Goal: Task Accomplishment & Management: Complete application form

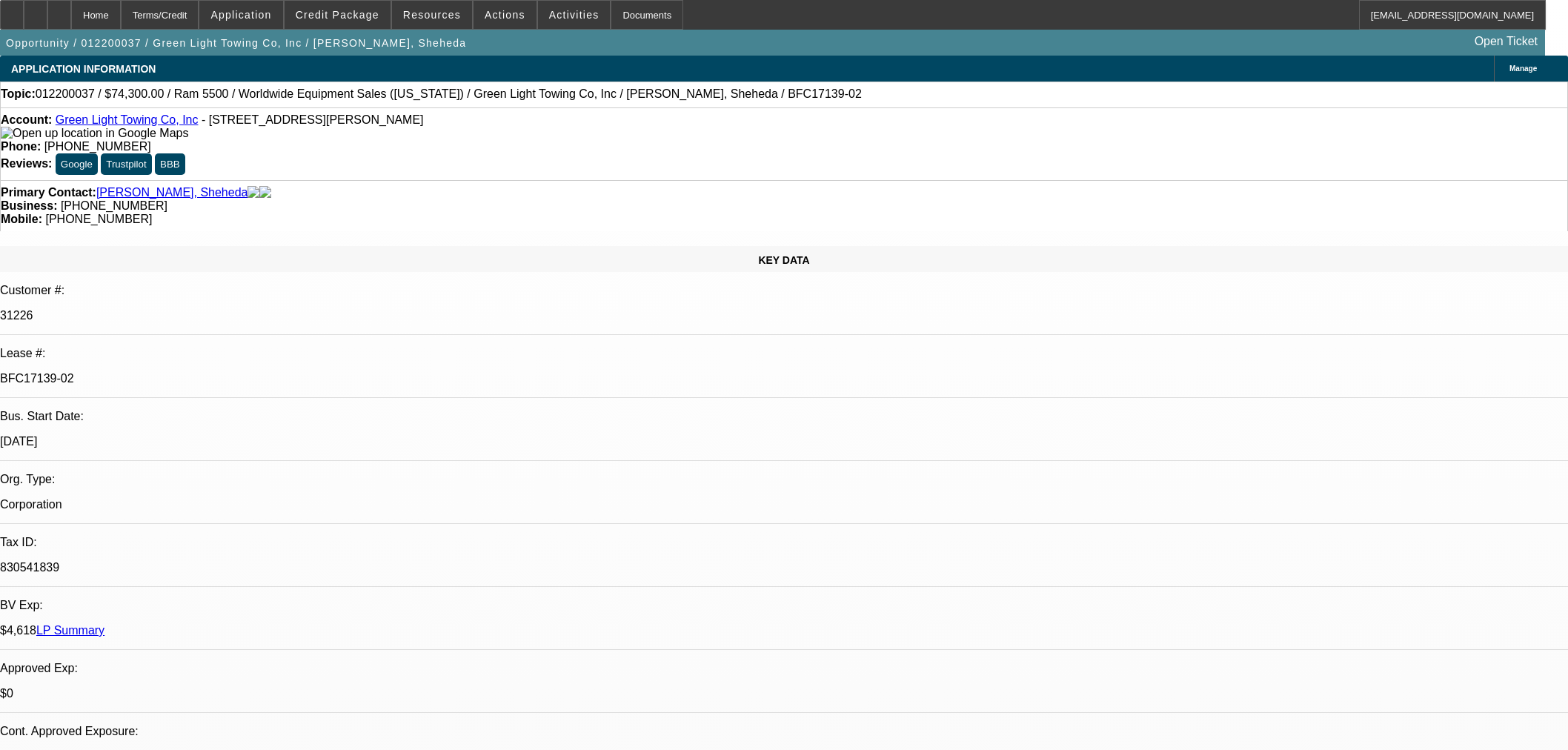
select select "0"
select select "2"
select select "0.1"
select select "4"
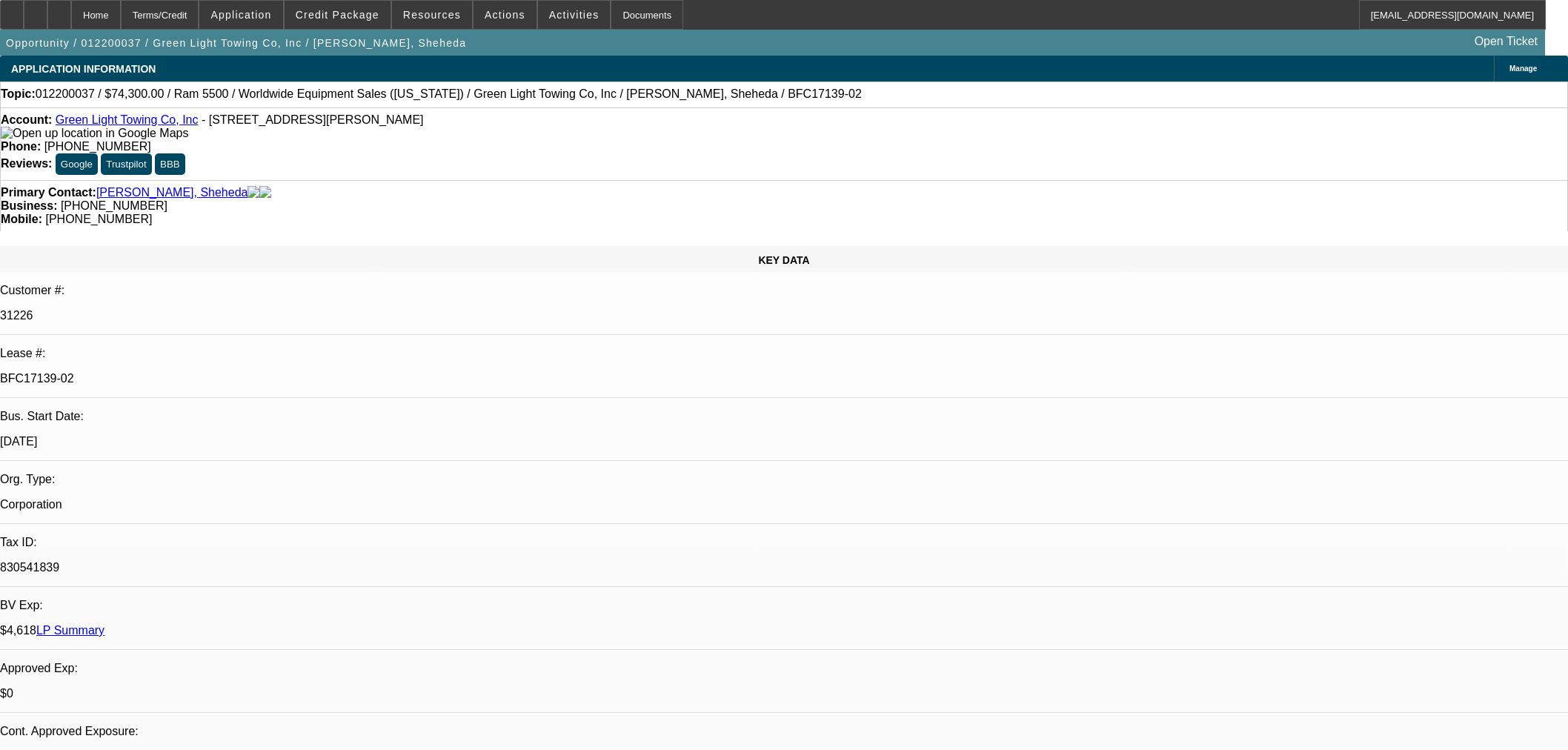
select select "0"
select select "2"
select select "0.1"
select select "4"
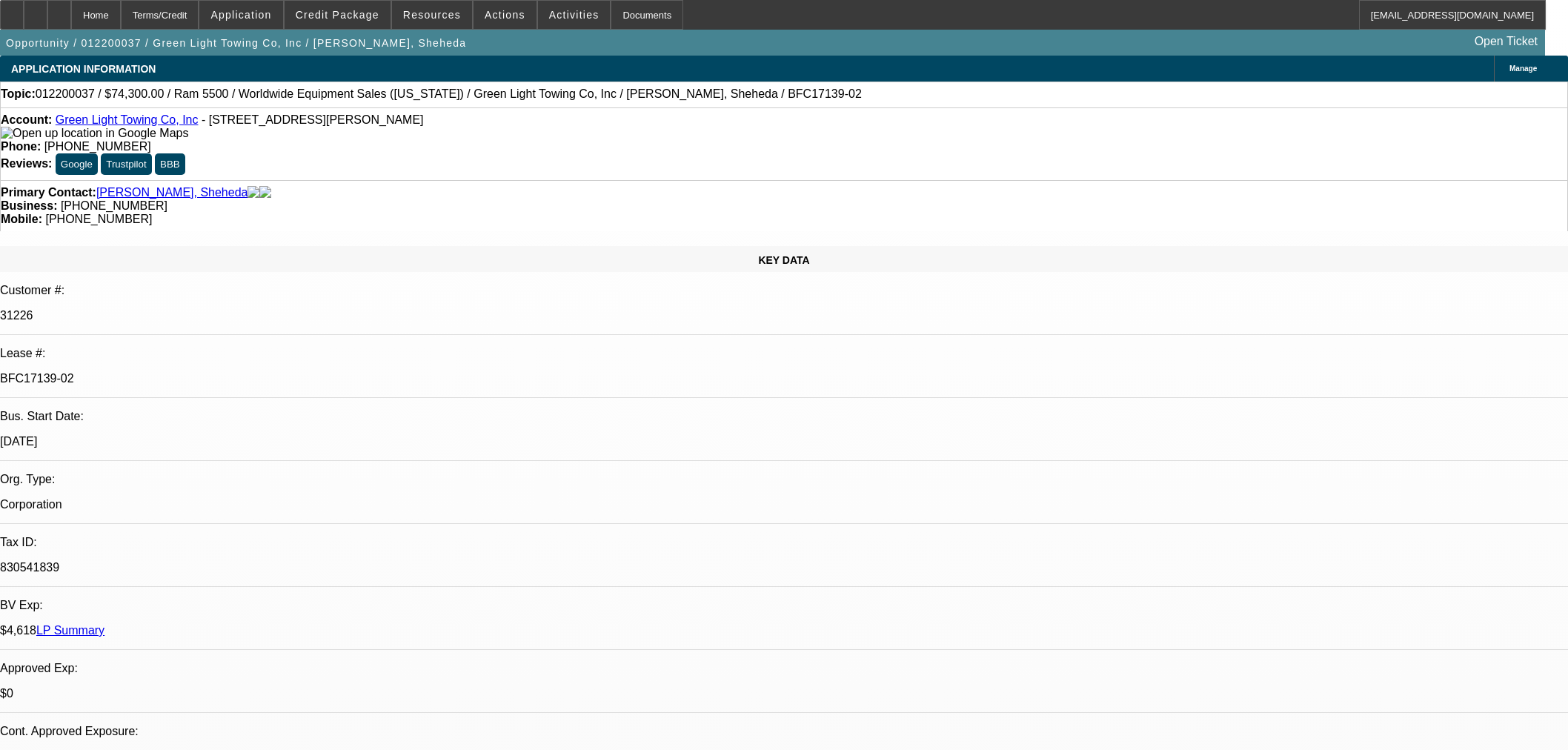
select select "0"
select select "2"
select select "0.1"
select select "4"
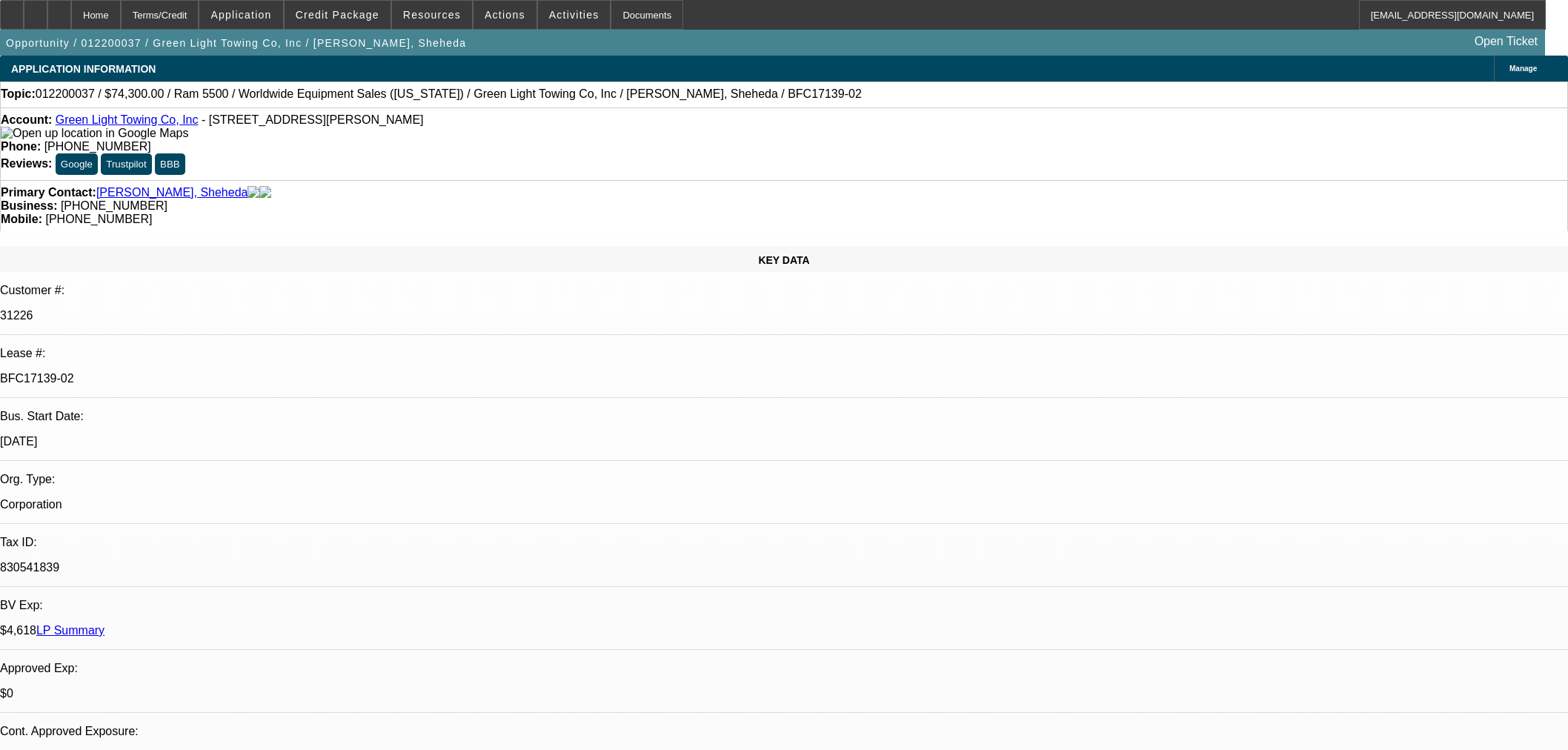
select select "0.2"
select select "0"
select select "2"
select select "0.1"
select select "4"
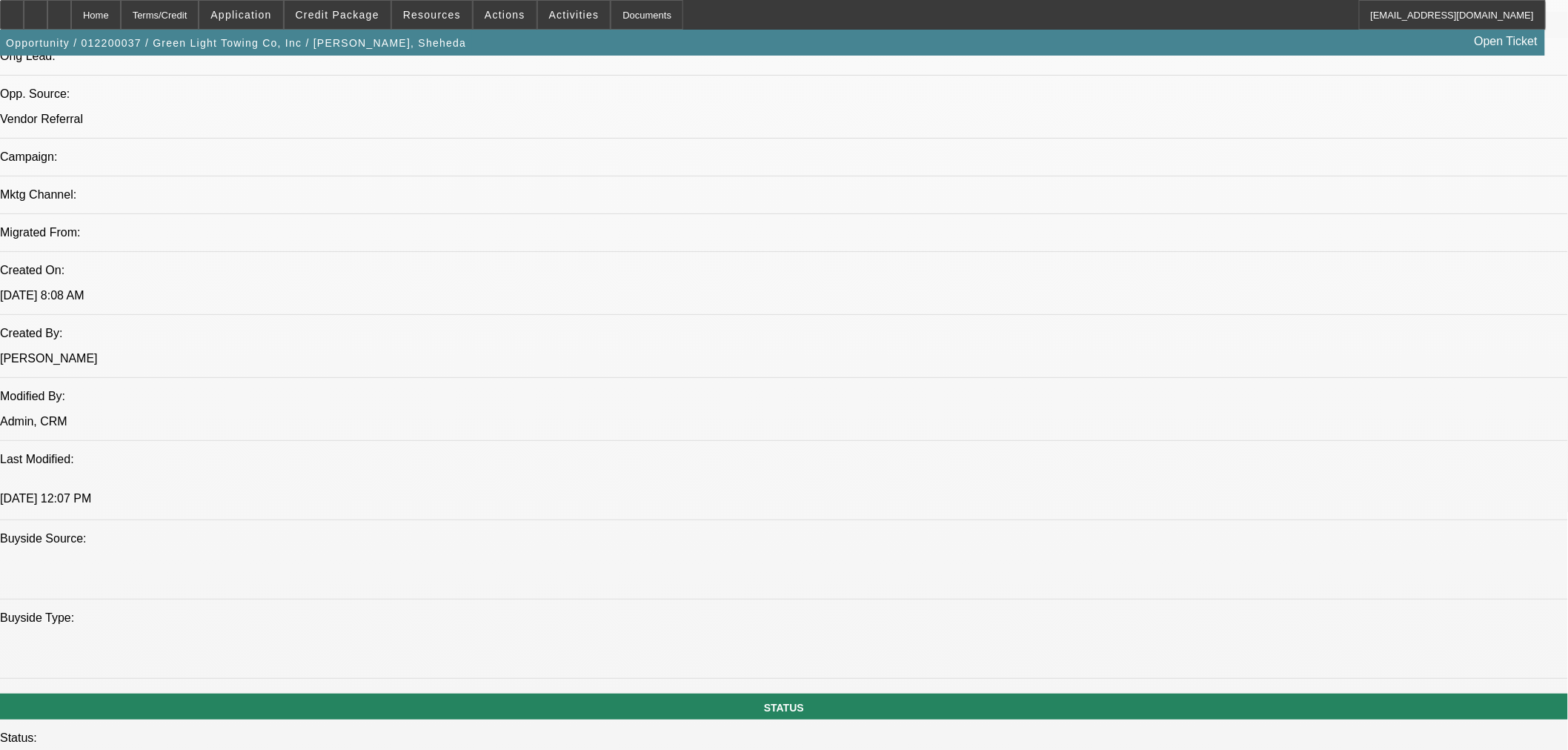
scroll to position [1235, 0]
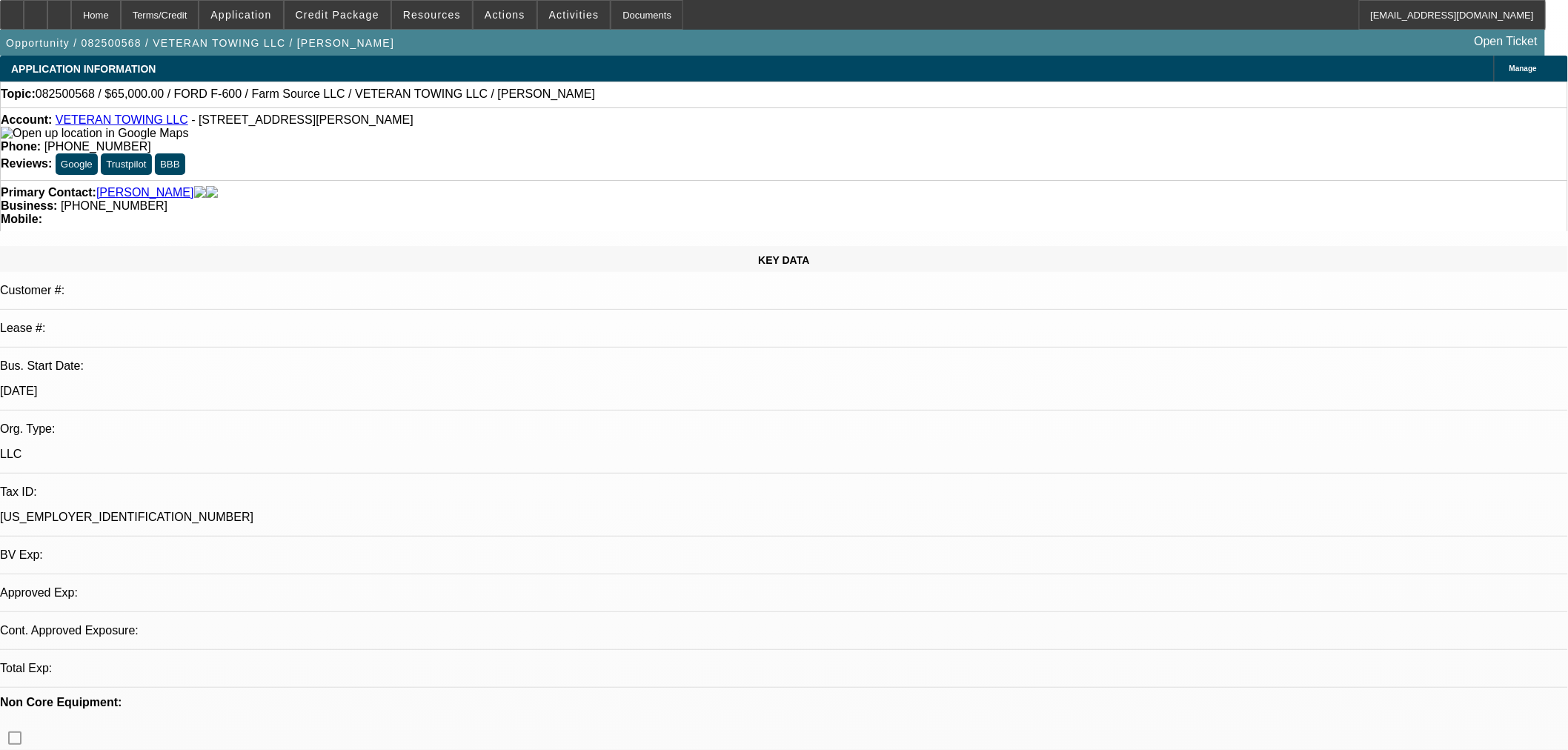
select select "0"
select select "6"
select select "0"
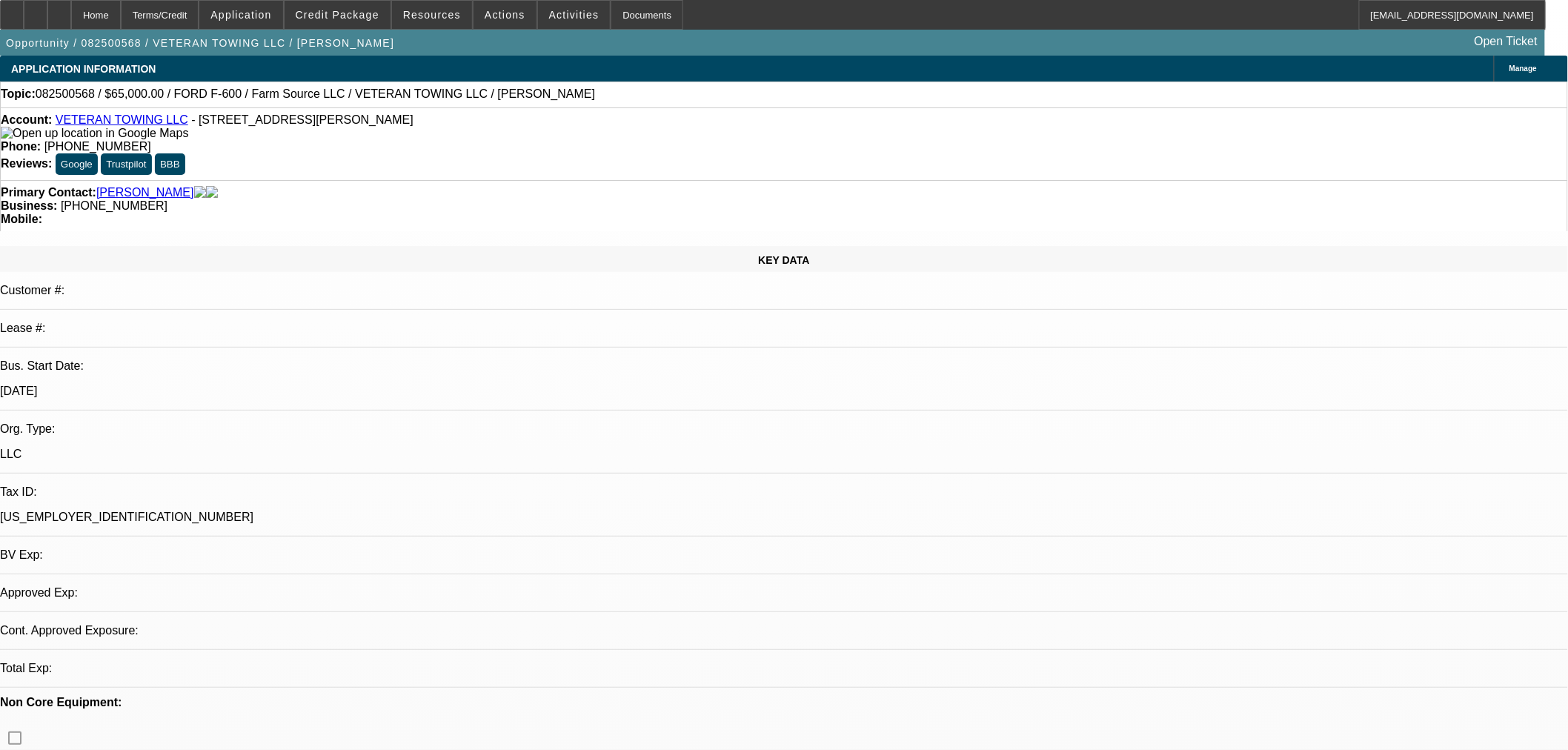
select select "0"
select select "6"
drag, startPoint x: 175, startPoint y: 129, endPoint x: 161, endPoint y: 127, distance: 14.1
click at [137, 126] on div "Account: VETERAN TOWING LLC - 10377 N 2400 Rd, Weatherford, OK 73096" at bounding box center [784, 127] width 1566 height 27
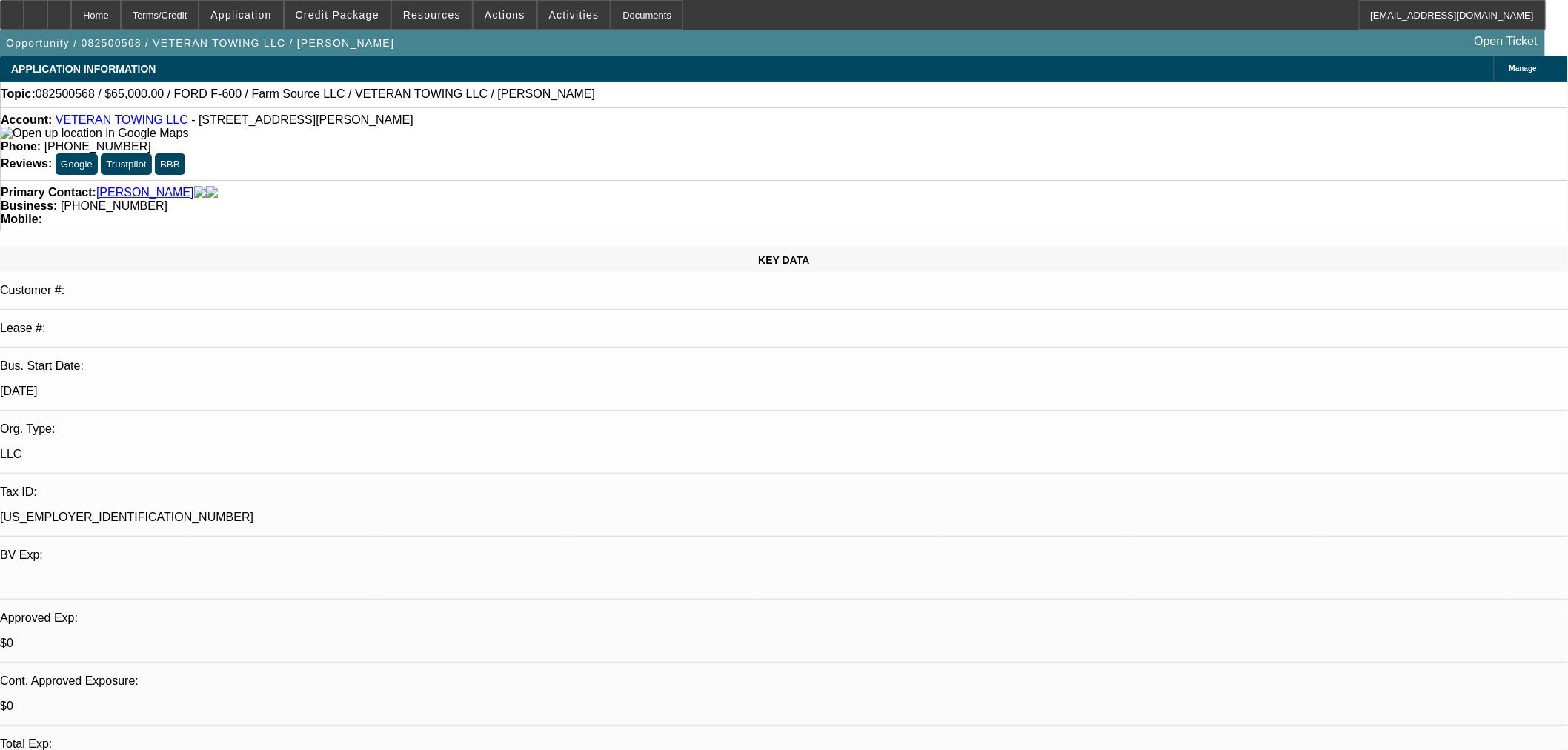
click at [183, 135] on div "Account: VETERAN TOWING LLC - 10377 N 2400 Rd, Weatherford, OK 73096" at bounding box center [784, 127] width 1566 height 27
drag, startPoint x: 175, startPoint y: 121, endPoint x: 67, endPoint y: 120, distance: 108.0
click at [67, 120] on div "Account: VETERAN TOWING LLC - 10377 N 2400 Rd, Weatherford, OK 73096" at bounding box center [784, 127] width 1566 height 27
copy link "VETERAN TOWING LLC"
click at [365, 13] on span "Credit Package" at bounding box center [338, 15] width 84 height 12
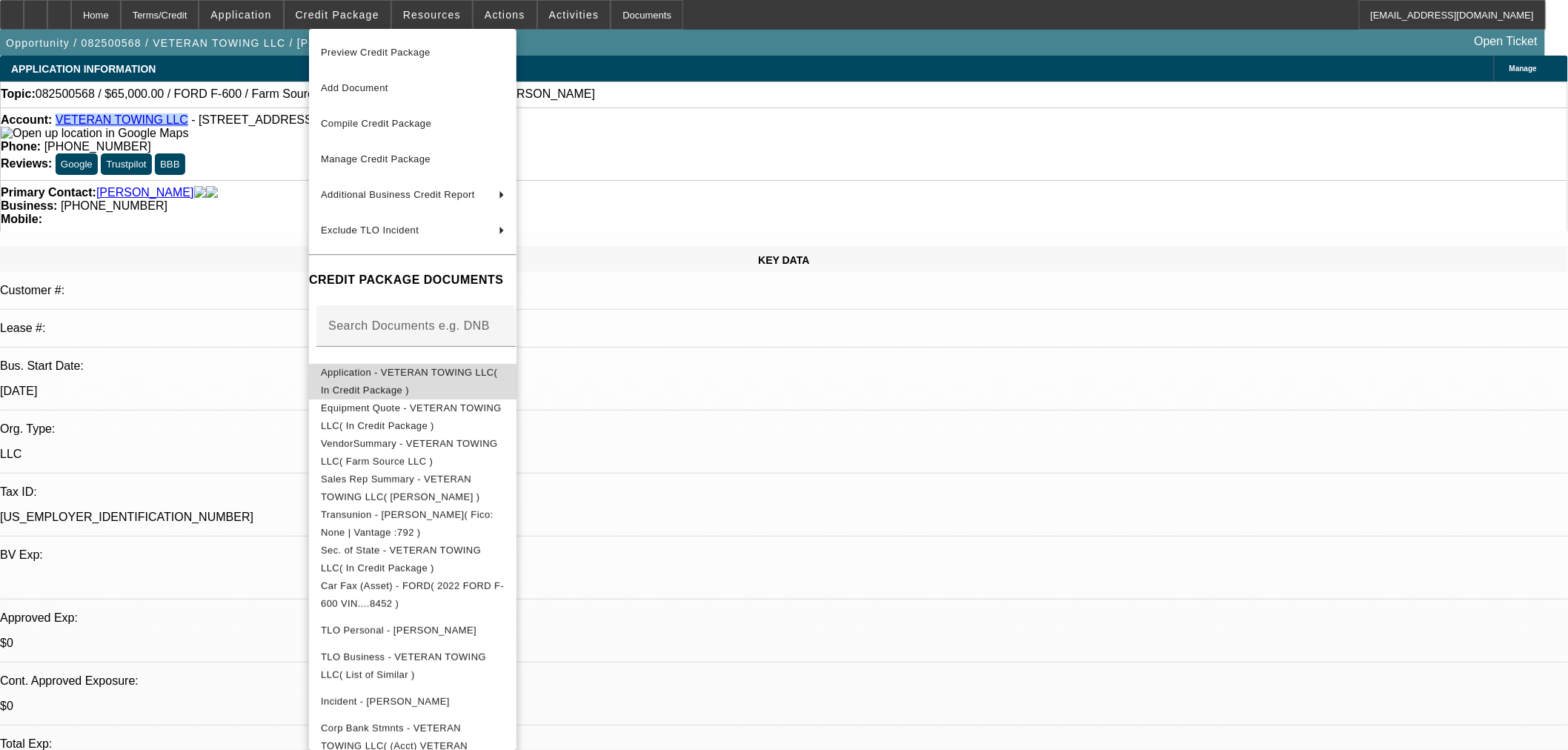
click at [448, 375] on span "Application - VETERAN TOWING LLC( In Credit Package )" at bounding box center [409, 380] width 176 height 29
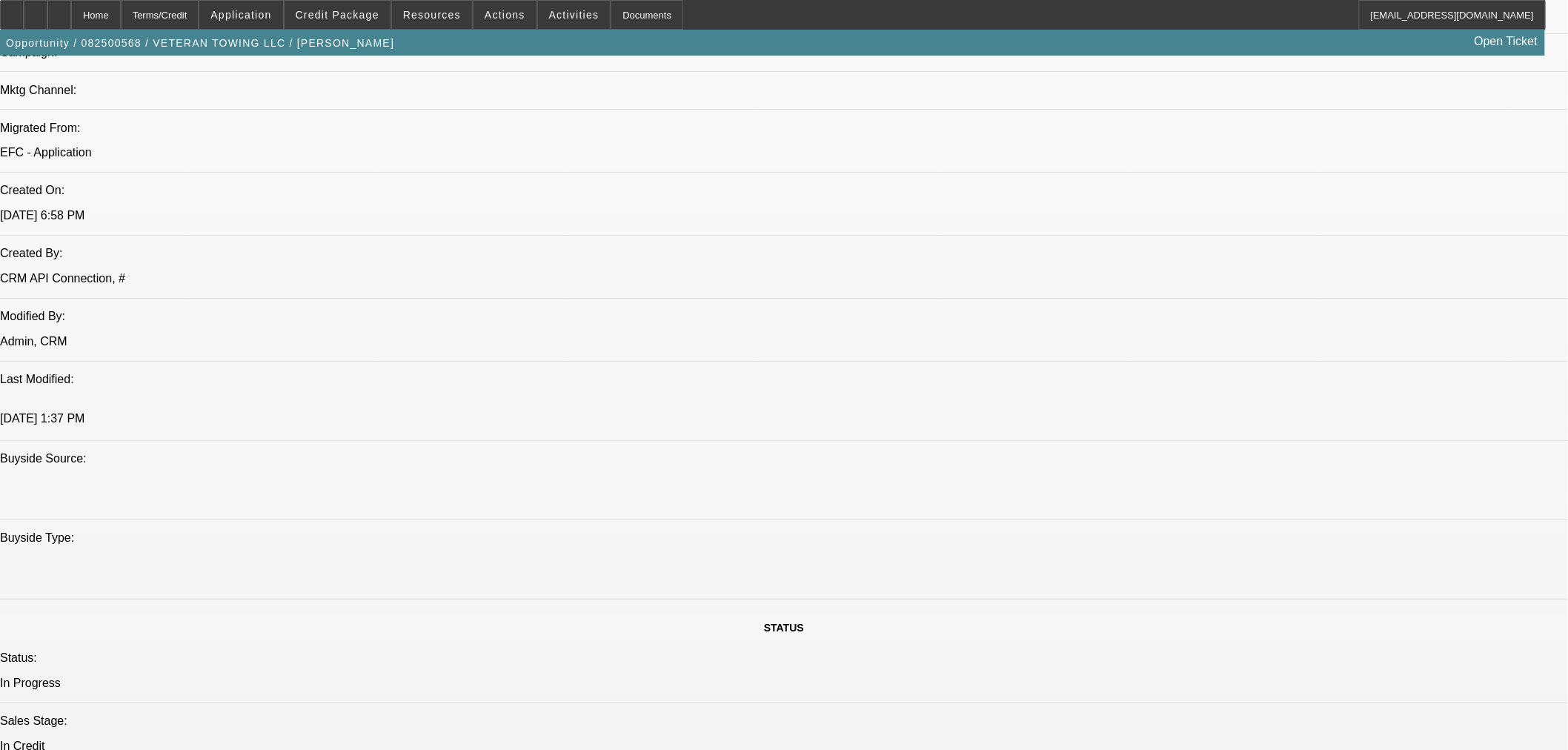
scroll to position [905, 0]
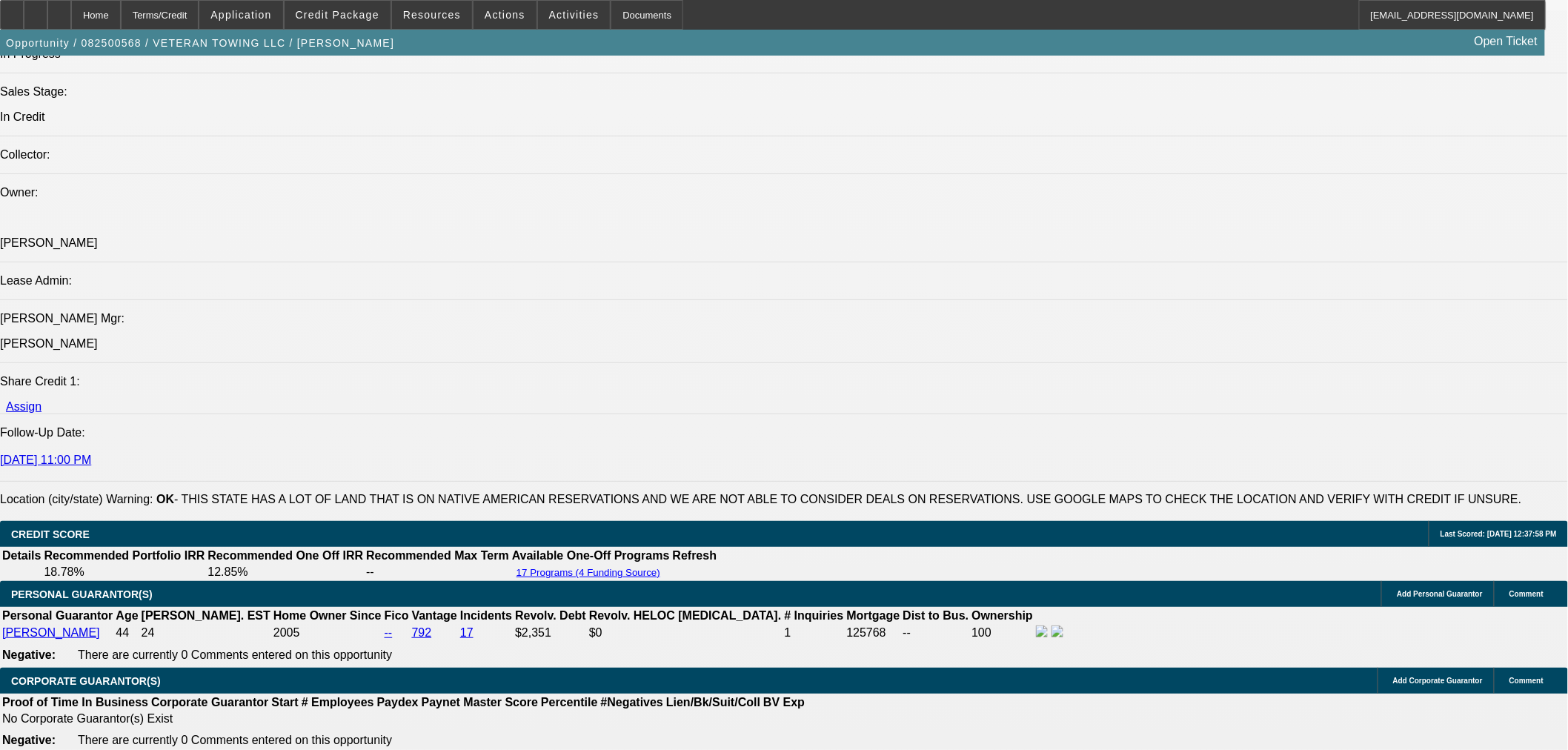
scroll to position [1408, 0]
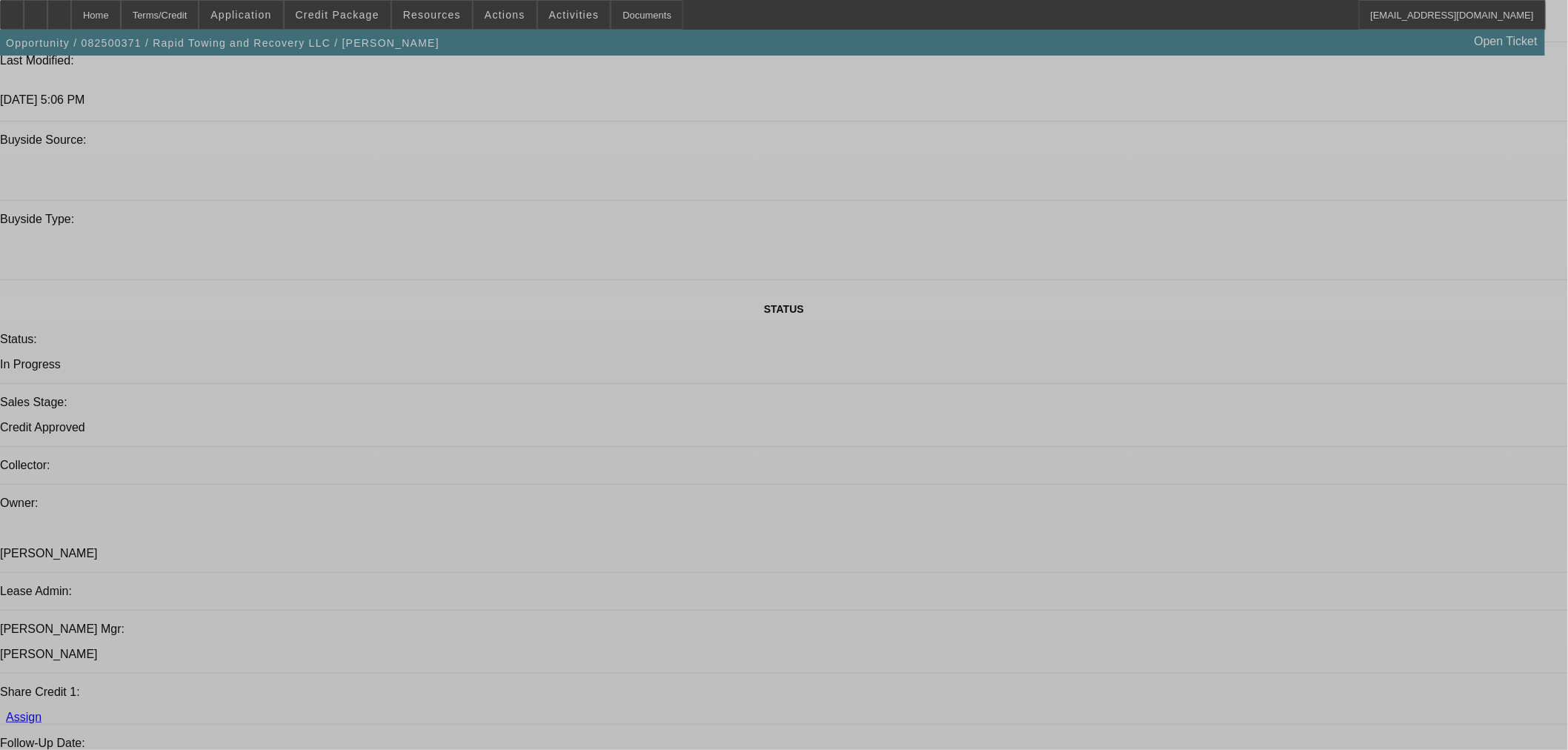
select select "2"
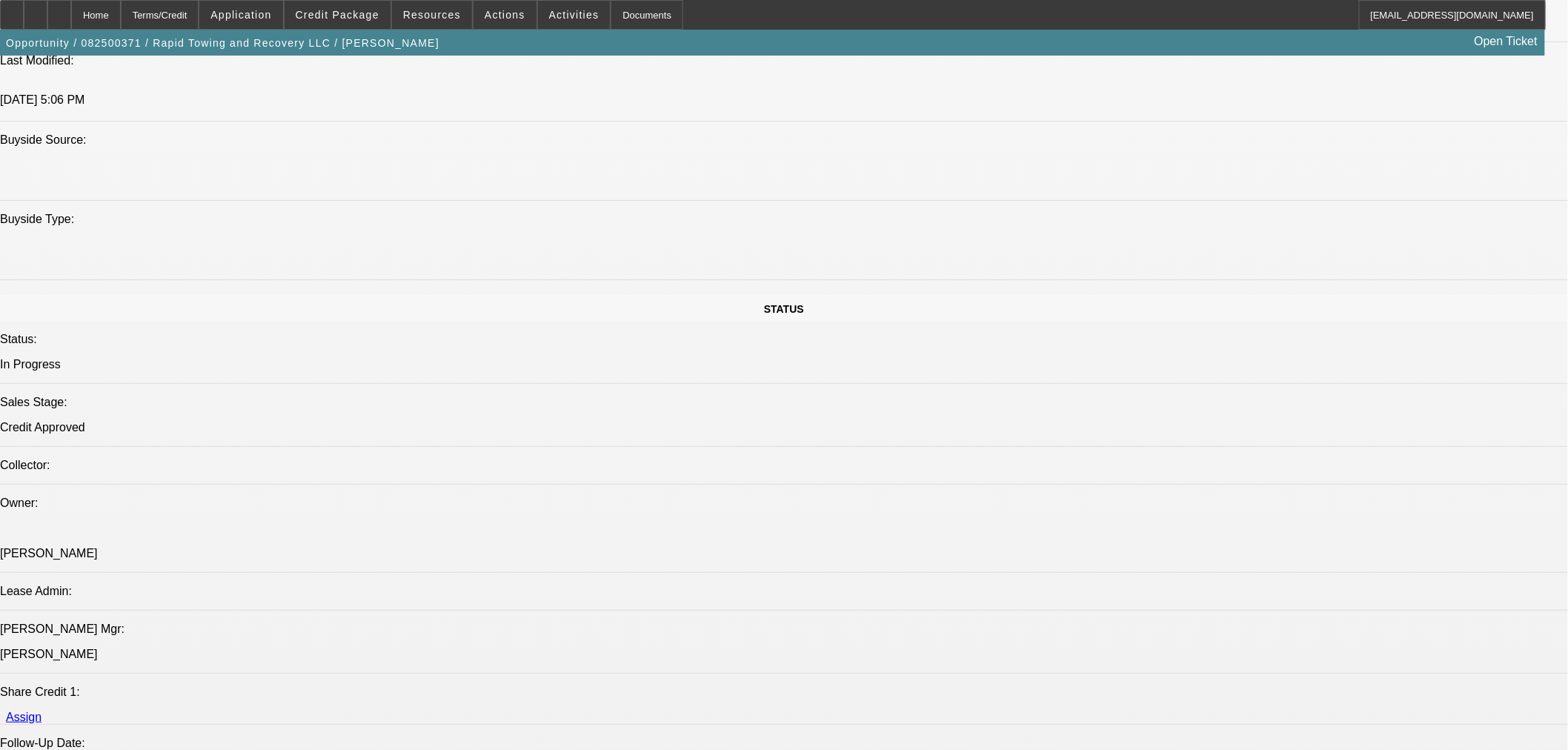
select select "0"
select select "6"
select select "0"
select select "2"
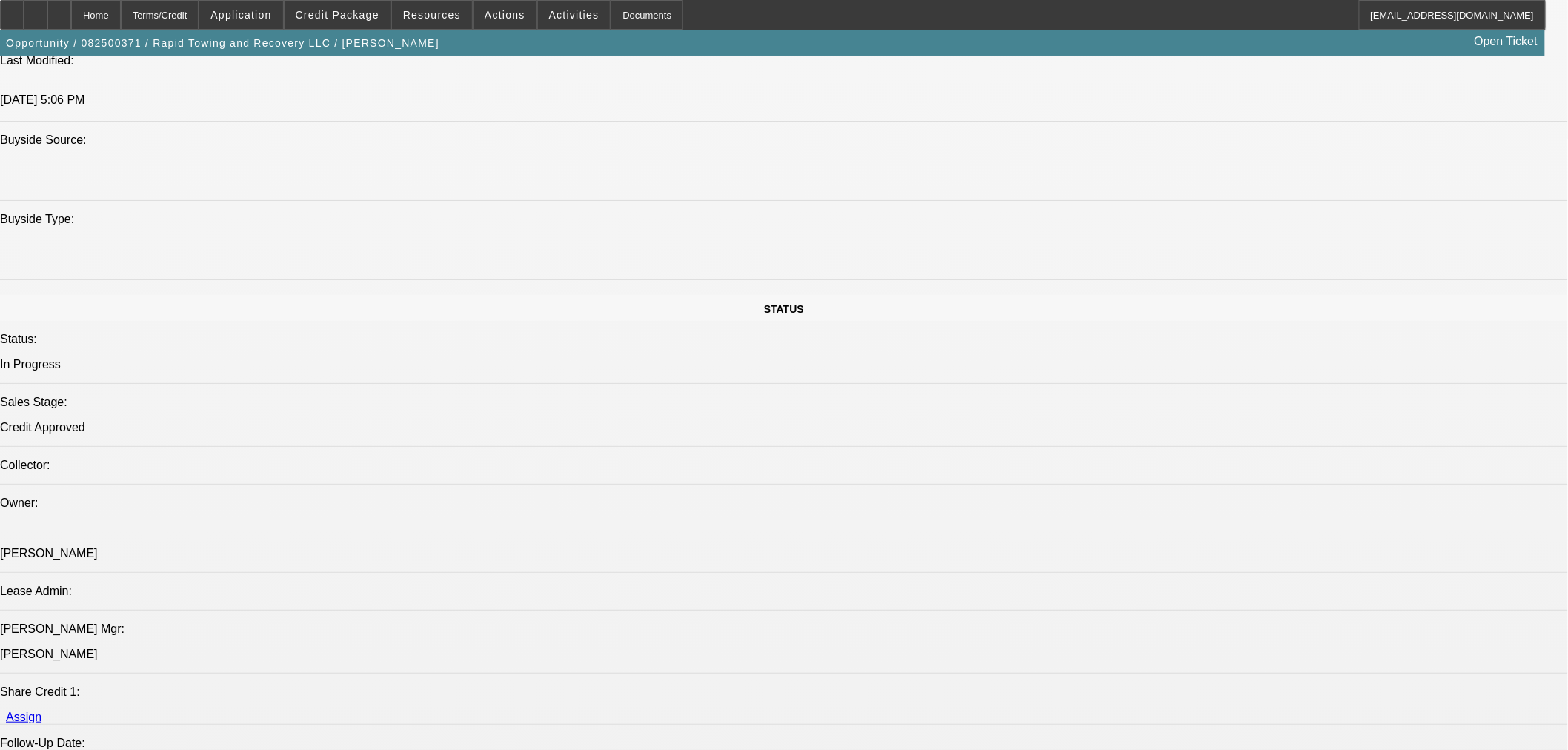
select select "0"
select select "6"
select select "0"
select select "2"
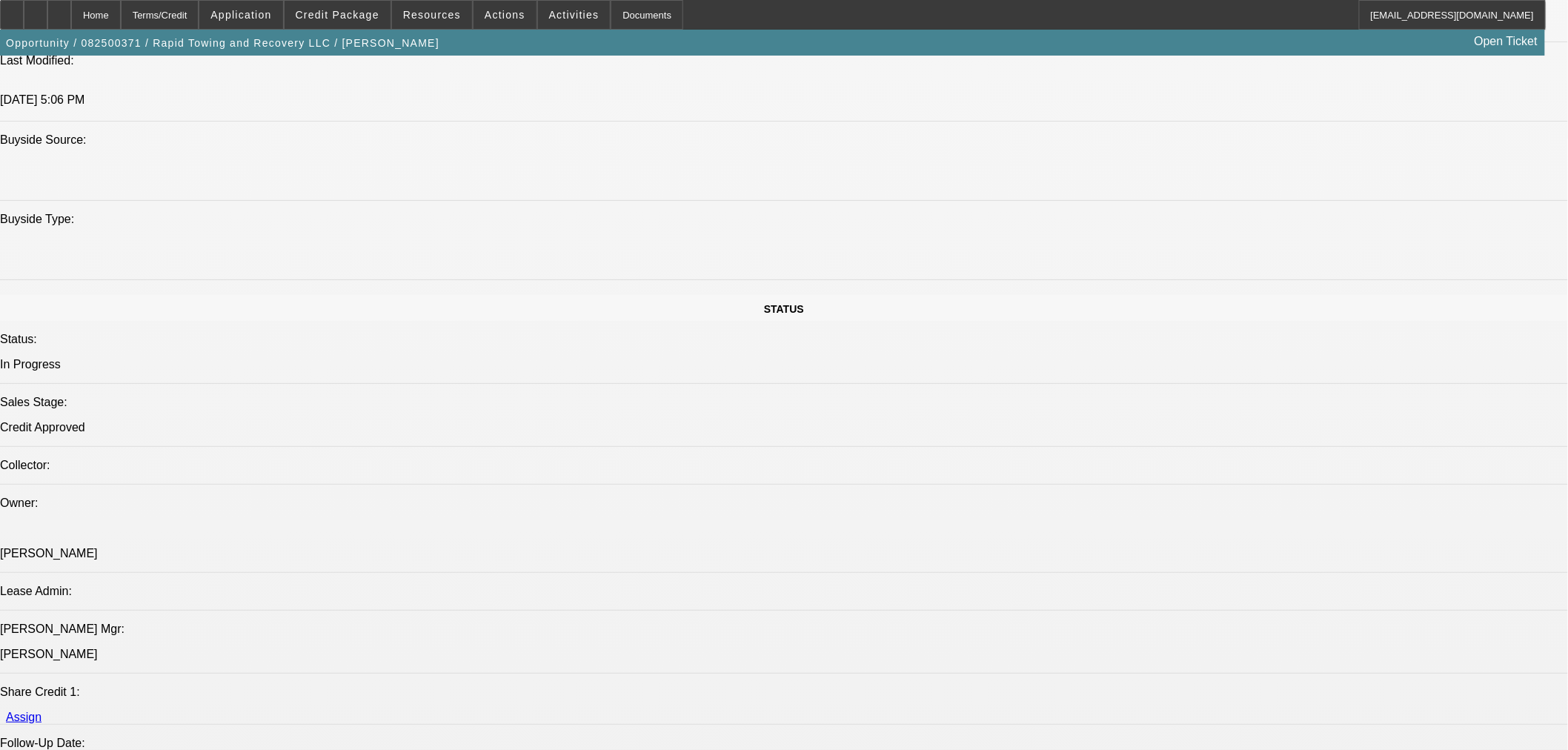
select select "0"
select select "6"
select select "0"
select select "3"
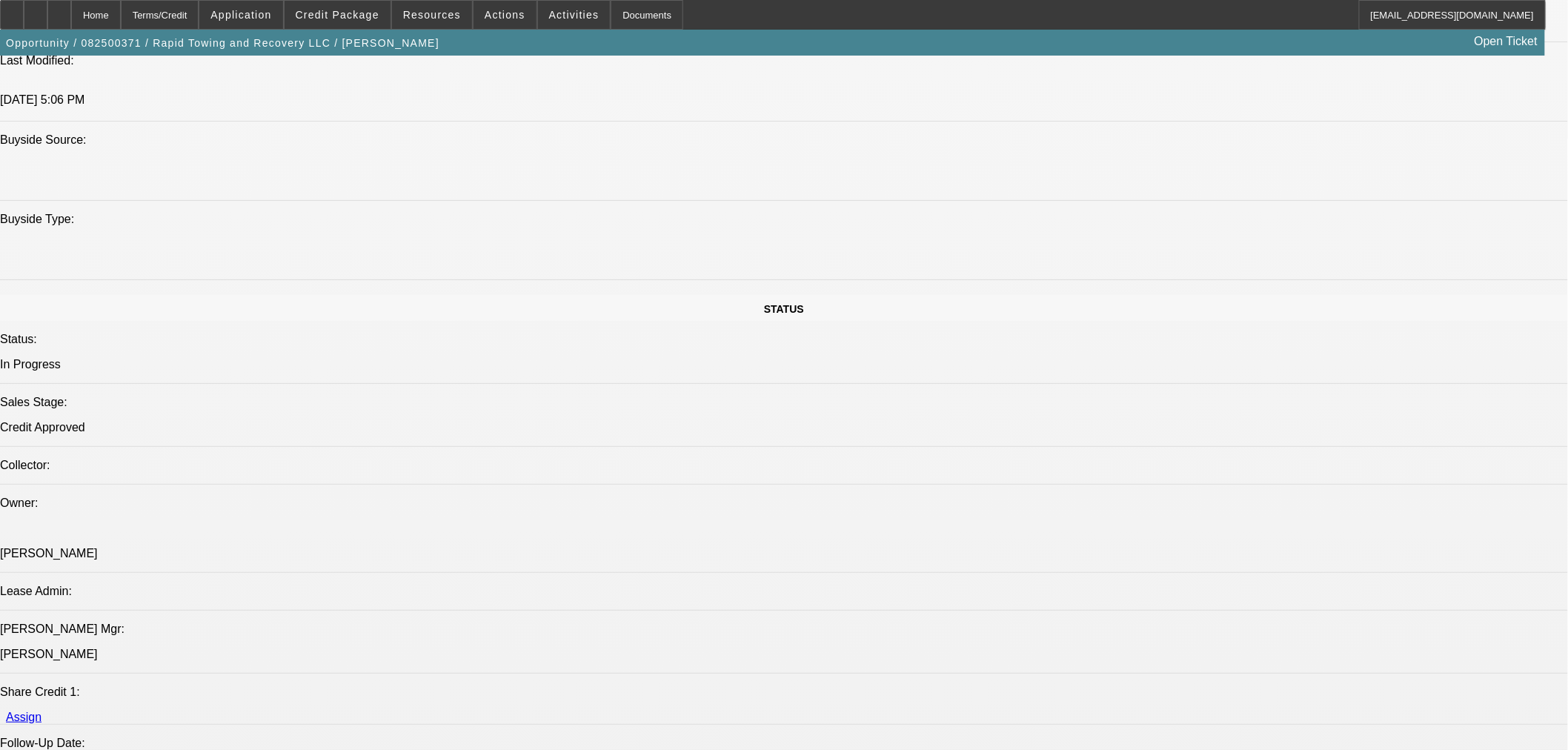
select select "0"
select select "6"
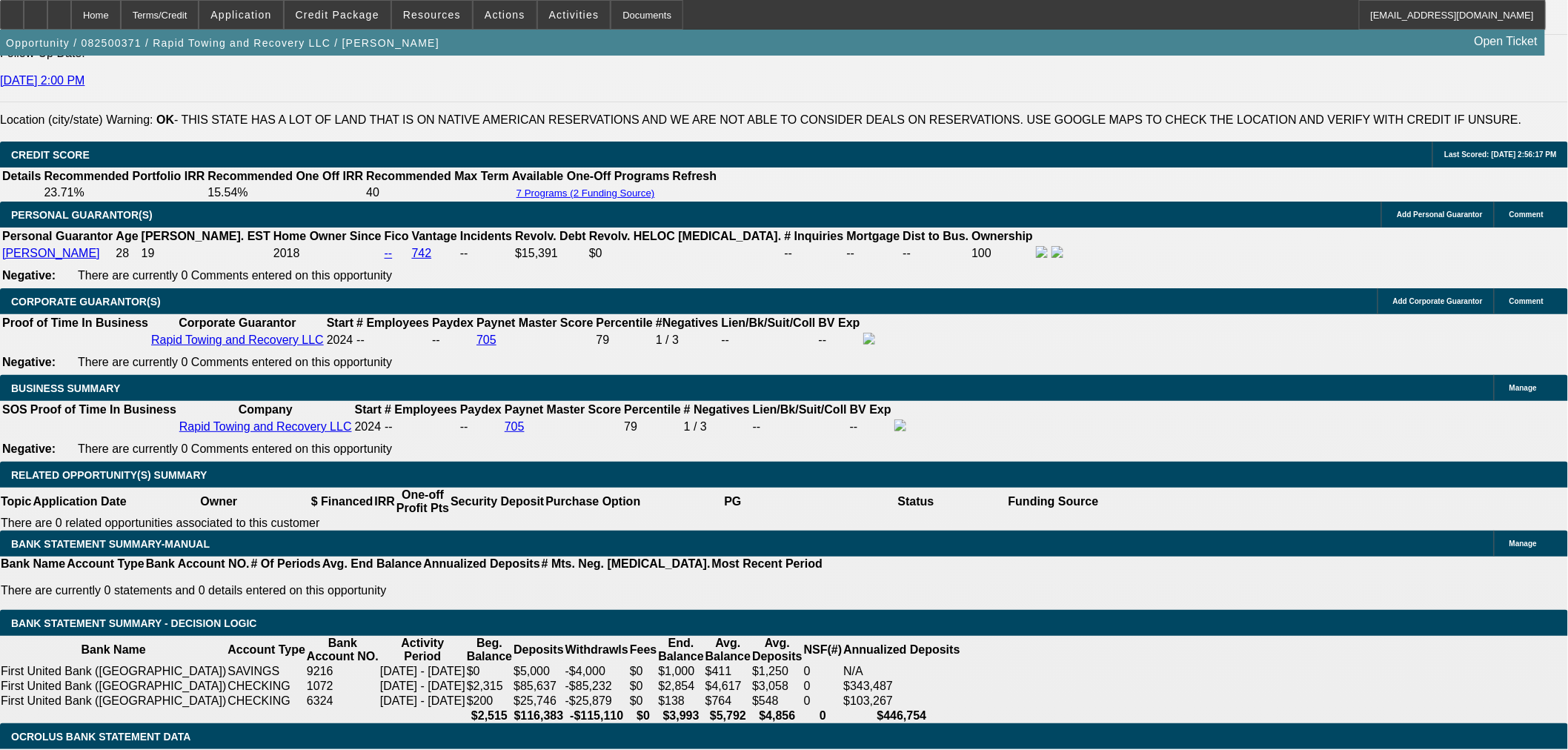
scroll to position [1937, 0]
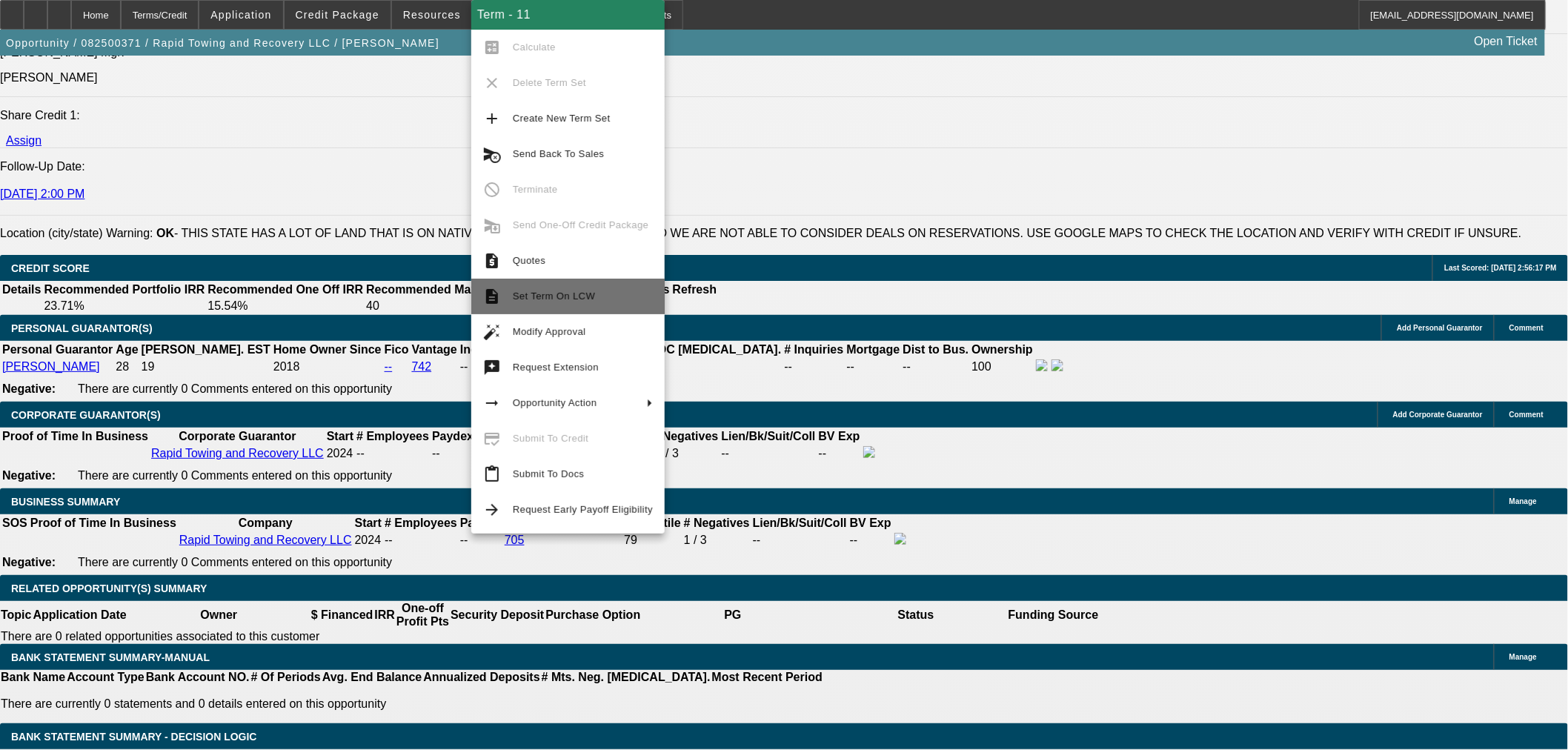
click at [573, 300] on span "Set Term On LCW" at bounding box center [554, 296] width 82 height 11
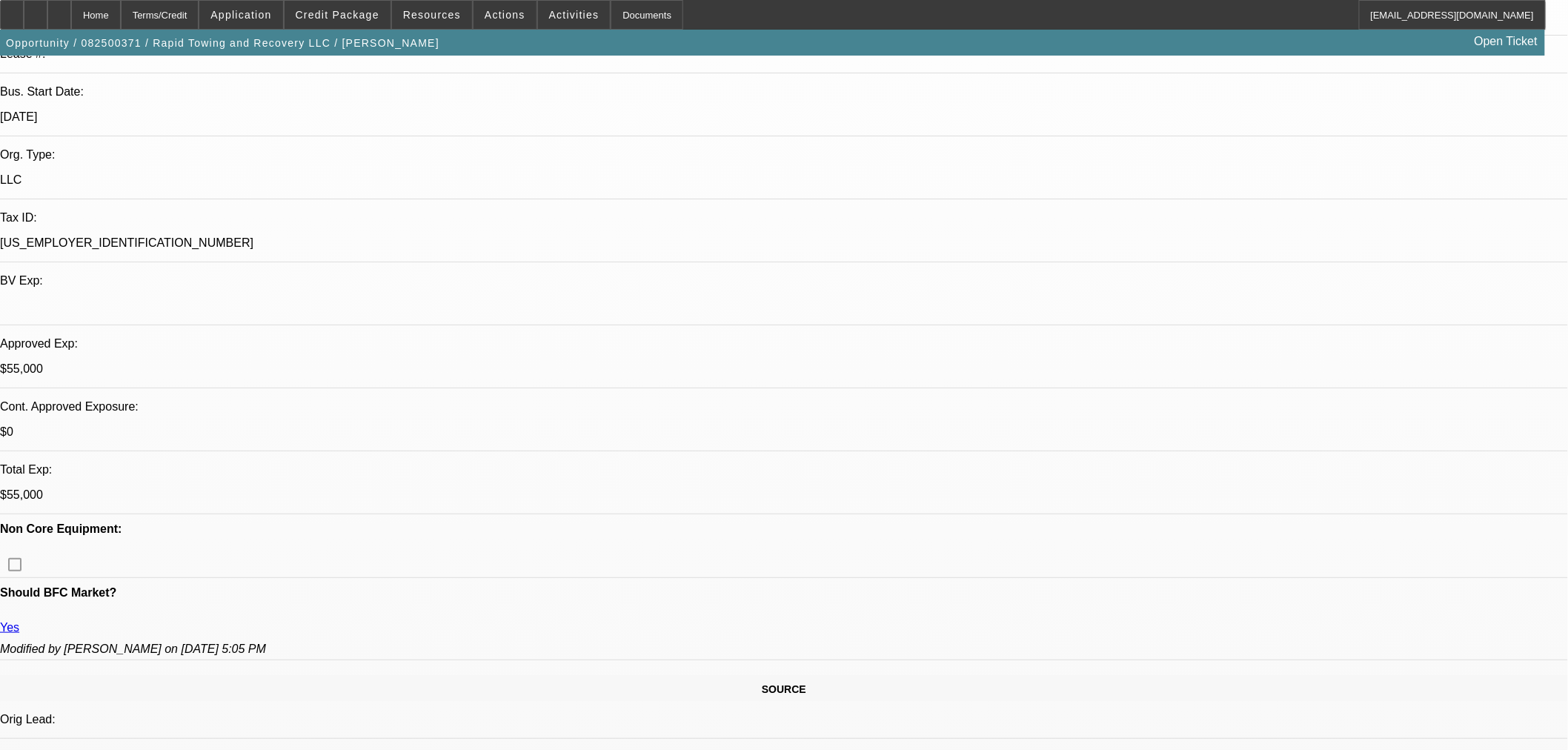
scroll to position [45, 0]
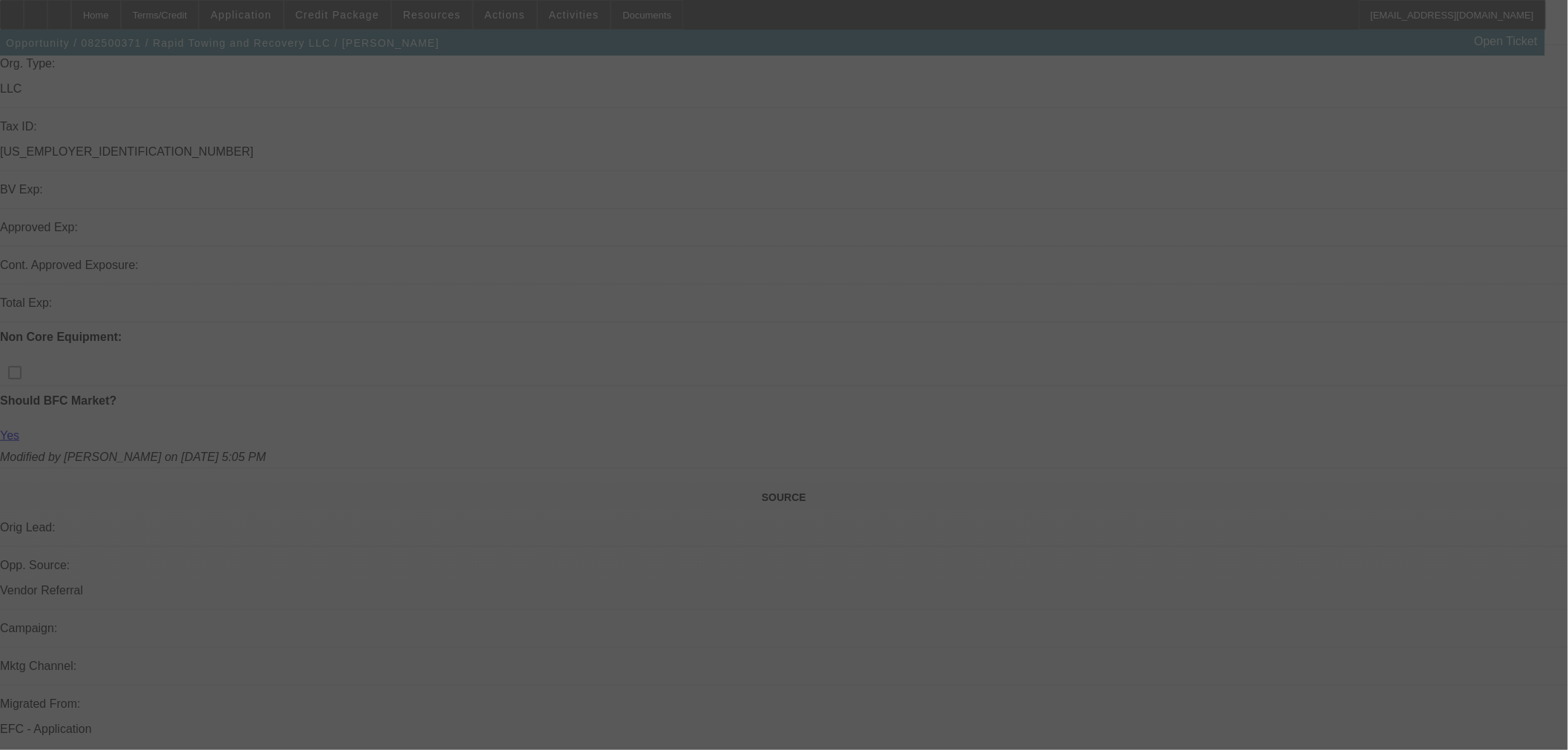
scroll to position [431, 0]
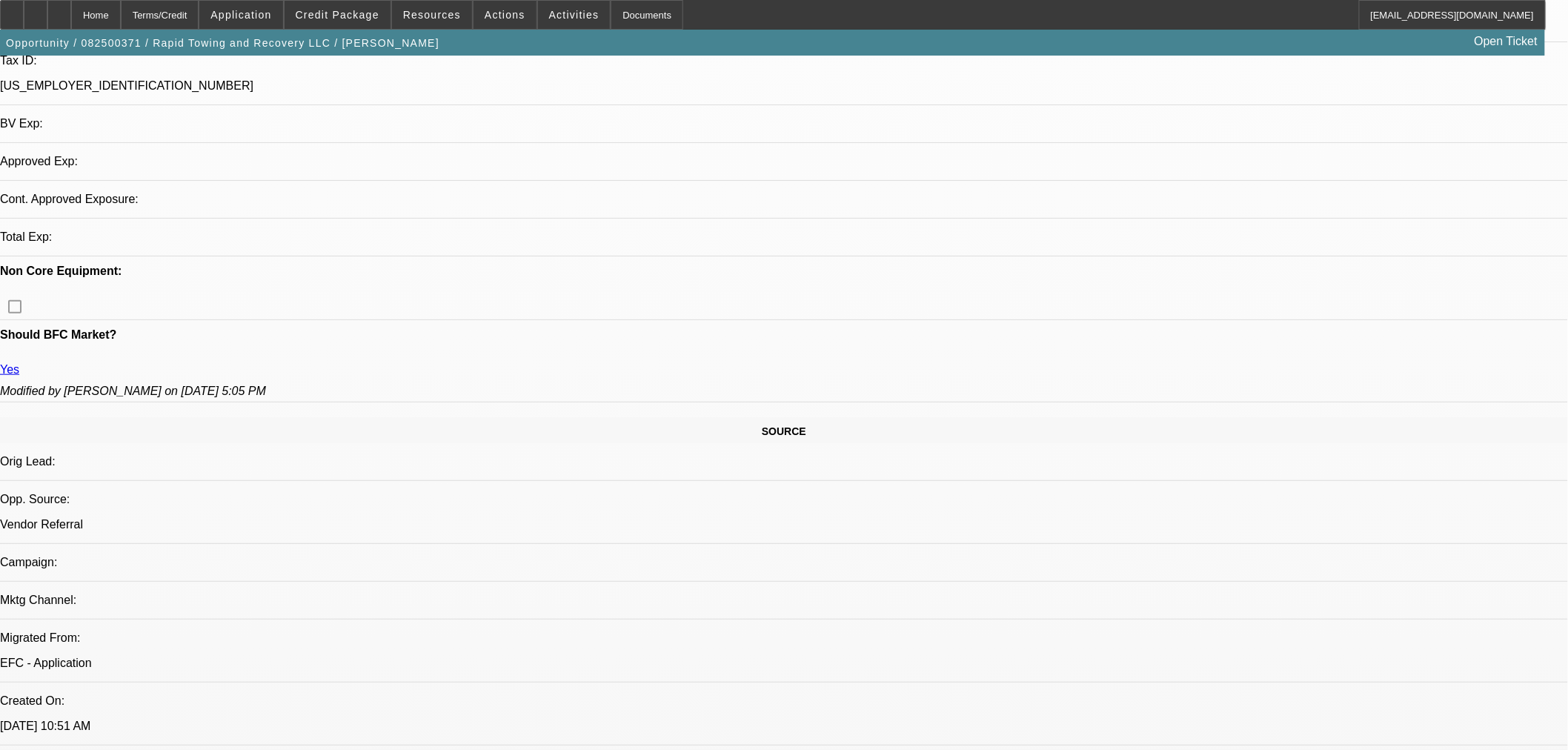
select select "2"
select select "0"
select select "6"
select select "0"
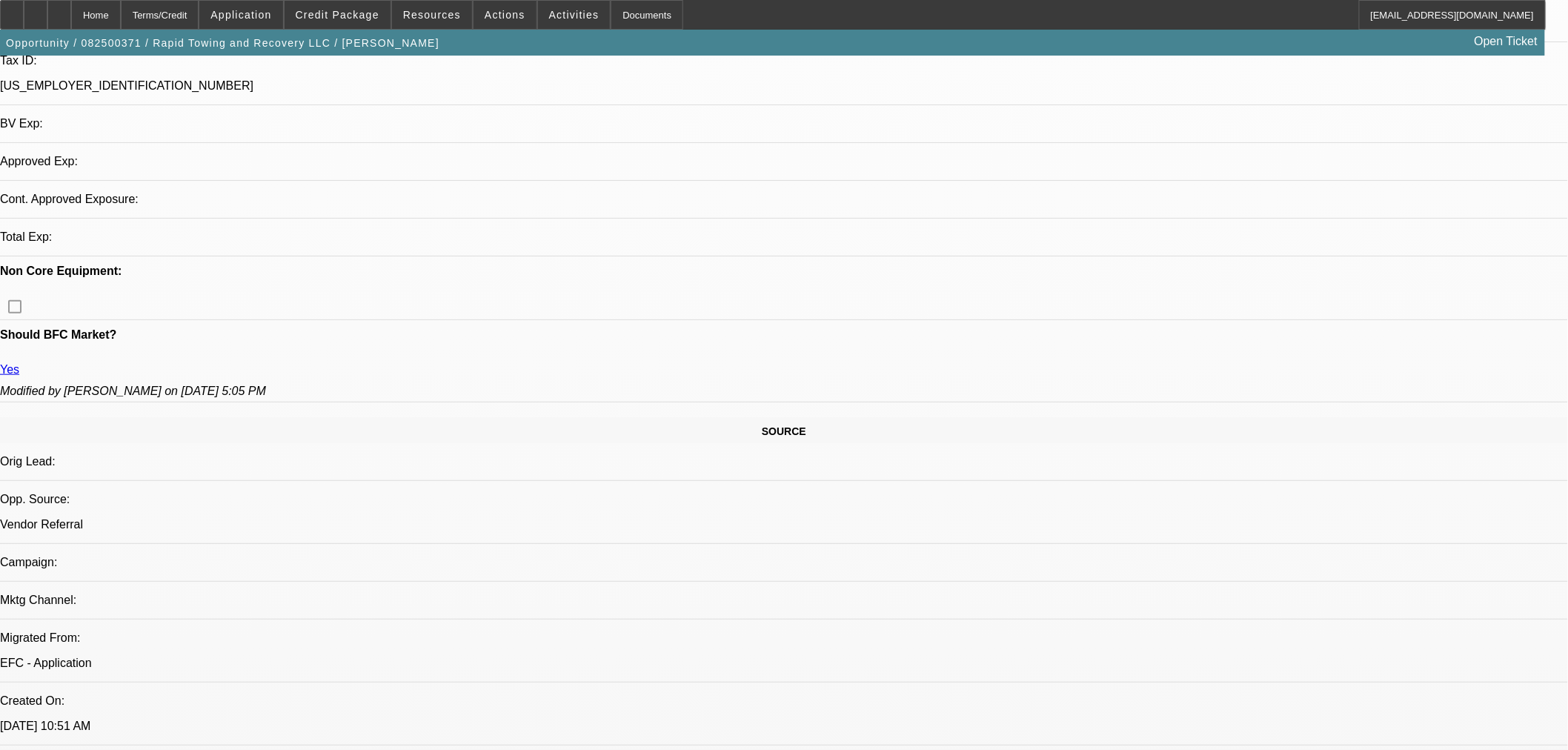
select select "2"
select select "0"
select select "6"
select select "0"
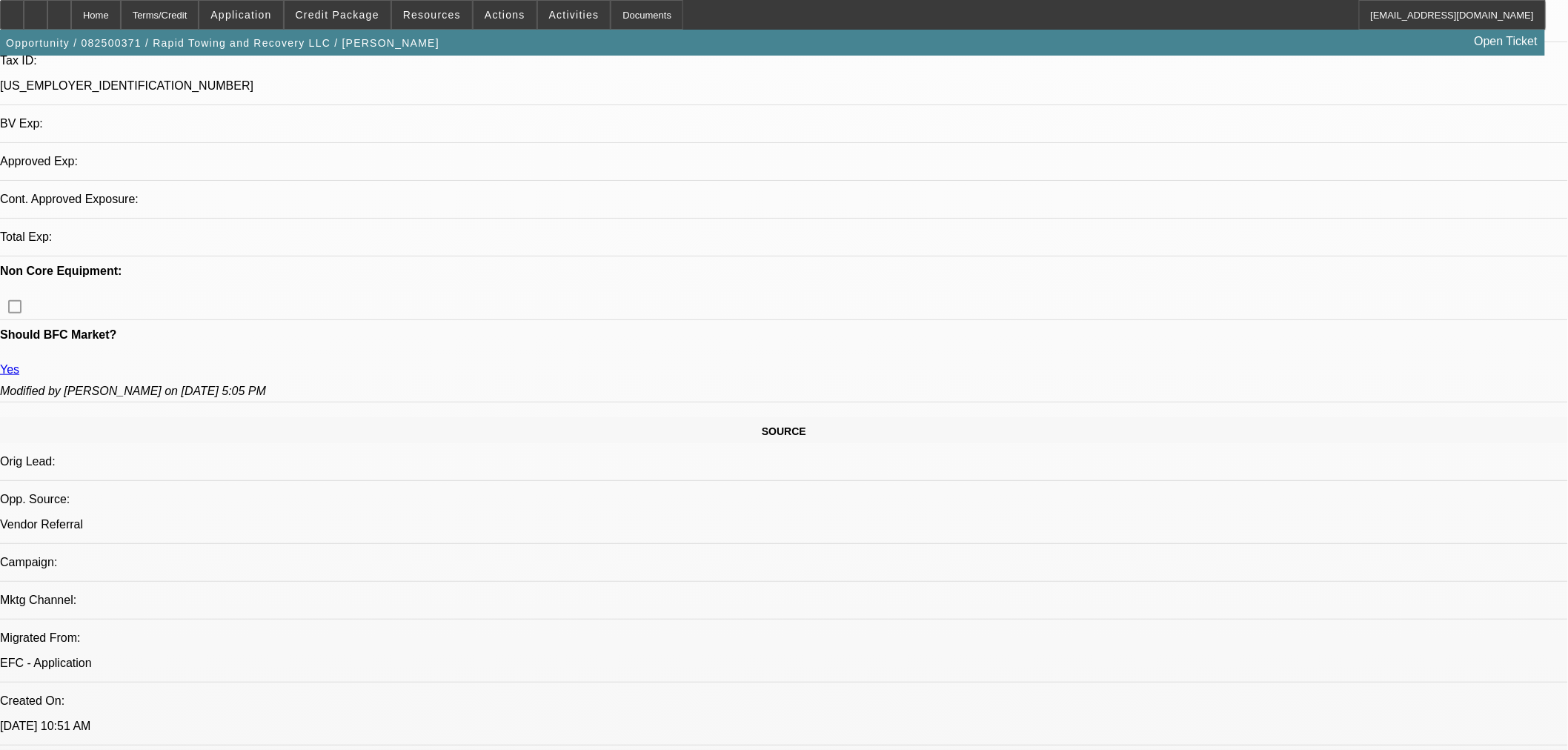
select select "2"
select select "0"
select select "6"
select select "0"
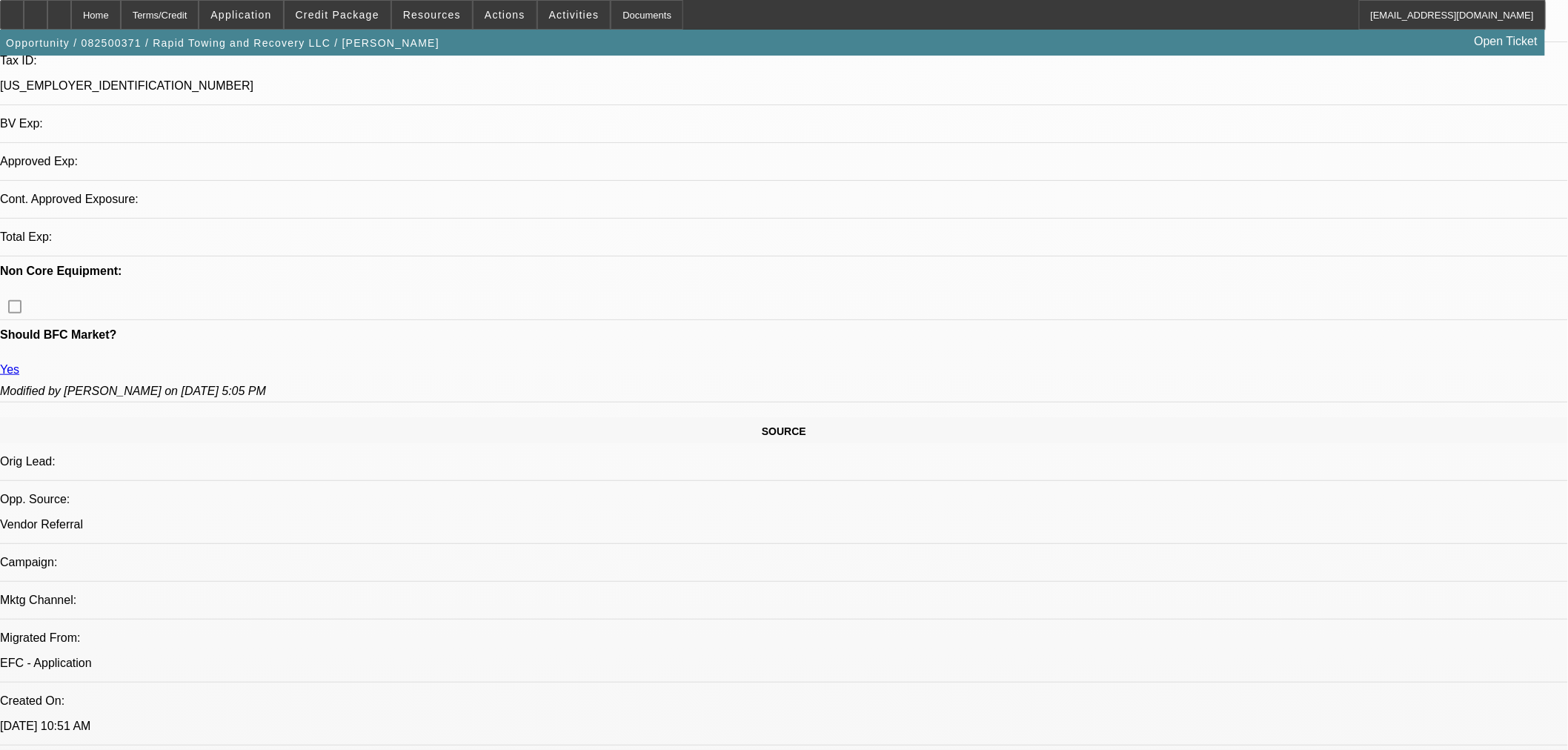
select select "0"
select select "3"
select select "0"
select select "6"
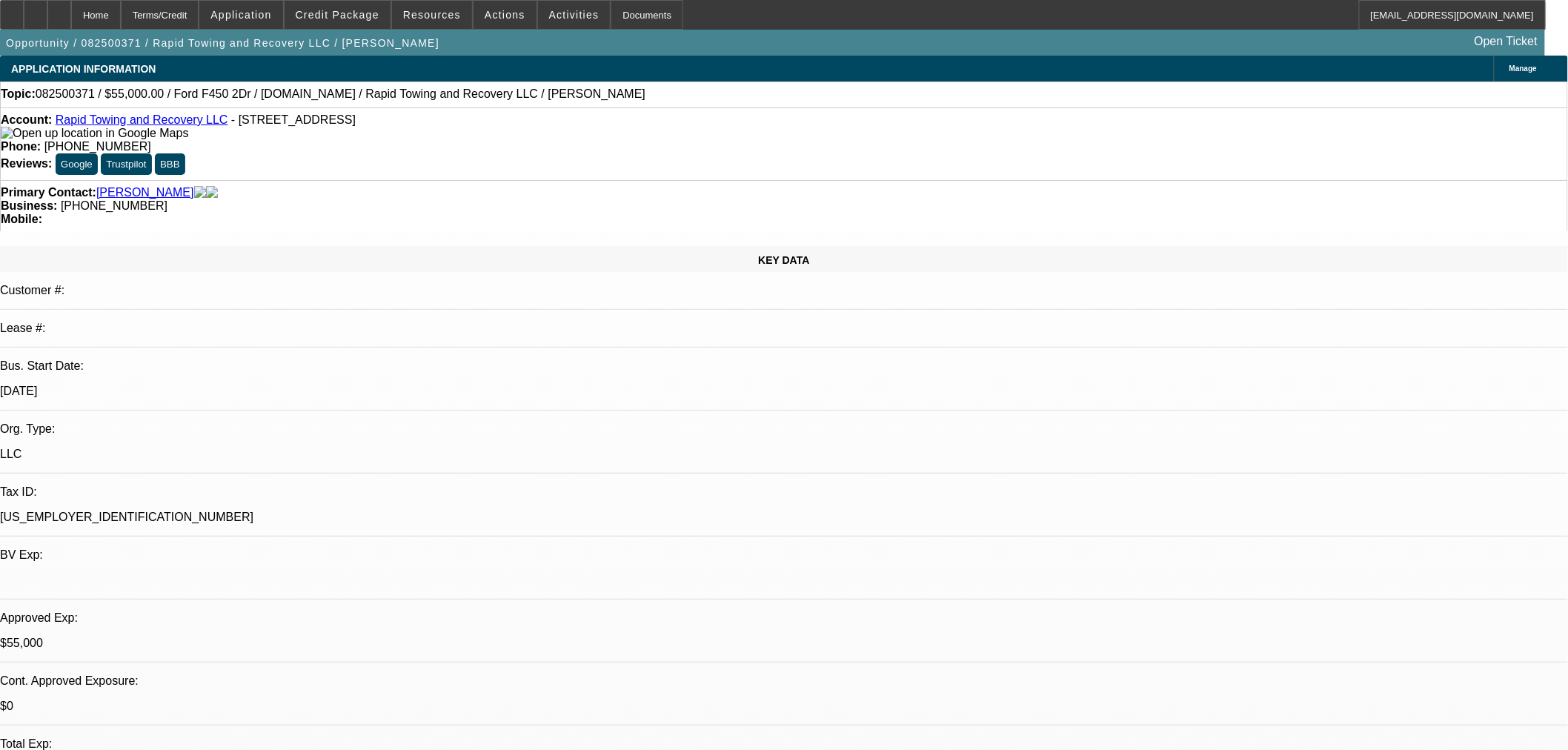
scroll to position [411, 0]
select select "0"
select select "6"
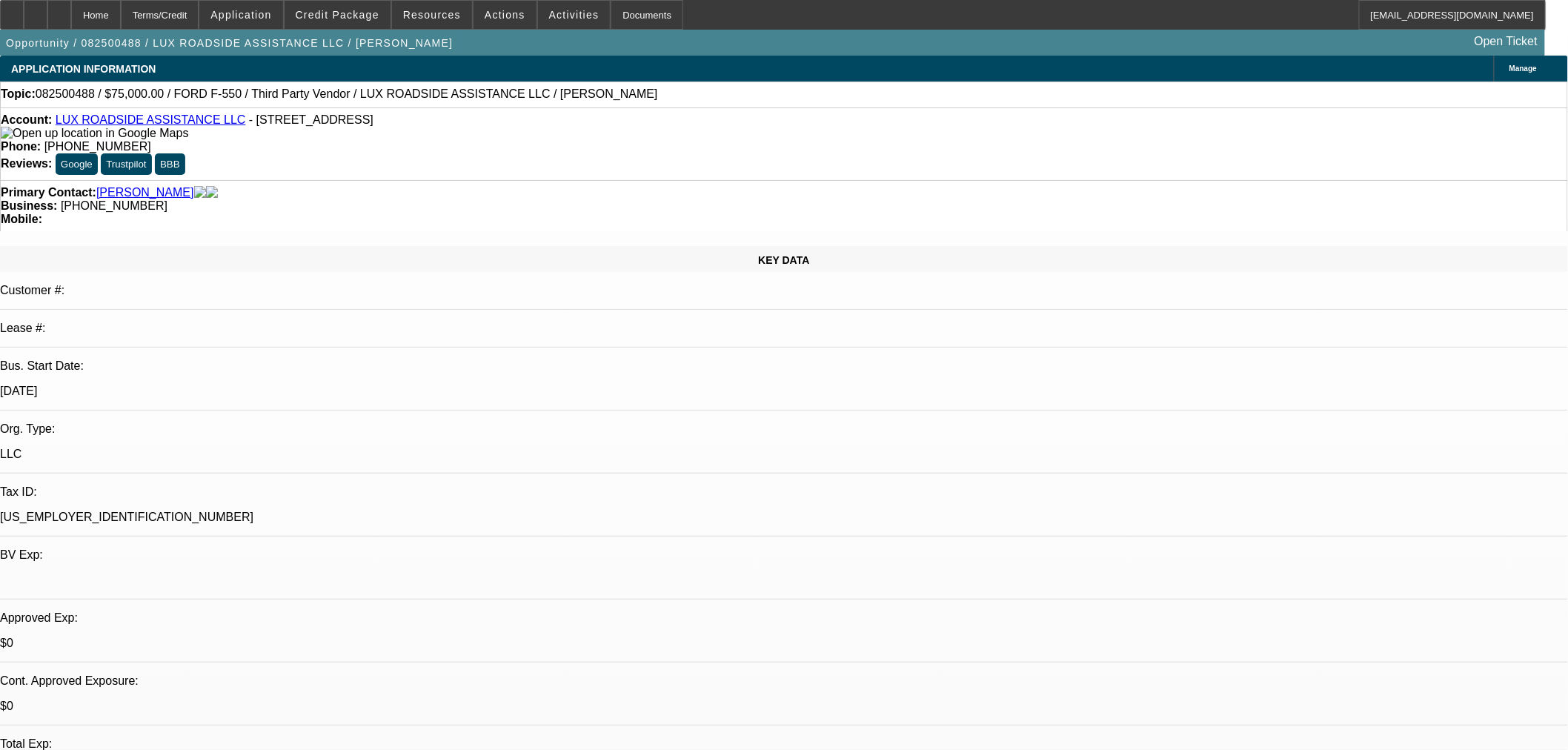
select select "0"
select select "6"
select select "0"
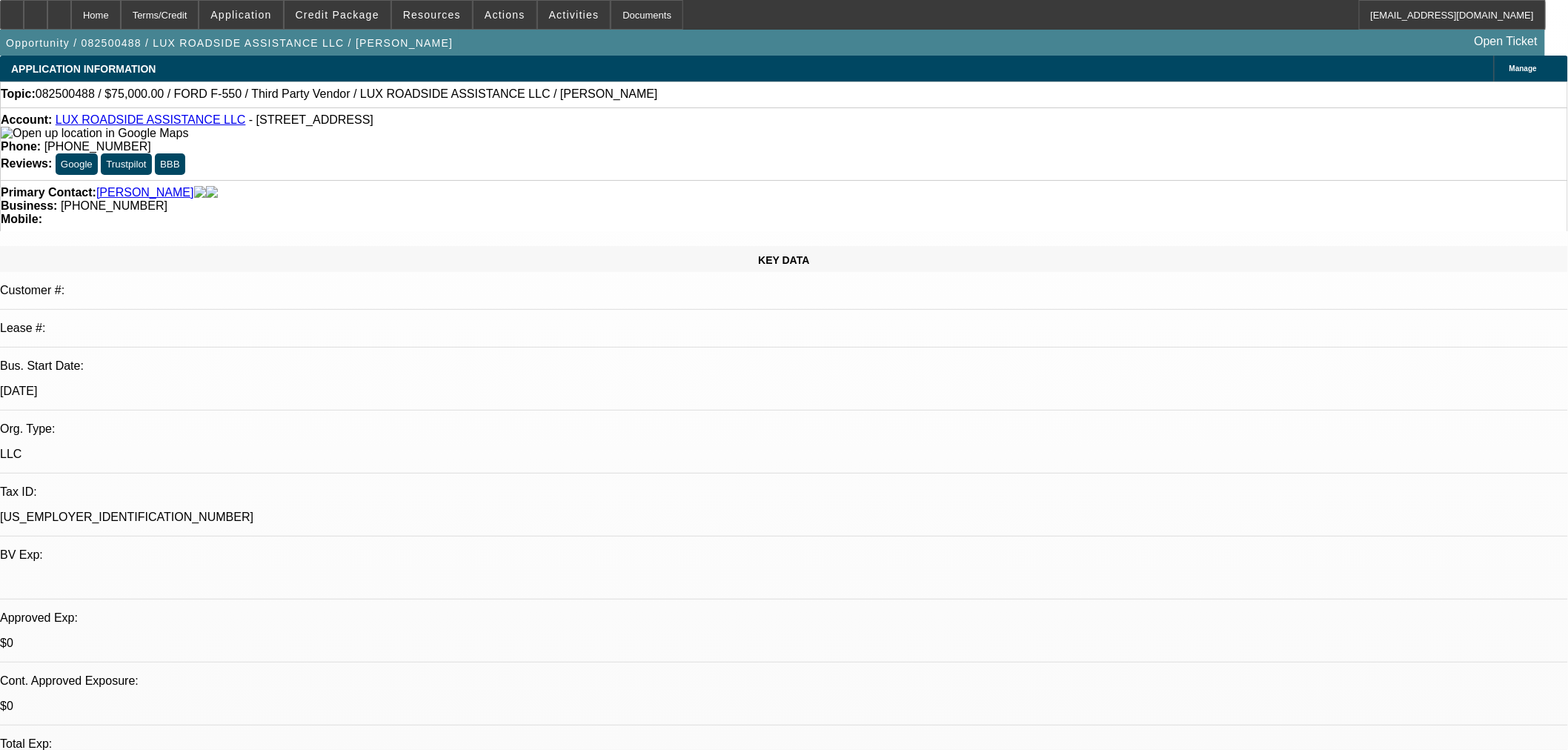
select select "0"
select select "6"
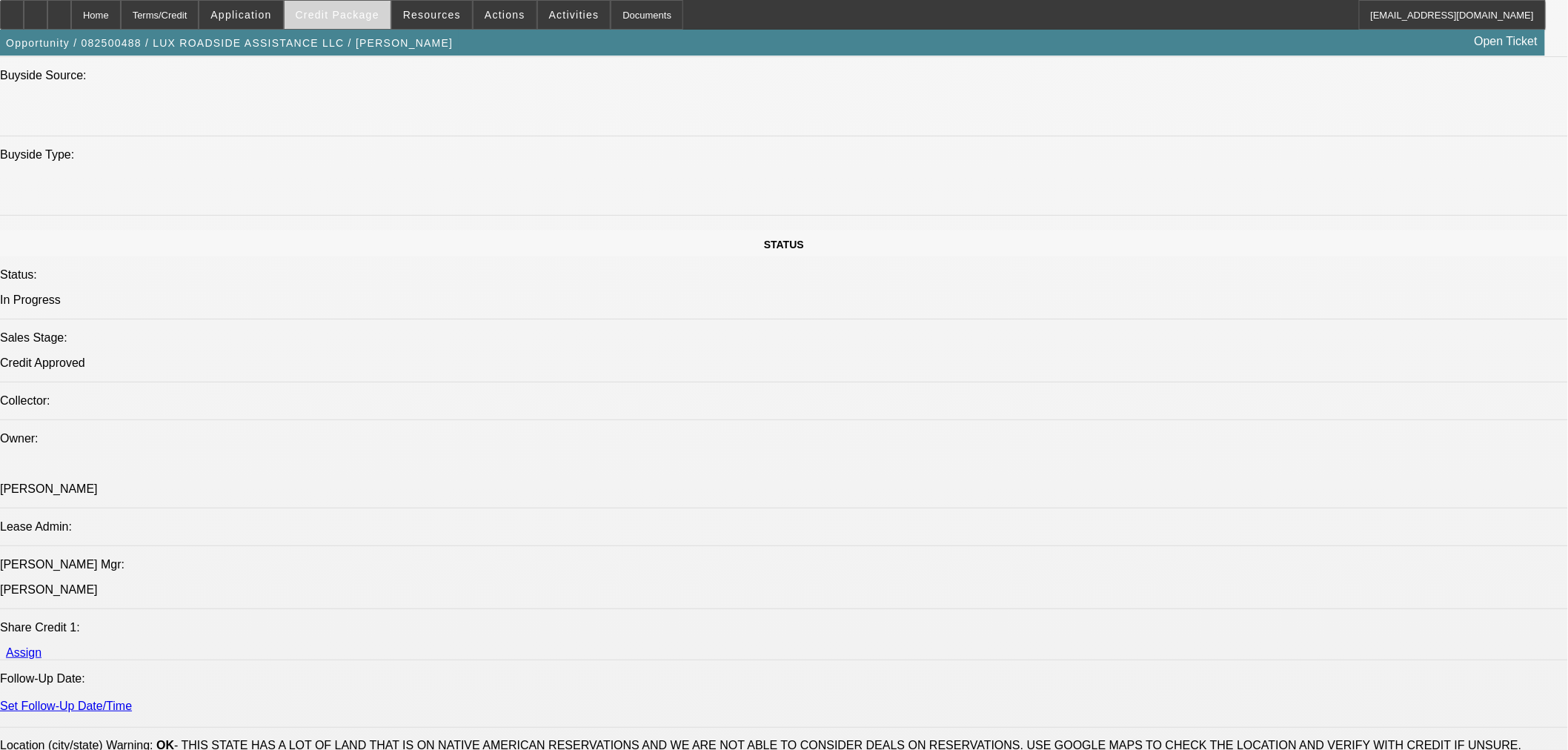
scroll to position [1235, 0]
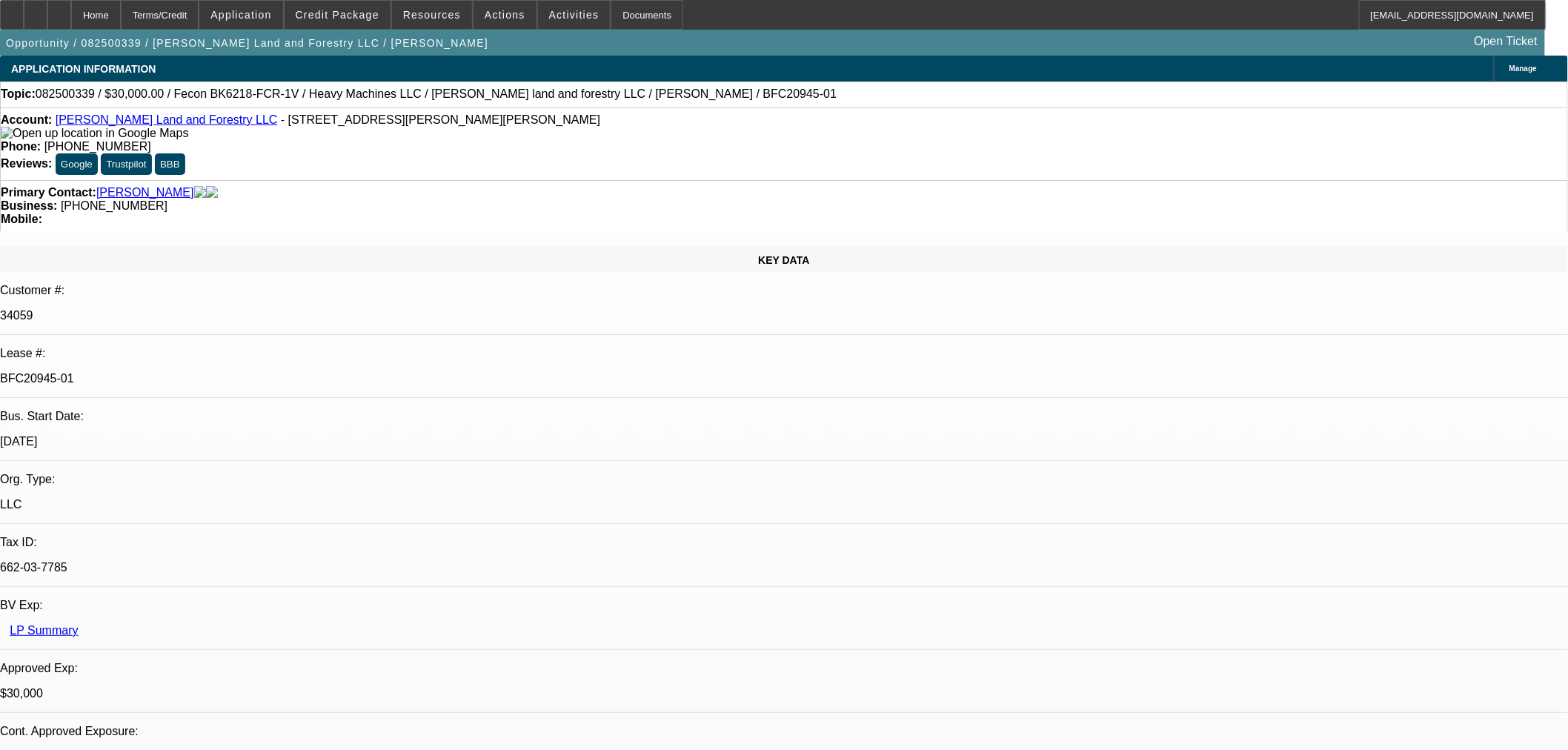
select select "0"
select select "2"
select select "0"
select select "6"
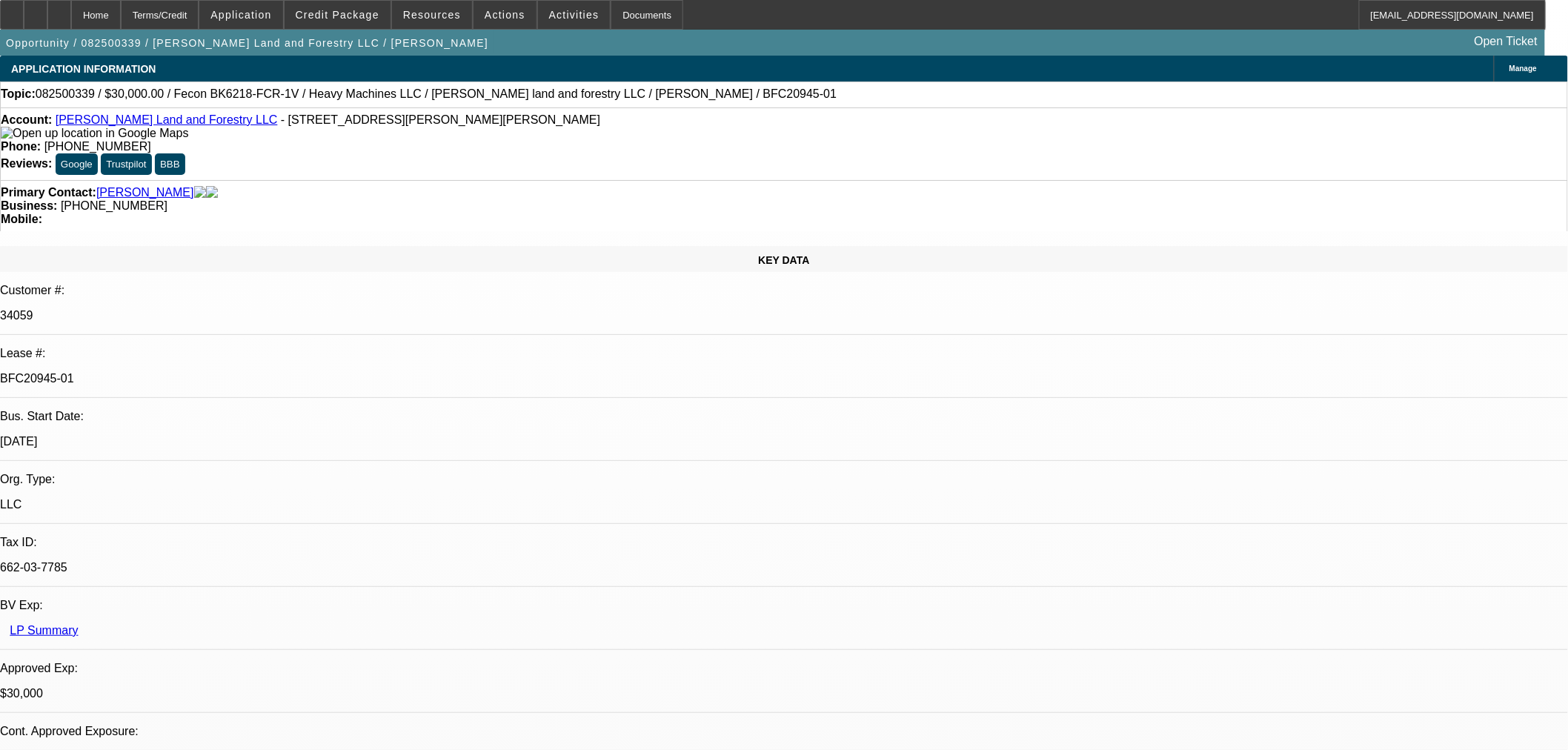
select select "0"
select select "2"
select select "0"
select select "6"
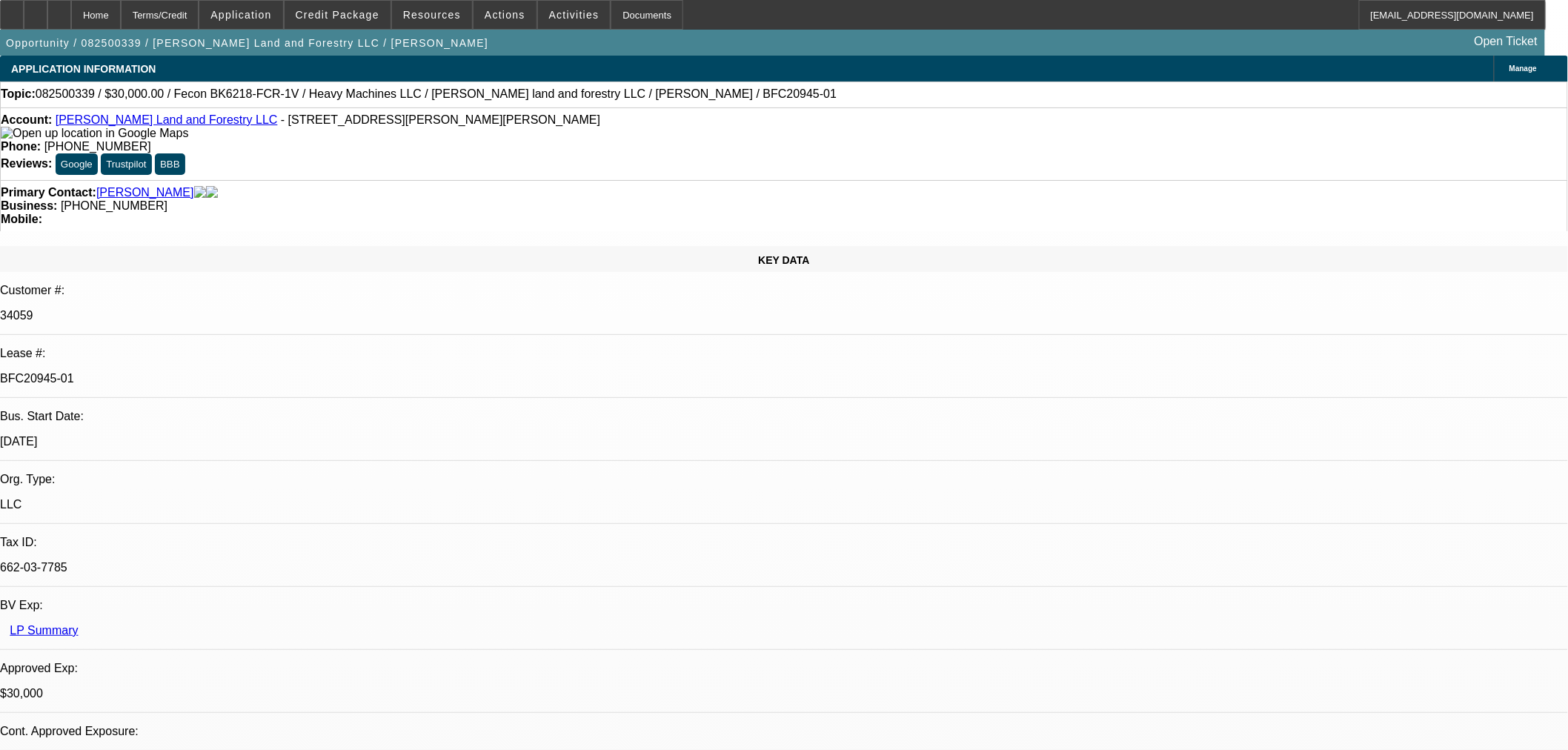
select select "0.2"
select select "2"
select select "0"
select select "6"
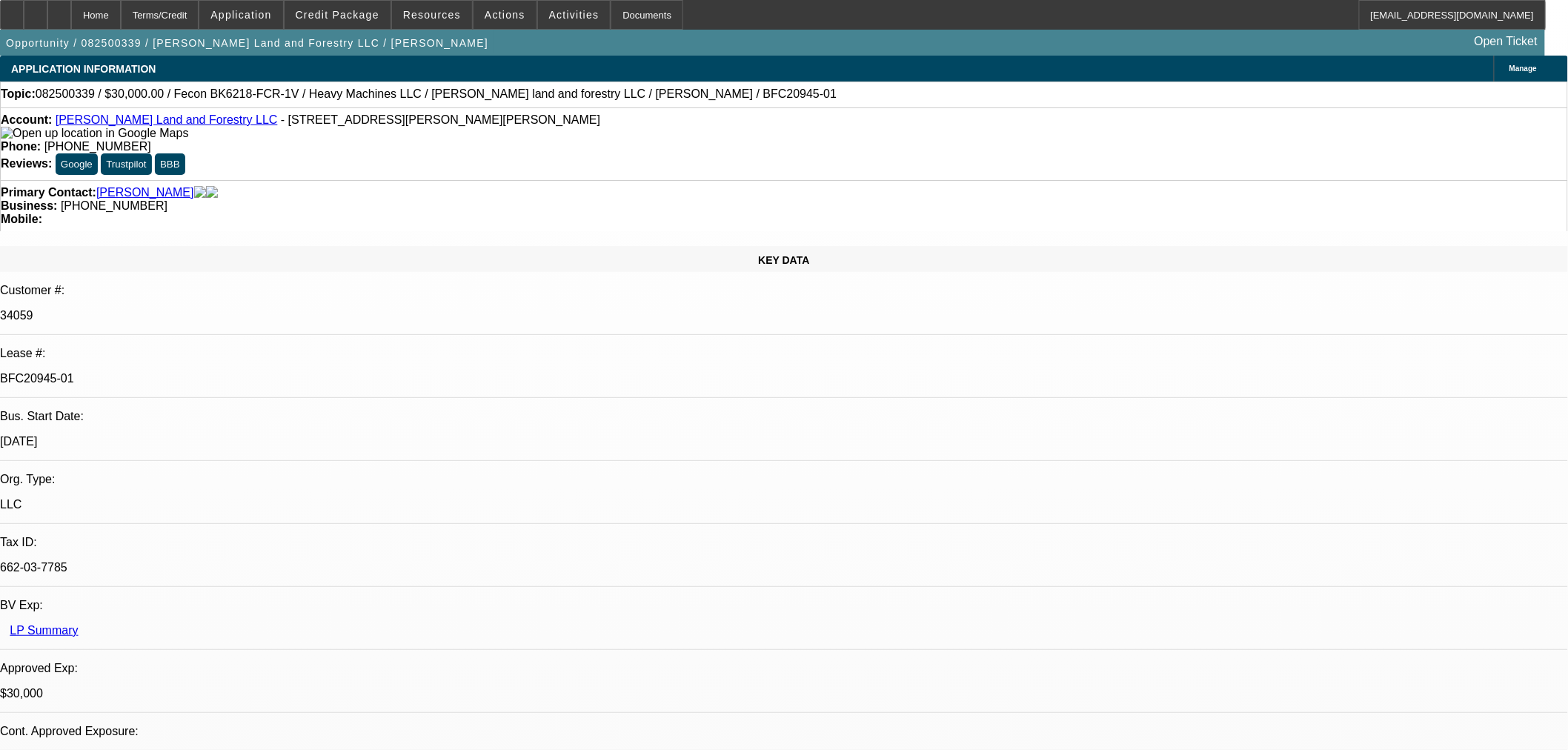
select select "0"
select select "19"
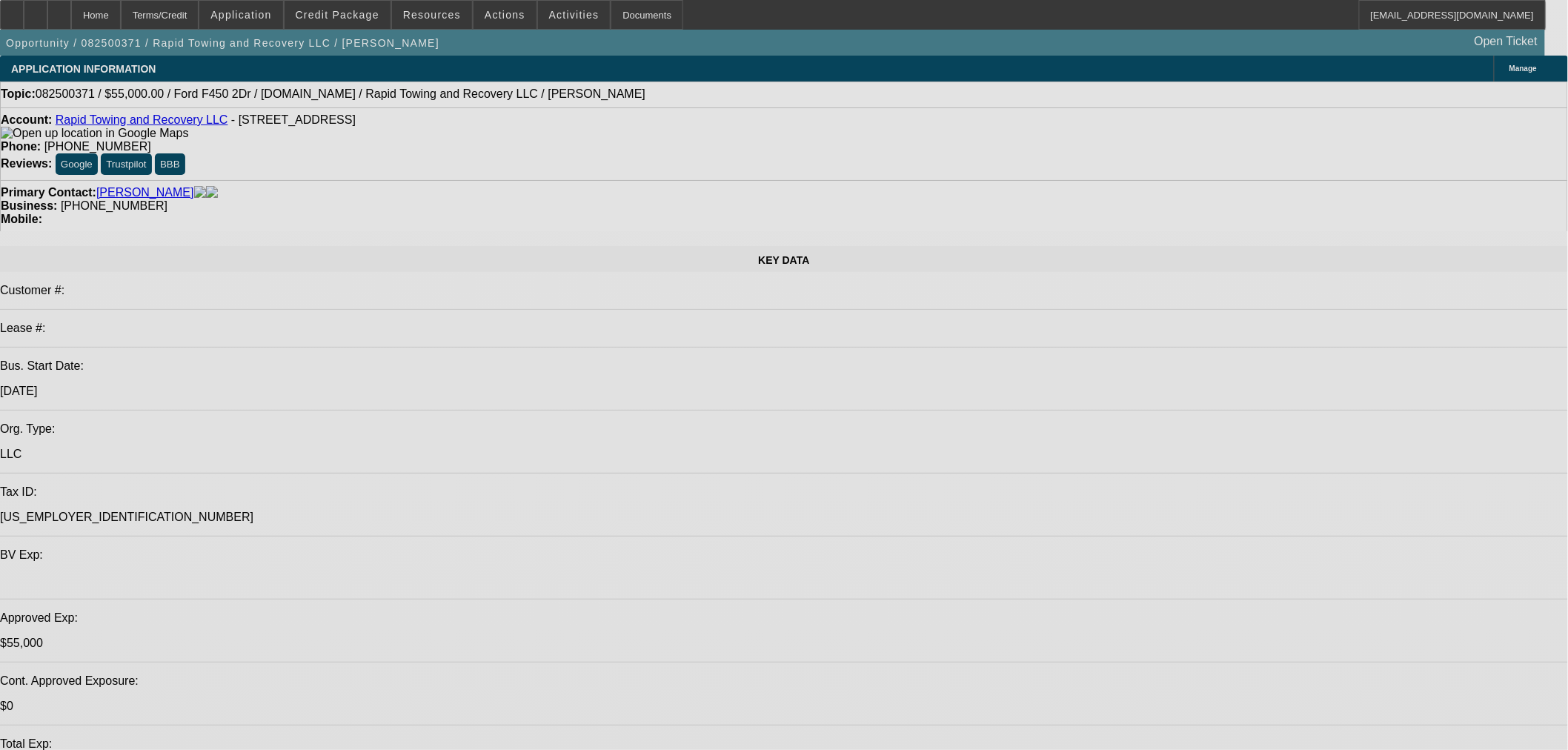
select select "2"
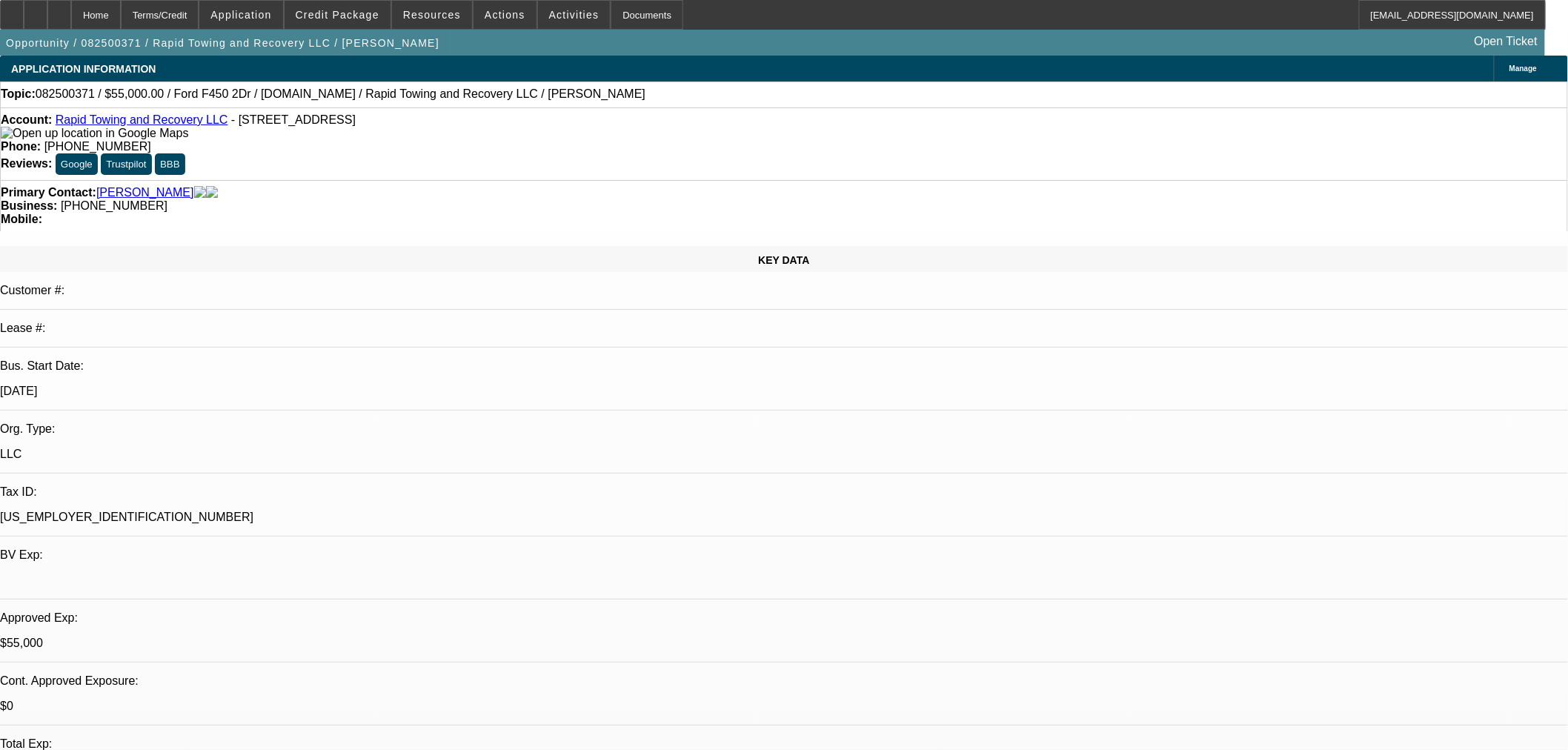
select select "0"
select select "6"
select select "0"
select select "2"
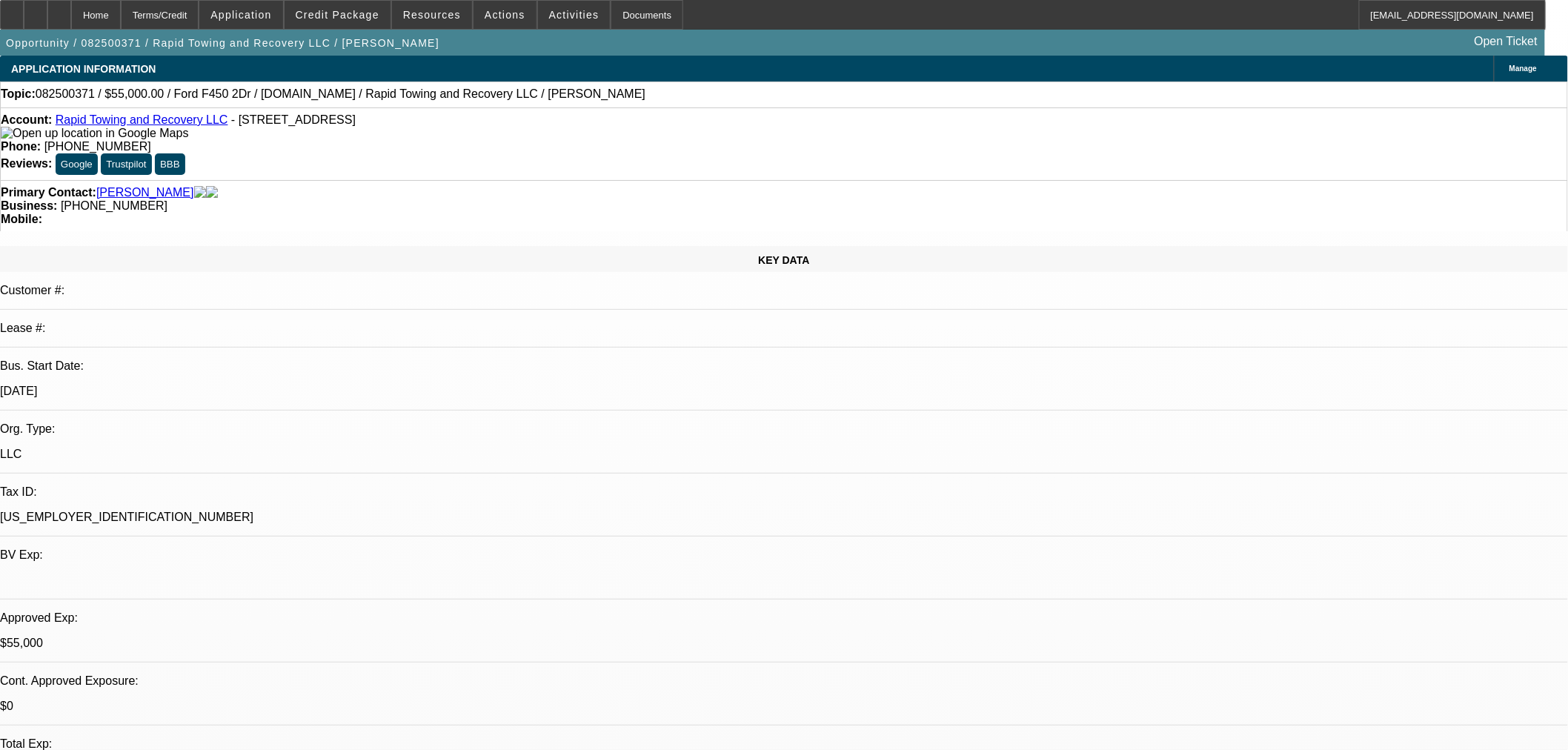
select select "0"
select select "6"
select select "0"
select select "2"
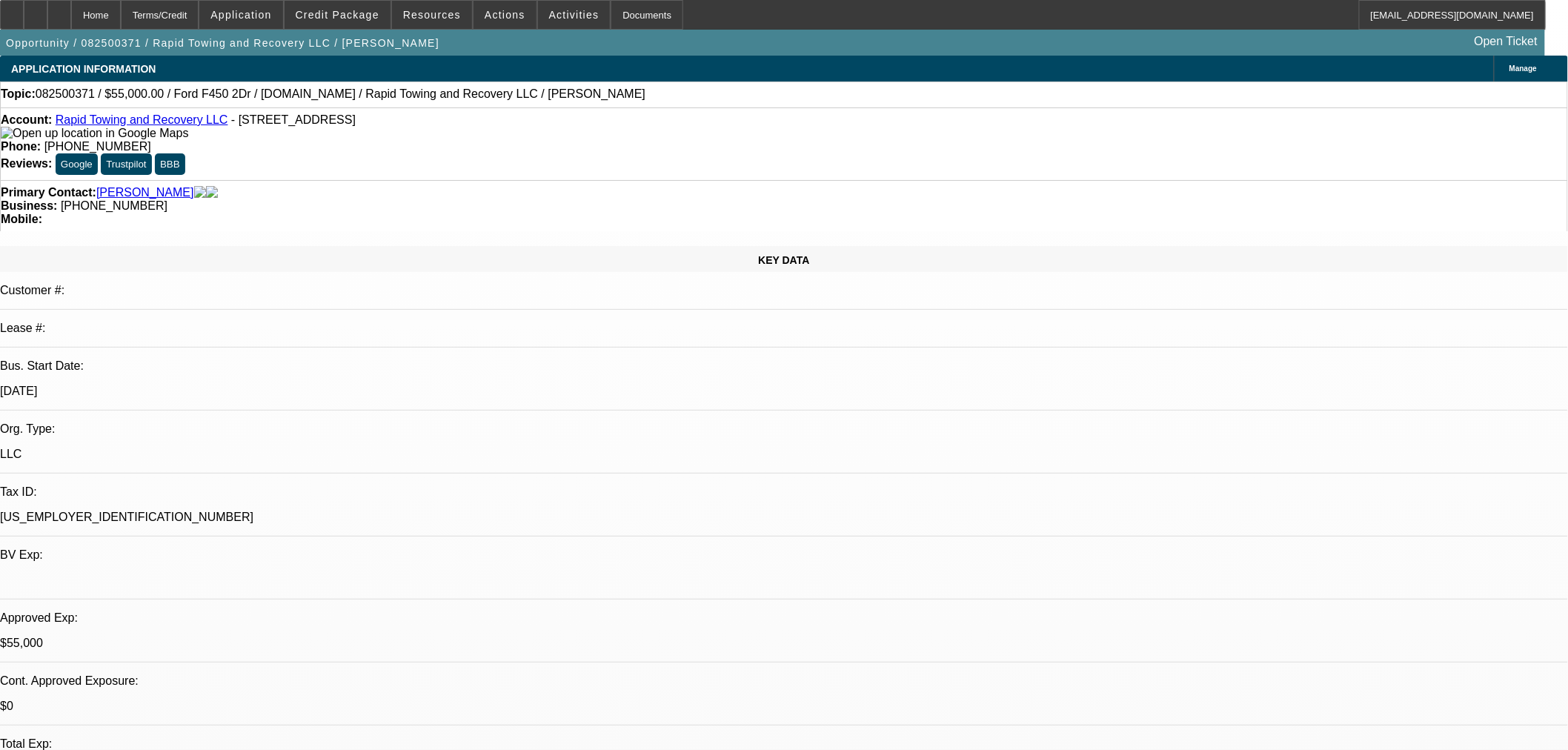
select select "0"
select select "6"
select select "0"
select select "3"
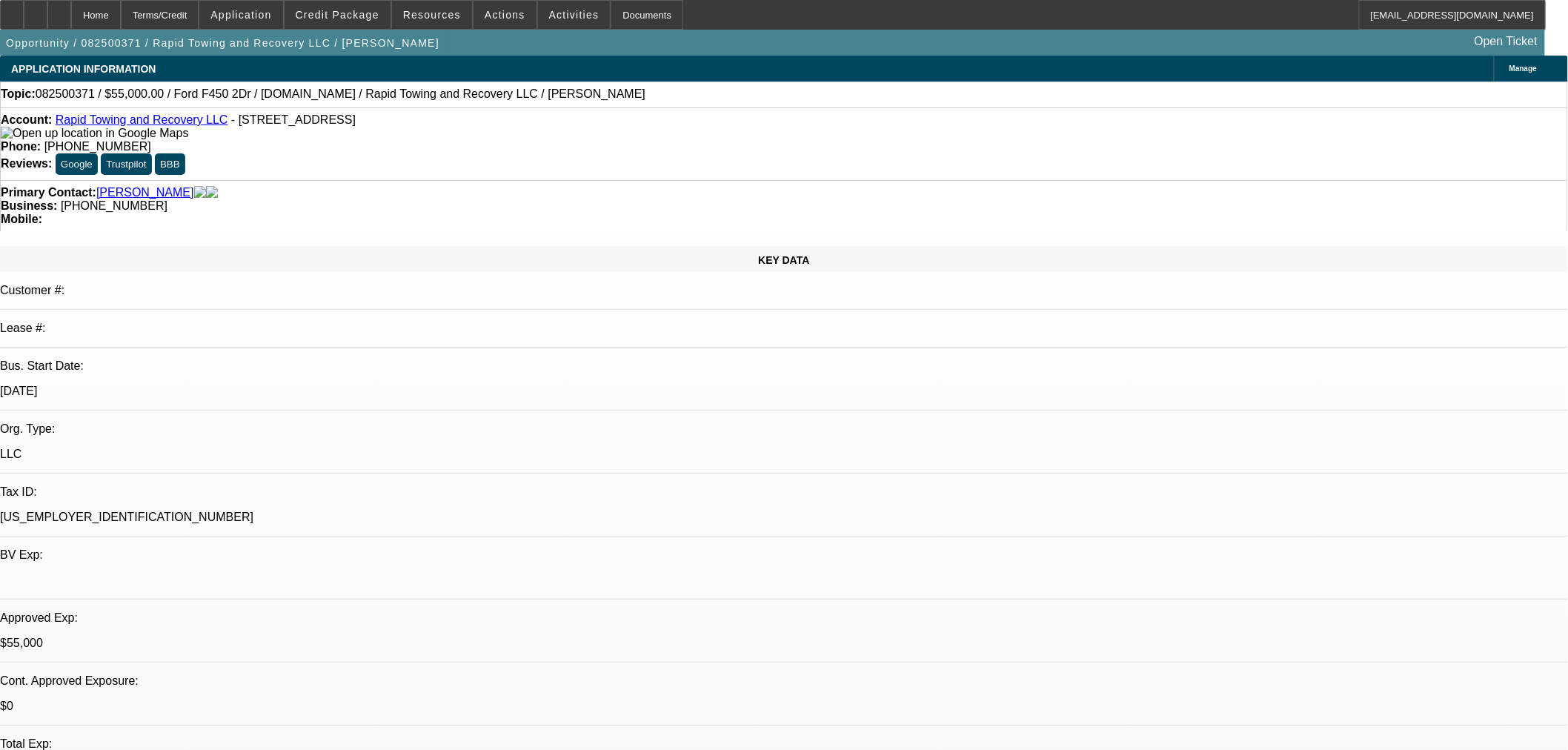
select select "0"
select select "6"
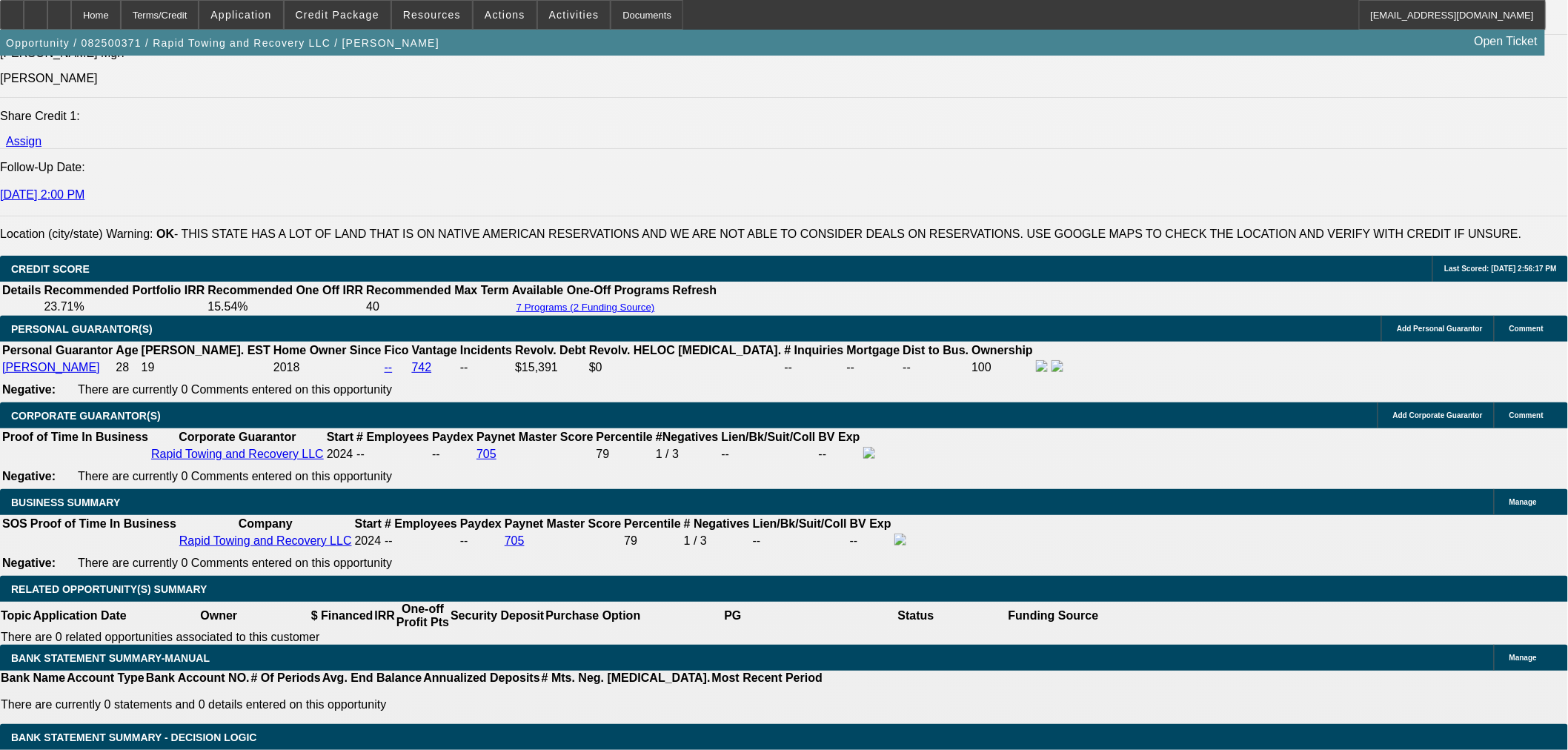
scroll to position [2058, 0]
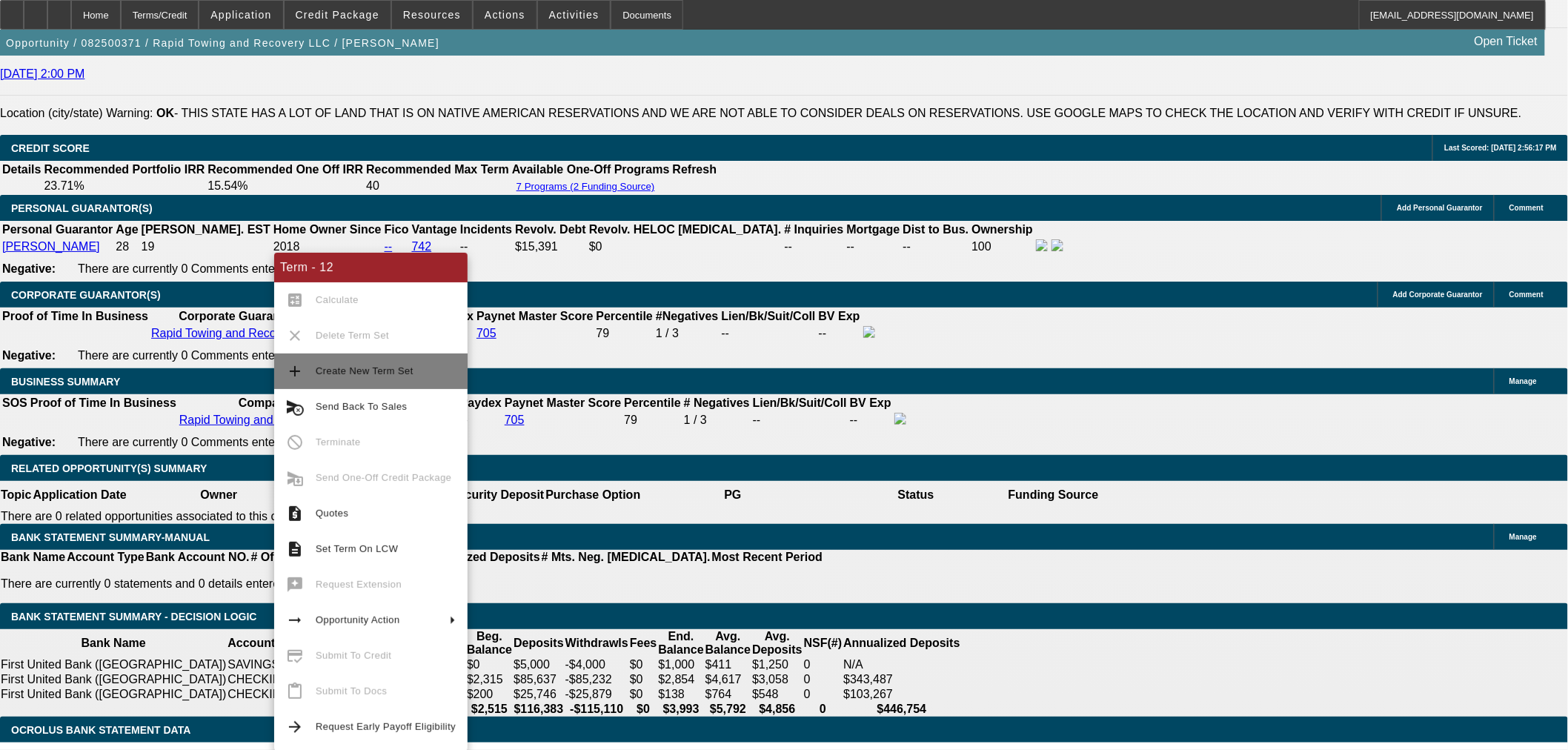
click at [314, 379] on button "add Create New Term Set" at bounding box center [370, 371] width 193 height 36
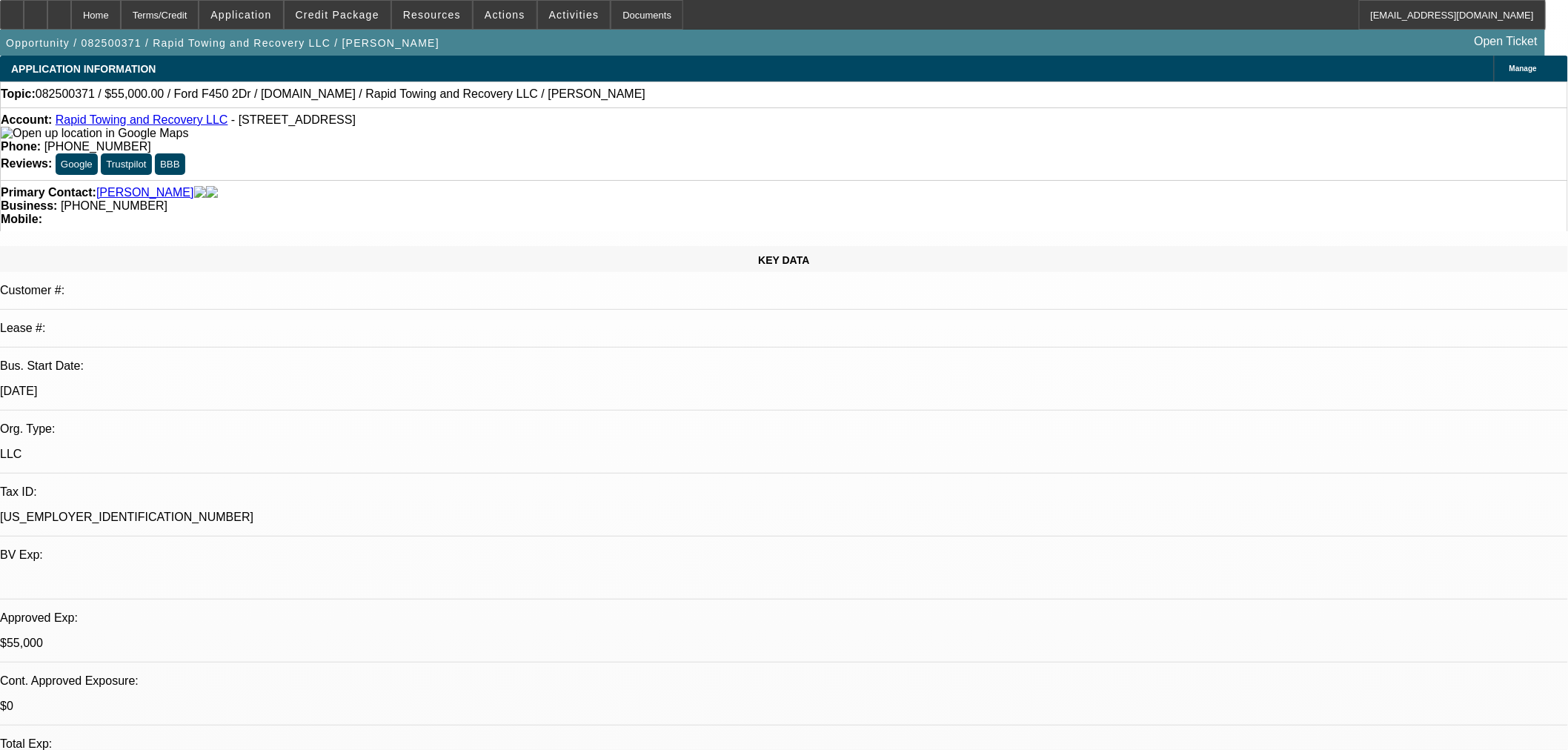
select select "2"
select select "0"
select select "6"
select select "2"
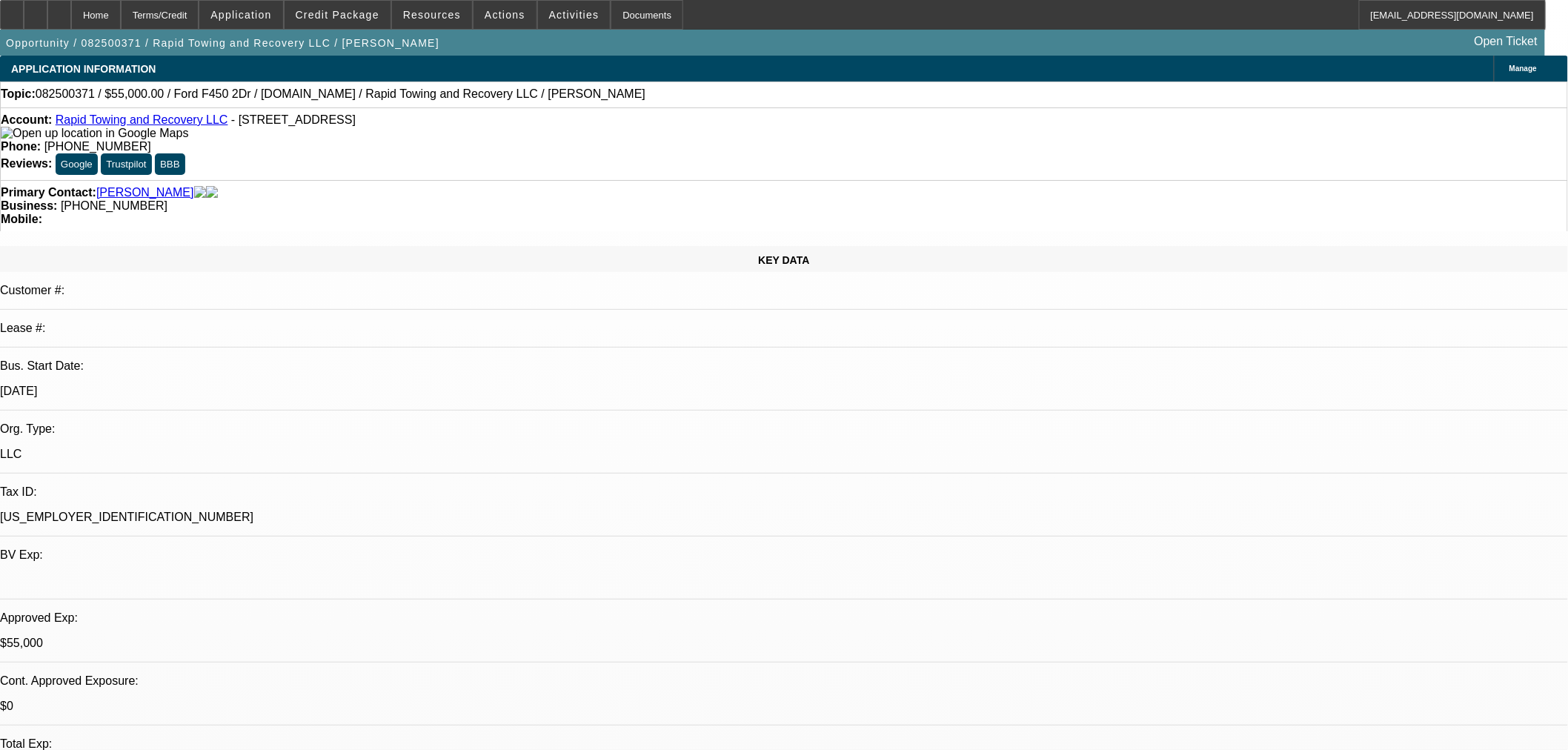
select select "2"
select select "0"
select select "6"
select select "0"
select select "2"
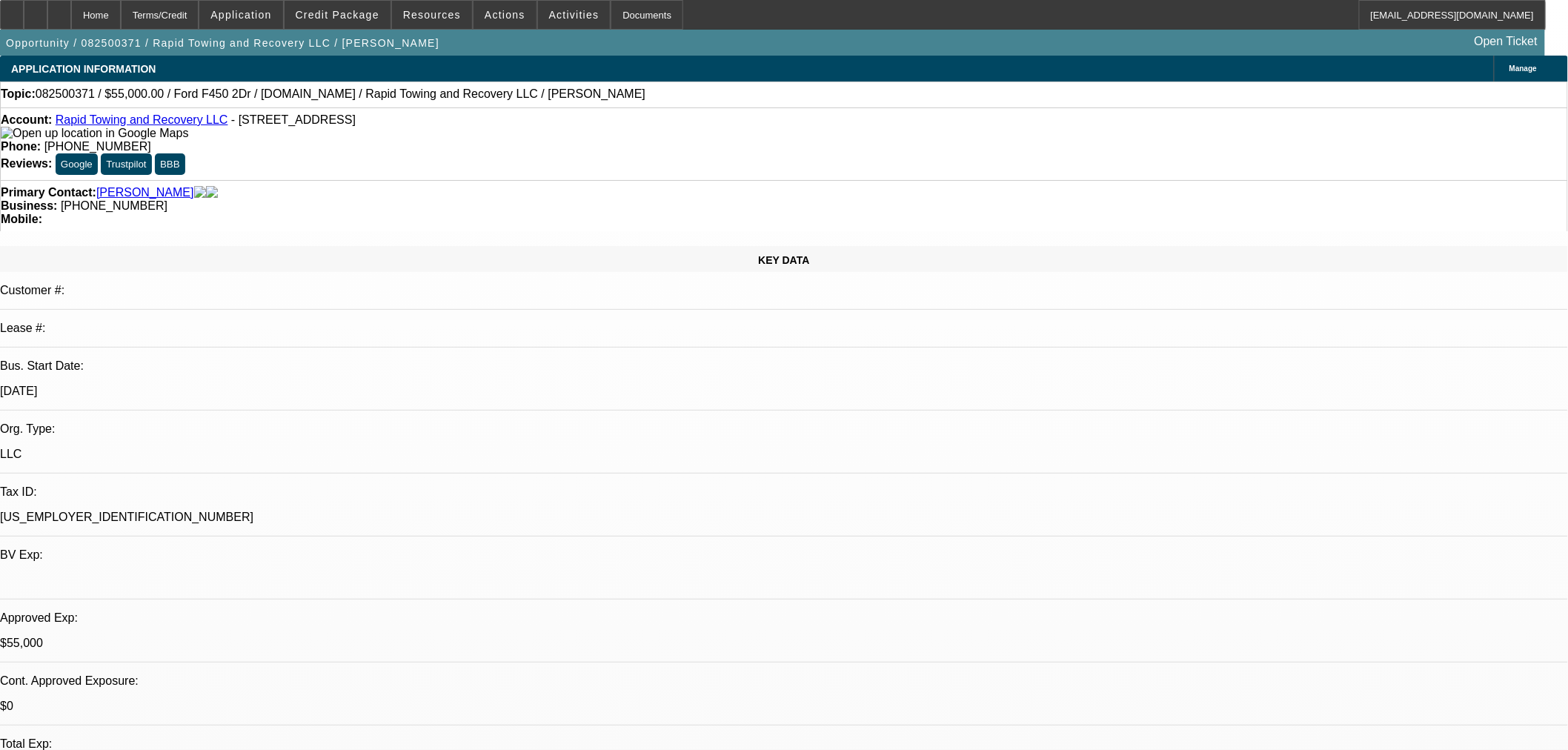
select select "2"
select select "0"
select select "6"
select select "0"
select select "2"
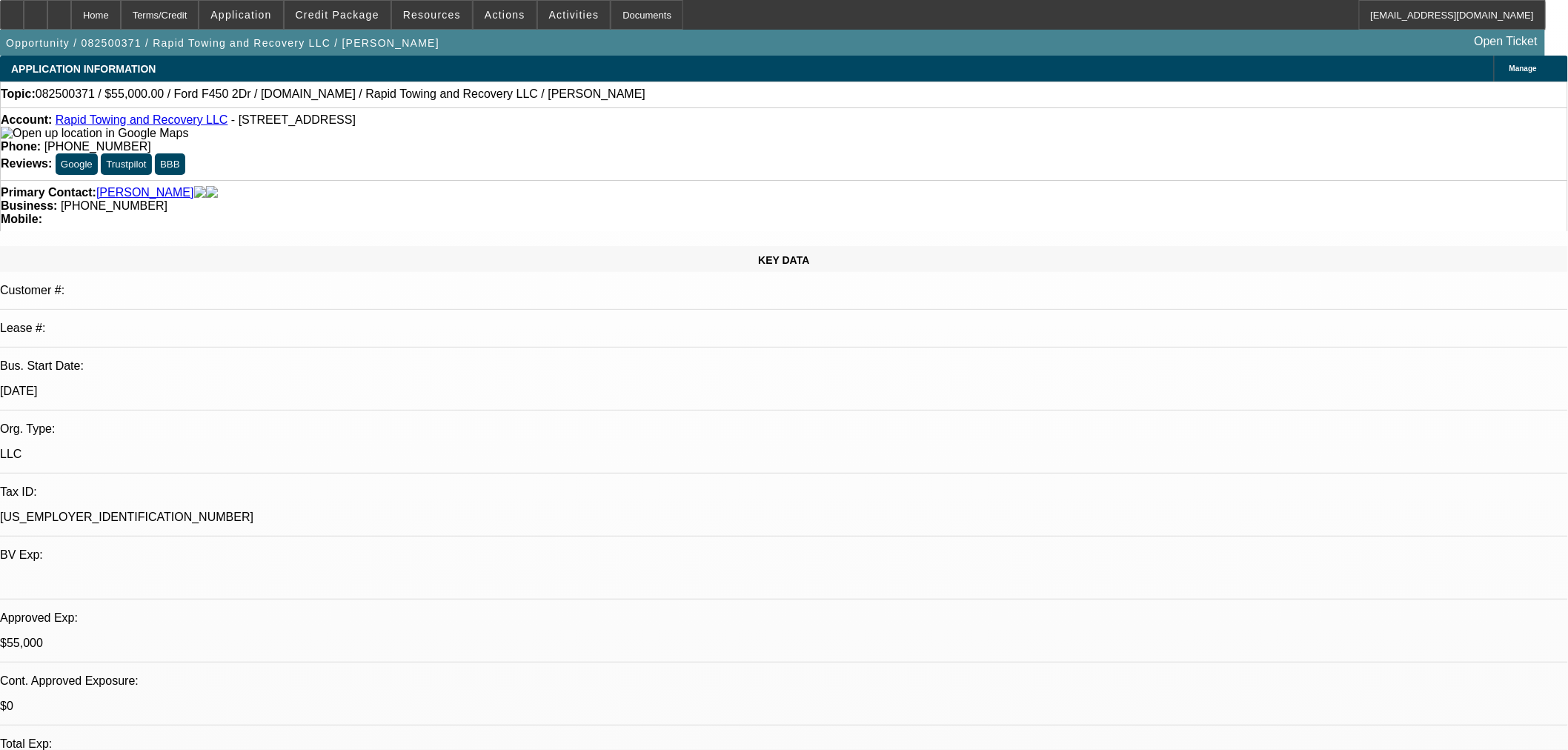
select select "2"
select select "0"
select select "6"
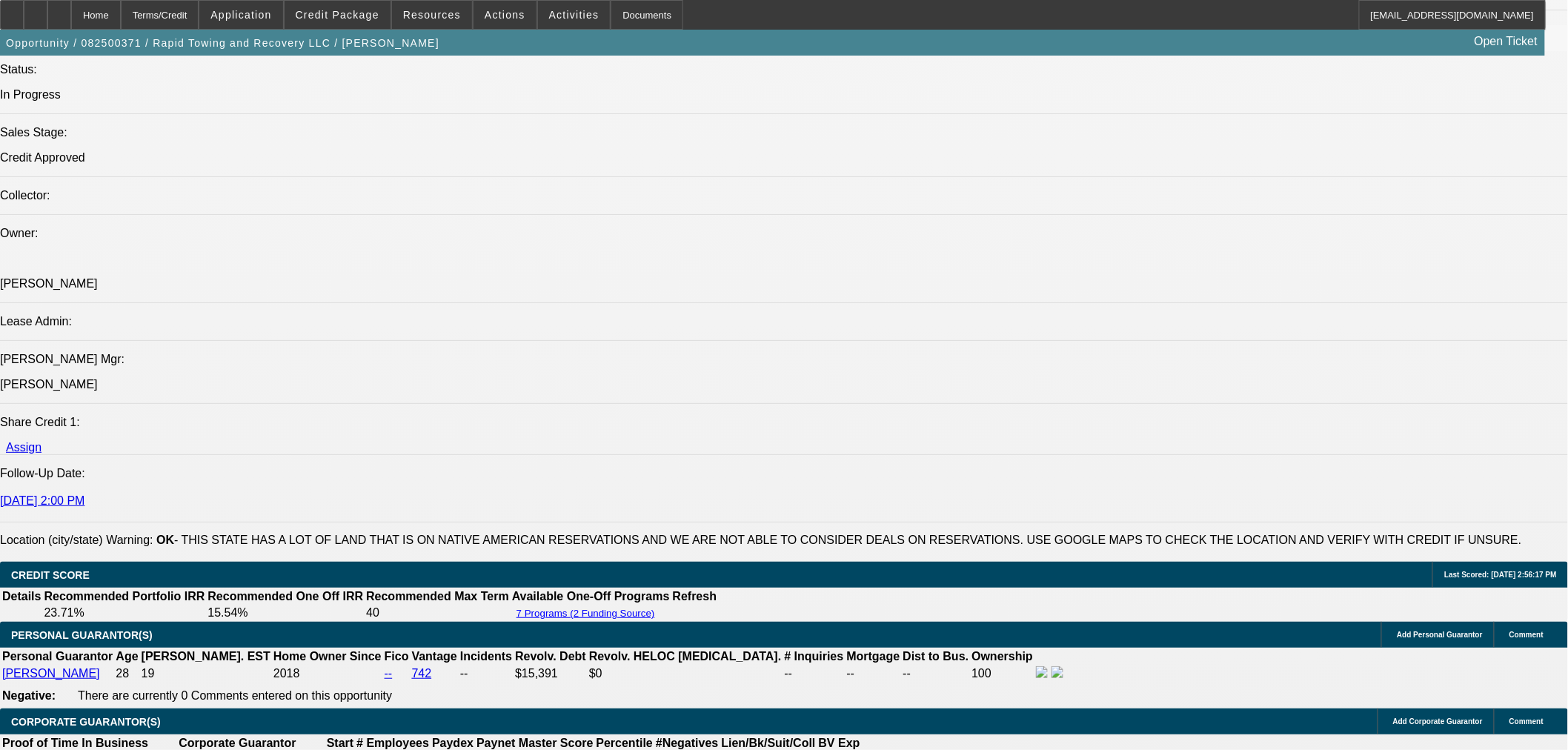
scroll to position [1893, 0]
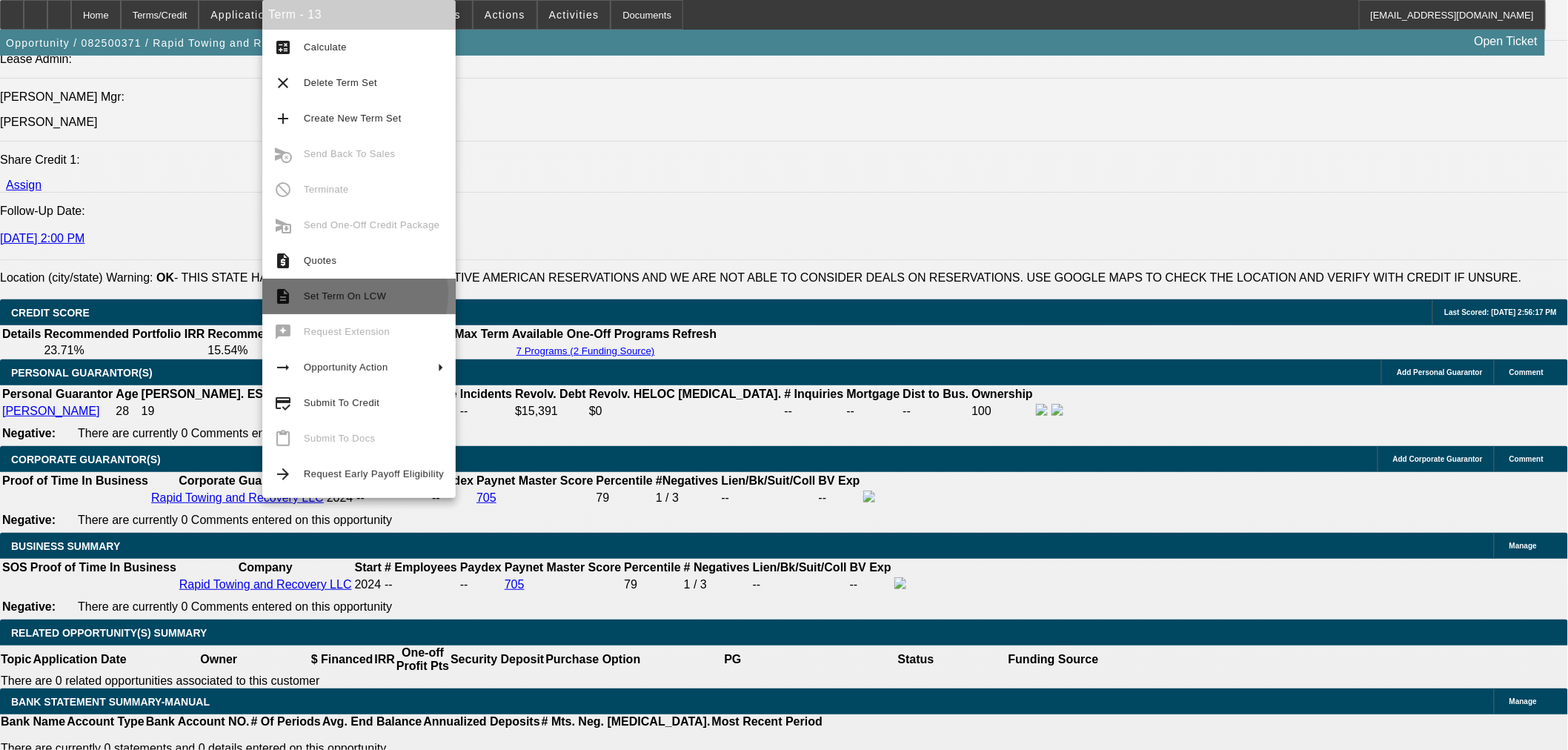
click at [345, 294] on span "Set Term On LCW" at bounding box center [345, 296] width 82 height 11
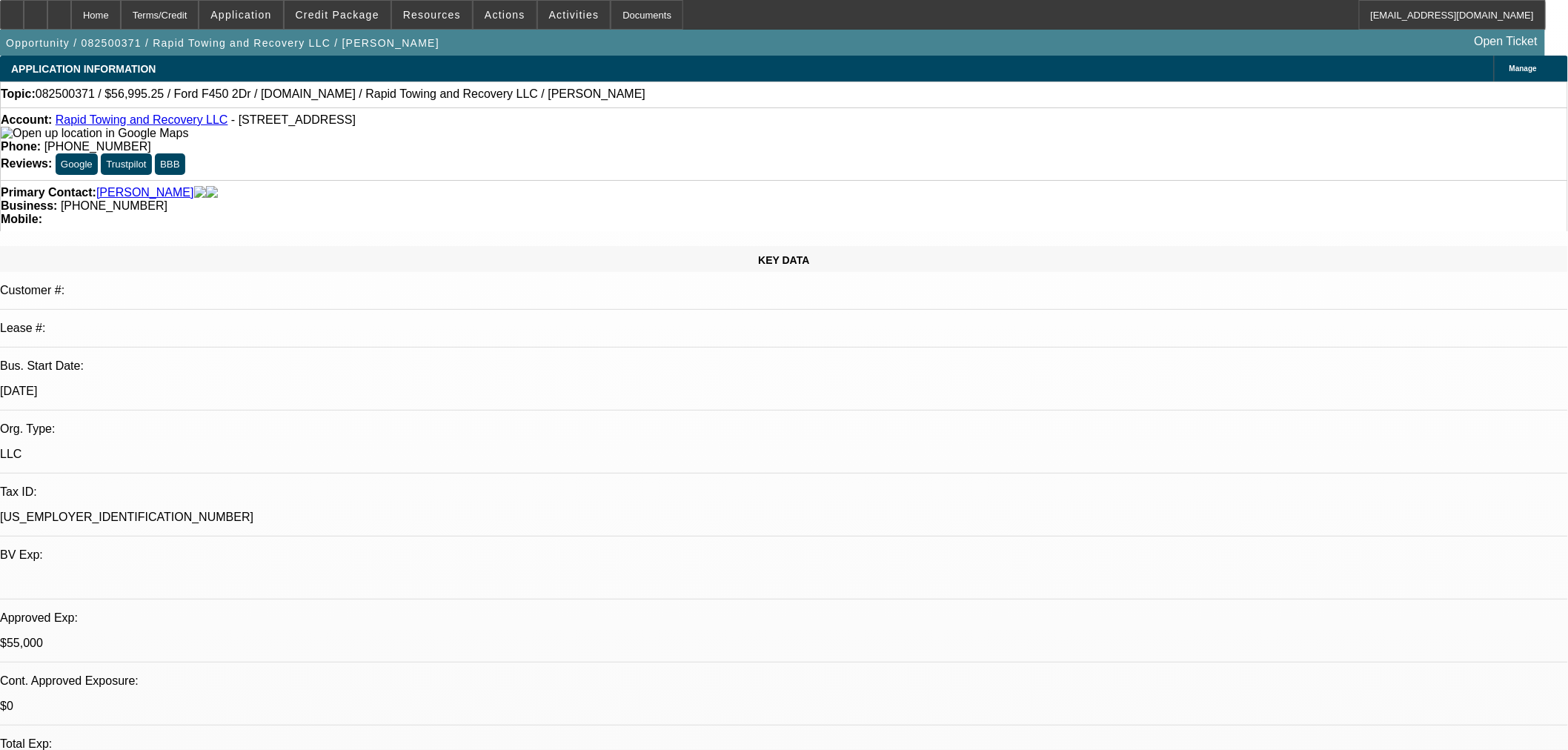
select select "2"
select select "0"
select select "6"
select select "2"
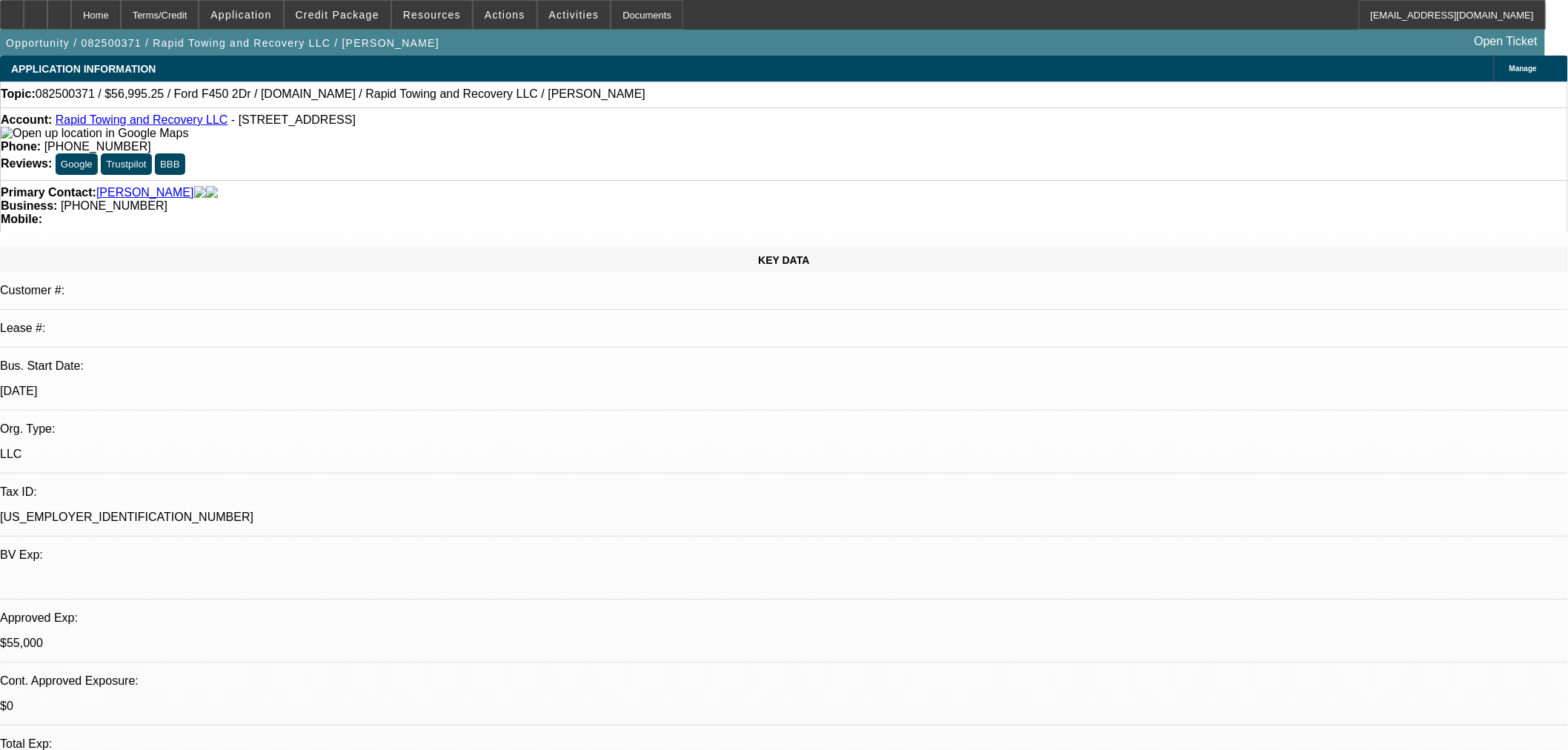
select select "2"
select select "0"
select select "6"
select select "0"
select select "2"
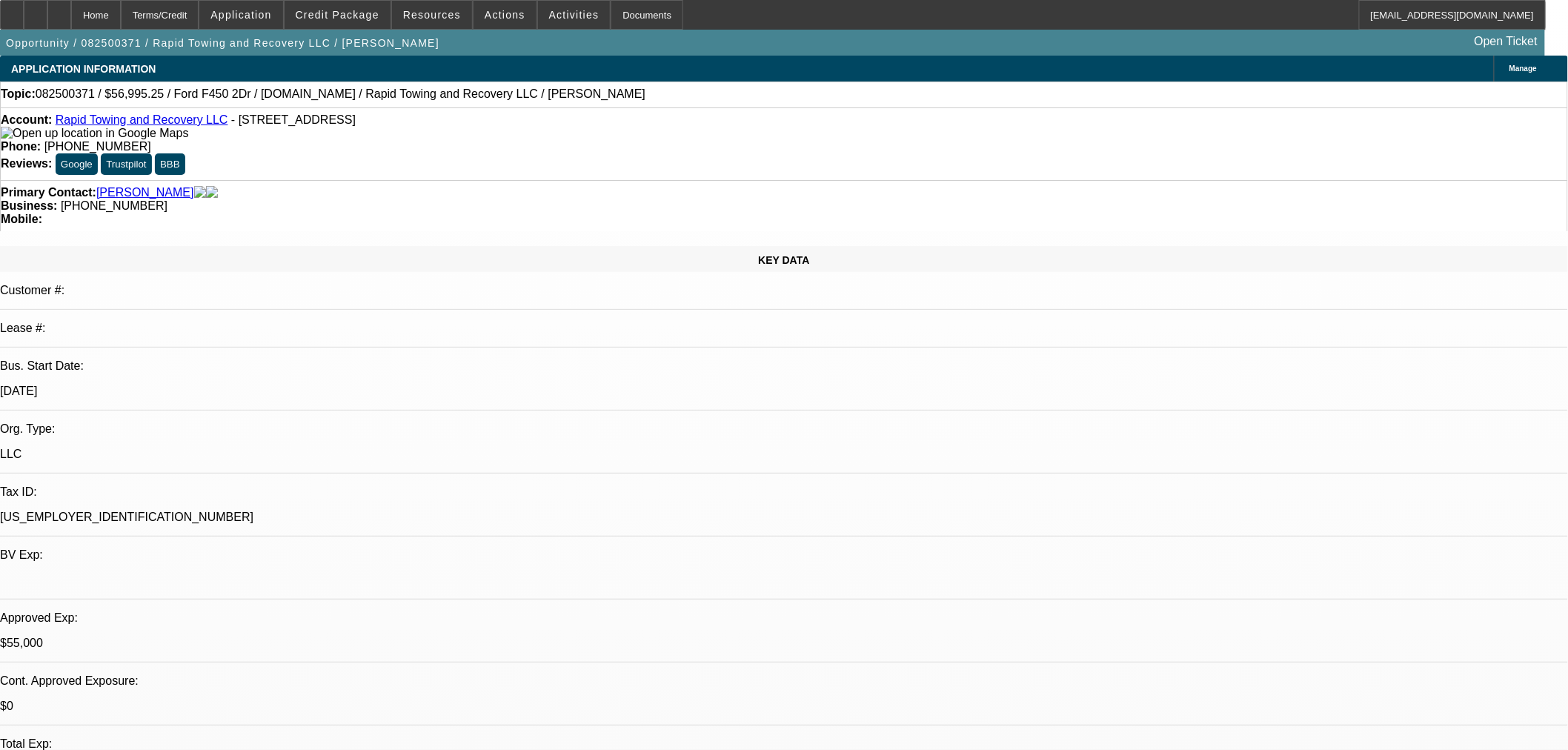
select select "2"
select select "0"
select select "6"
select select "0"
select select "2"
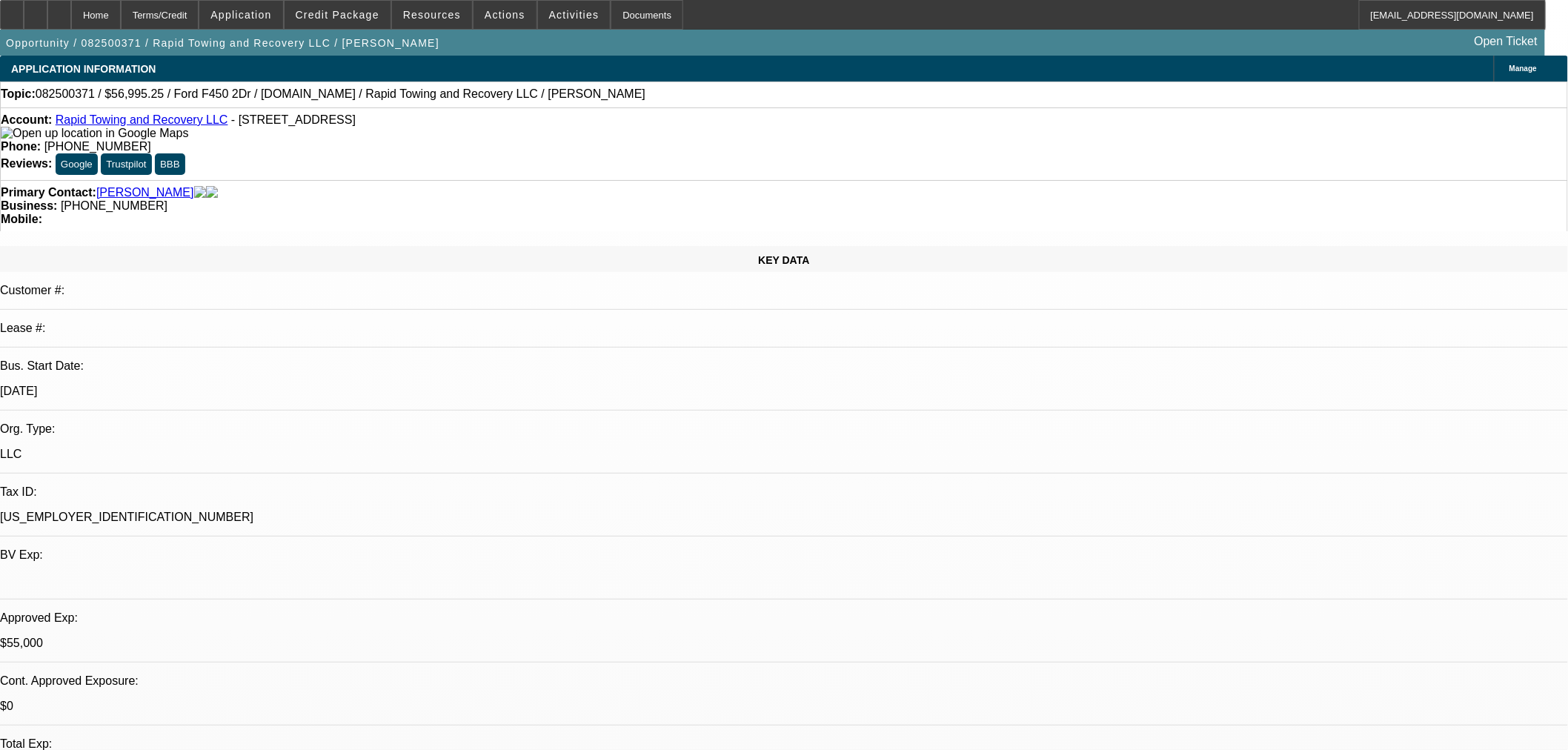
select select "2"
select select "0"
select select "6"
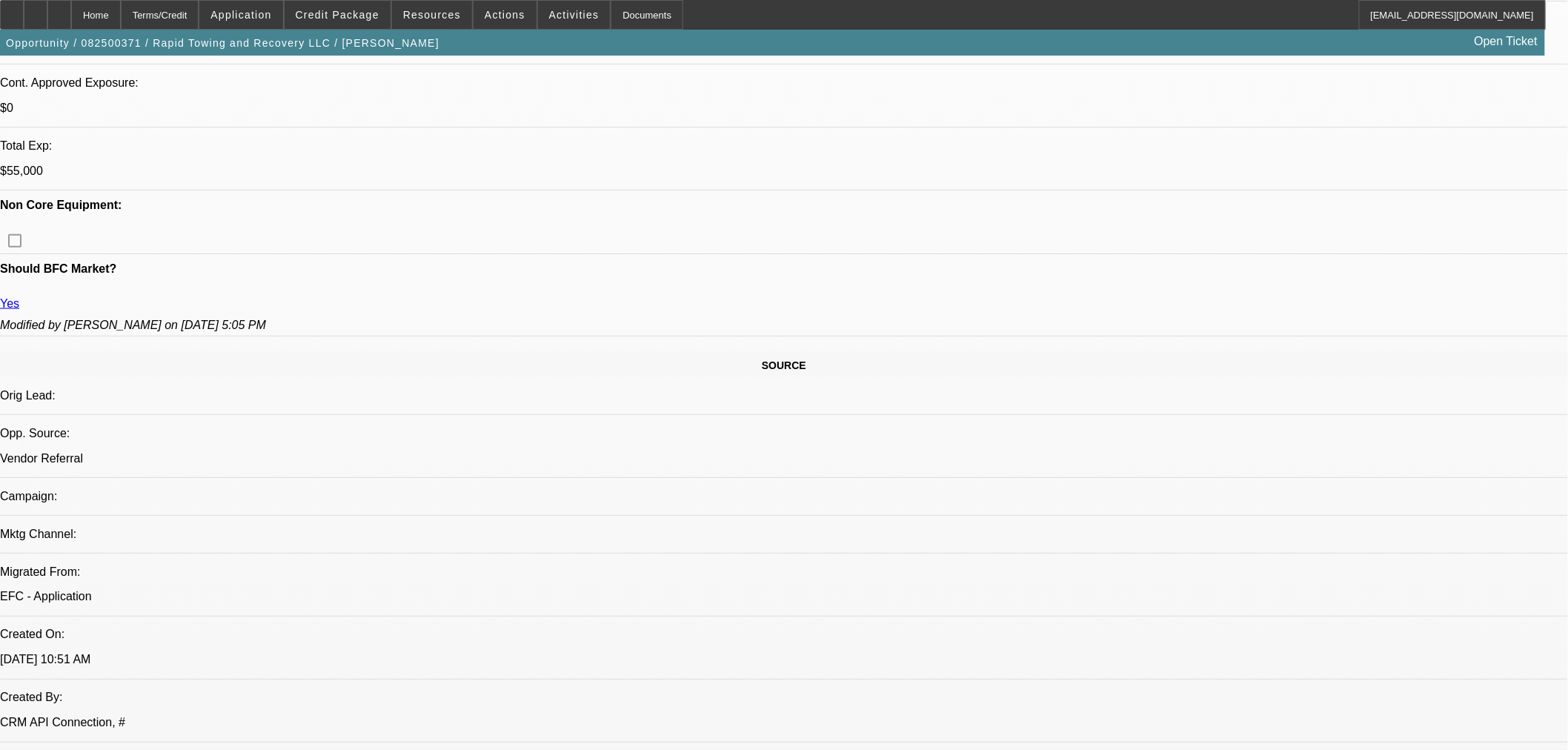
scroll to position [741, 0]
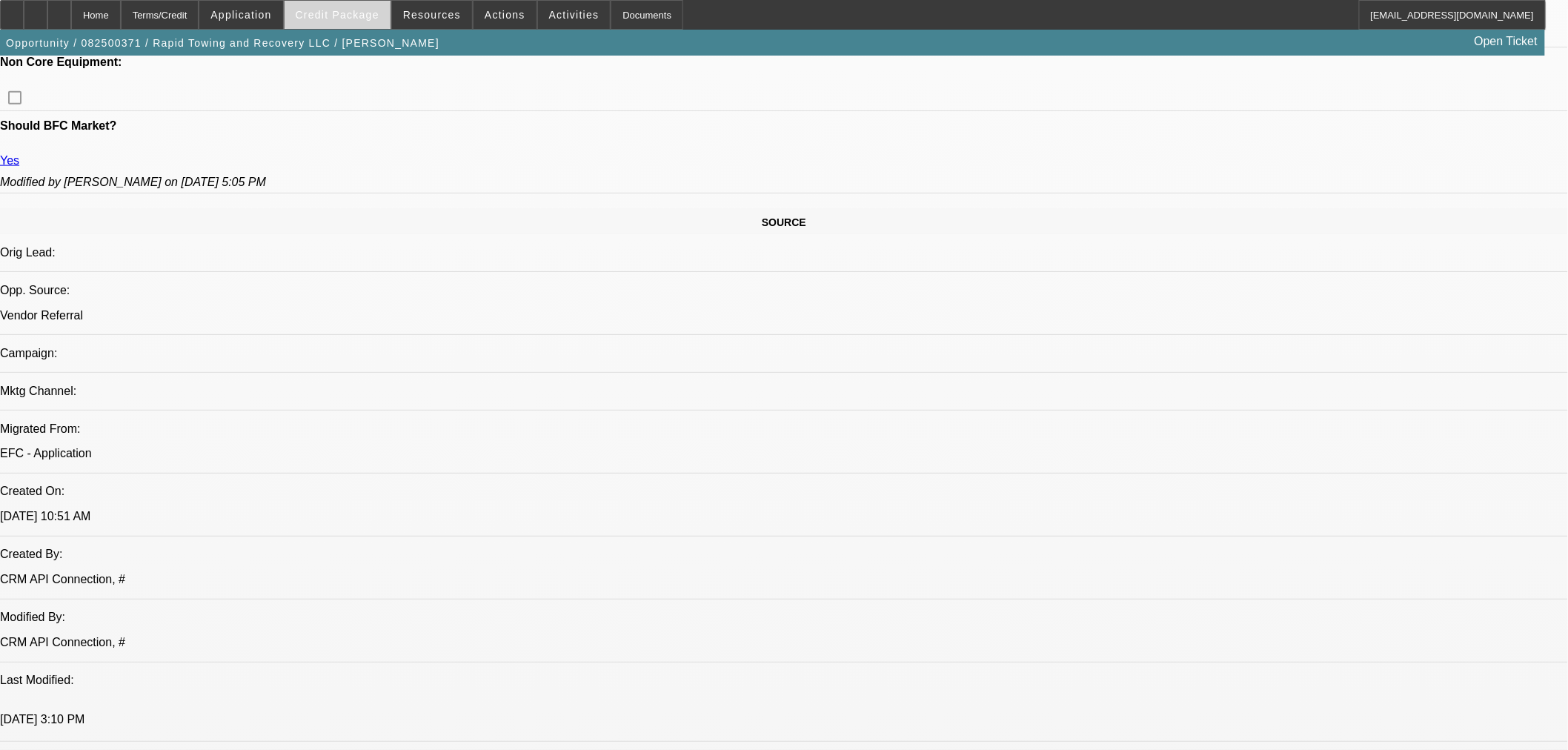
click at [335, 20] on span at bounding box center [337, 15] width 106 height 36
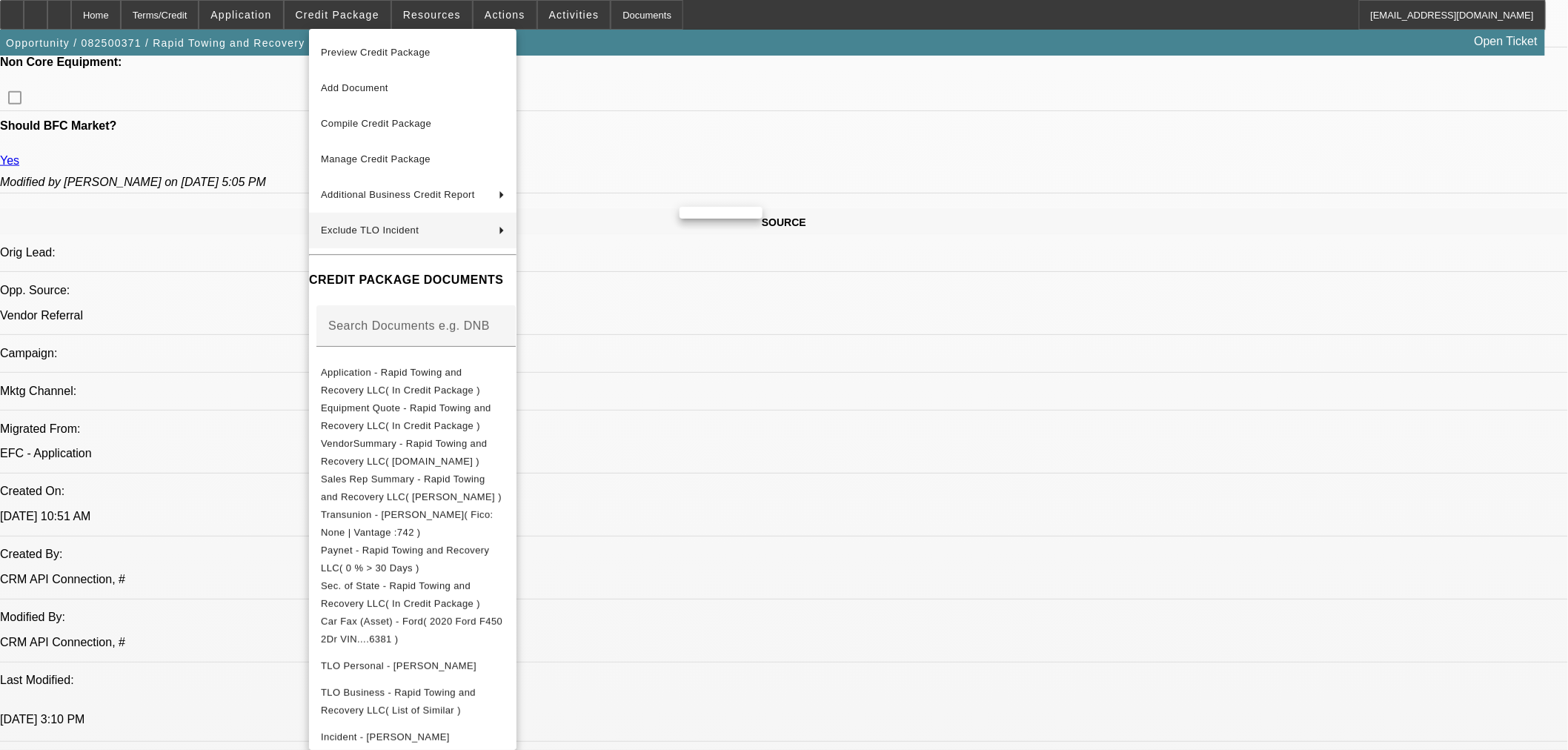
scroll to position [805, 0]
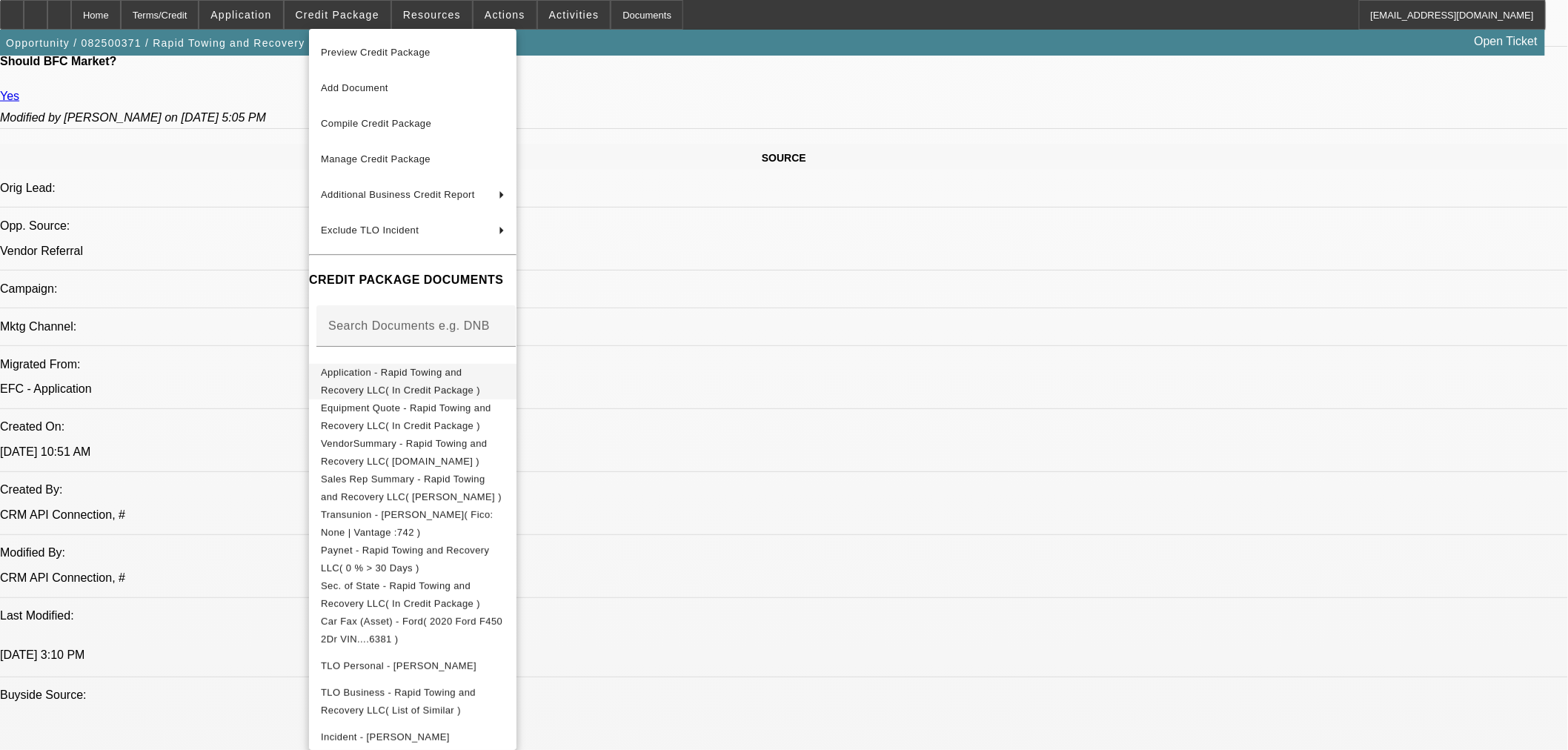
click at [423, 379] on span "Application - Rapid Towing and Recovery LLC( In Credit Package )" at bounding box center [400, 380] width 159 height 29
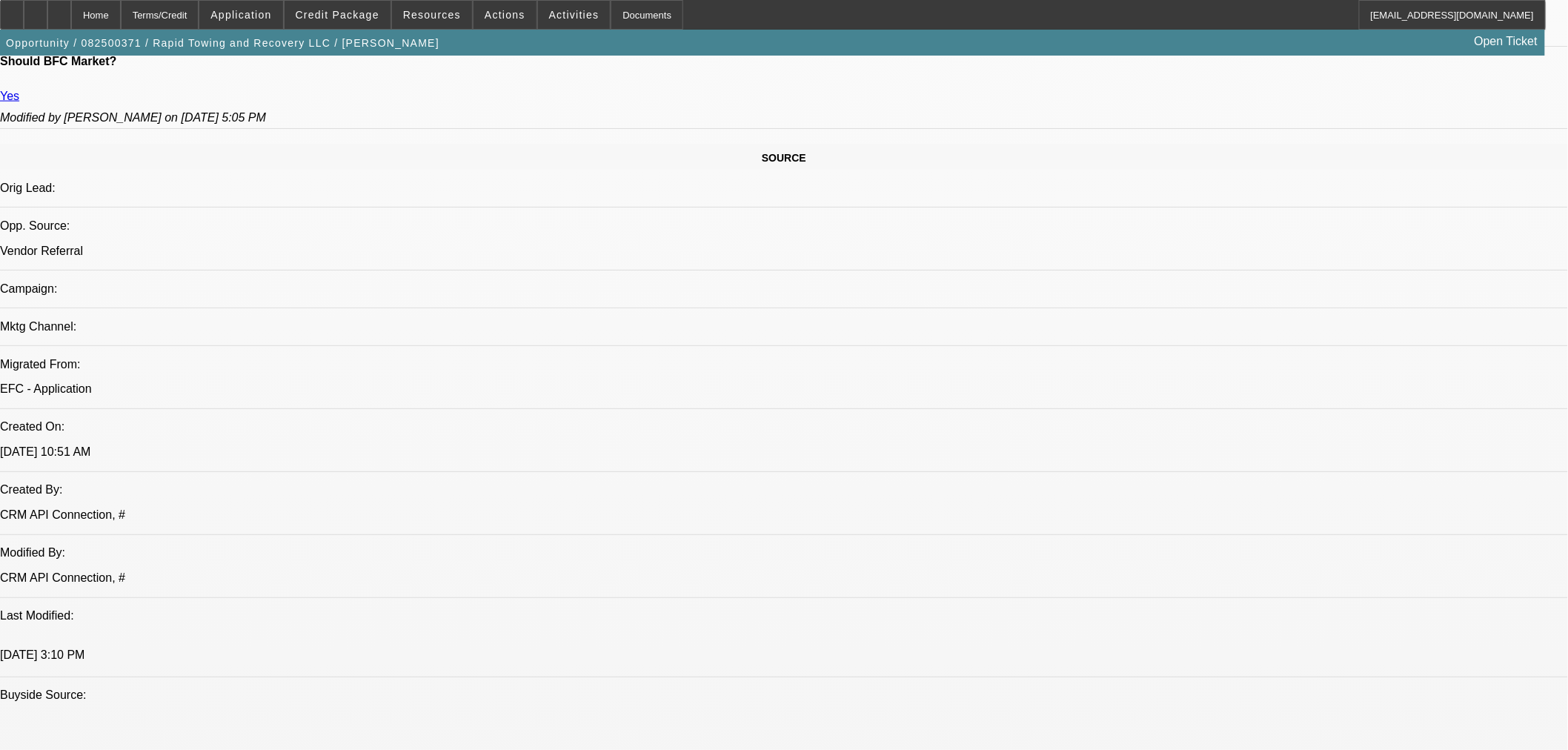
scroll to position [801, 0]
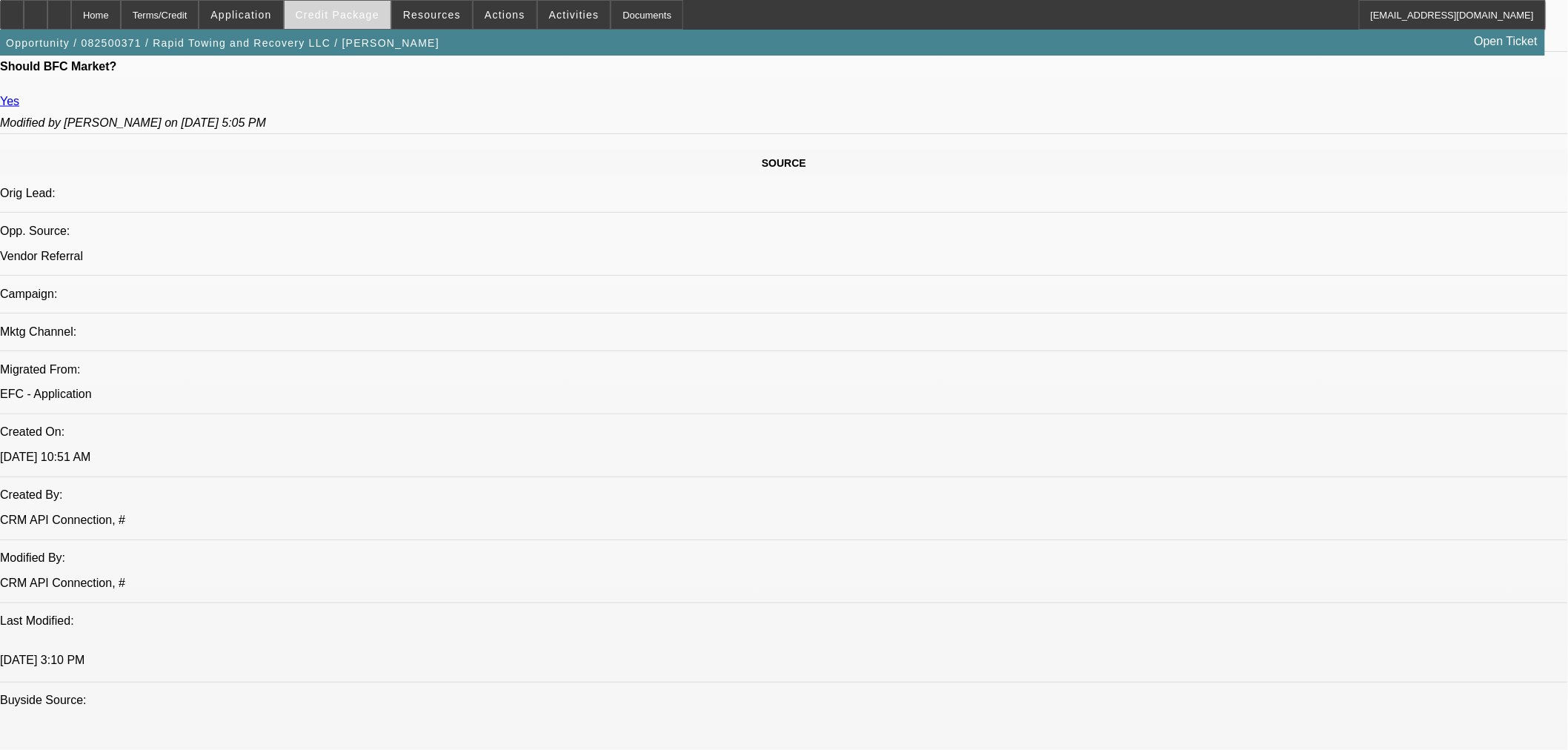
click at [375, 18] on span "Credit Package" at bounding box center [338, 15] width 84 height 12
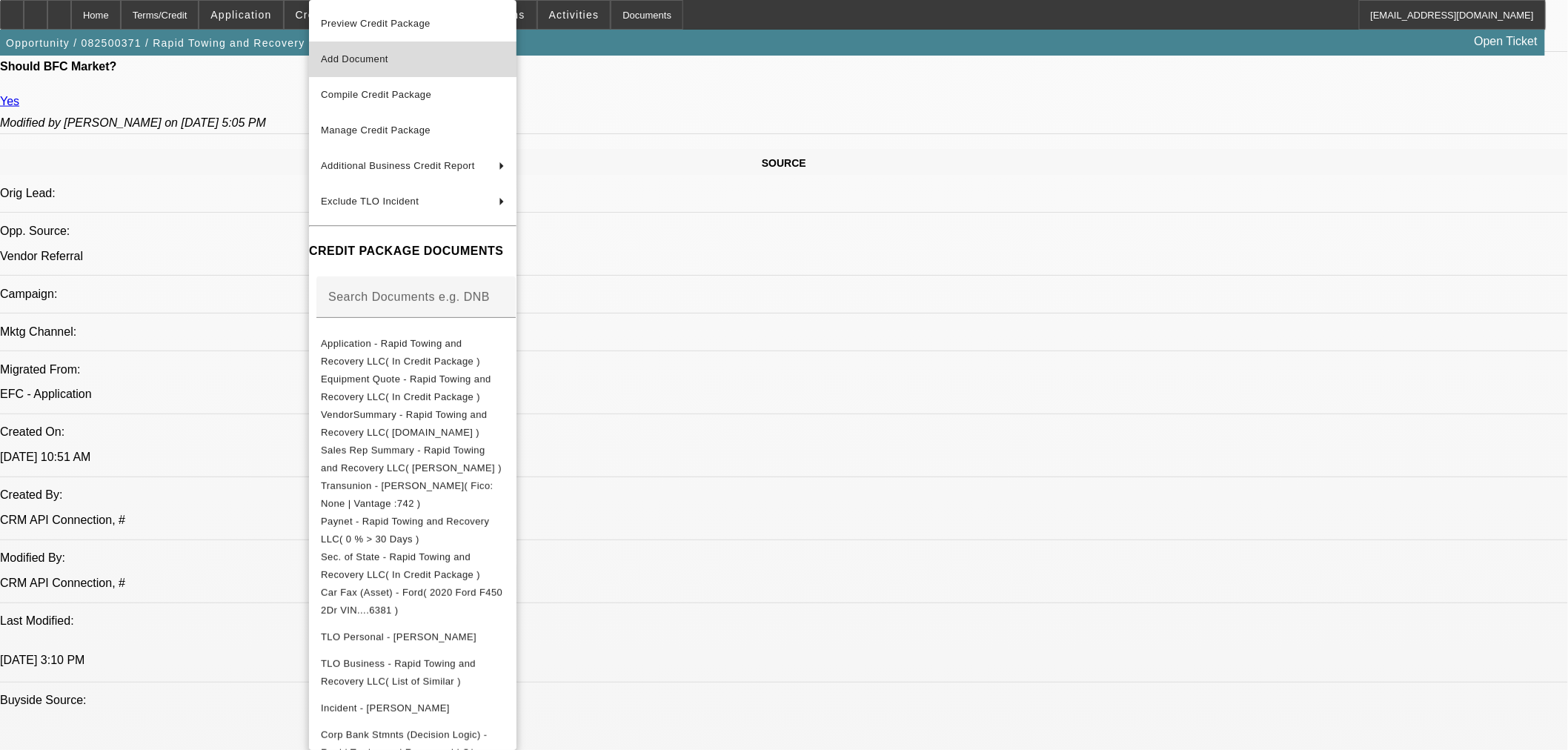
click at [350, 62] on span "Add Document" at bounding box center [354, 58] width 67 height 11
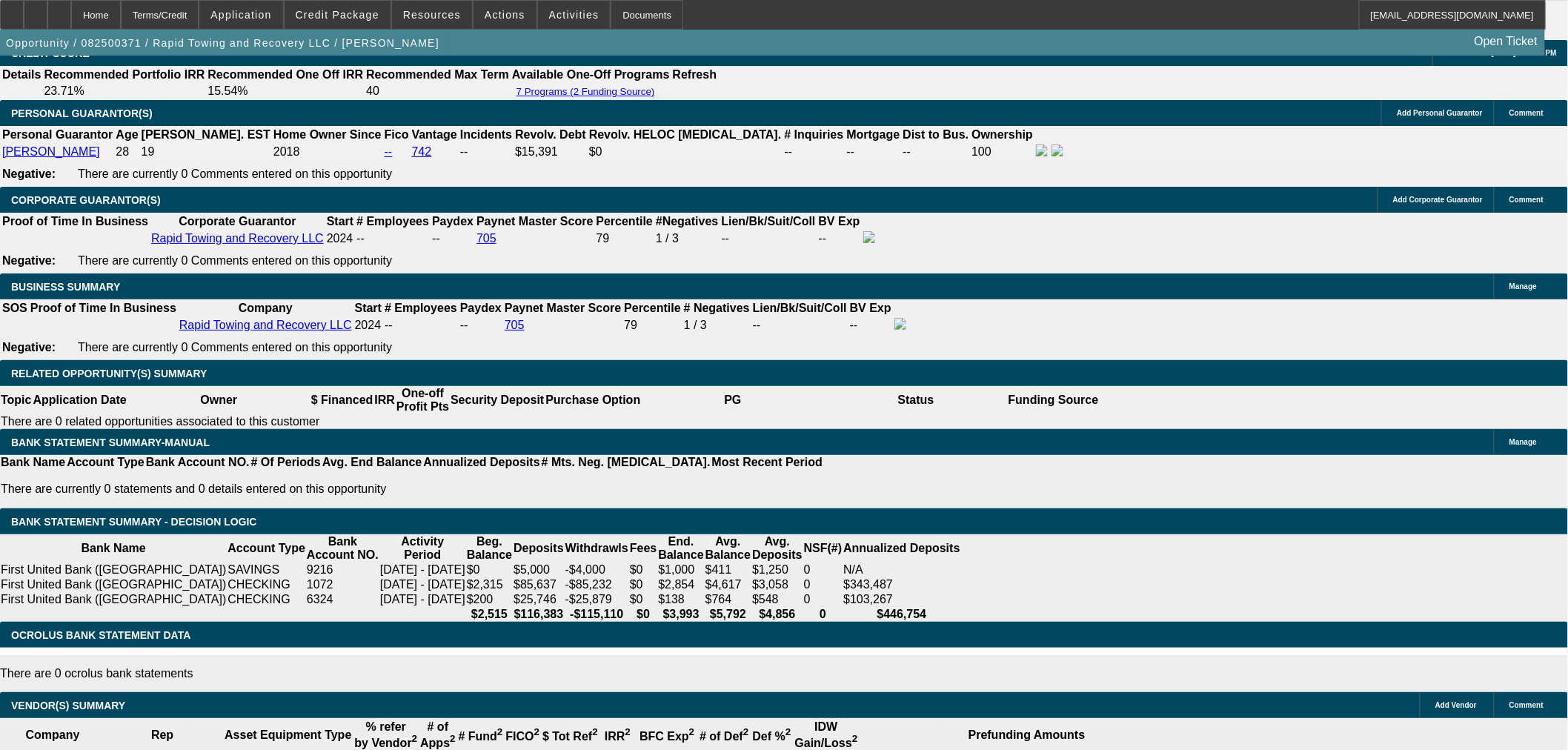
scroll to position [2282, 0]
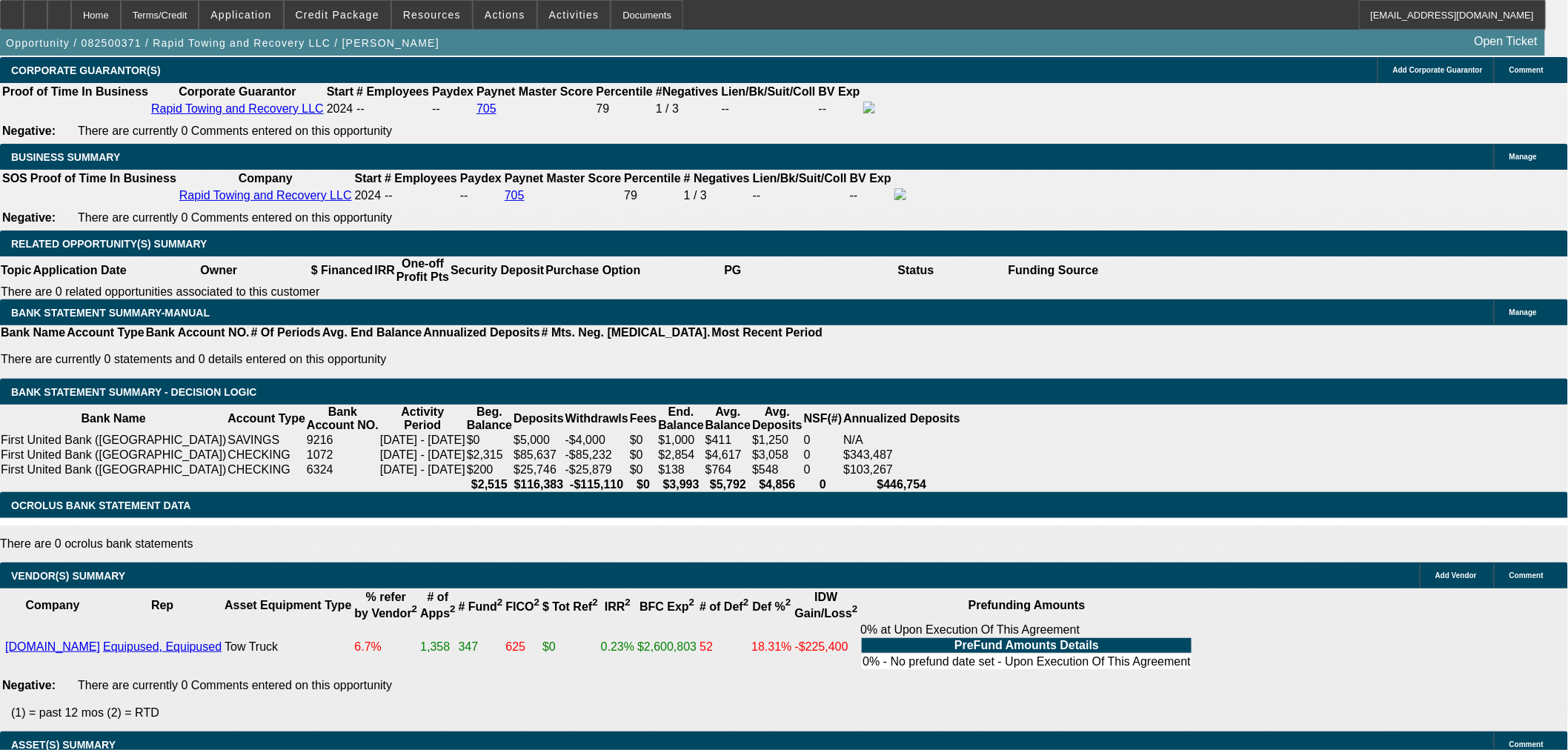
select select "0.1"
type input "$5,999.50"
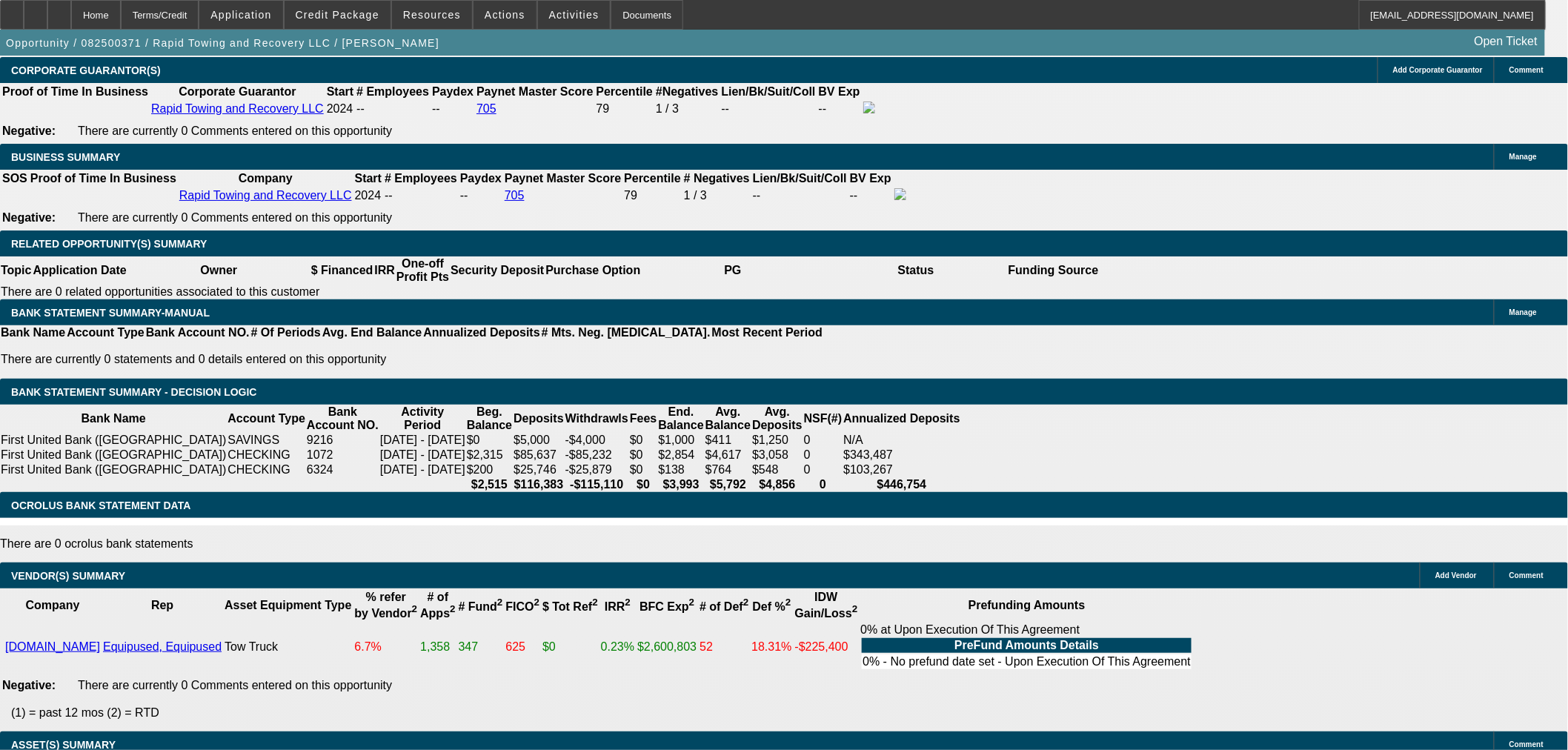
type input "UNKNOWN"
type input "$3,088.22"
type input "$1,544.11"
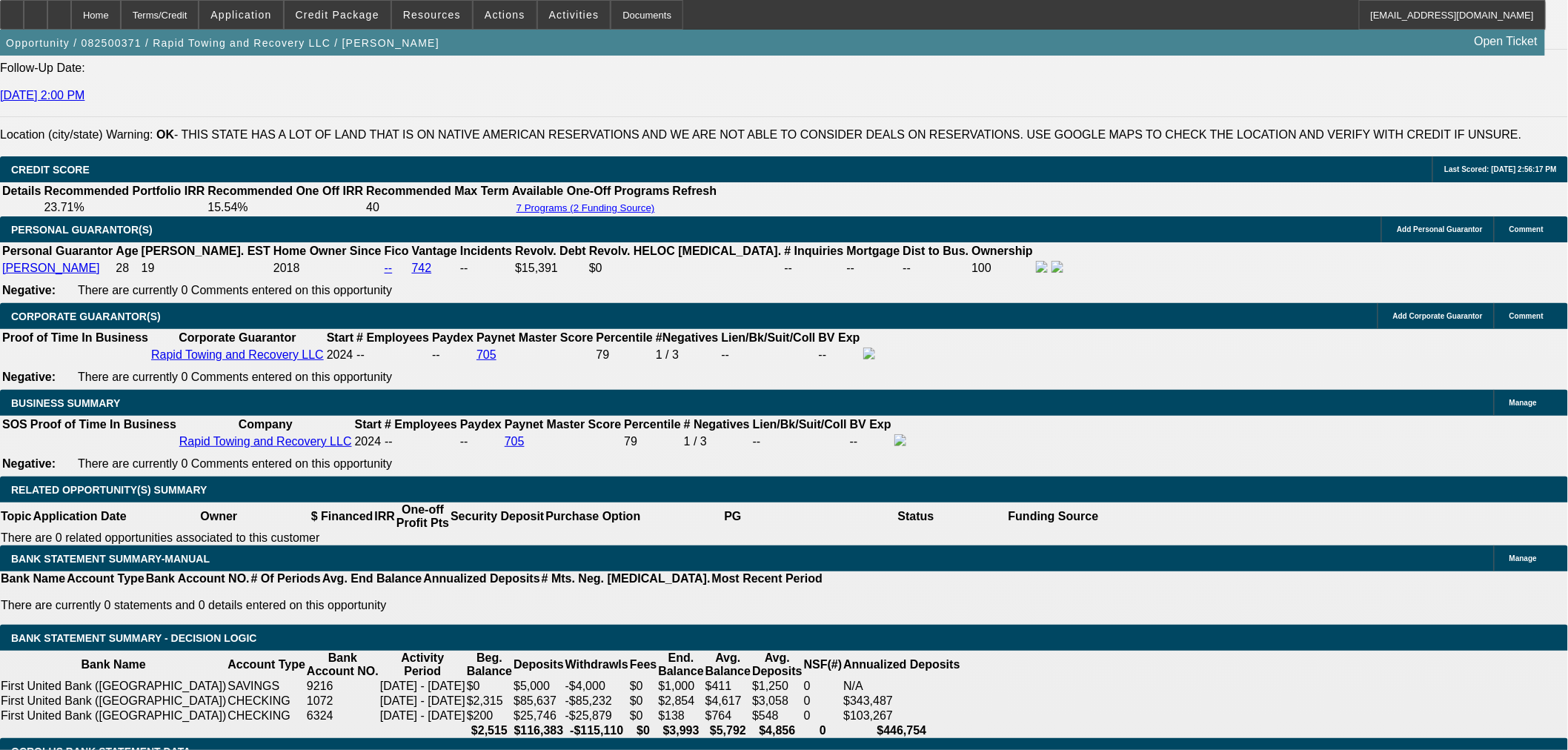
scroll to position [2034, 0]
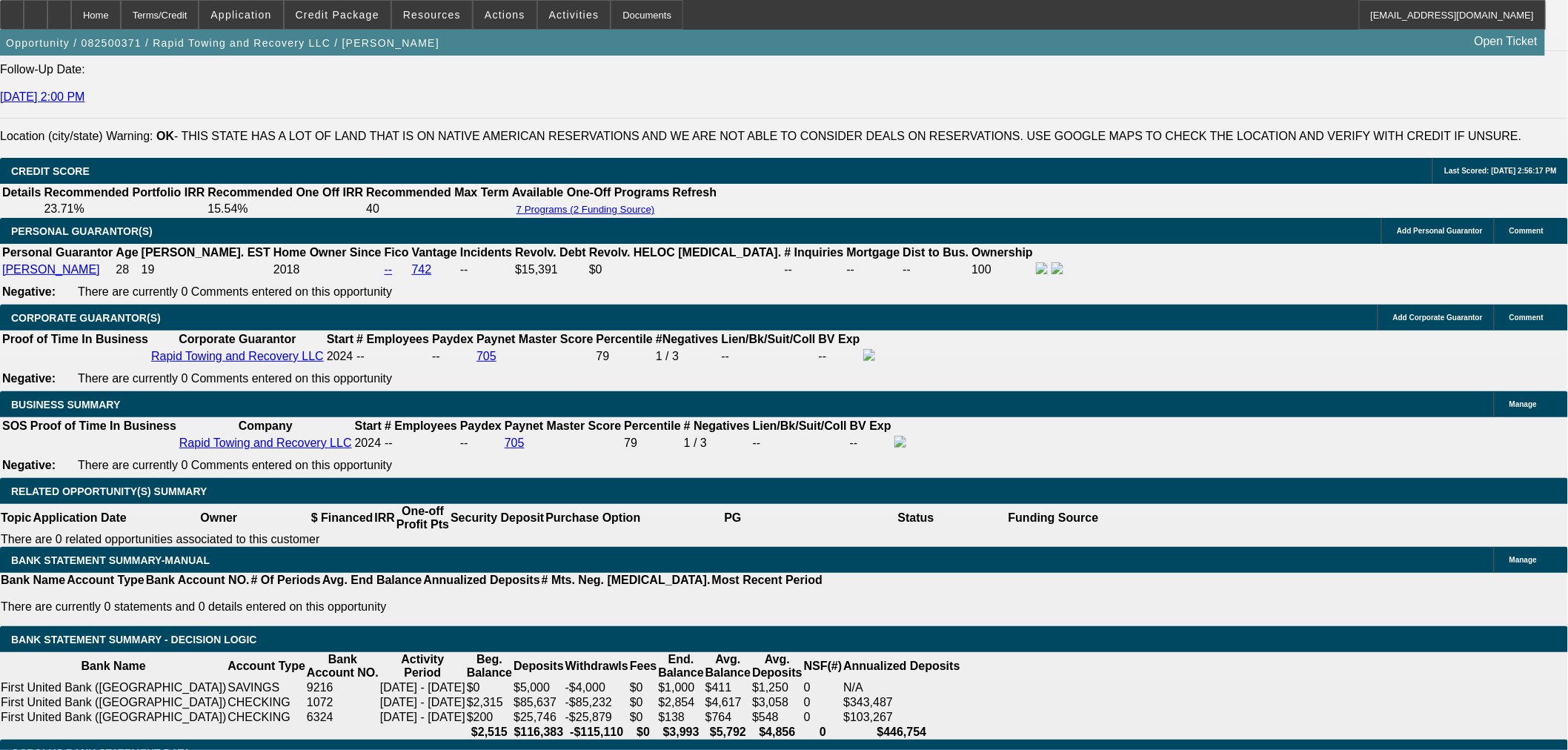
drag, startPoint x: 243, startPoint y: 134, endPoint x: 263, endPoint y: 175, distance: 45.6
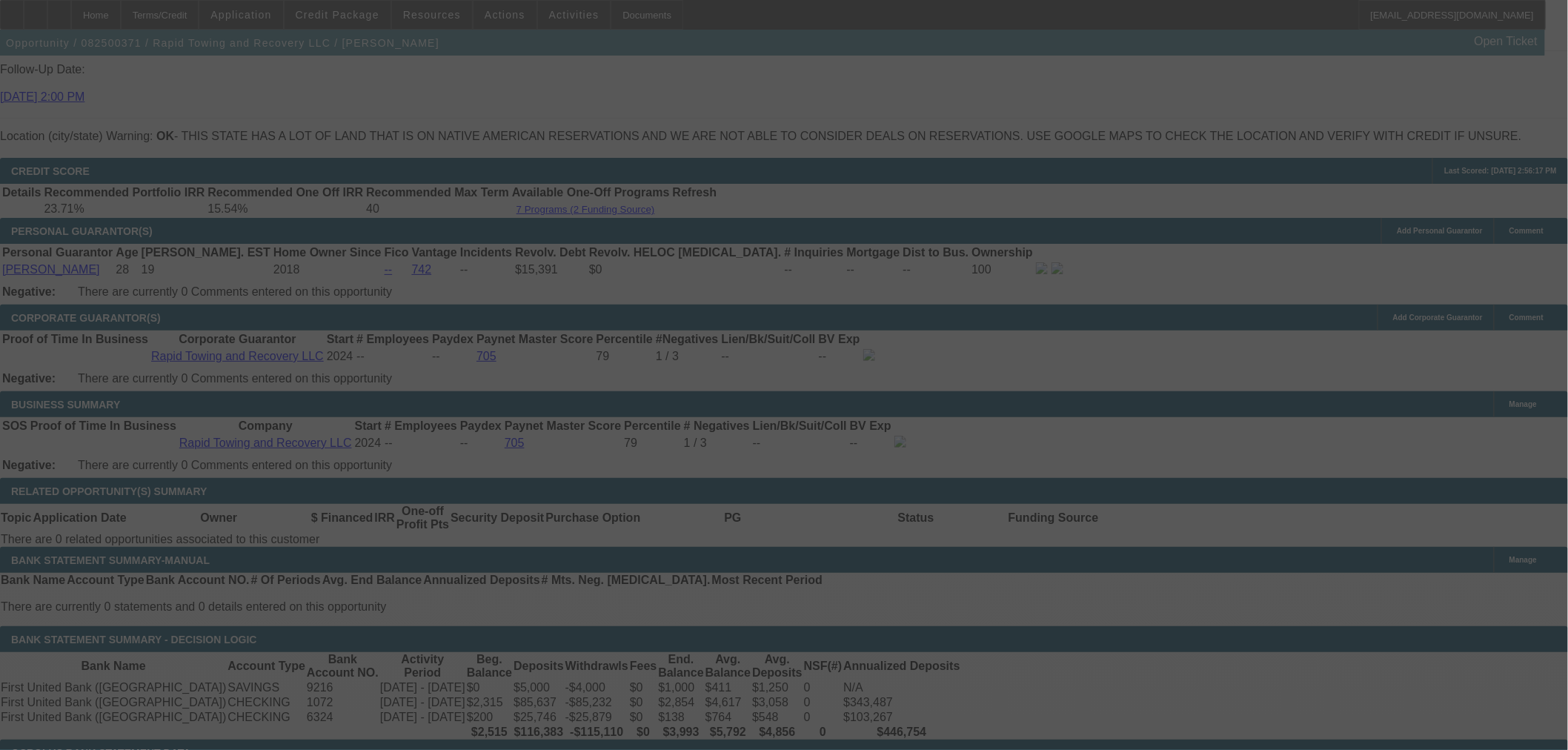
select select "0.1"
select select "2"
select select "0"
select select "6"
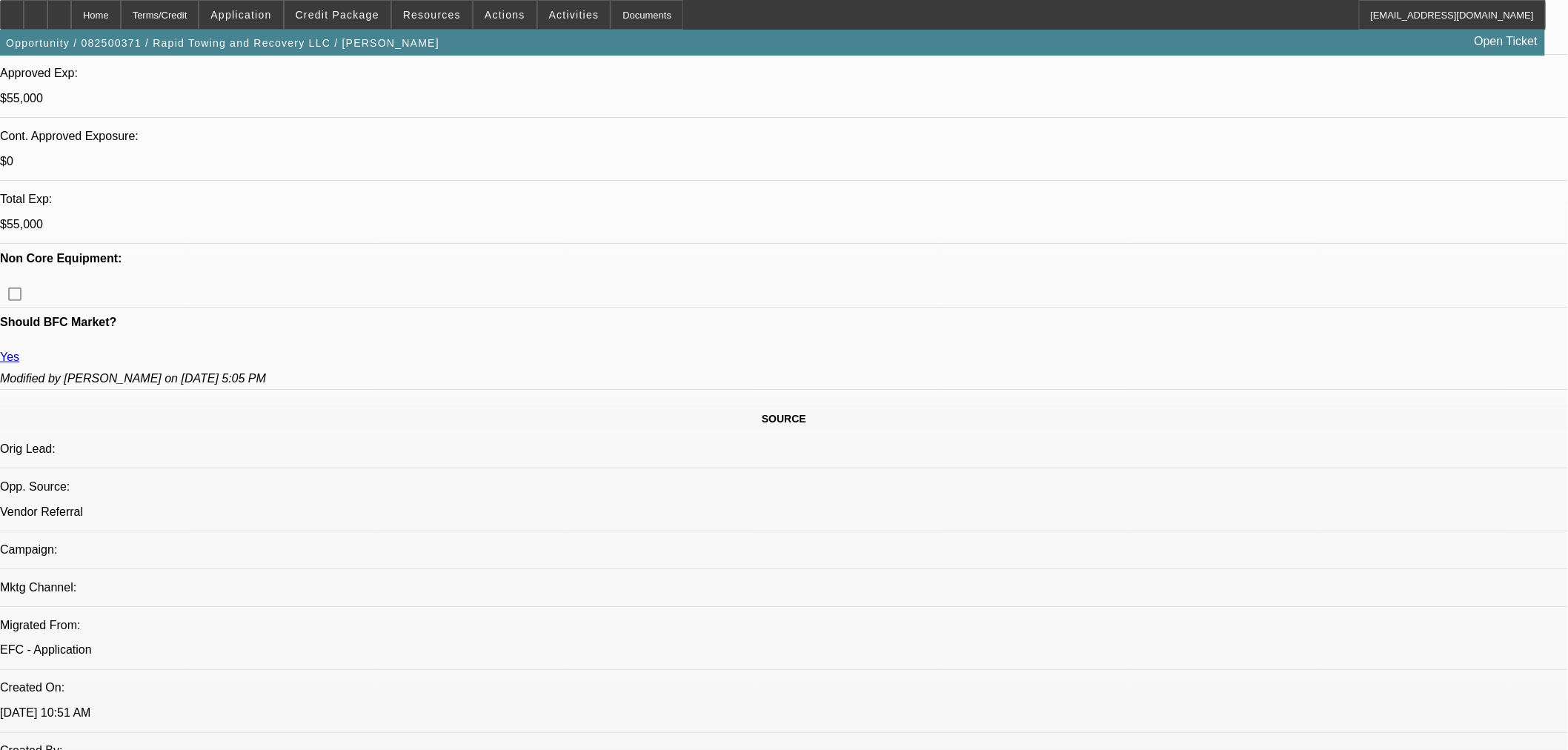
scroll to position [389, 0]
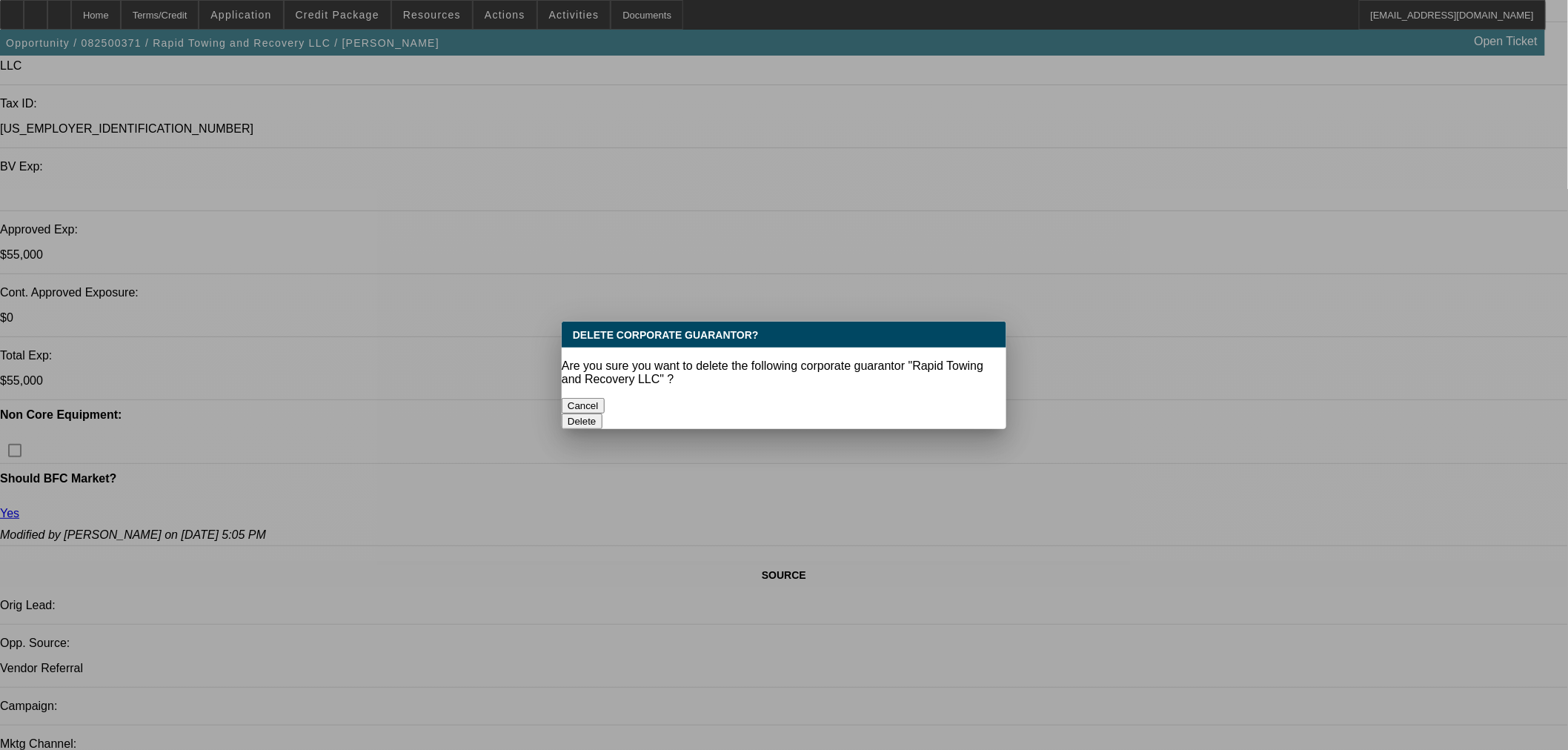
scroll to position [0, 0]
click at [602, 414] on button "Delete" at bounding box center [581, 422] width 41 height 16
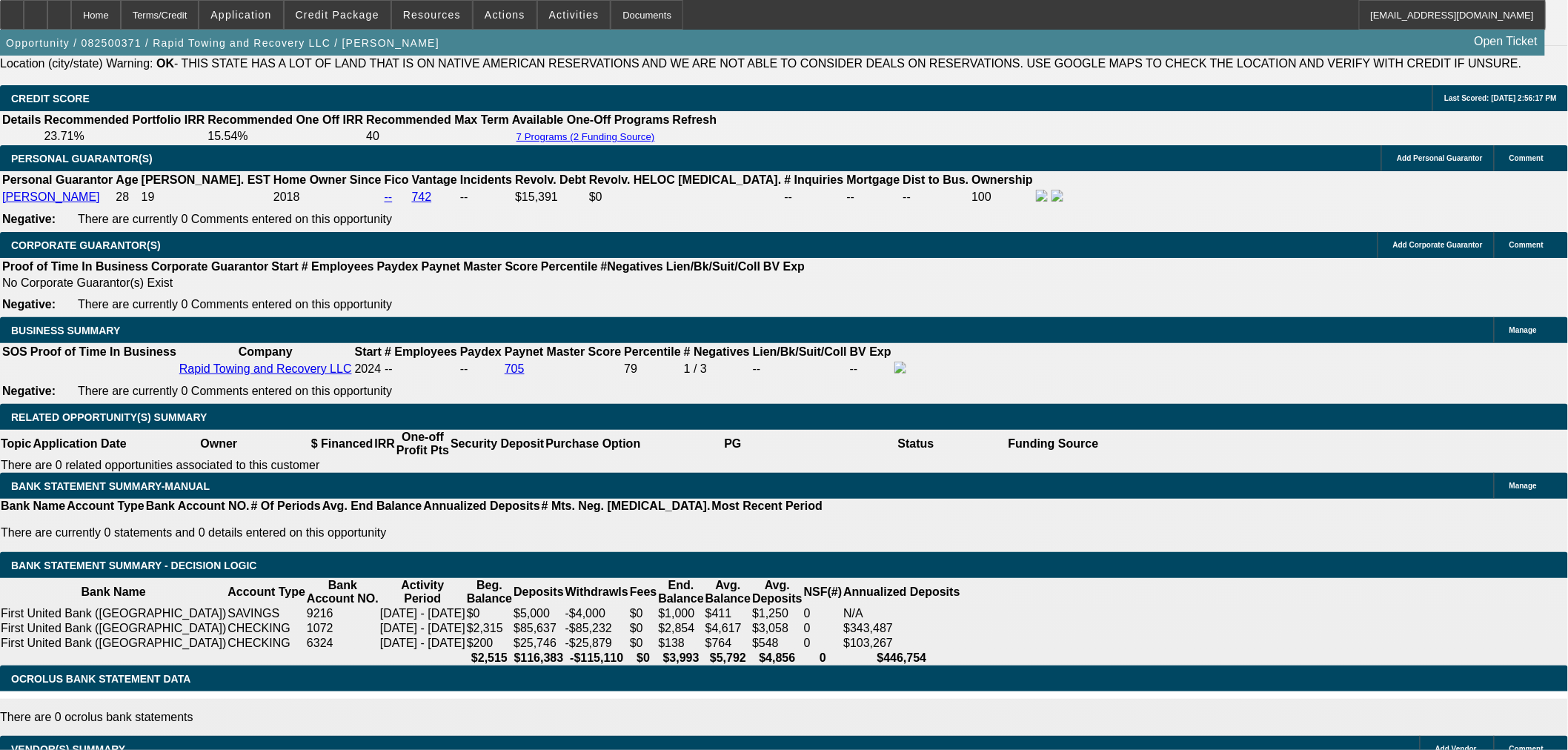
scroll to position [2199, 0]
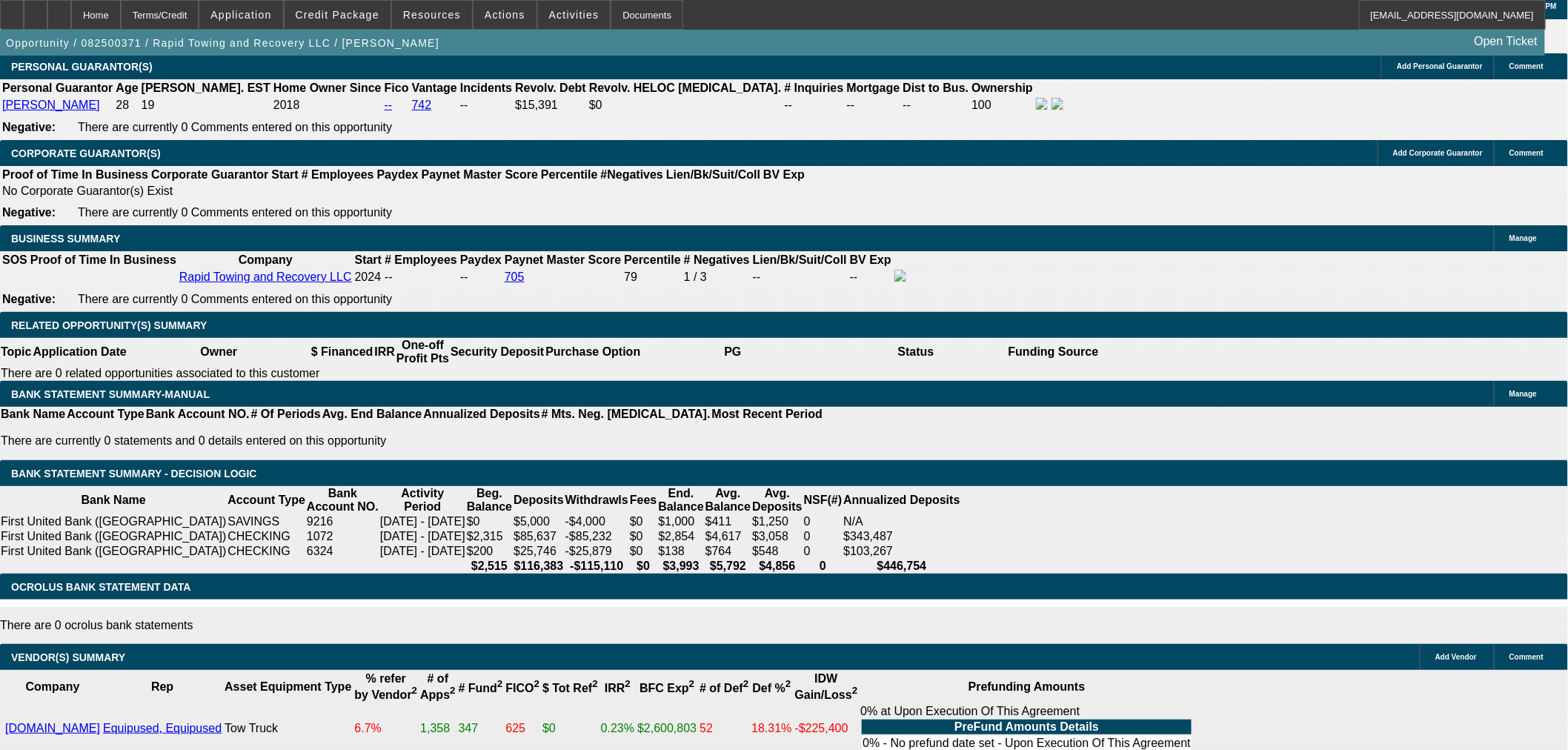
select select "0.05"
type input "$2,999.75"
type input "UNKNOWN"
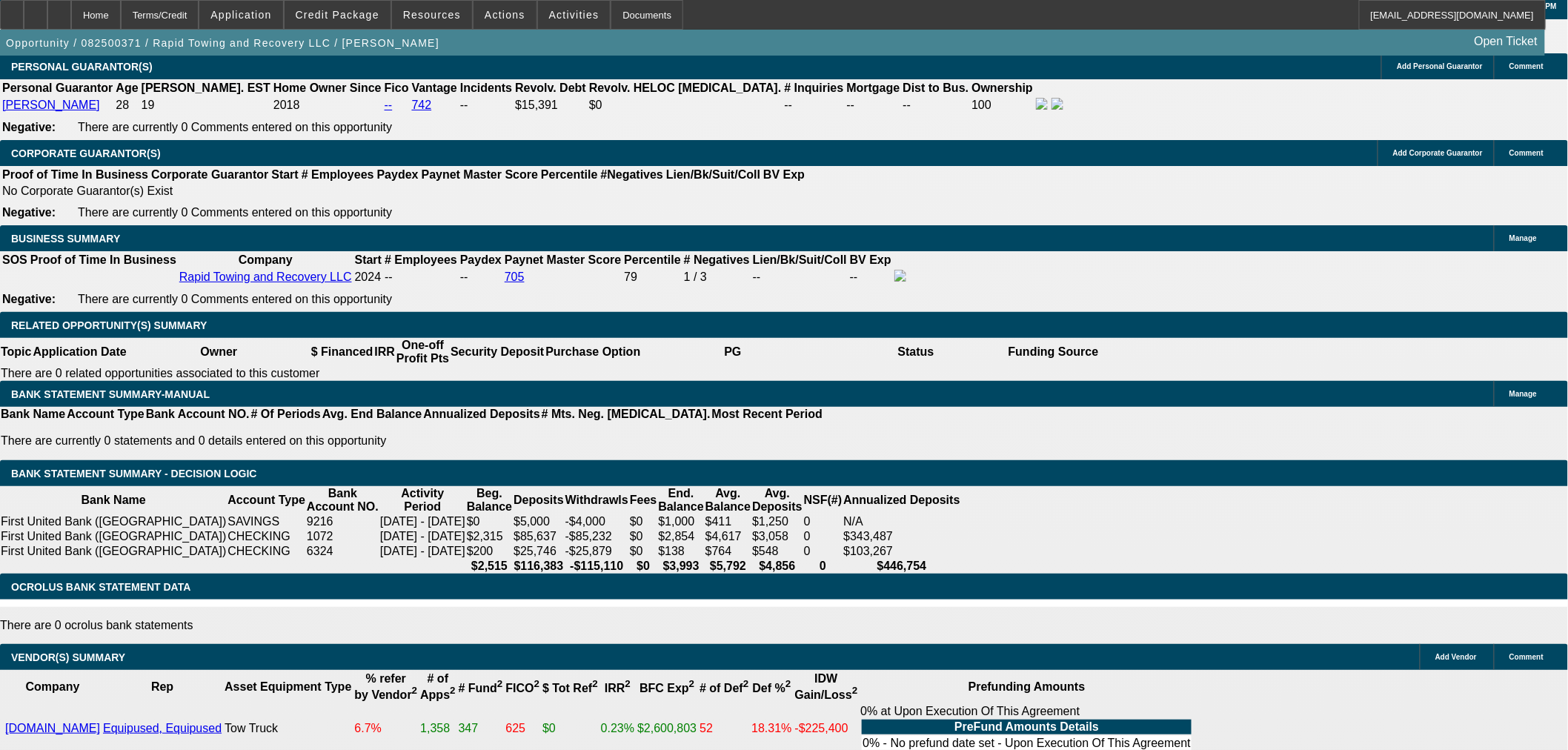
type input "$3,259.78"
type input "$1,629.89"
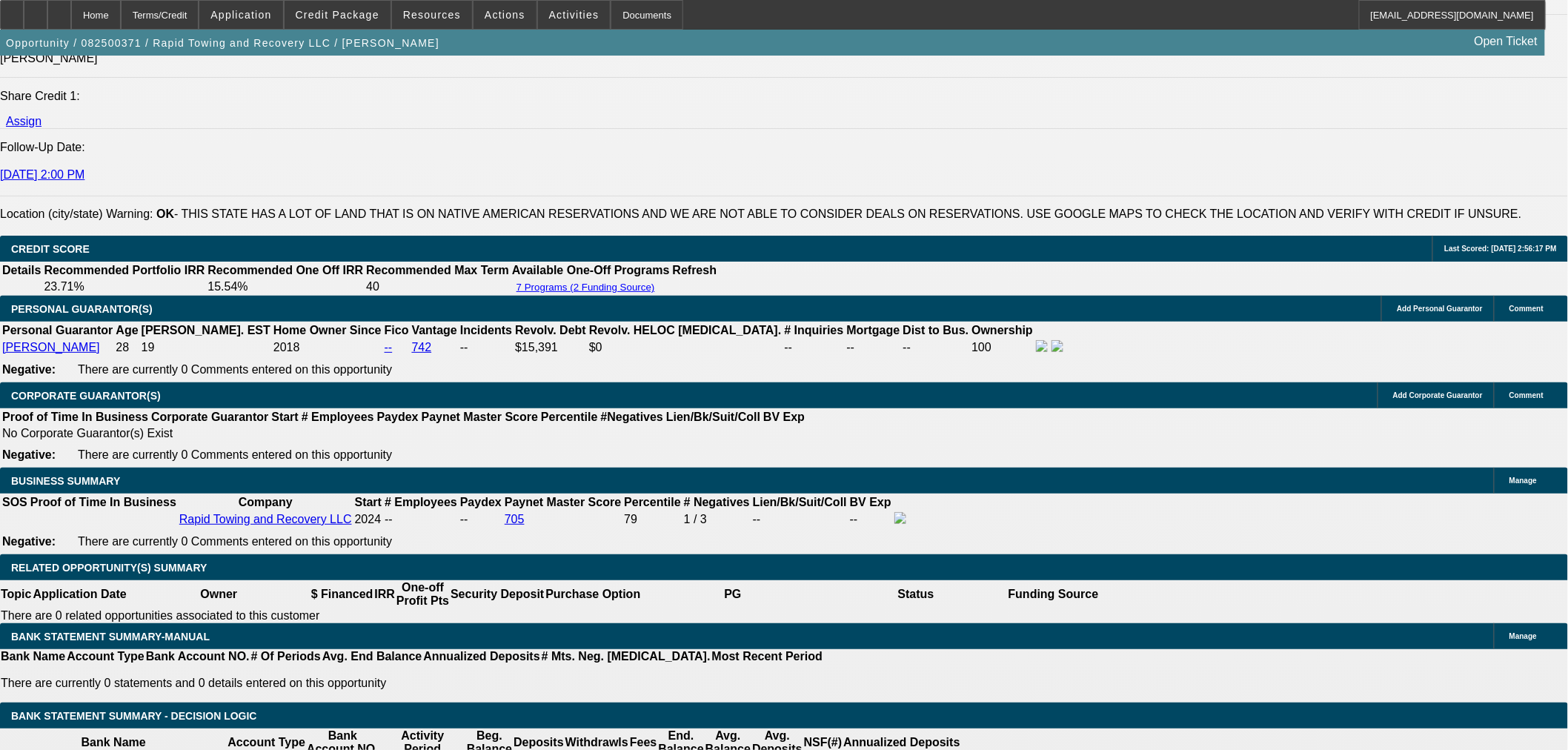
scroll to position [1952, 0]
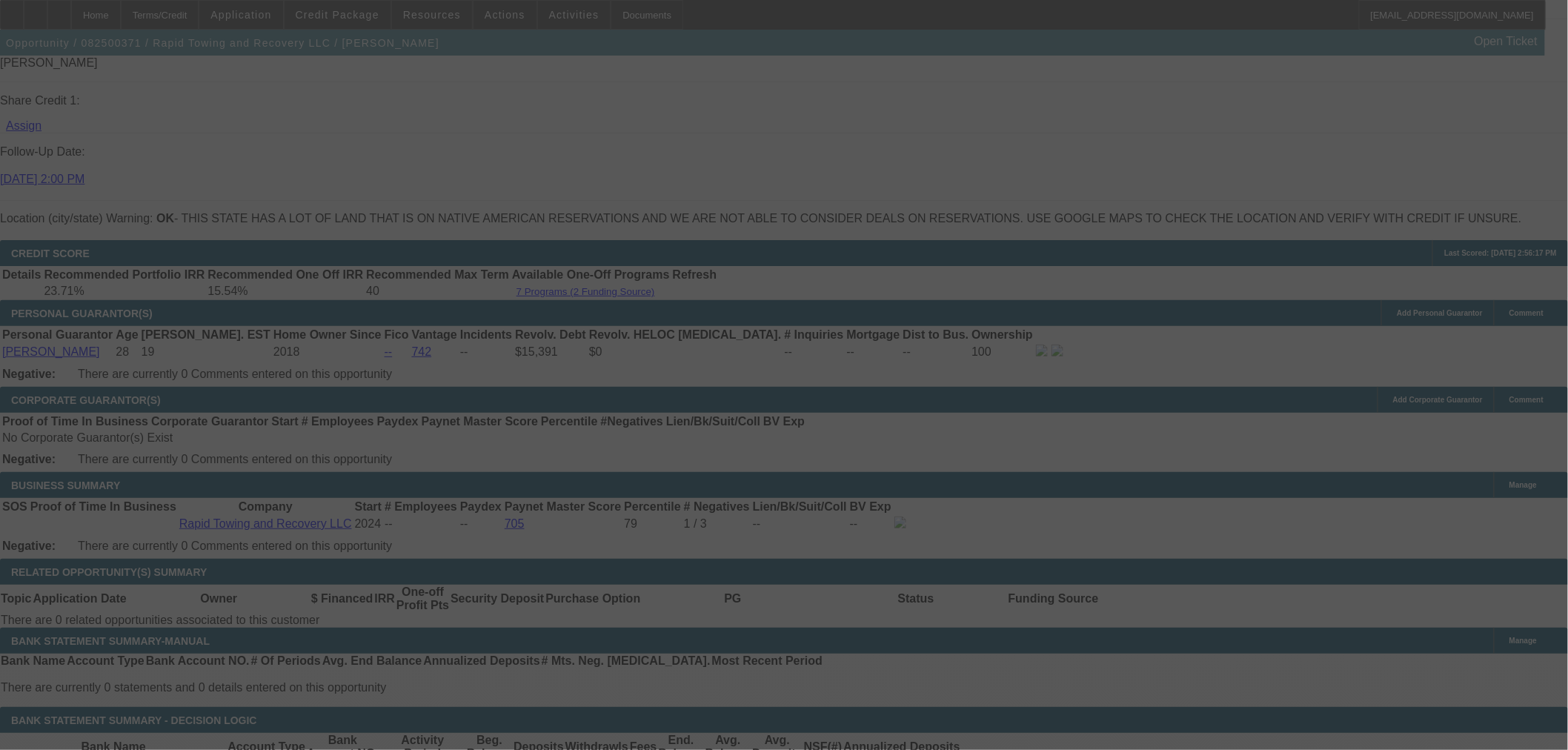
select select "2"
select select "0"
select select "6"
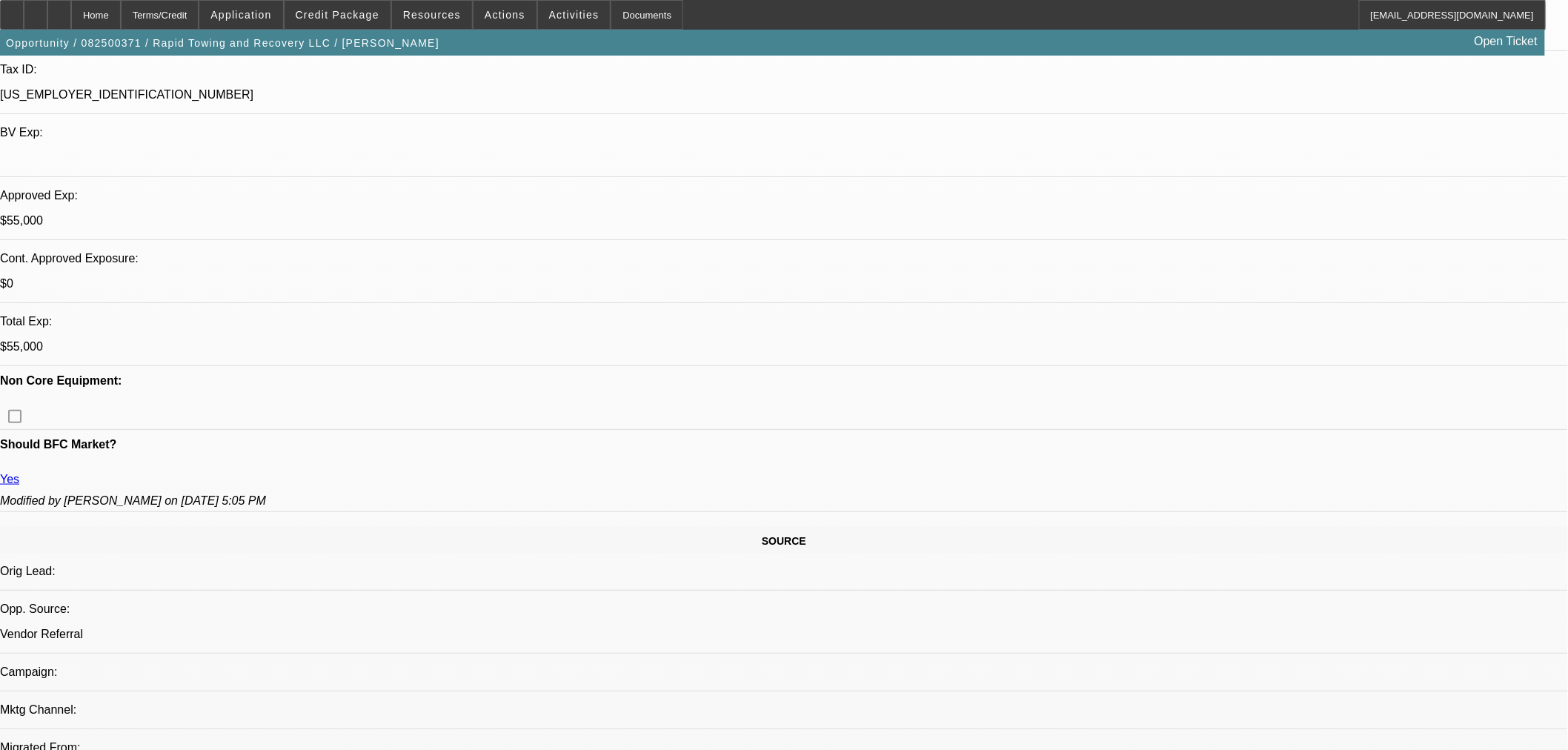
scroll to position [389, 0]
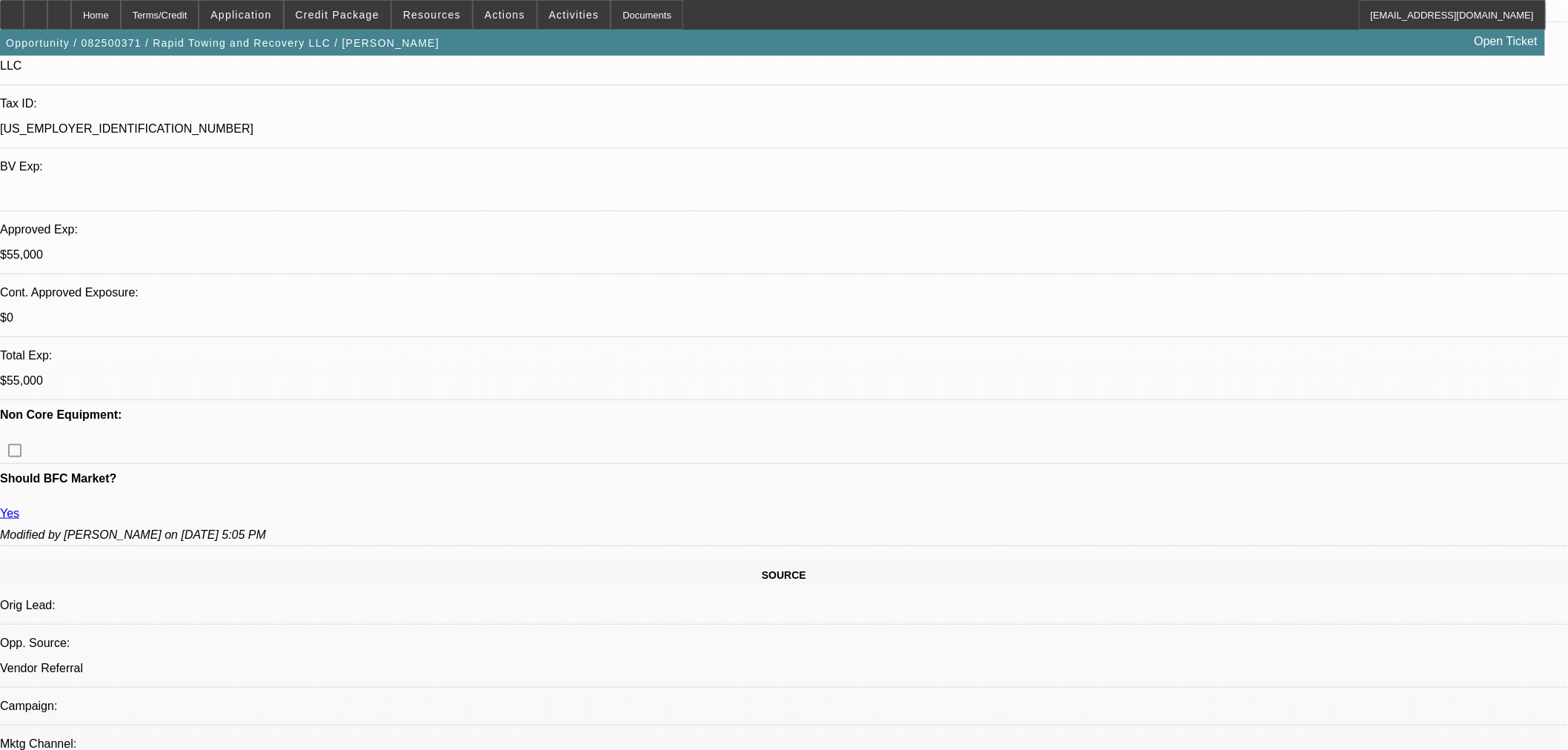
click at [361, 20] on span at bounding box center [337, 15] width 106 height 36
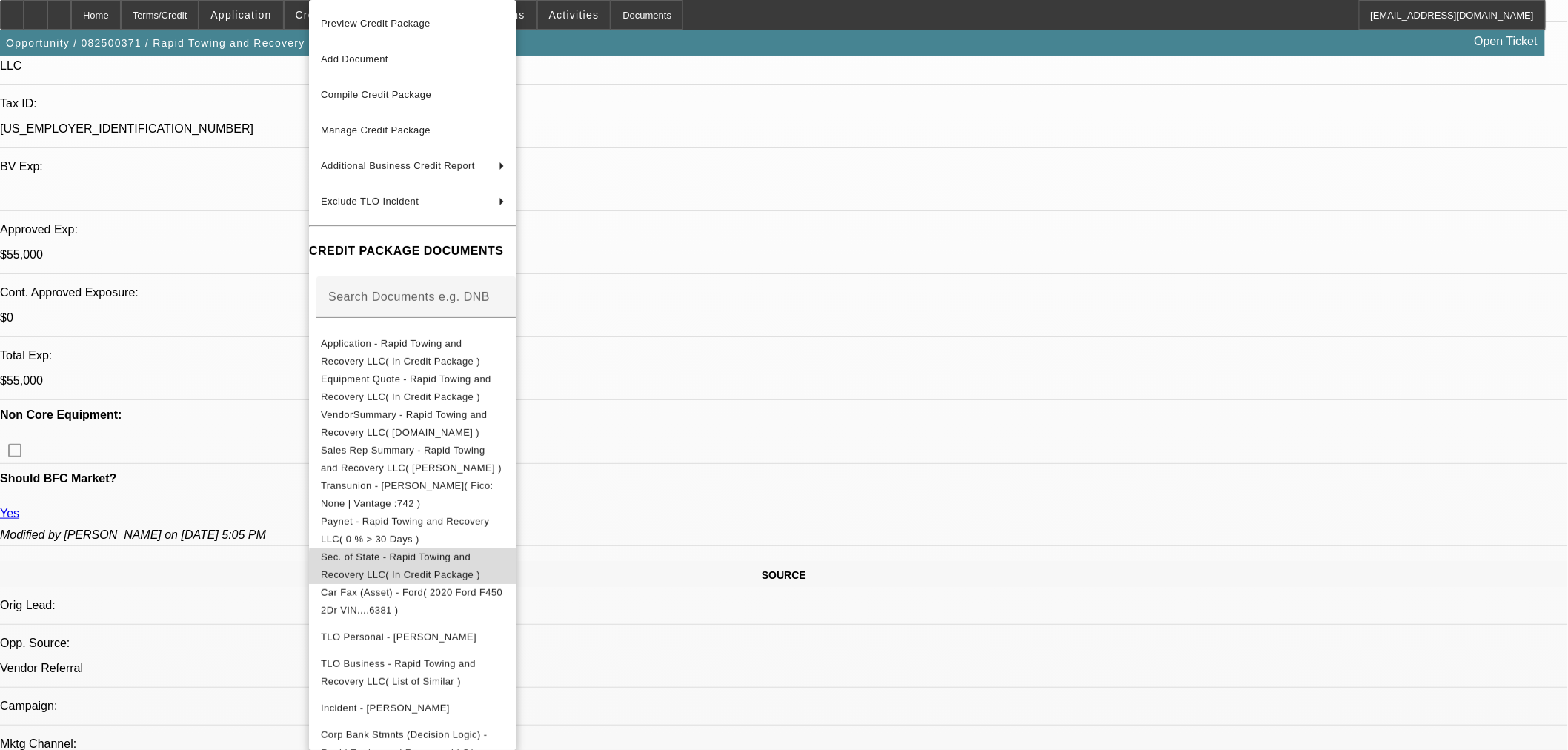
click at [505, 566] on span "Sec. of State - Rapid Towing and Recovery LLC( In Credit Package )" at bounding box center [412, 566] width 183 height 36
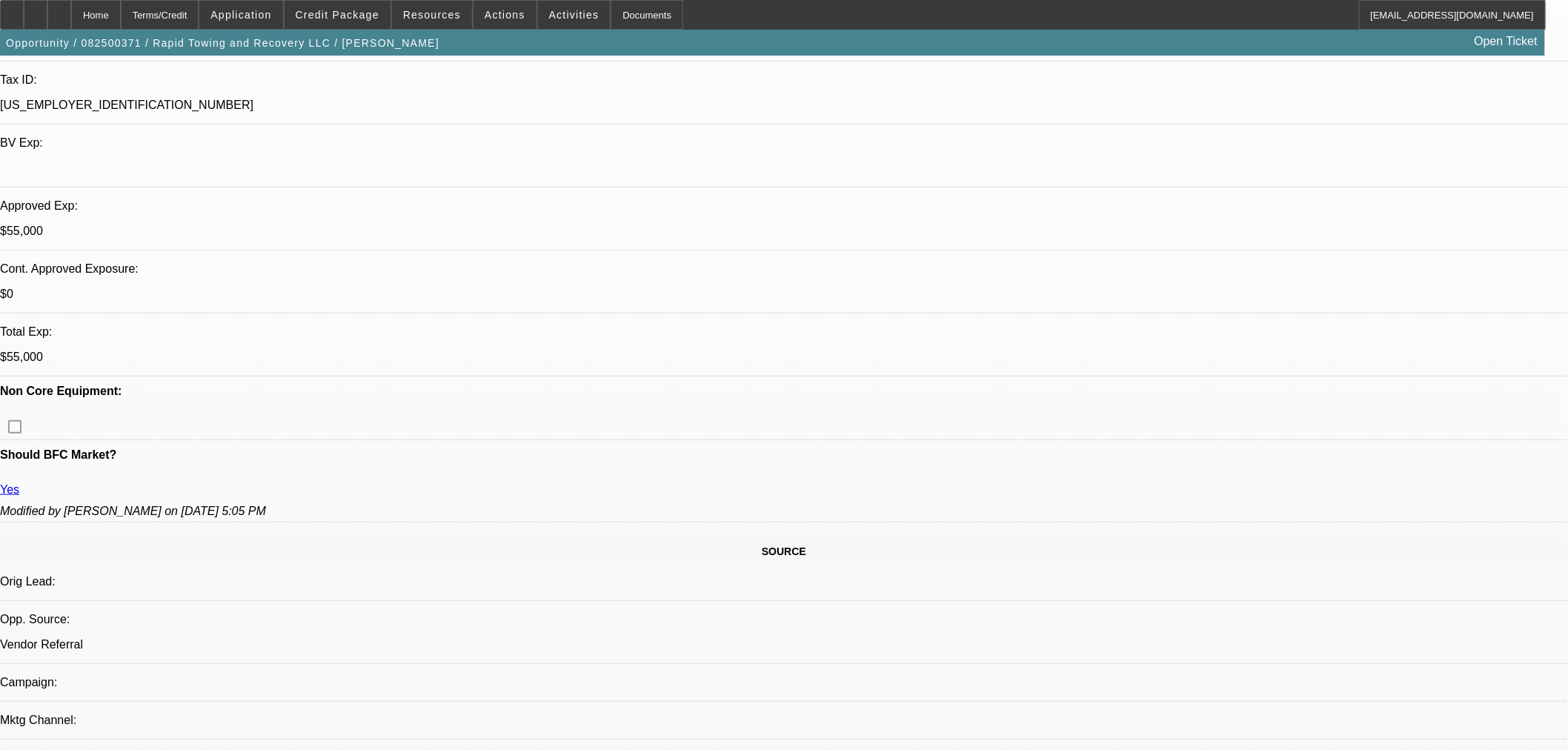
scroll to position [553, 0]
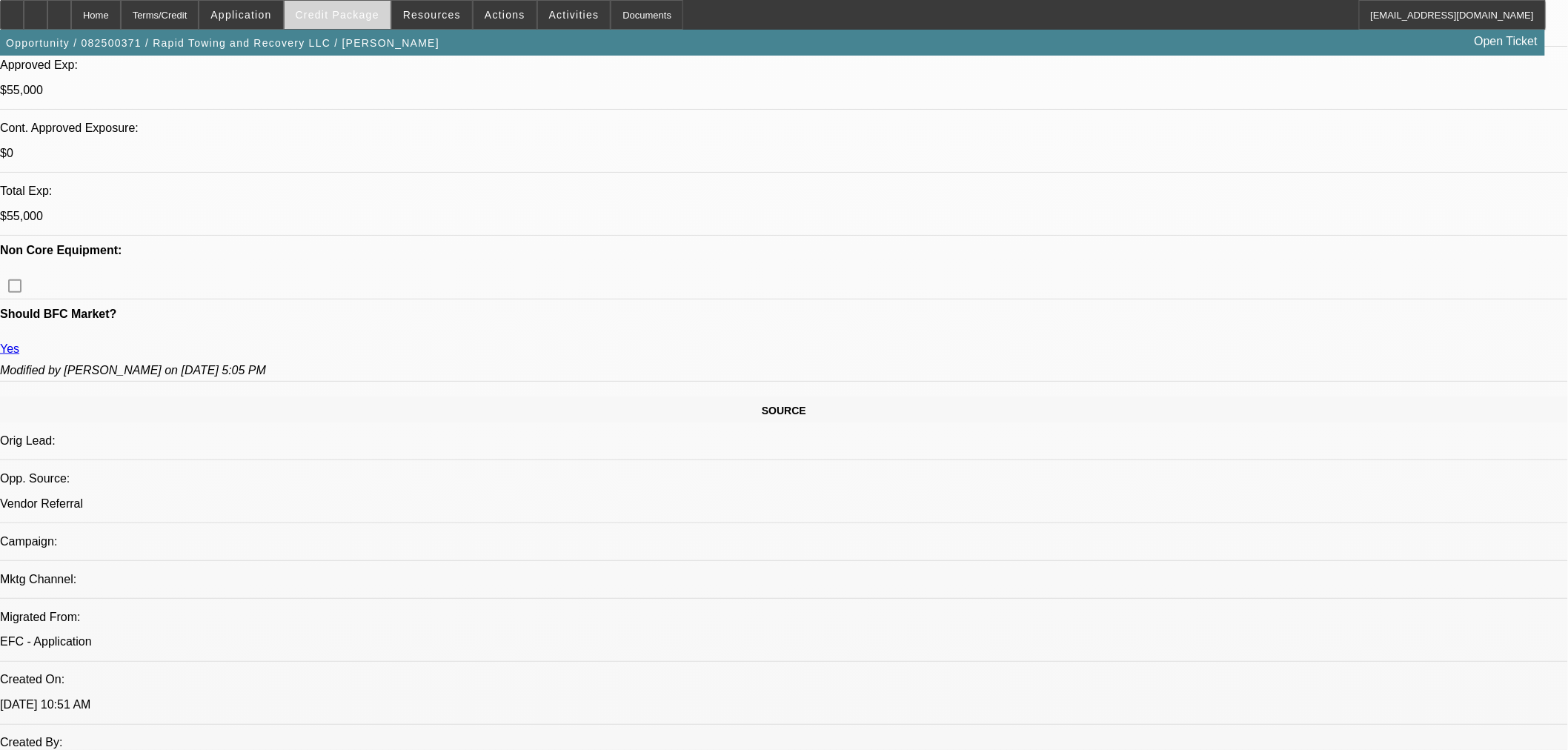
click at [380, 12] on span "Credit Package" at bounding box center [338, 15] width 84 height 12
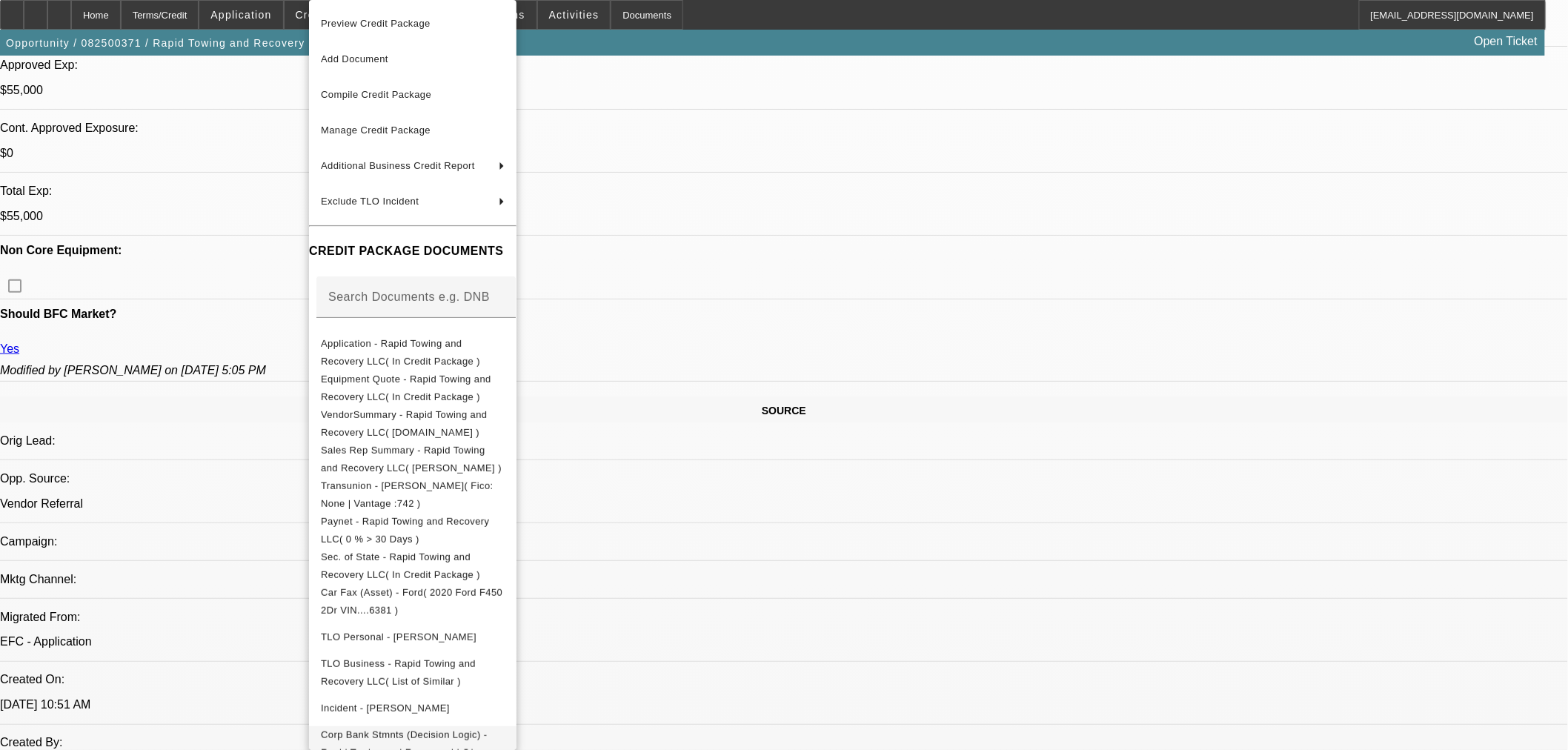
scroll to position [196, 0]
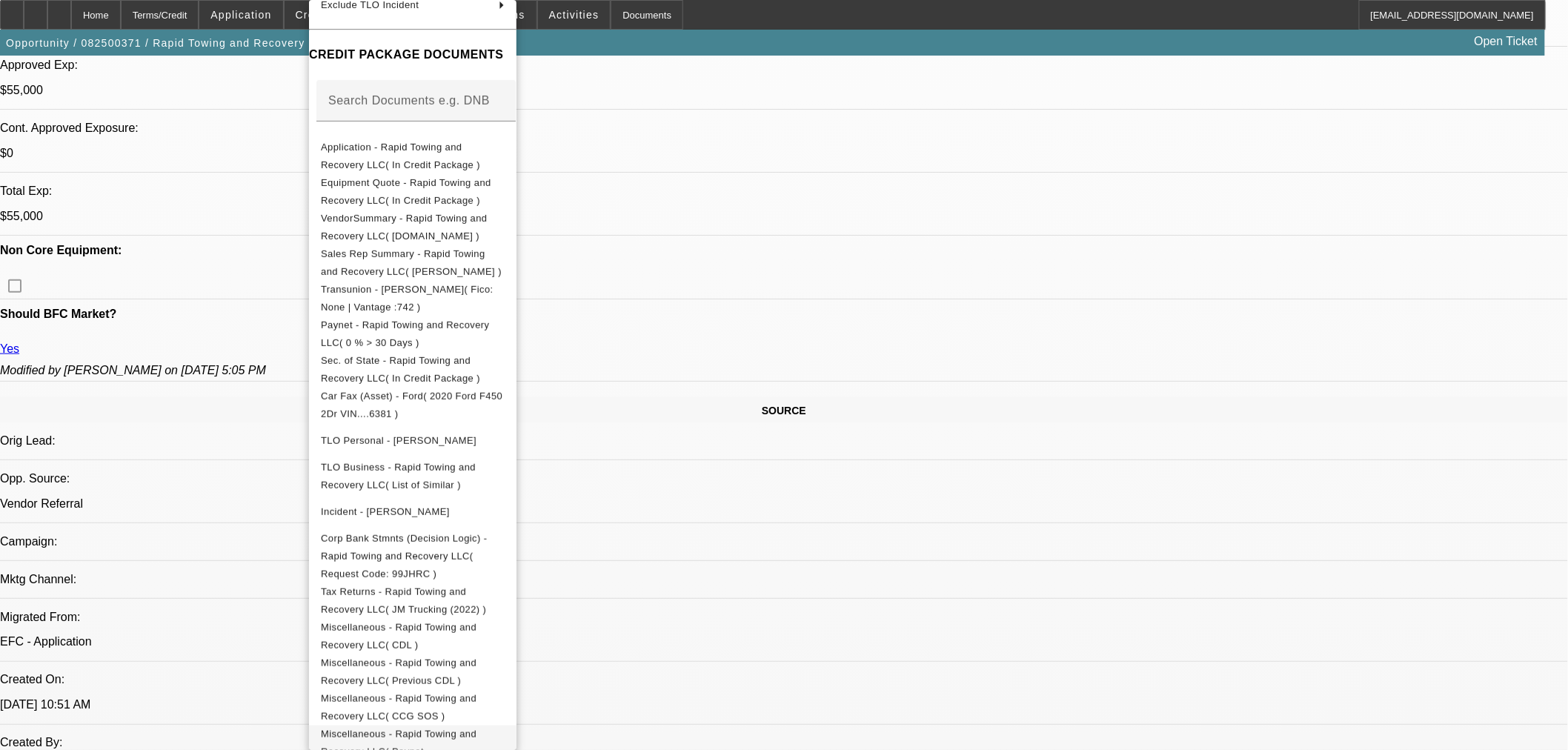
click at [477, 728] on span "Miscellaneous - Rapid Towing and Recovery LLC( Paynet - Jonathan Scroggins )" at bounding box center [398, 751] width 155 height 46
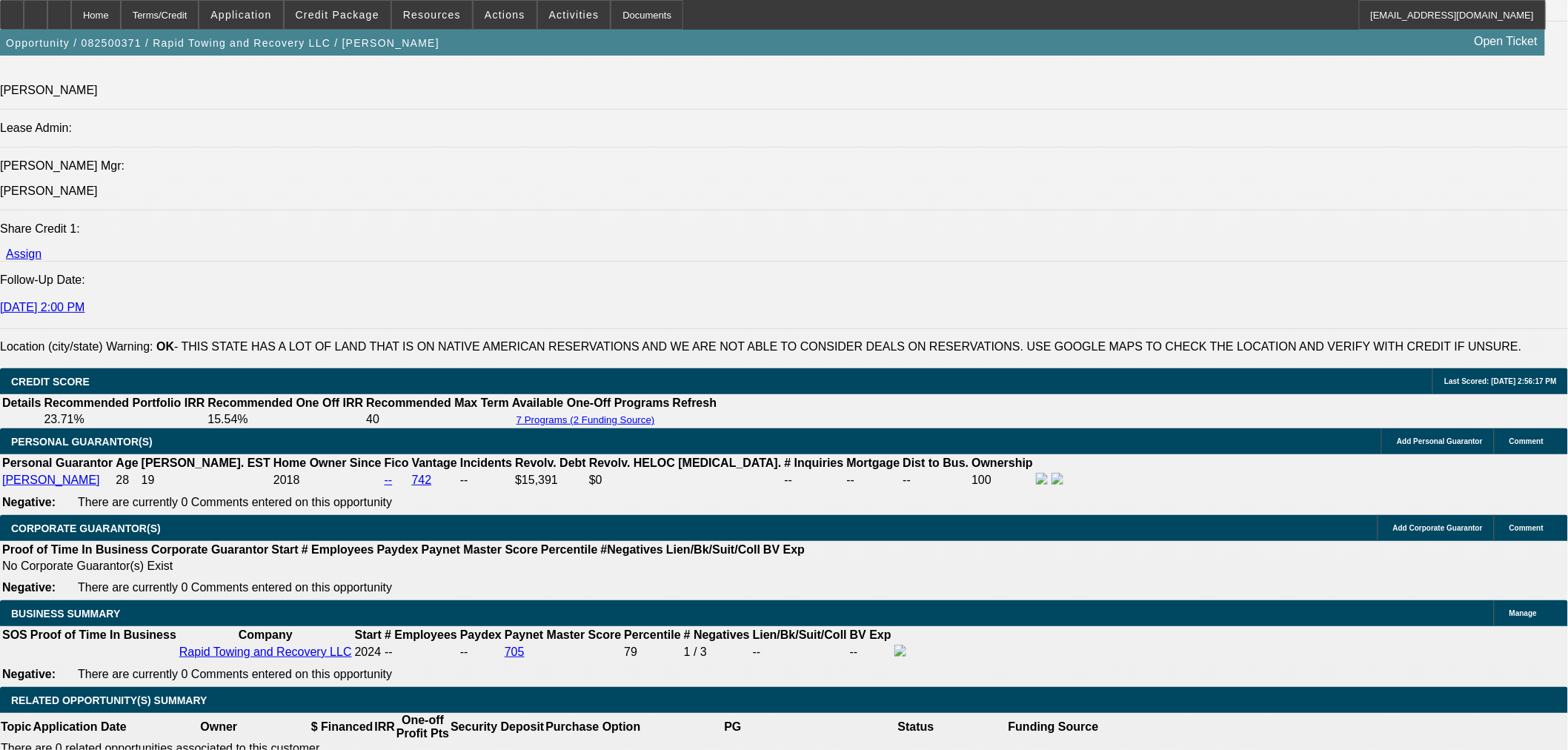
scroll to position [1952, 0]
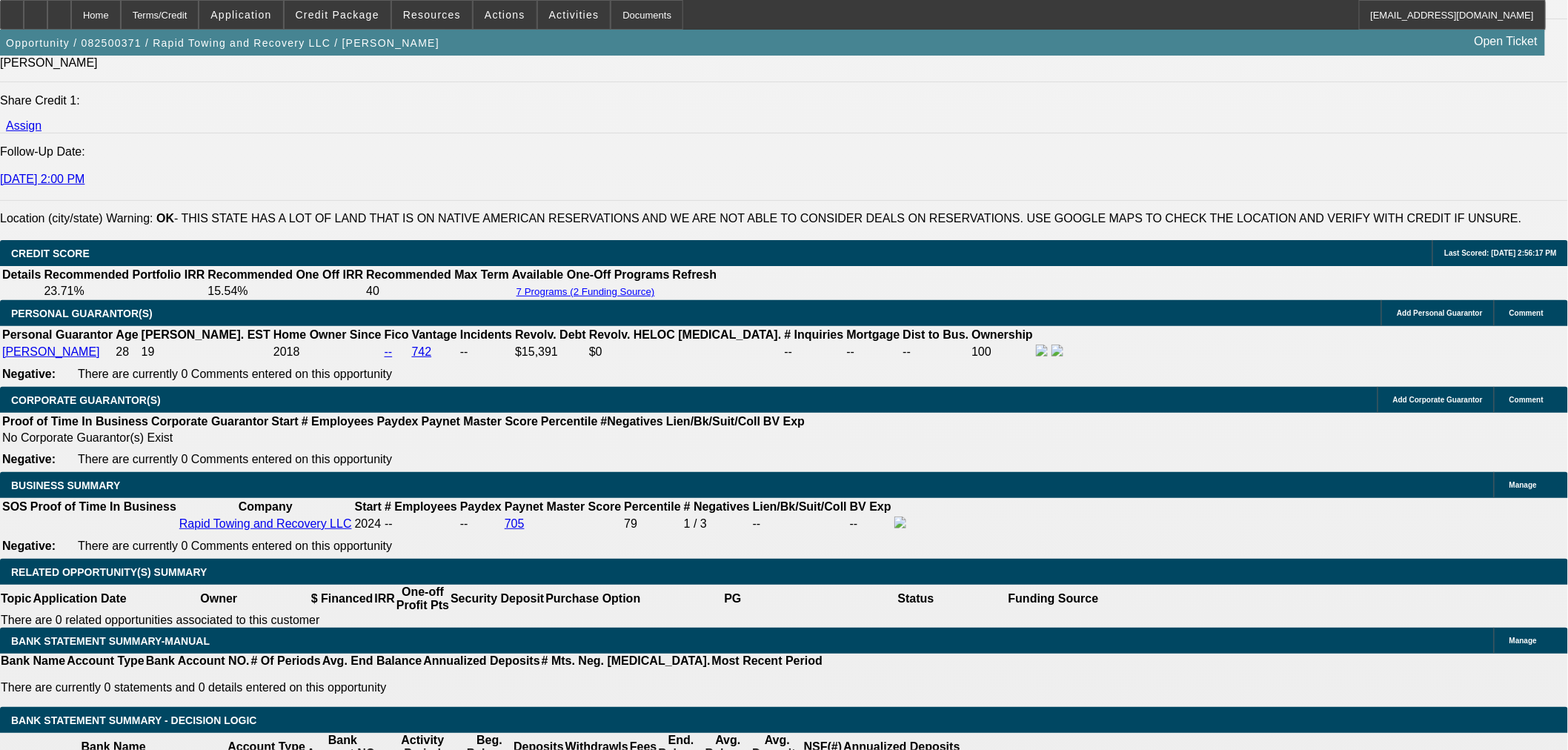
select select "0"
select select "3"
select select "0"
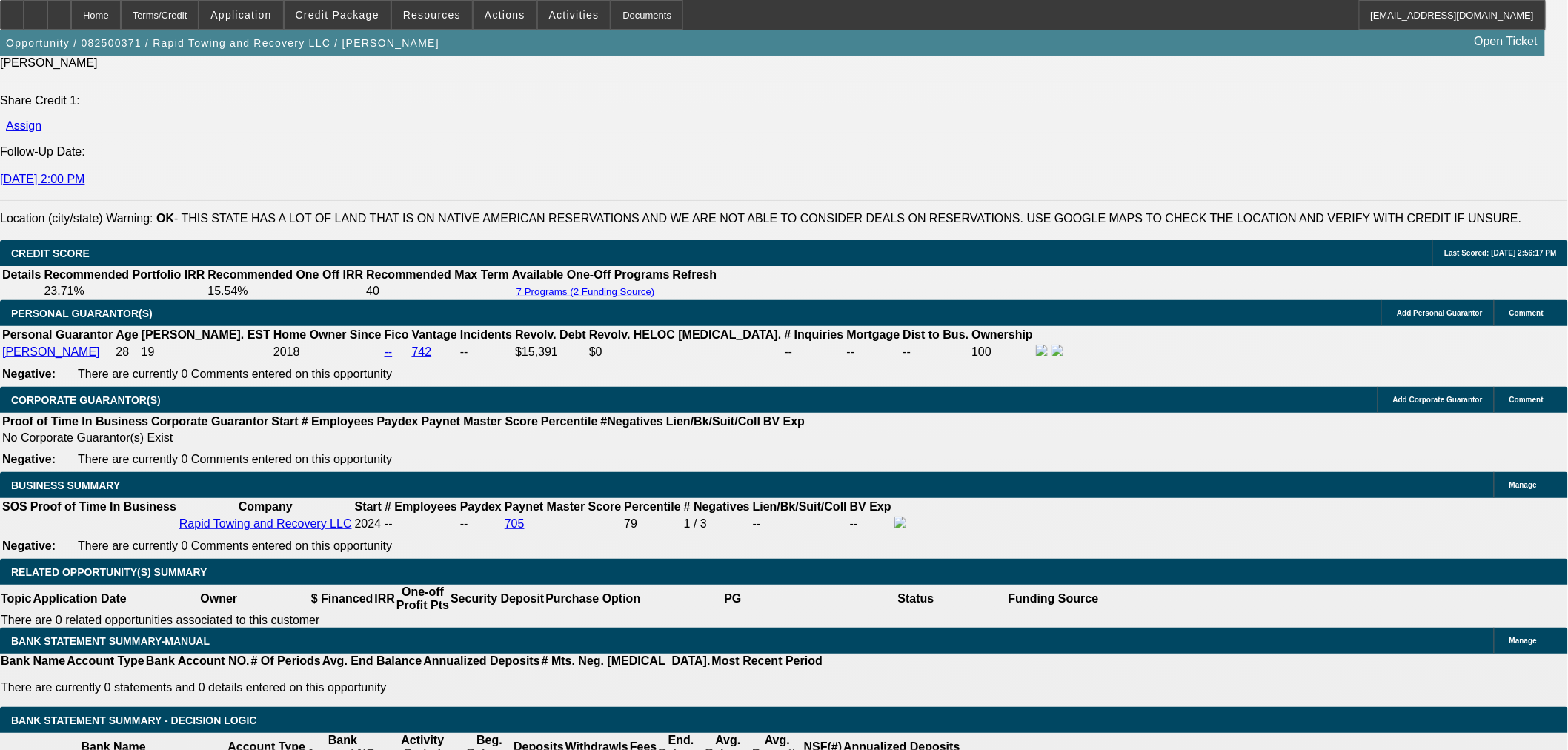
select select "6"
select select "0"
select select "3"
select select "0"
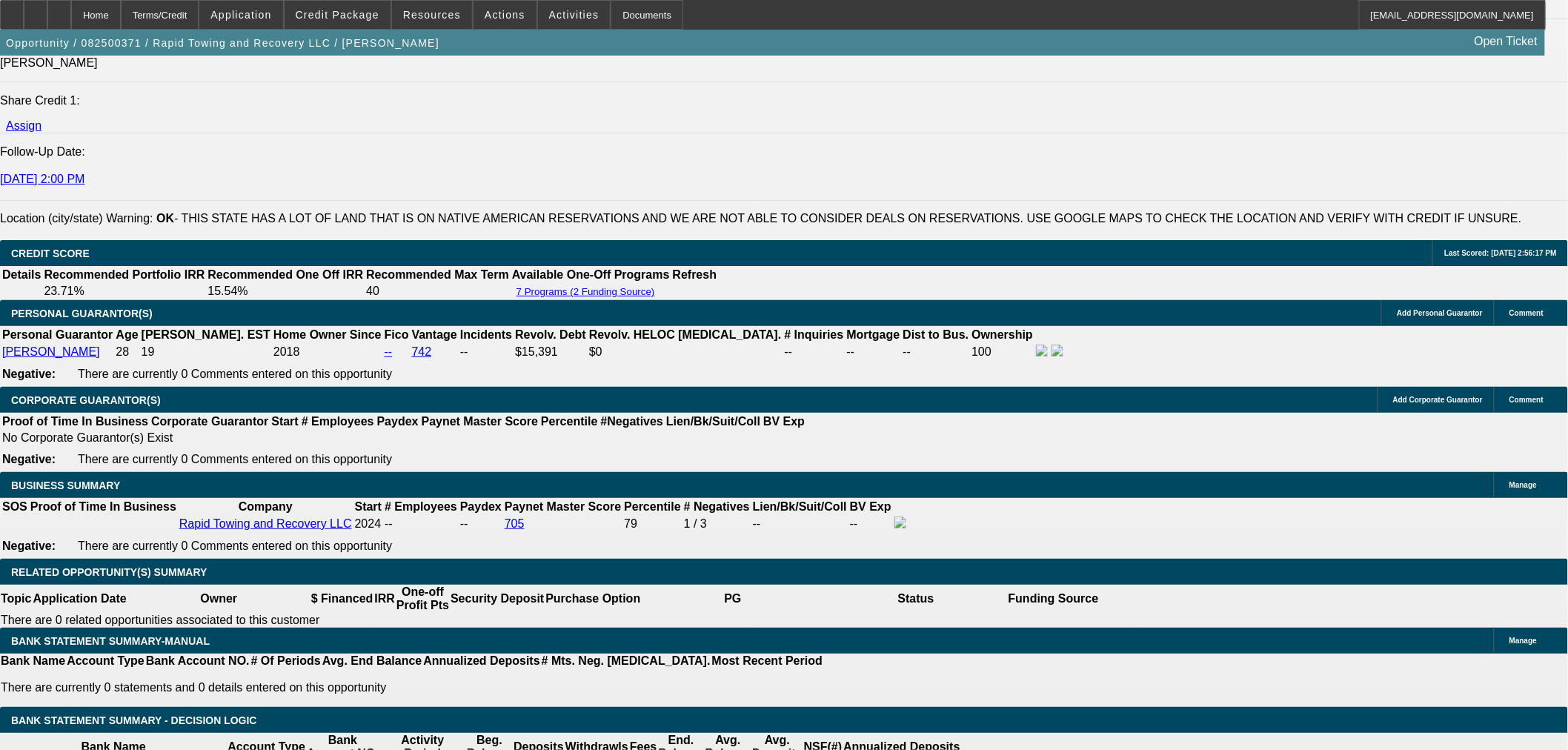
select select "6"
select select "0"
select select "3"
select select "0"
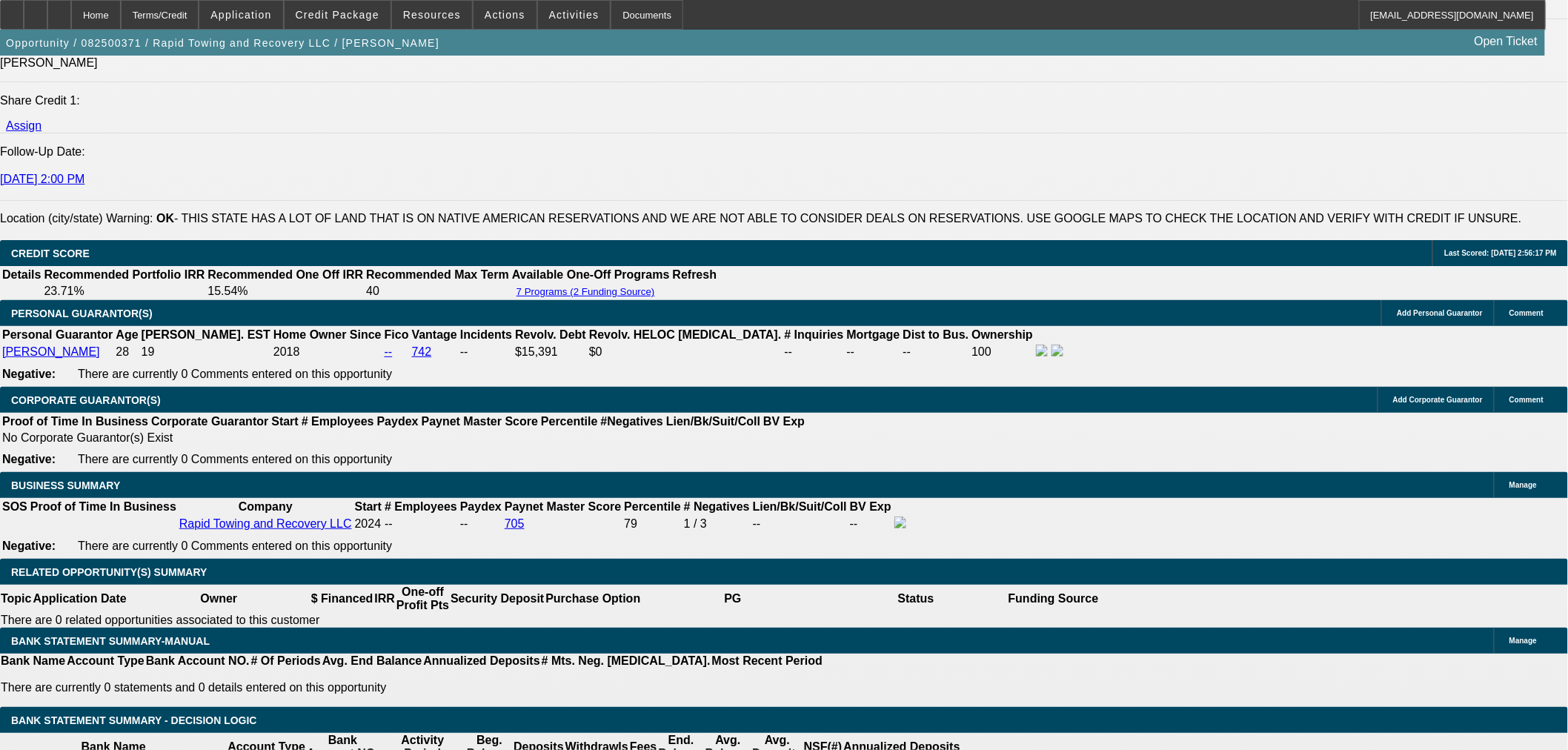
select select "6"
select select "0"
select select "3"
select select "0"
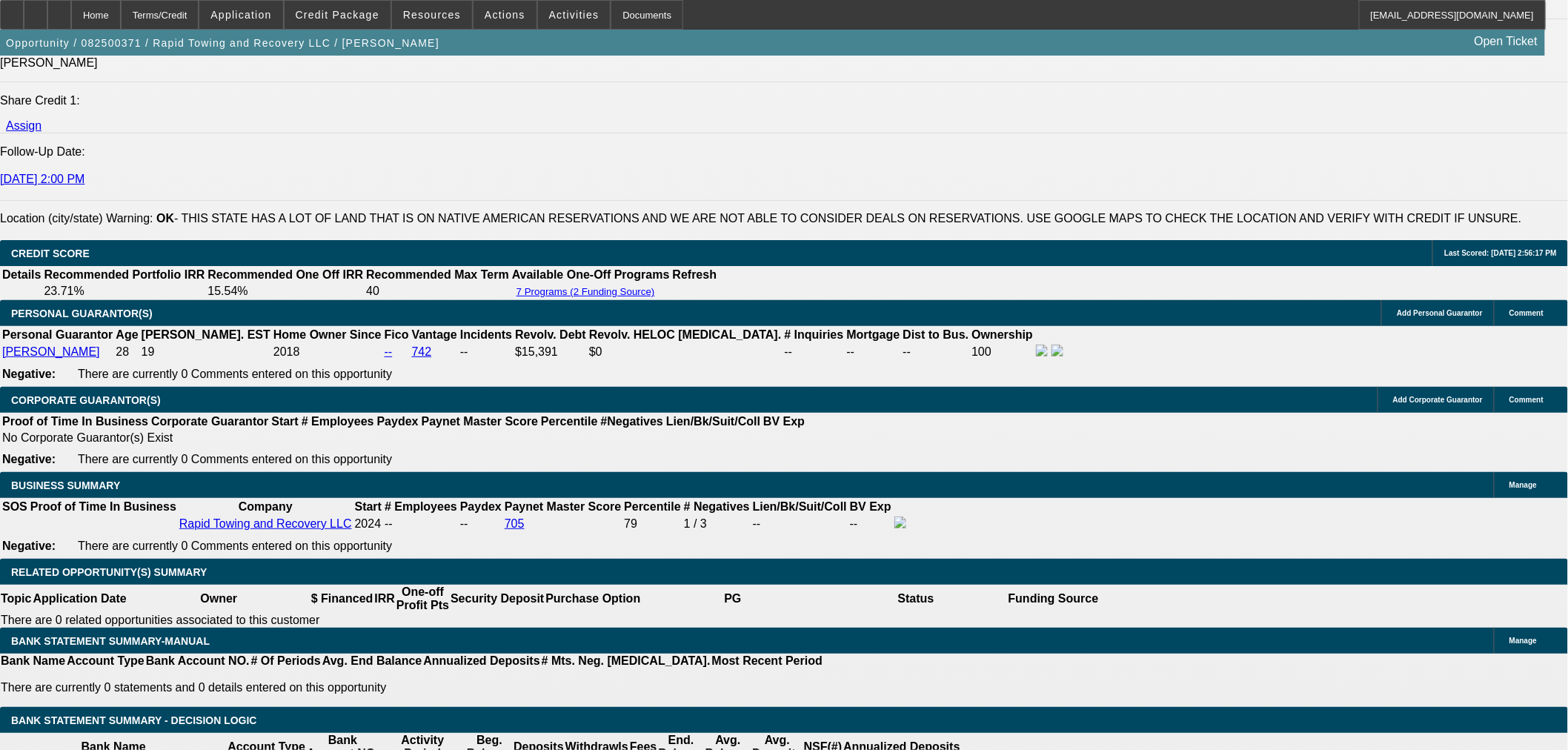
select select "6"
select select "0.1"
select select "0"
select select "2"
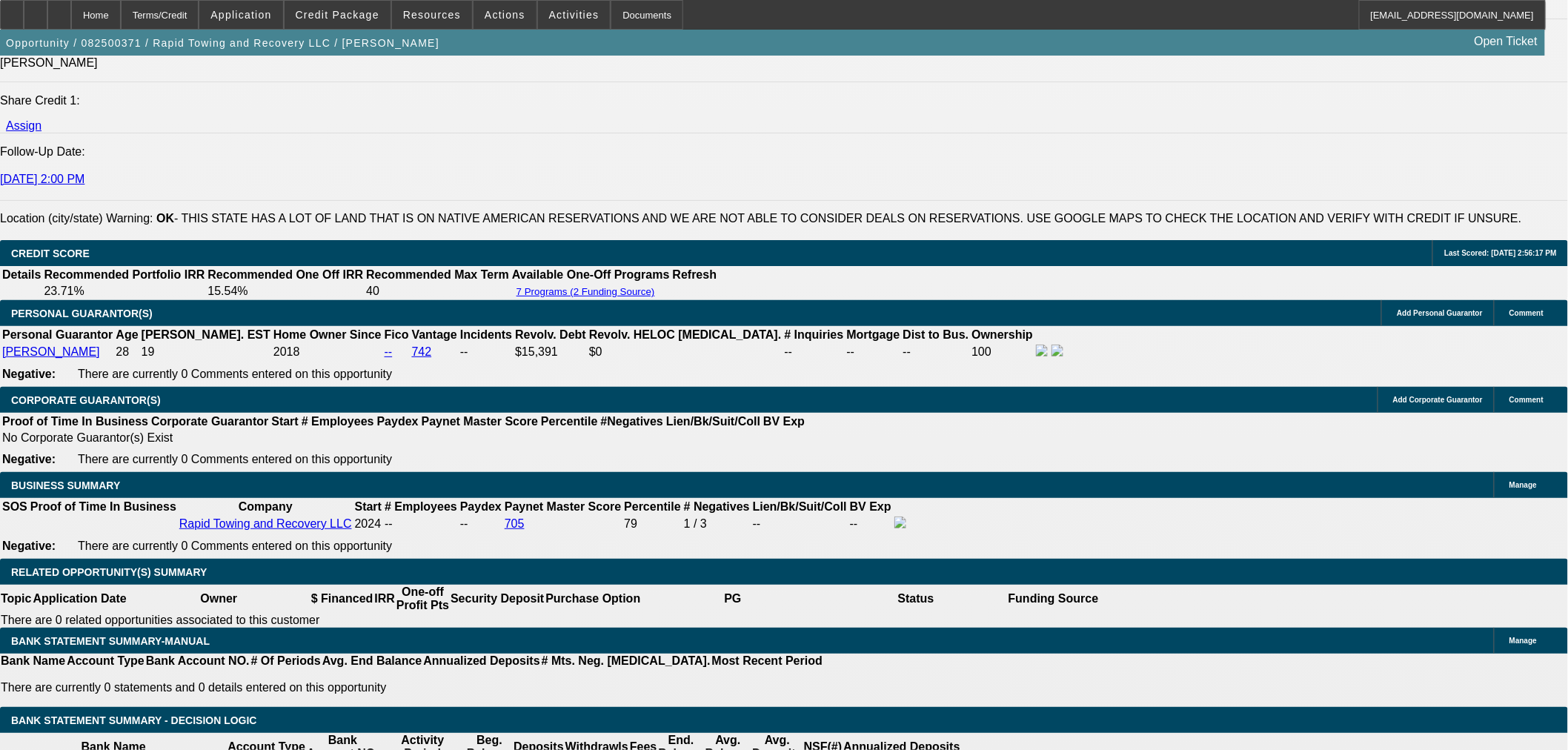
select select "0"
select select "6"
select select "0.1"
select select "0"
select select "2"
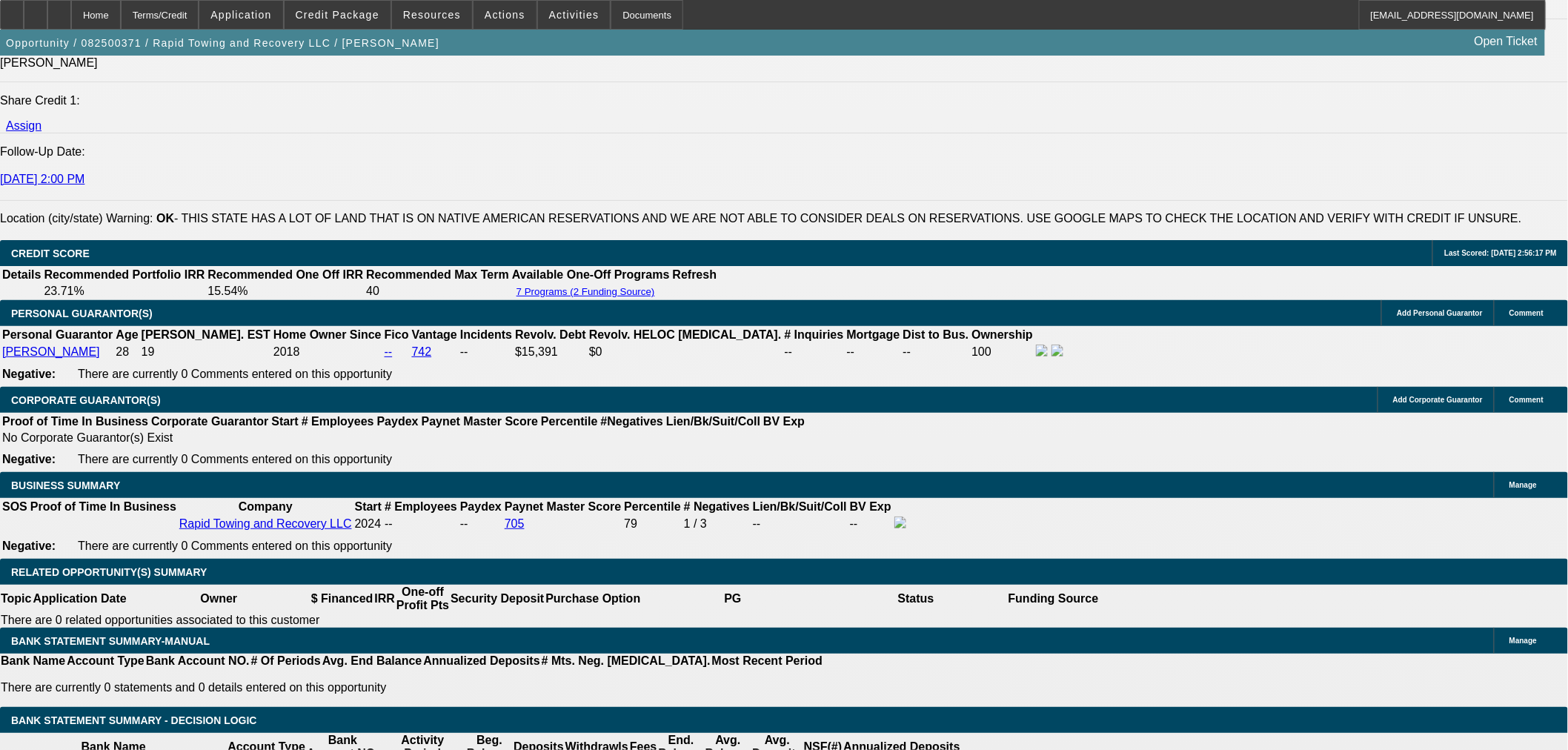
select select "0"
select select "6"
select select "0.1"
select select "0"
select select "2"
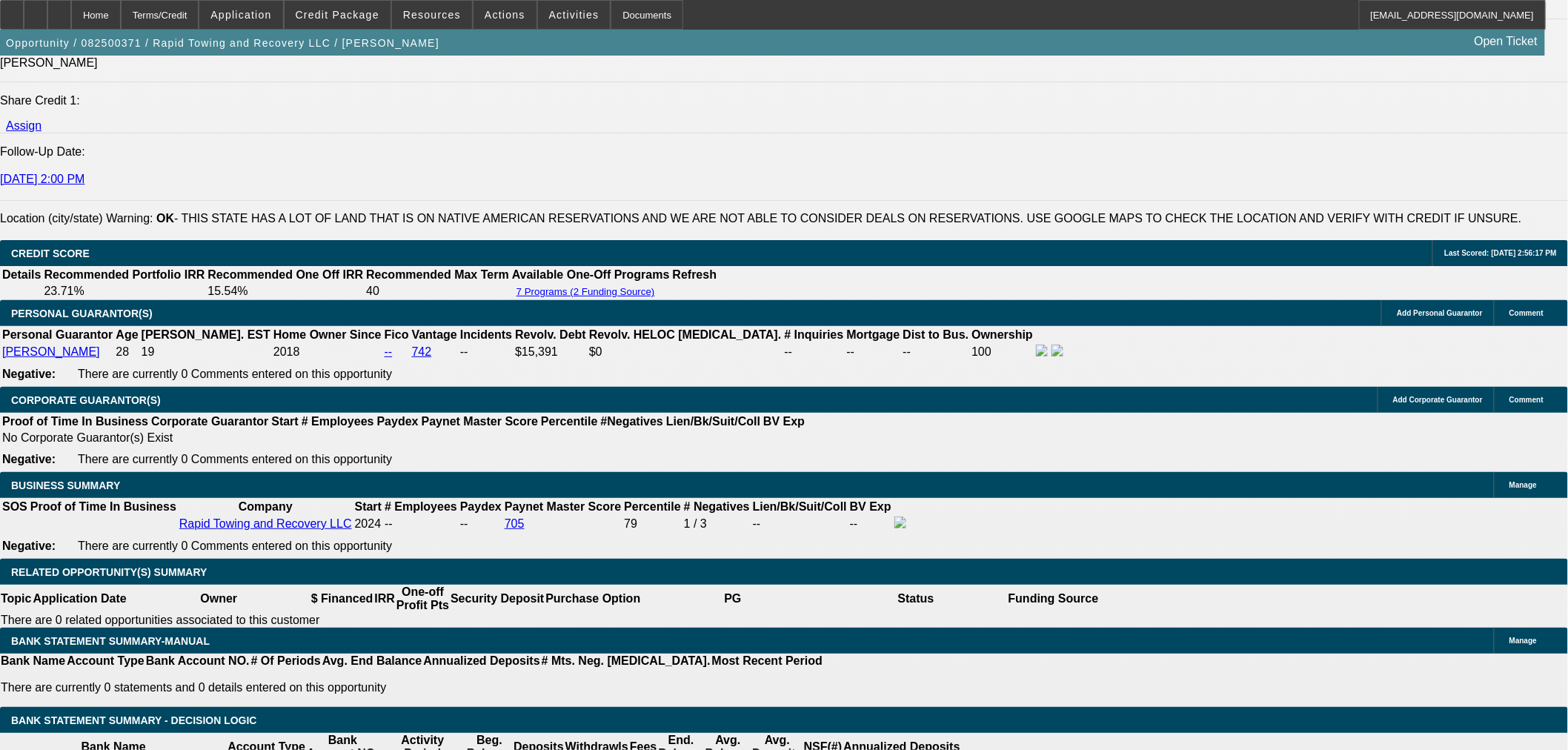
select select "0"
select select "6"
select select "0.1"
select select "0"
select select "2"
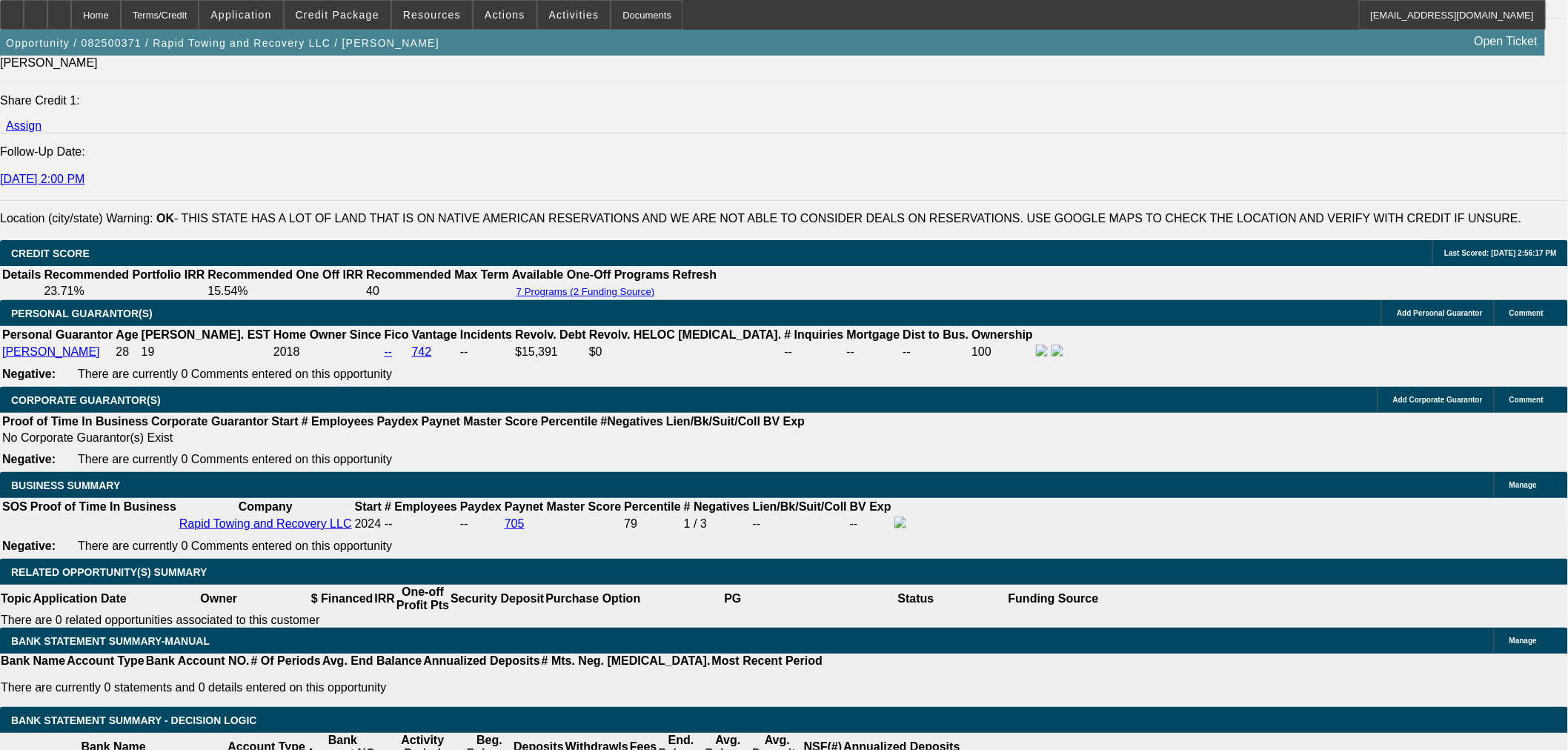
select select "0"
select select "6"
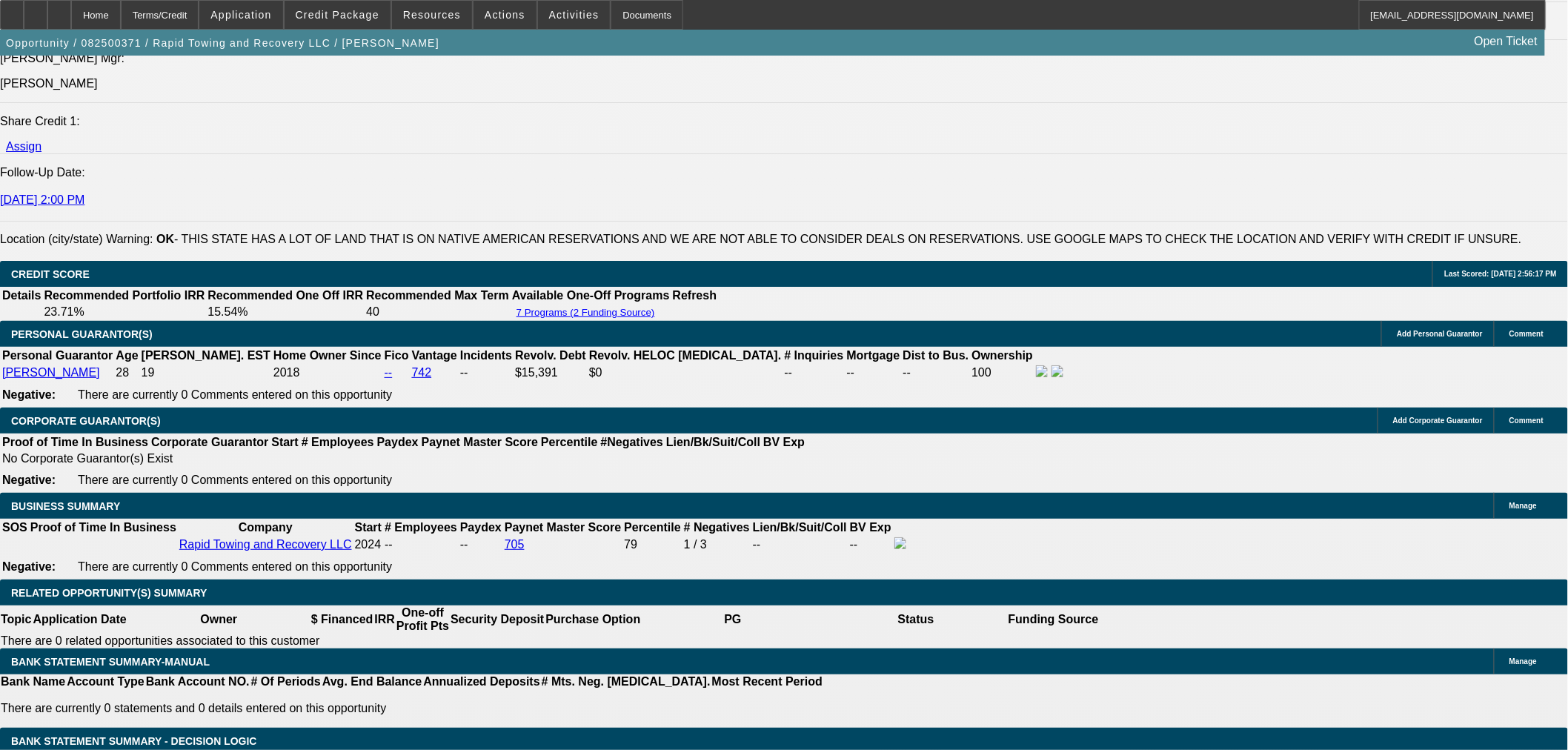
scroll to position [1788, 0]
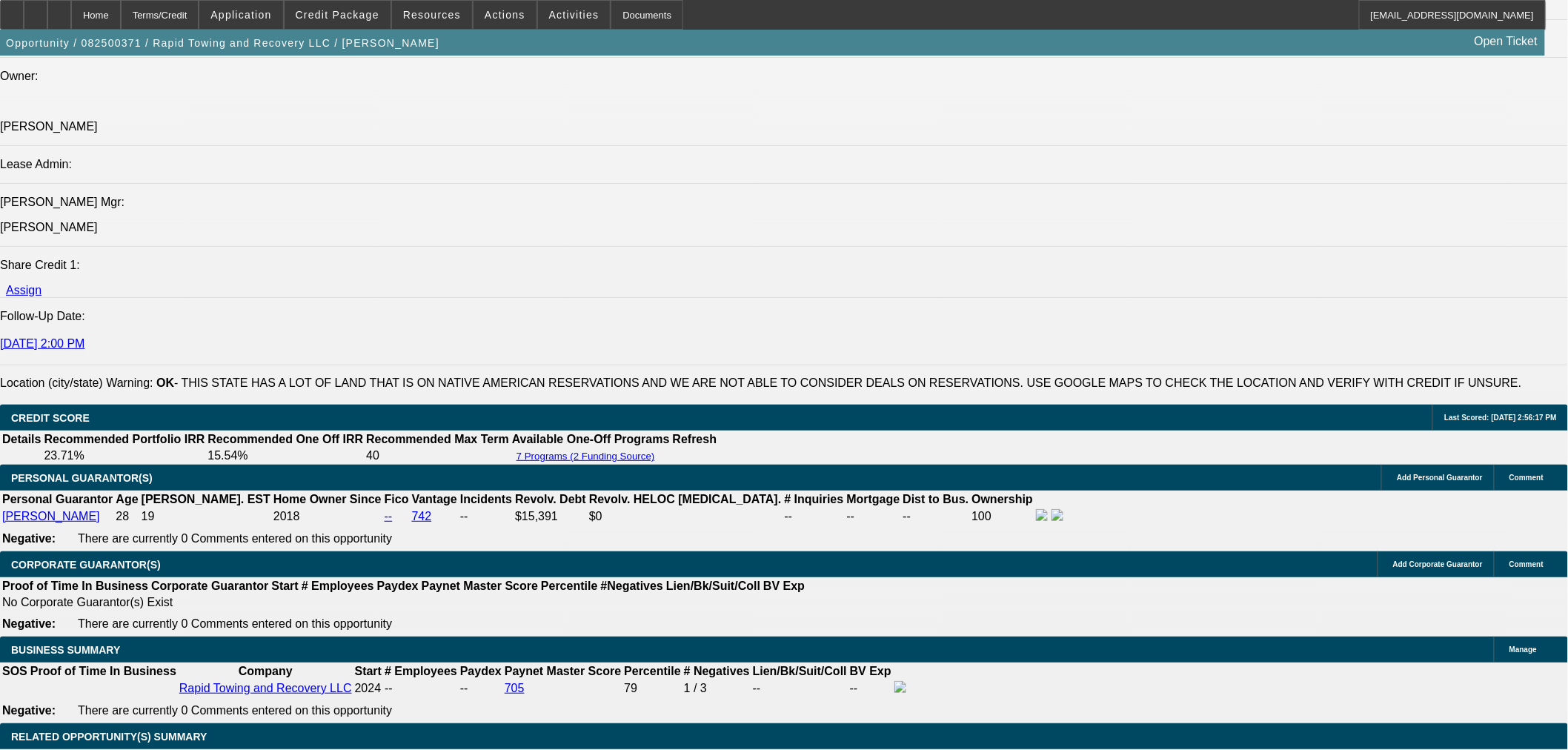
select select "2"
select select "0"
select select "6"
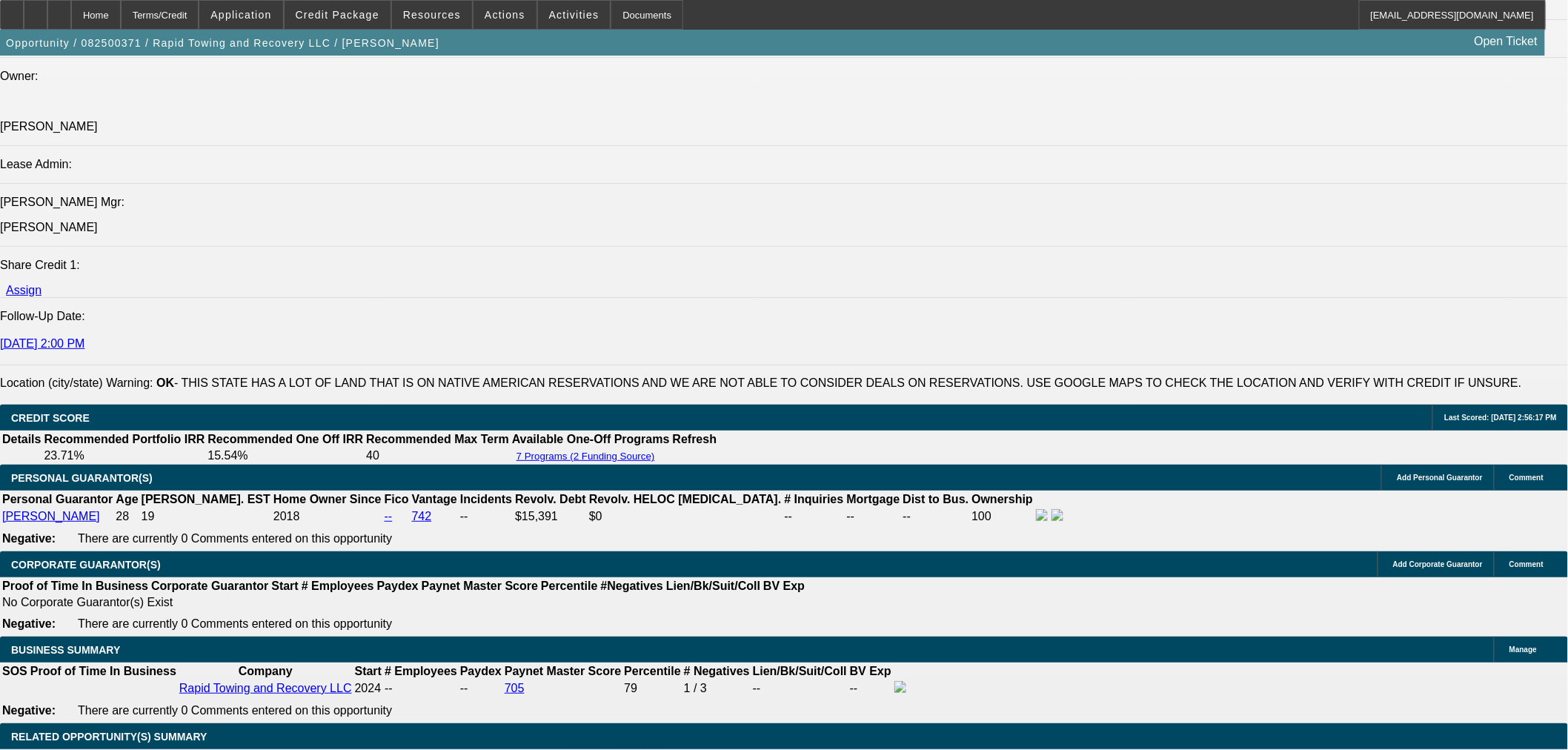
select select "2"
select select "0"
select select "6"
select select "0"
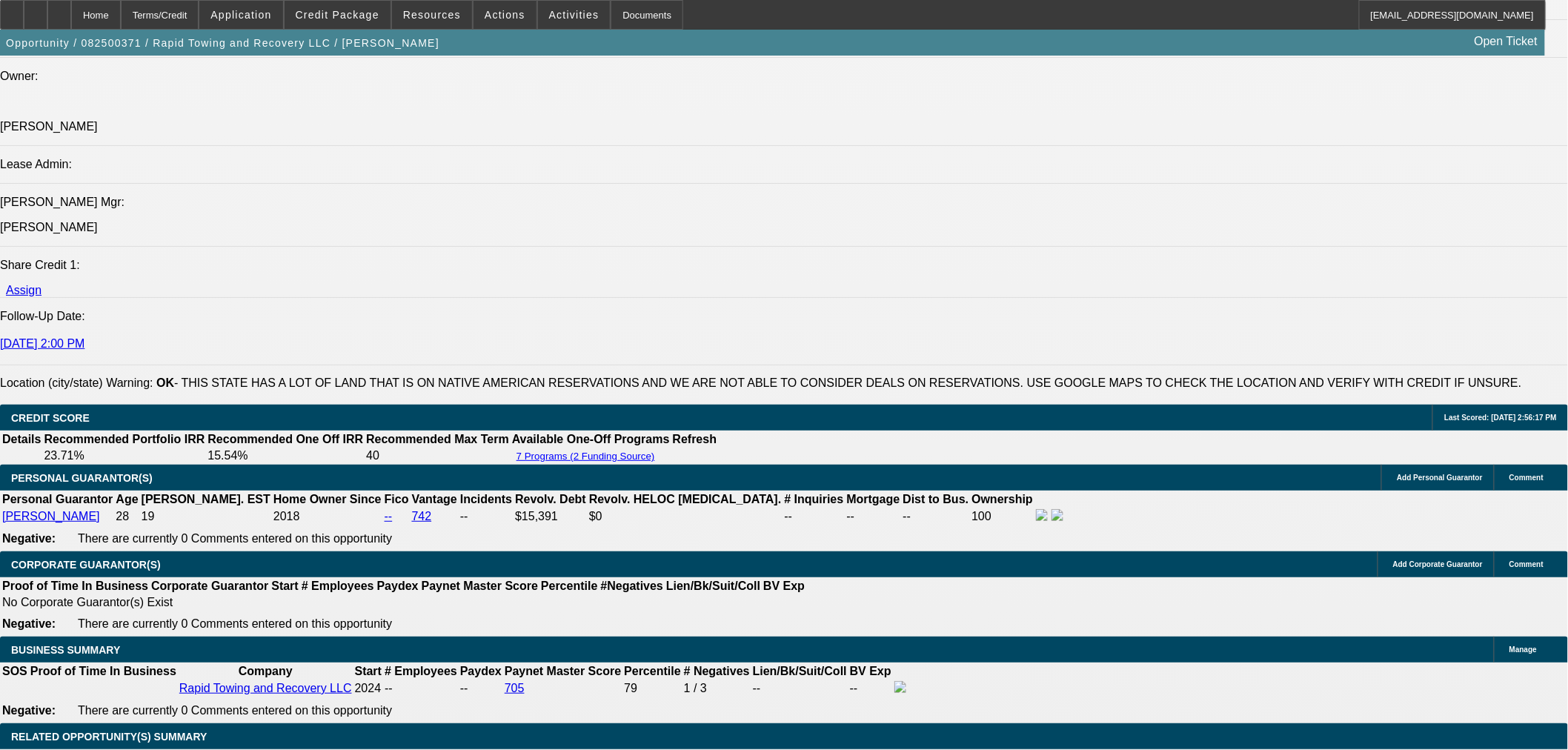
select select "2"
select select "0"
select select "6"
select select "0"
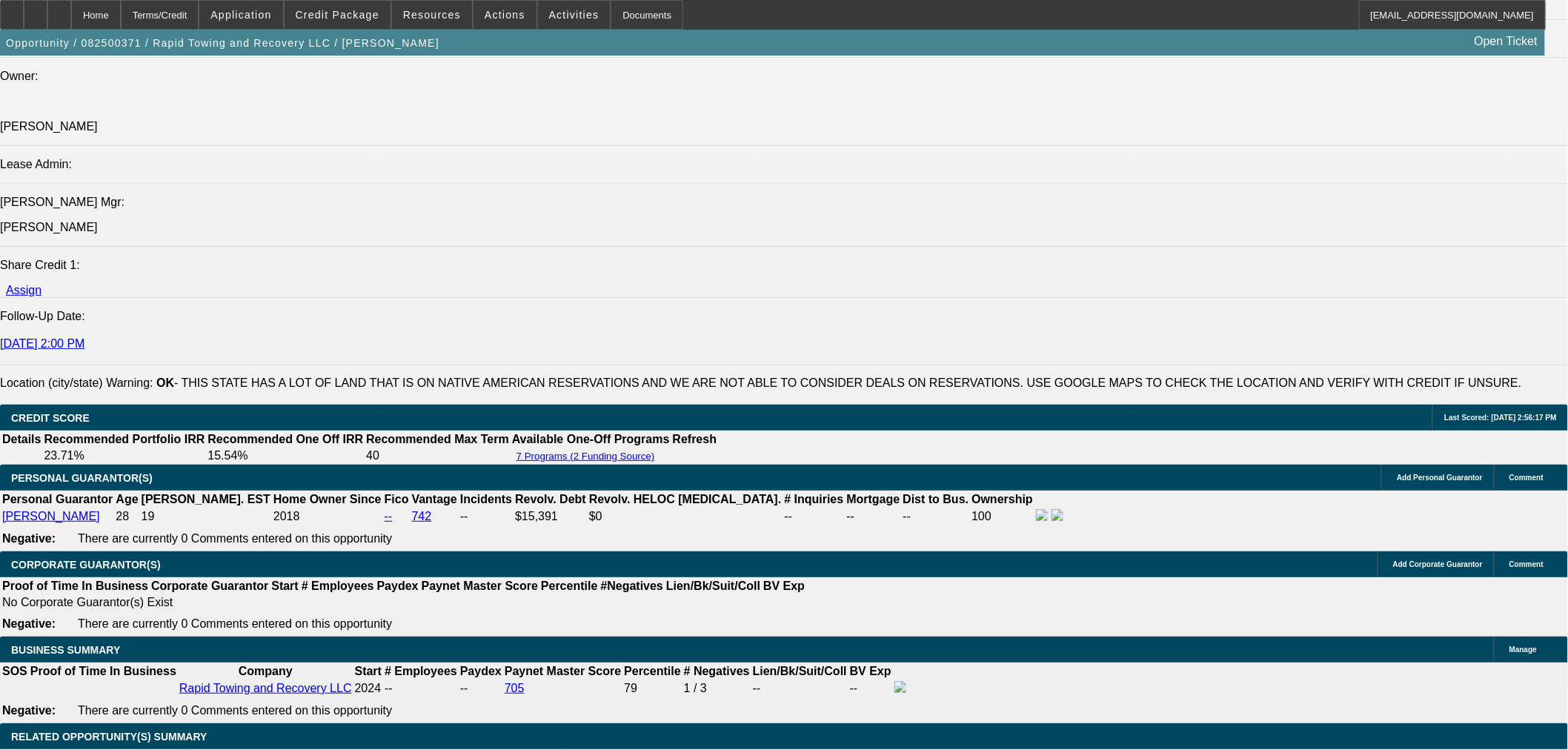
select select "2"
select select "0"
select select "6"
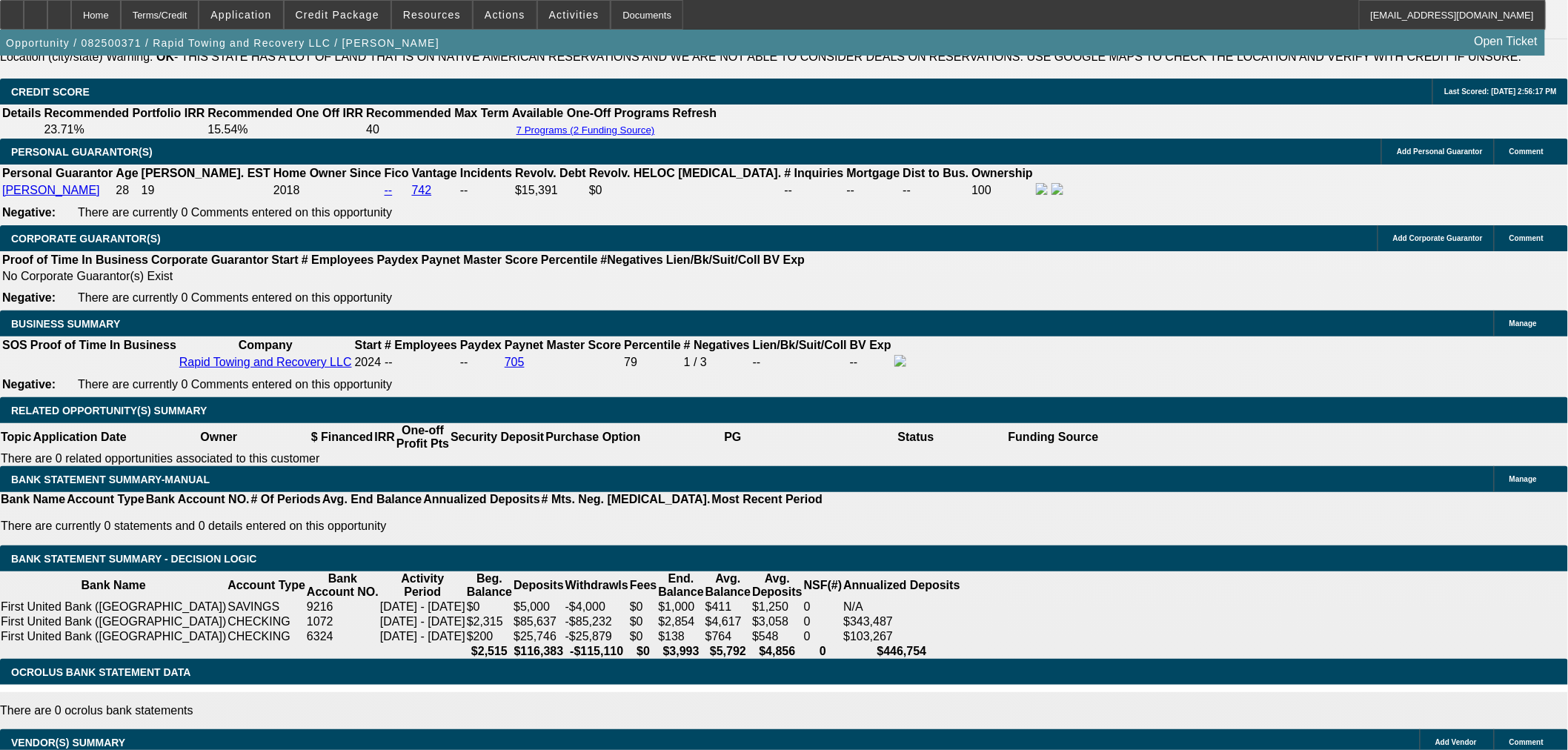
scroll to position [2034, 0]
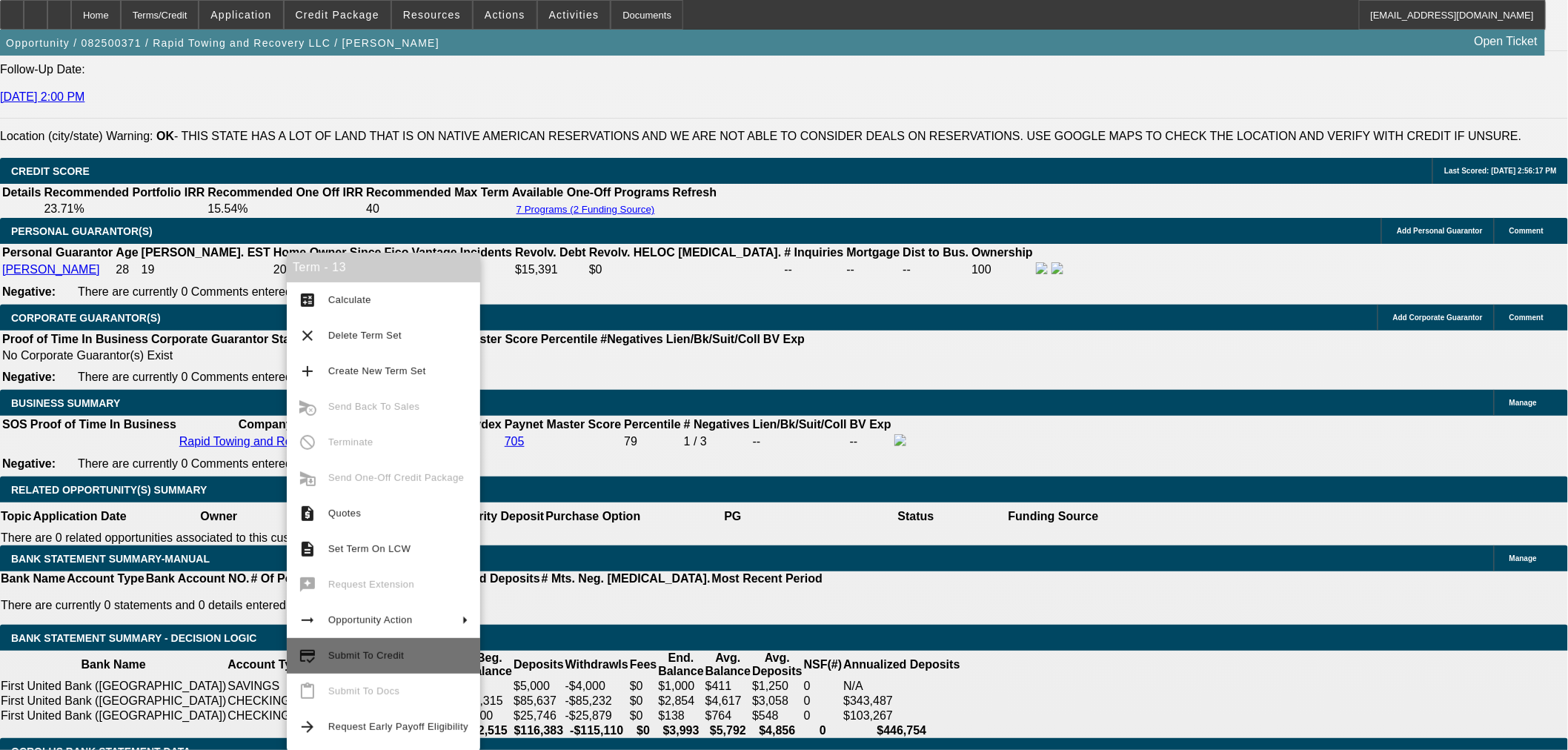
click at [425, 652] on span "Submit To Credit" at bounding box center [398, 656] width 140 height 17
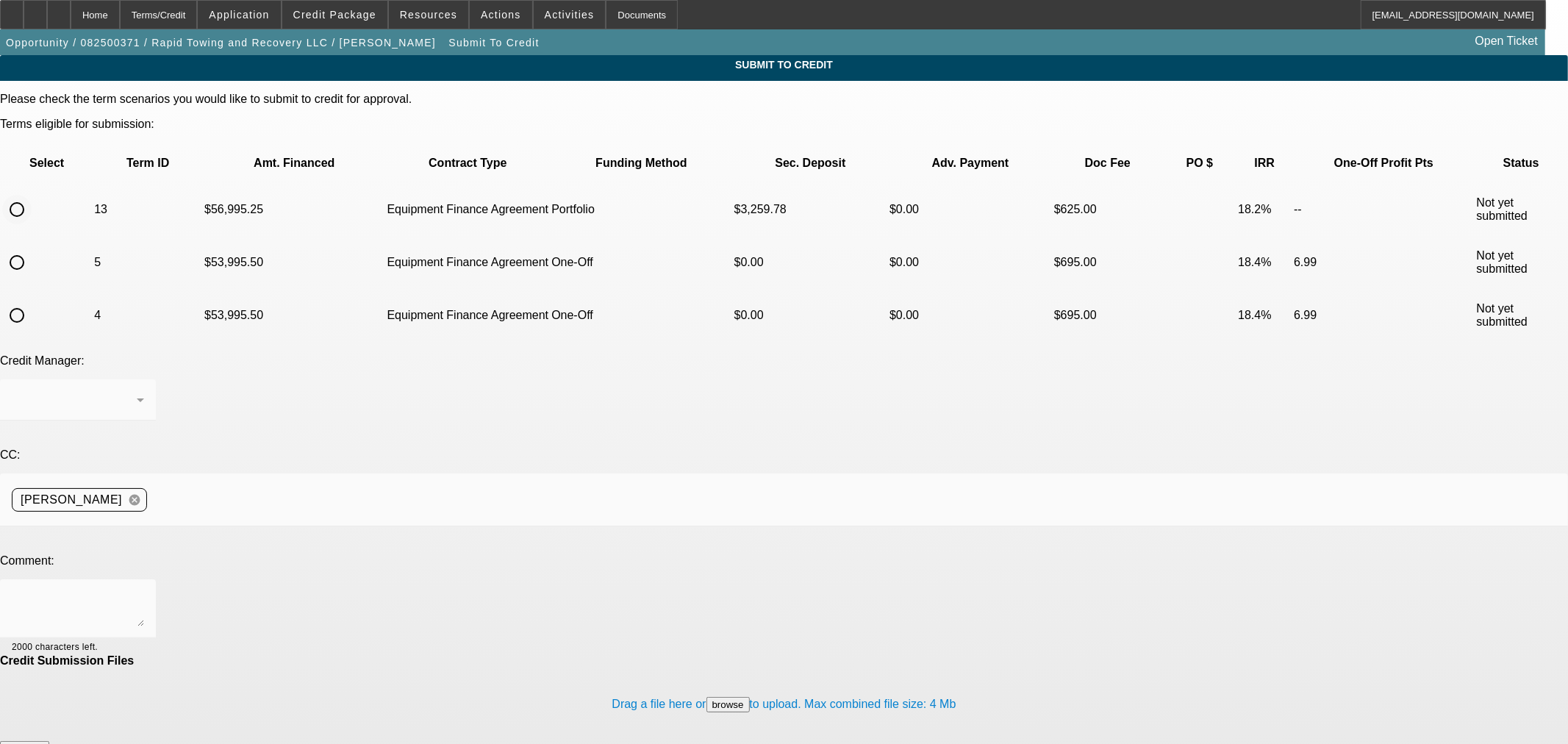
click at [31, 195] on input "radio" at bounding box center [17, 210] width 29 height 29
radio input "true"
click at [144, 379] on div "[PERSON_NAME]" at bounding box center [78, 400] width 133 height 42
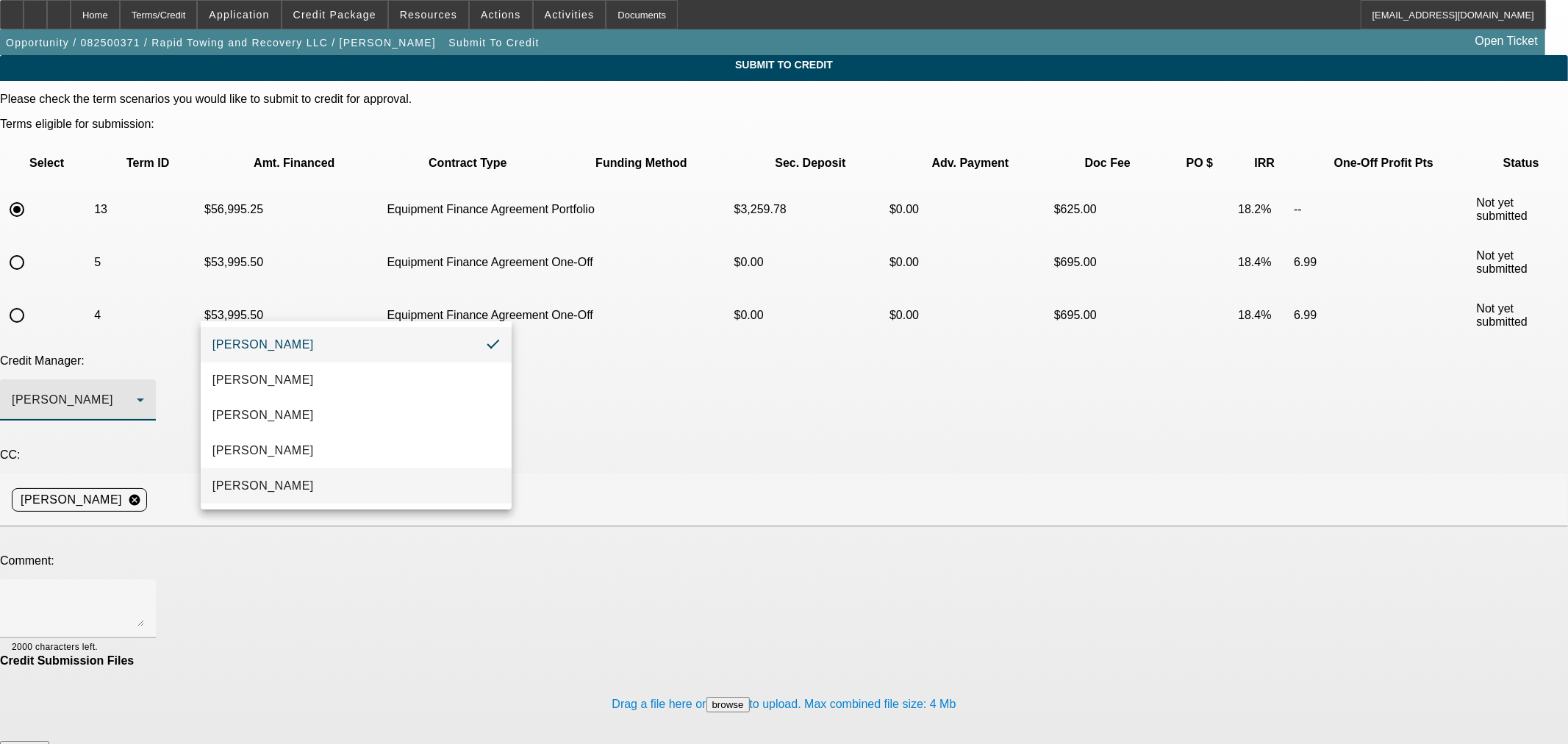
click at [297, 476] on mat-option "Oliva, Samuel" at bounding box center [356, 486] width 311 height 36
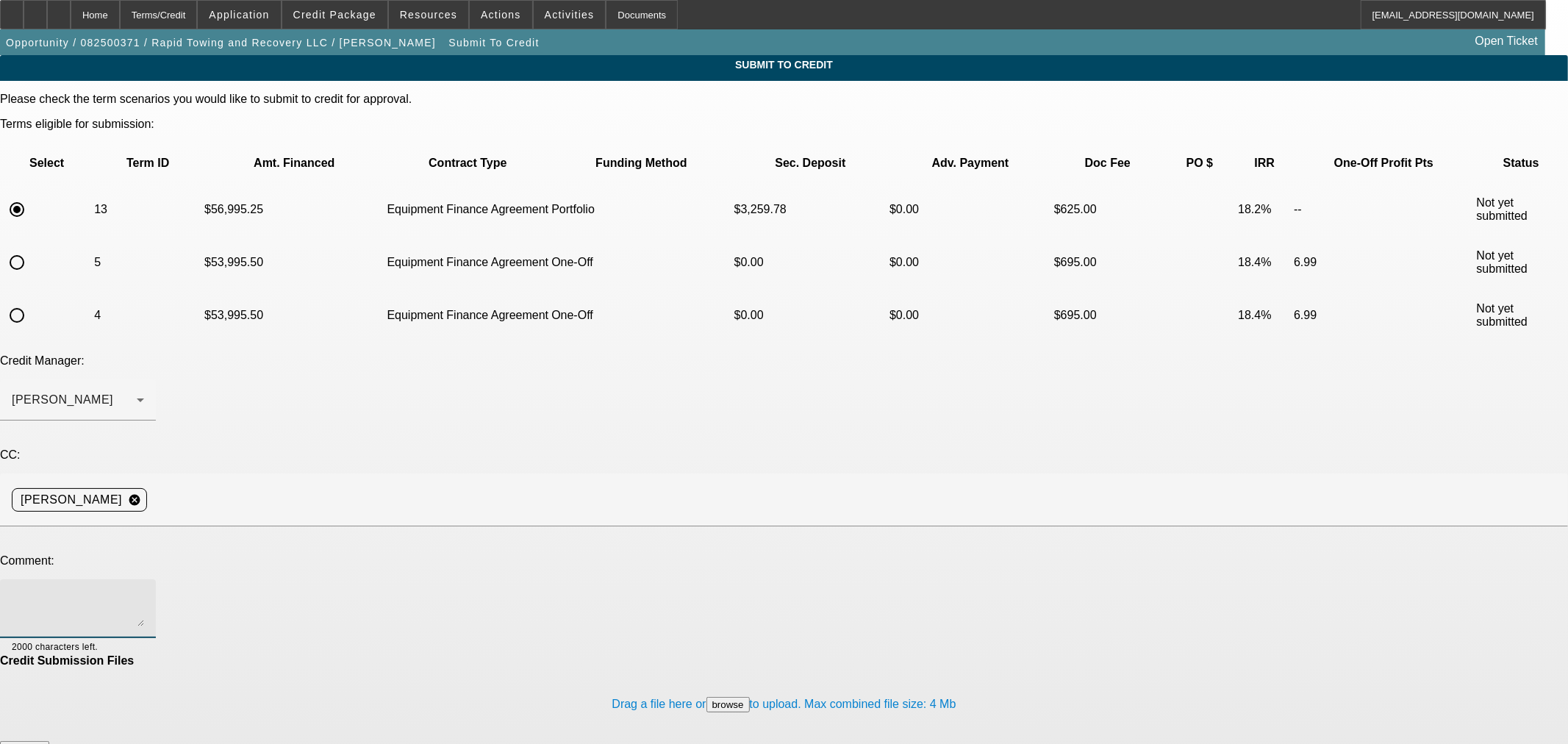
click at [144, 591] on textarea at bounding box center [78, 608] width 133 height 36
type textarea "Hi Sam, I have this good credit customer"
click at [346, 15] on span "Credit Package" at bounding box center [335, 15] width 83 height 12
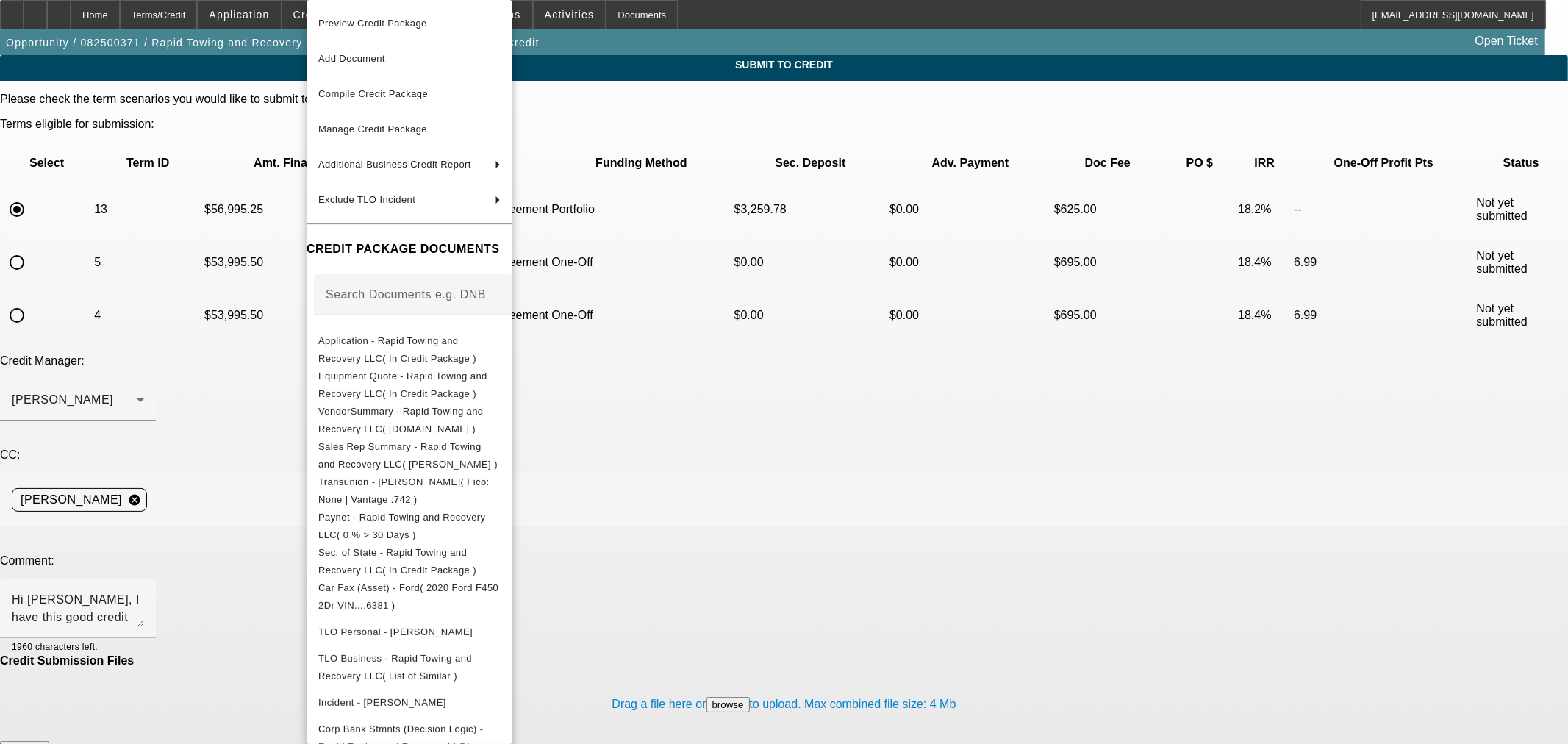
click at [130, 15] on div at bounding box center [784, 372] width 1568 height 744
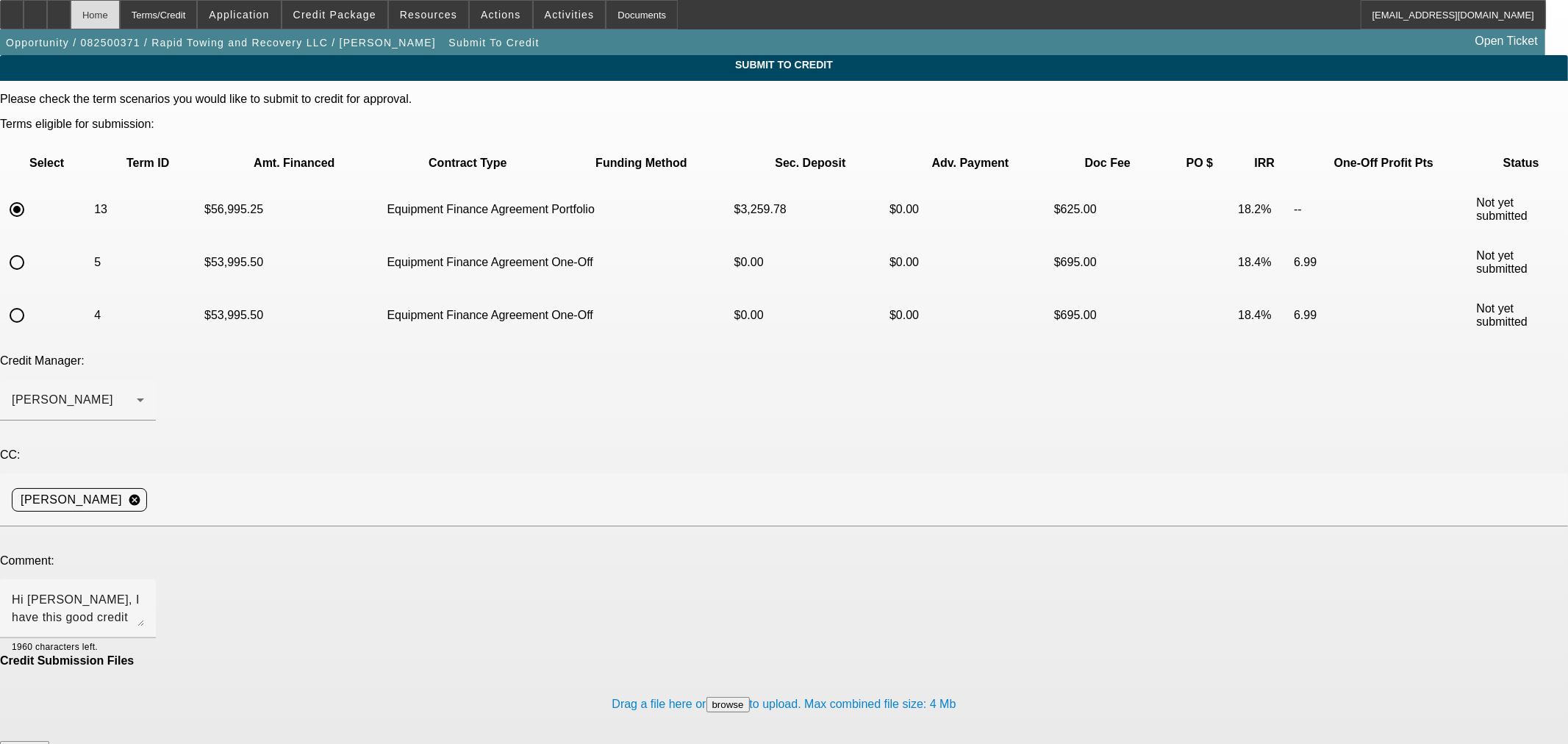
click at [120, 6] on div "Home" at bounding box center [94, 15] width 49 height 29
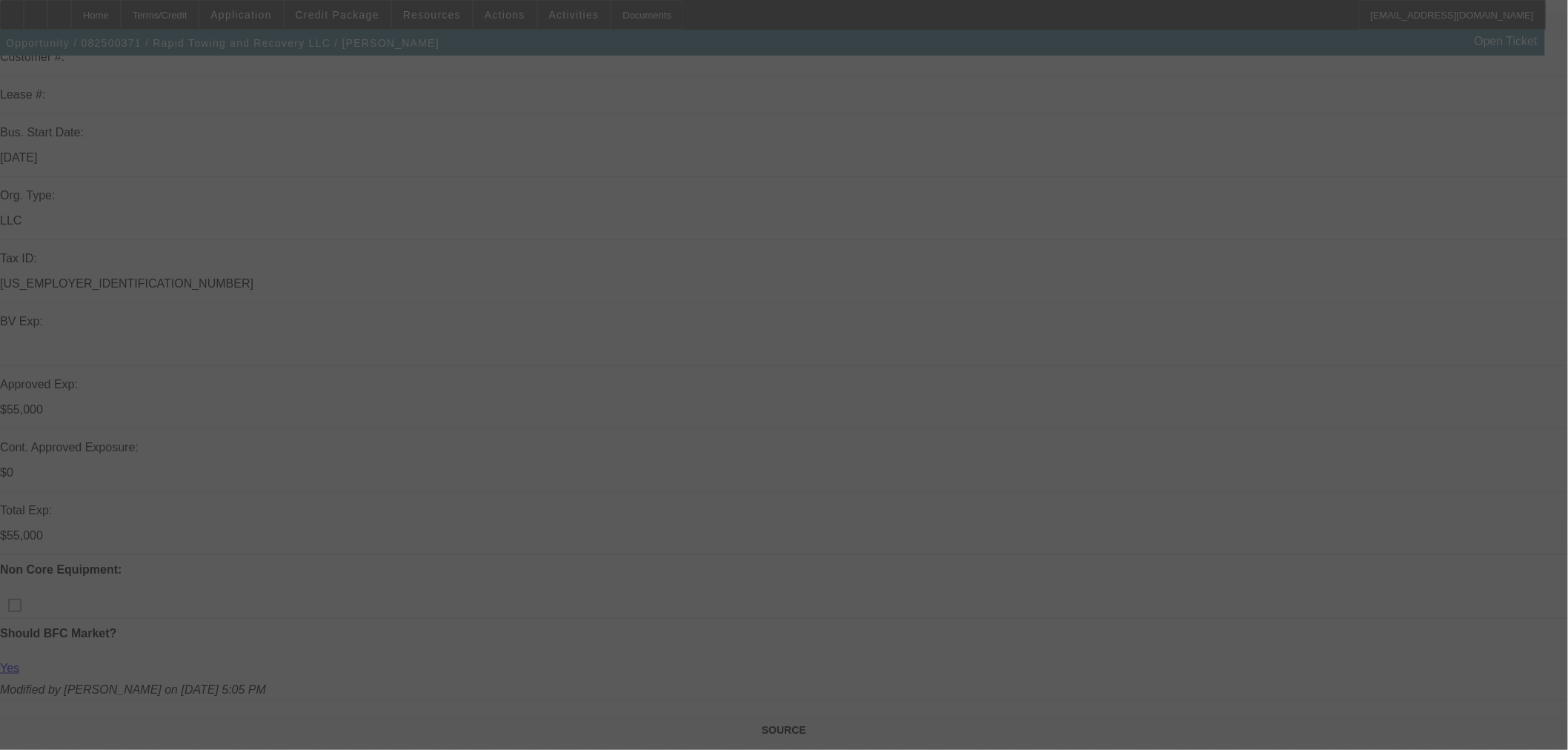
scroll to position [411, 0]
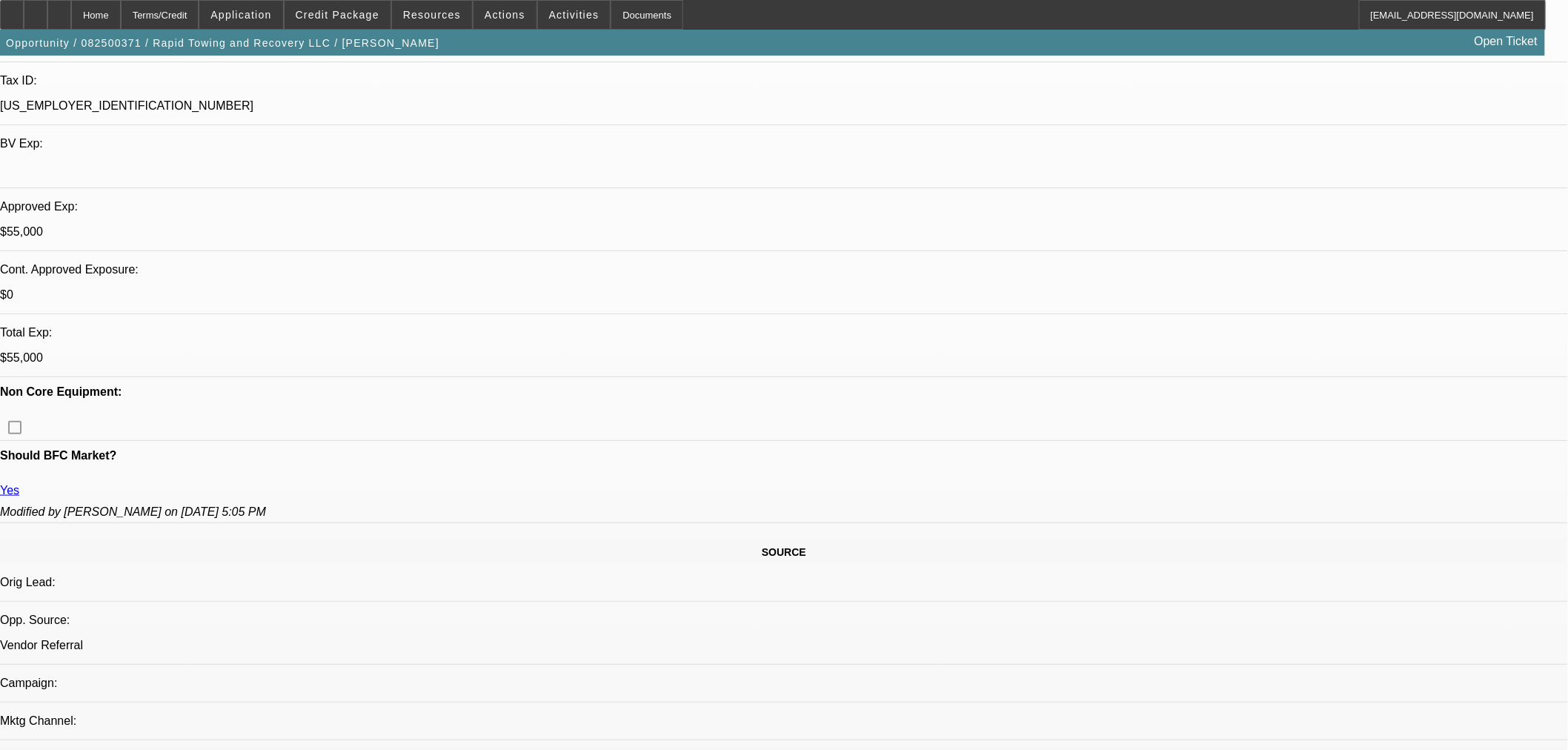
select select "2"
select select "0"
select select "6"
select select "2"
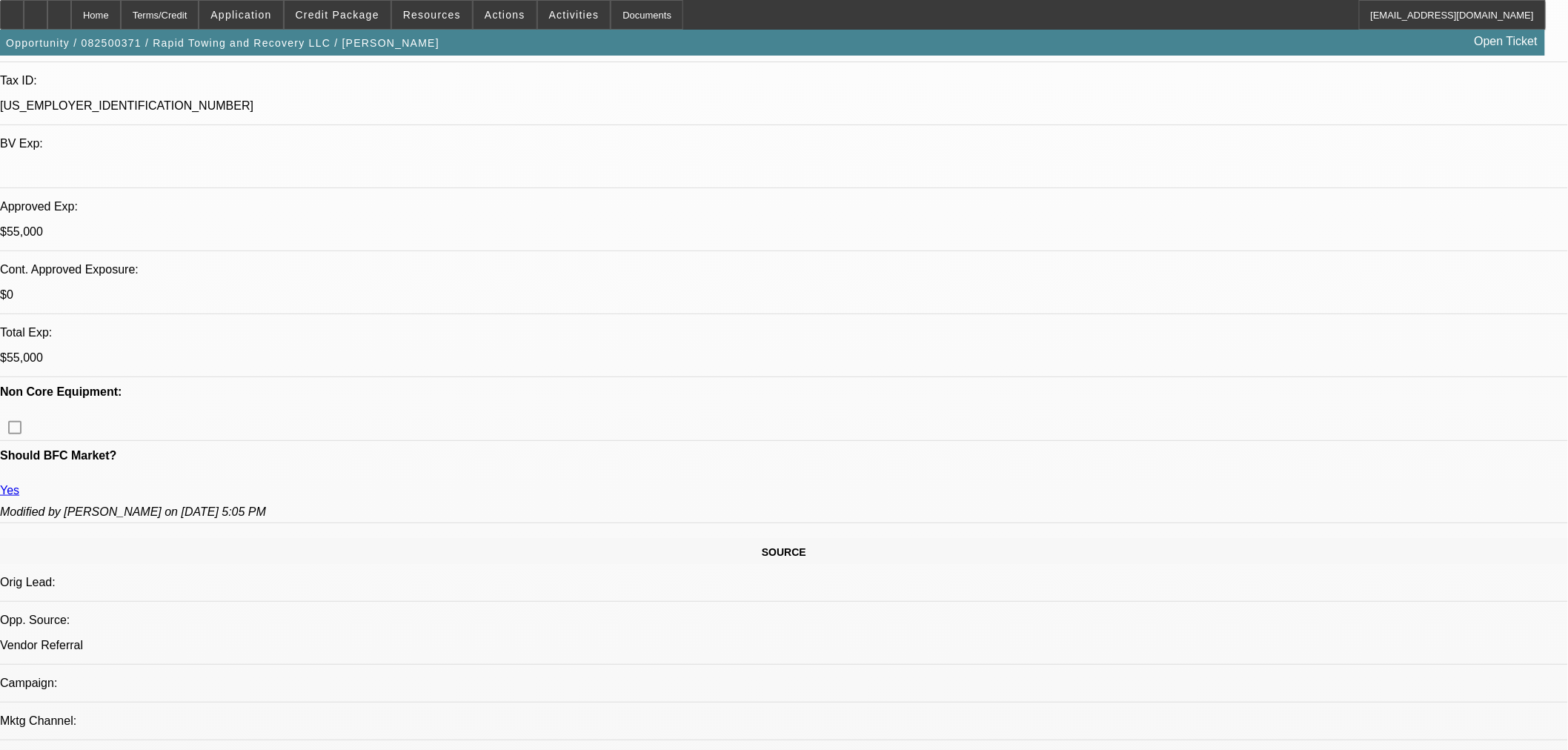
select select "2"
select select "0"
select select "6"
select select "0"
select select "2"
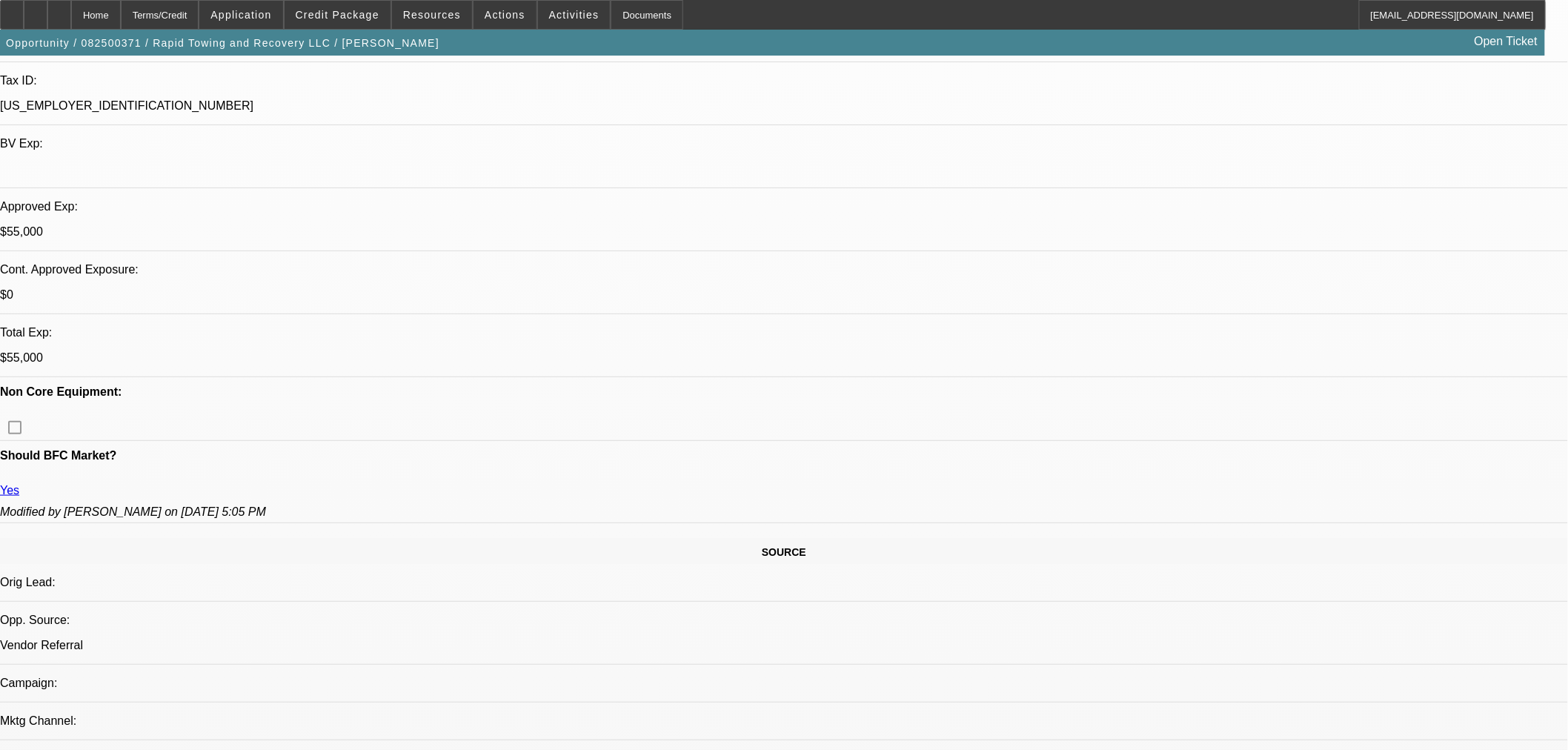
select select "2"
select select "0"
select select "6"
select select "0"
select select "2"
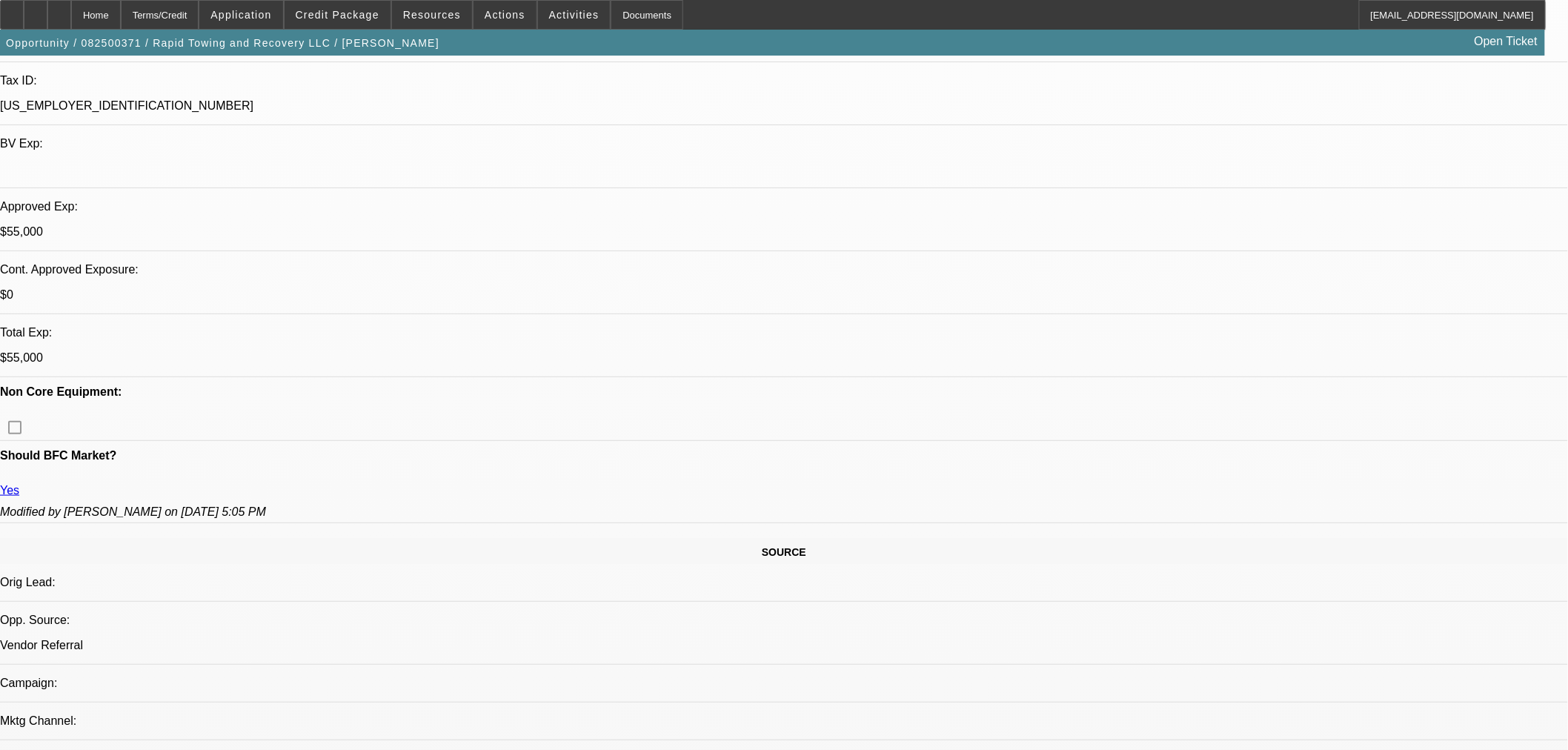
select select "2"
select select "0"
select select "6"
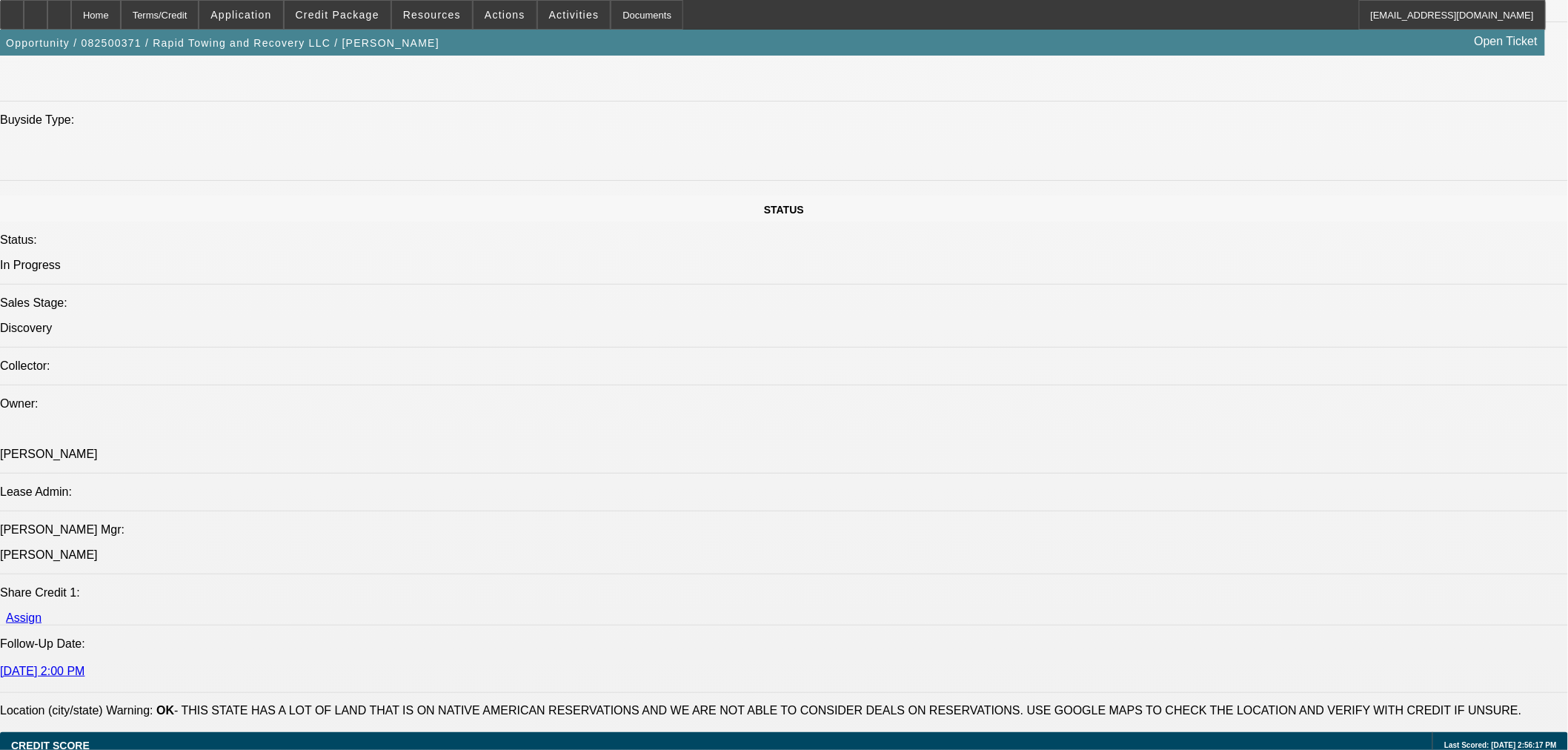
scroll to position [1235, 0]
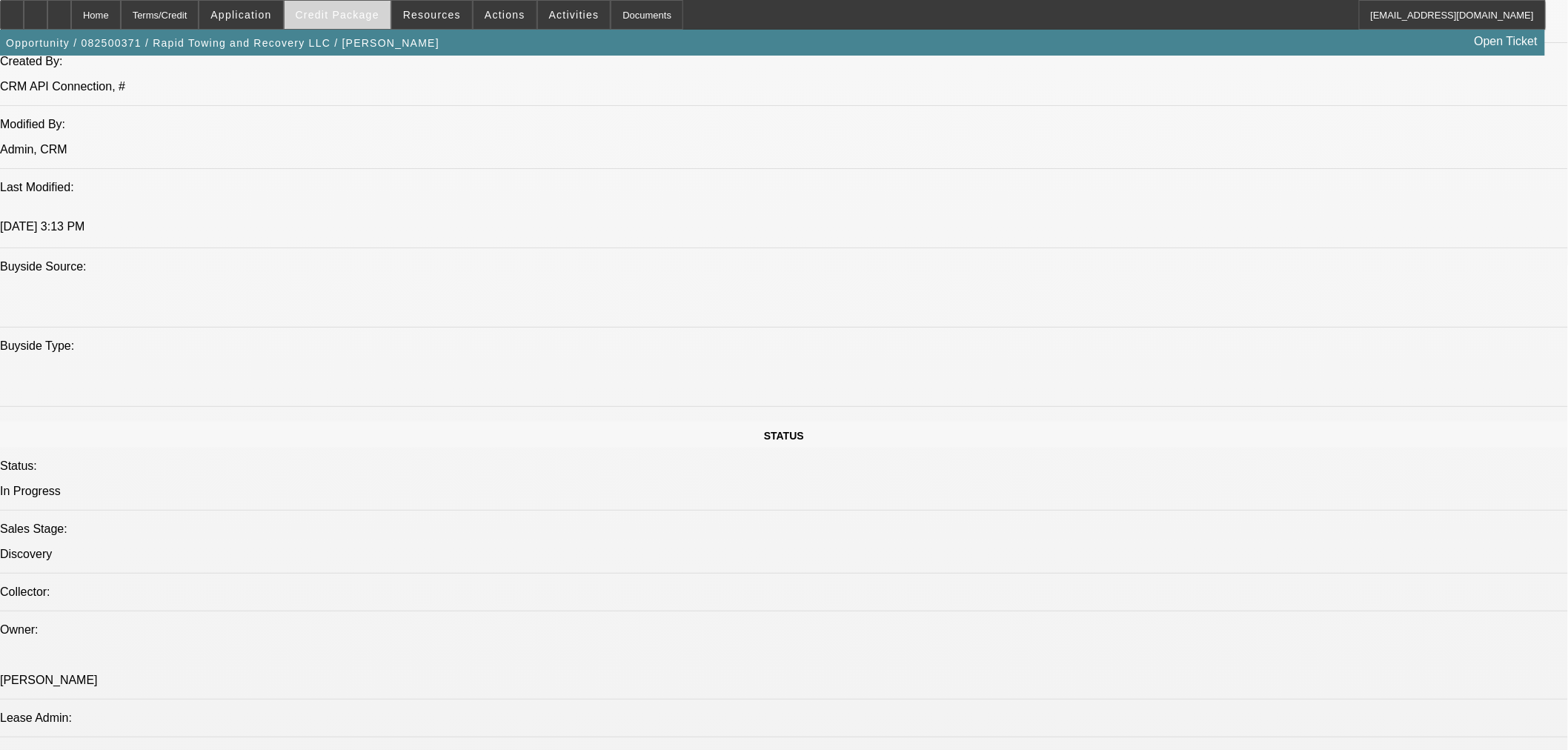
click at [368, 16] on span "Credit Package" at bounding box center [338, 15] width 84 height 12
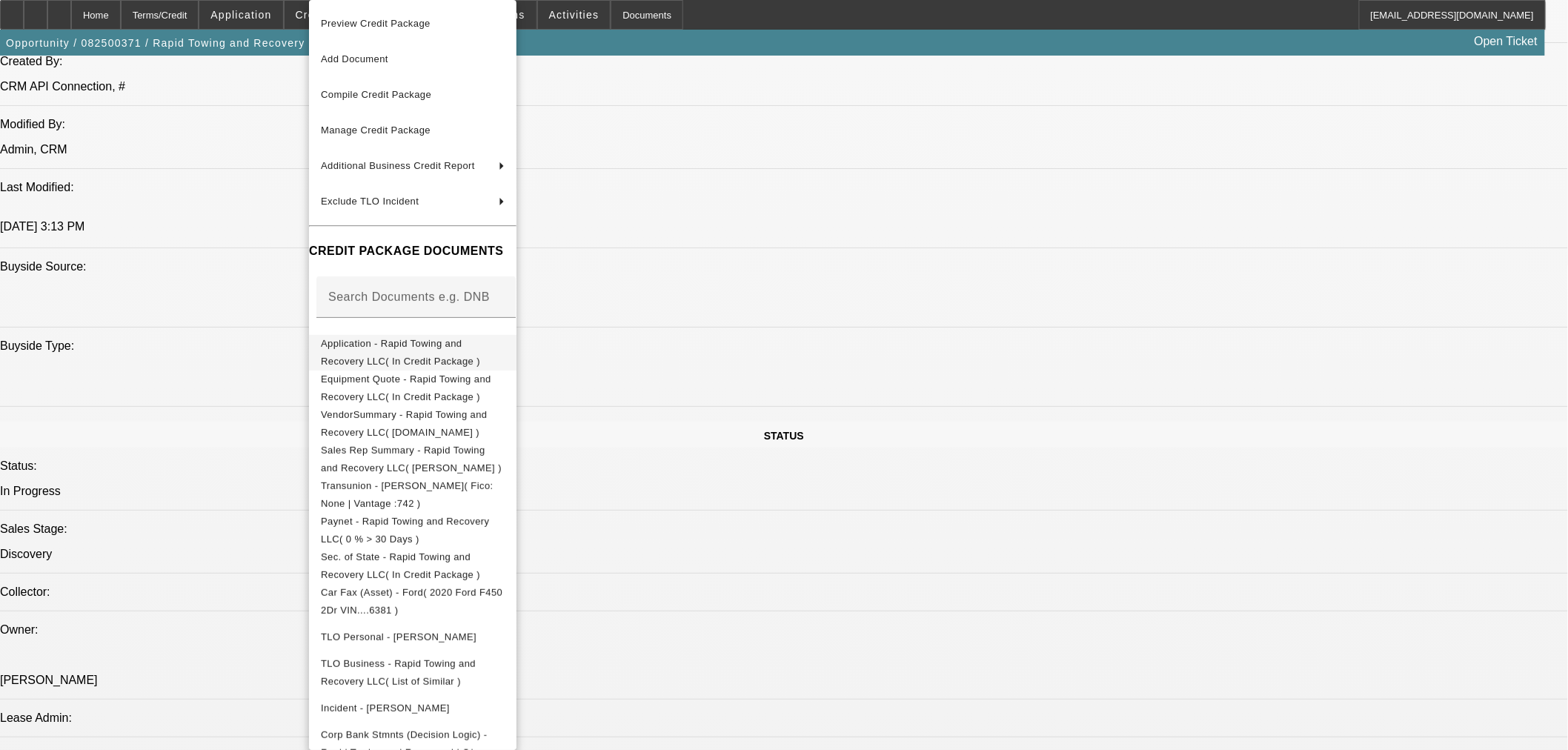
click at [379, 348] on span "Application - Rapid Towing and Recovery LLC( In Credit Package )" at bounding box center [400, 352] width 159 height 29
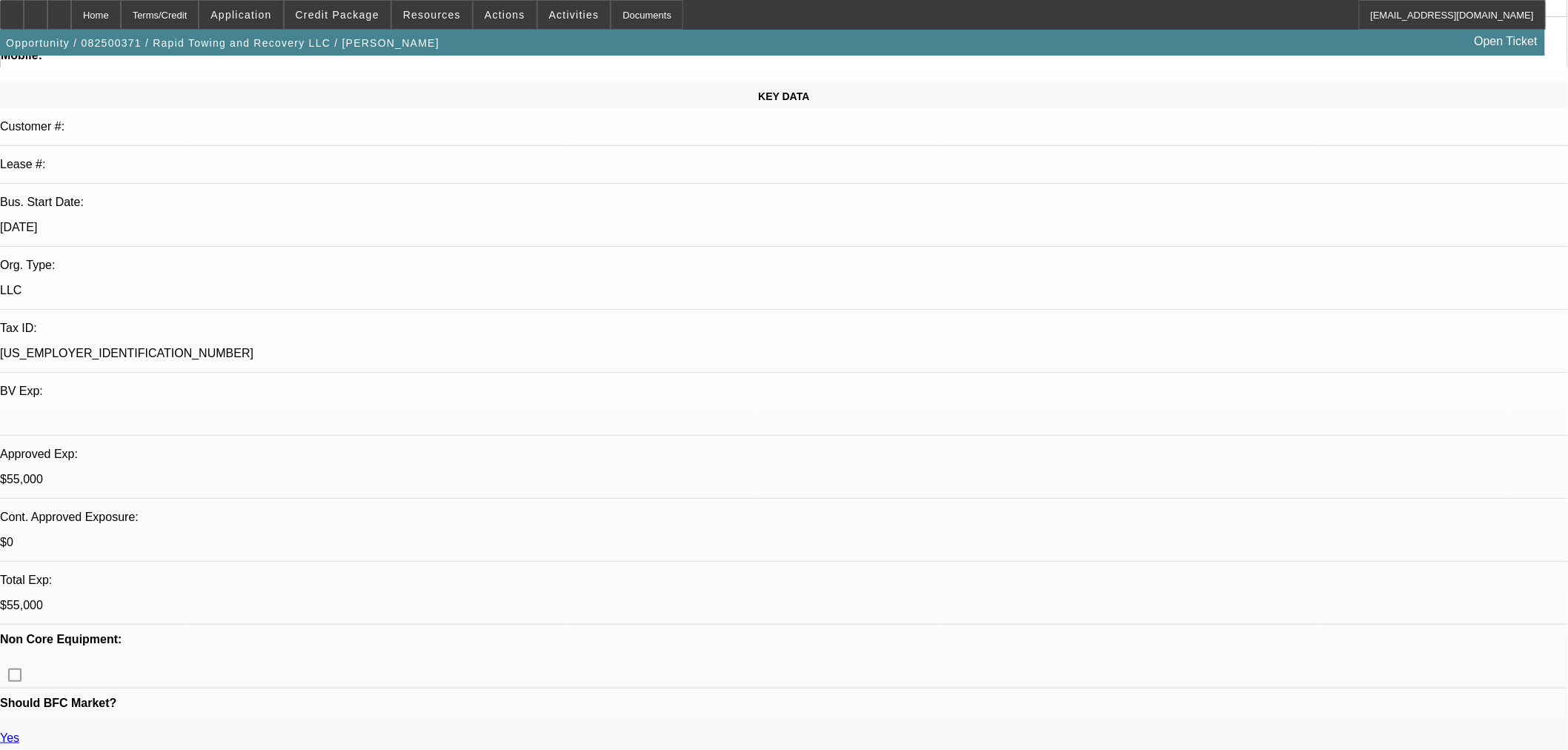
scroll to position [0, 0]
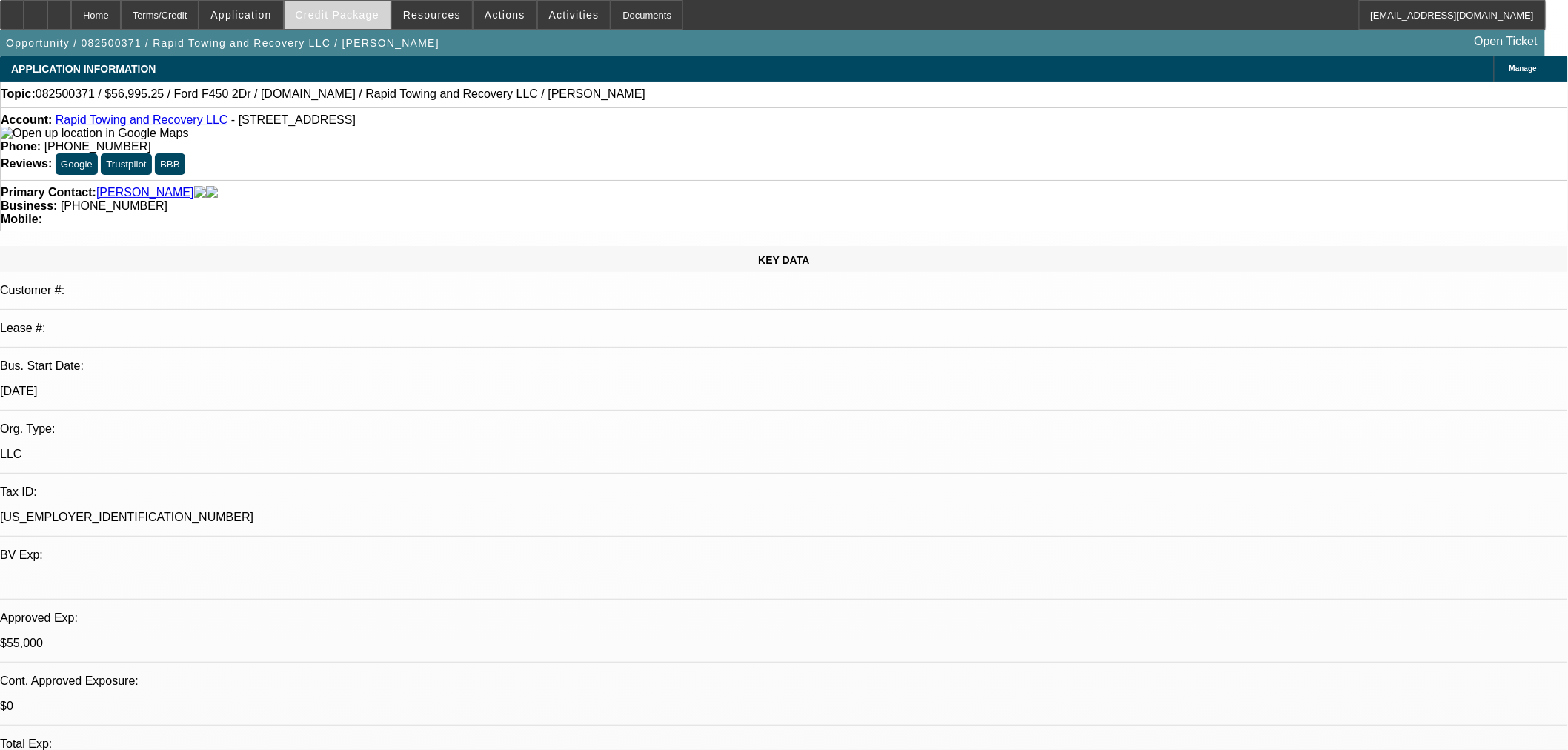
click at [354, 11] on span "Credit Package" at bounding box center [338, 15] width 84 height 12
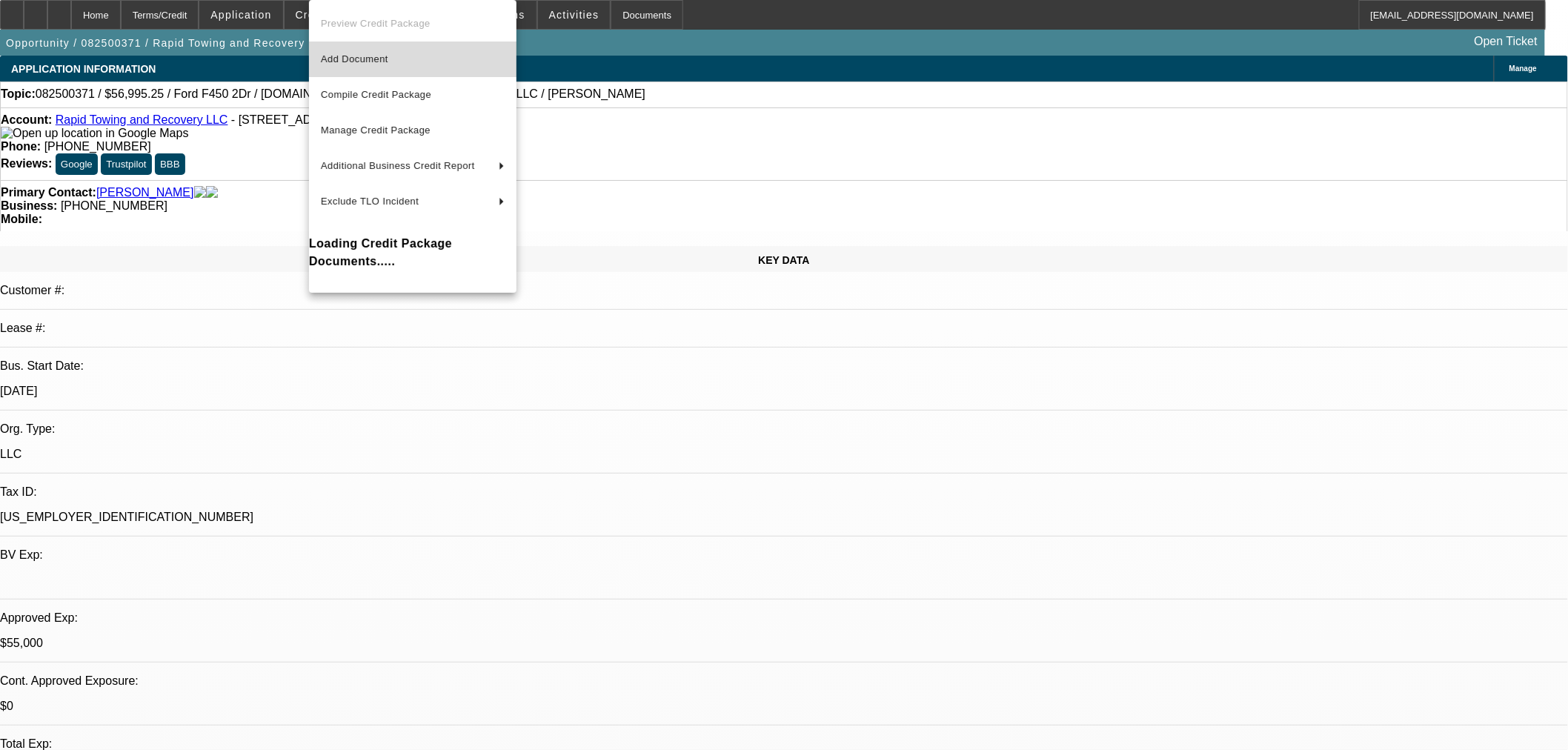
click at [399, 62] on span "Add Document" at bounding box center [412, 59] width 183 height 17
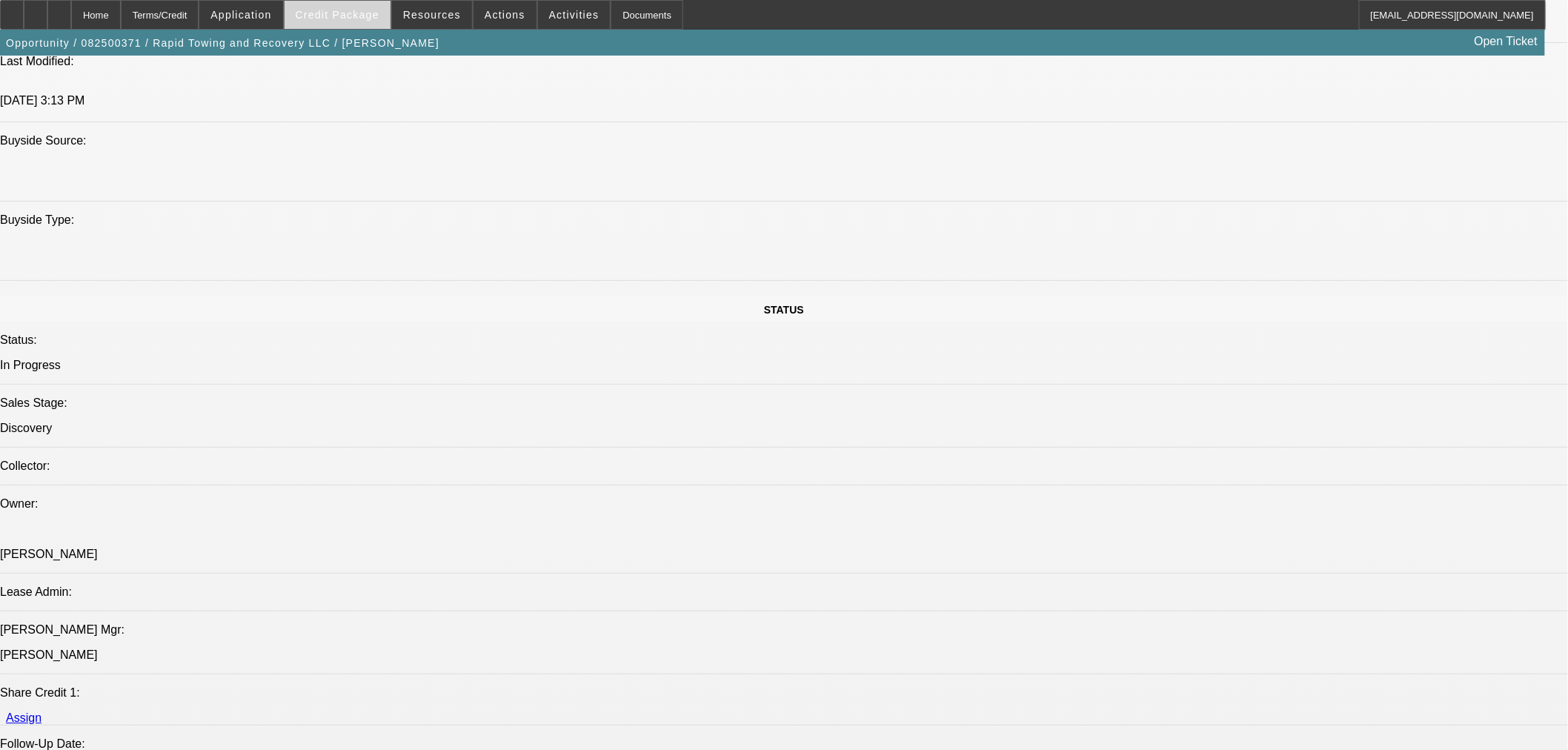
scroll to position [1153, 0]
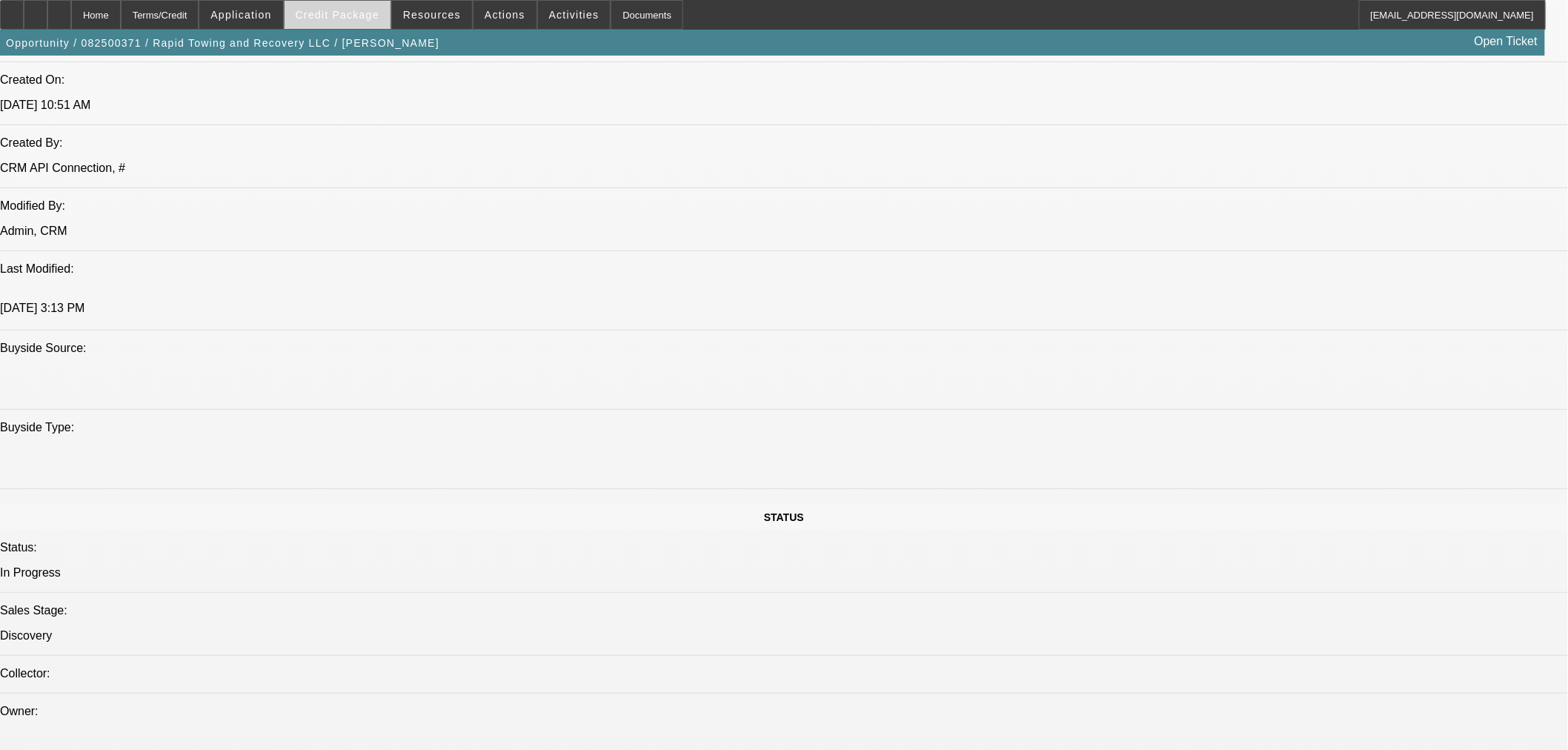
click at [344, 22] on span at bounding box center [337, 15] width 106 height 36
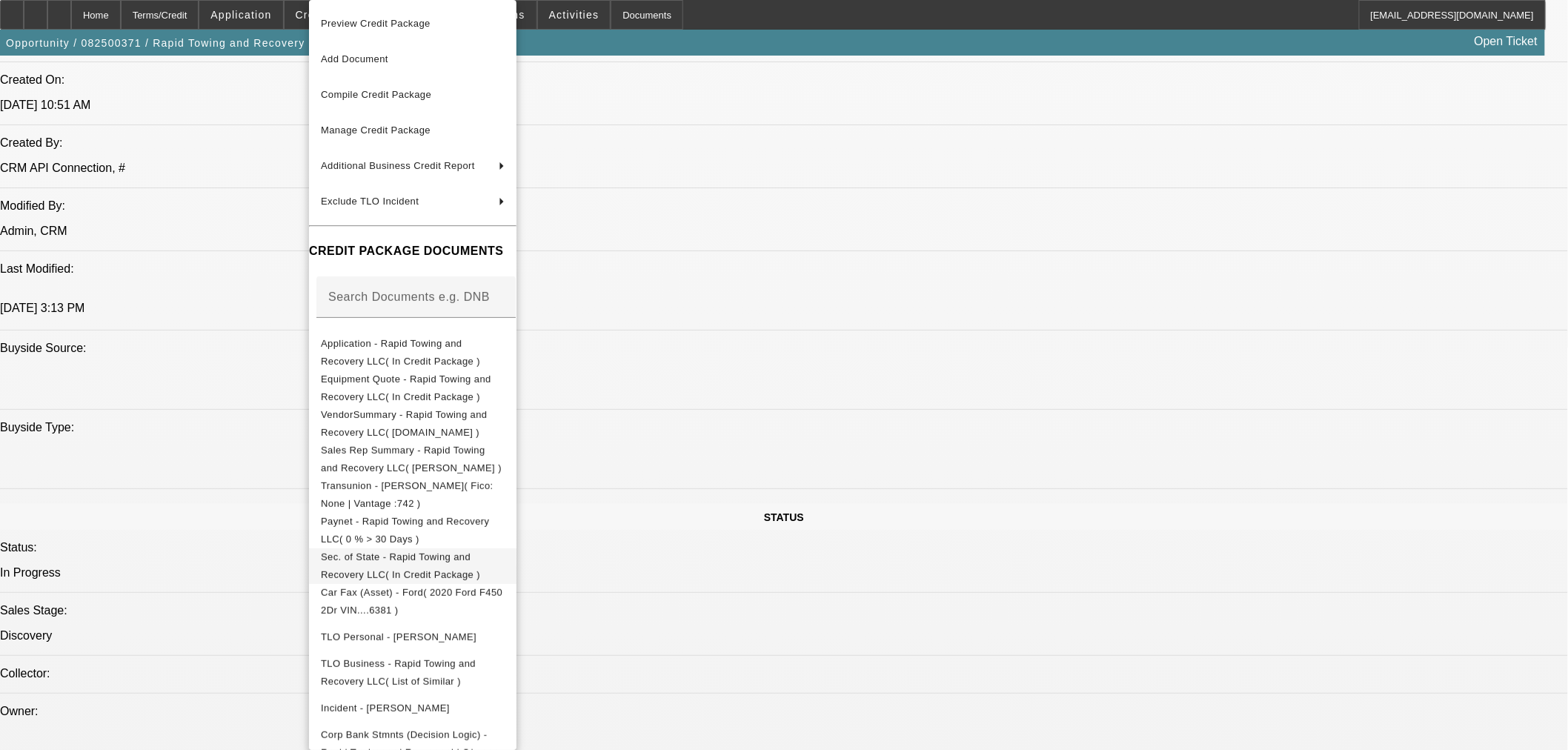
click at [445, 555] on span "Sec. of State - Rapid Towing and Recovery LLC( In Credit Package )" at bounding box center [400, 565] width 159 height 29
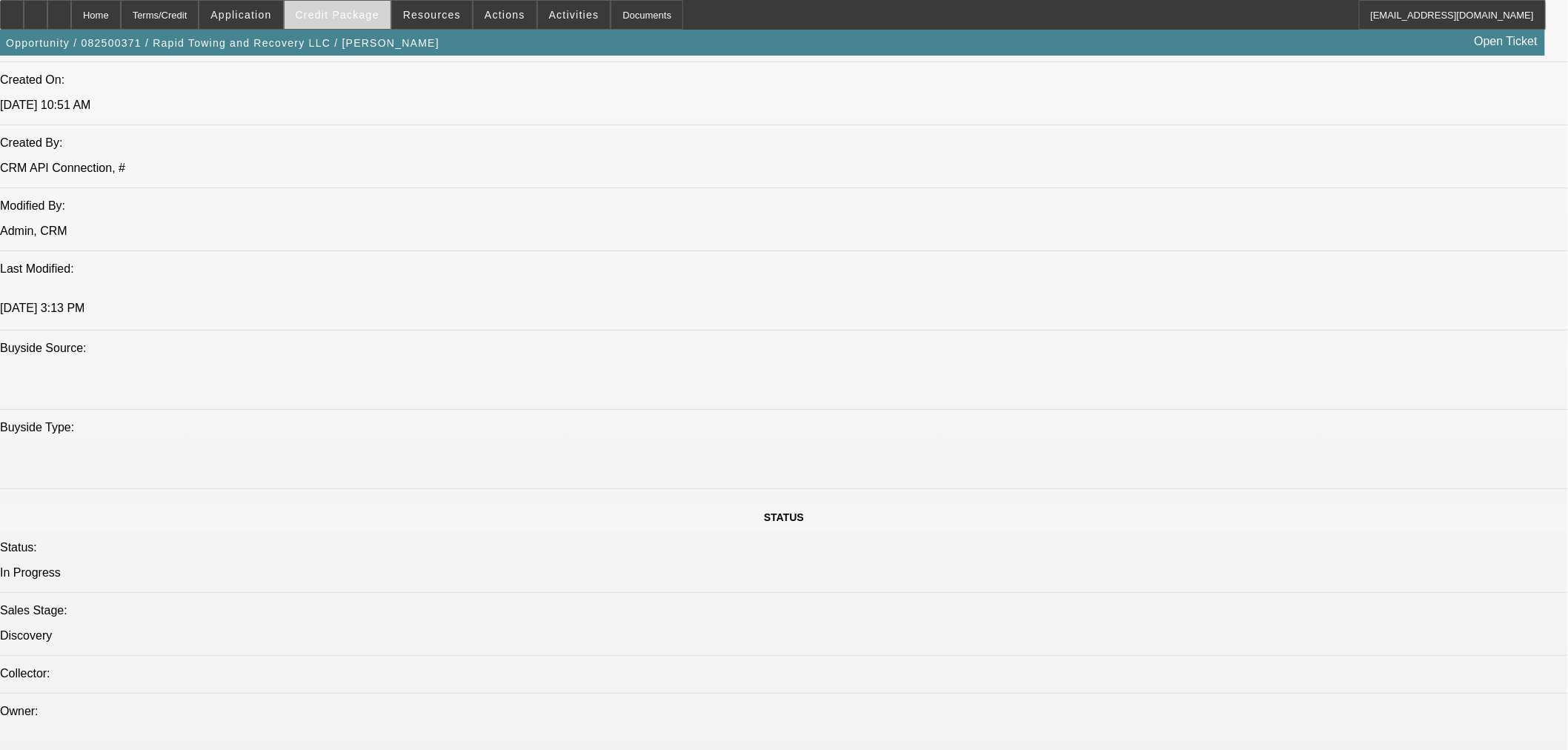
click at [380, 13] on span "Credit Package" at bounding box center [338, 15] width 84 height 12
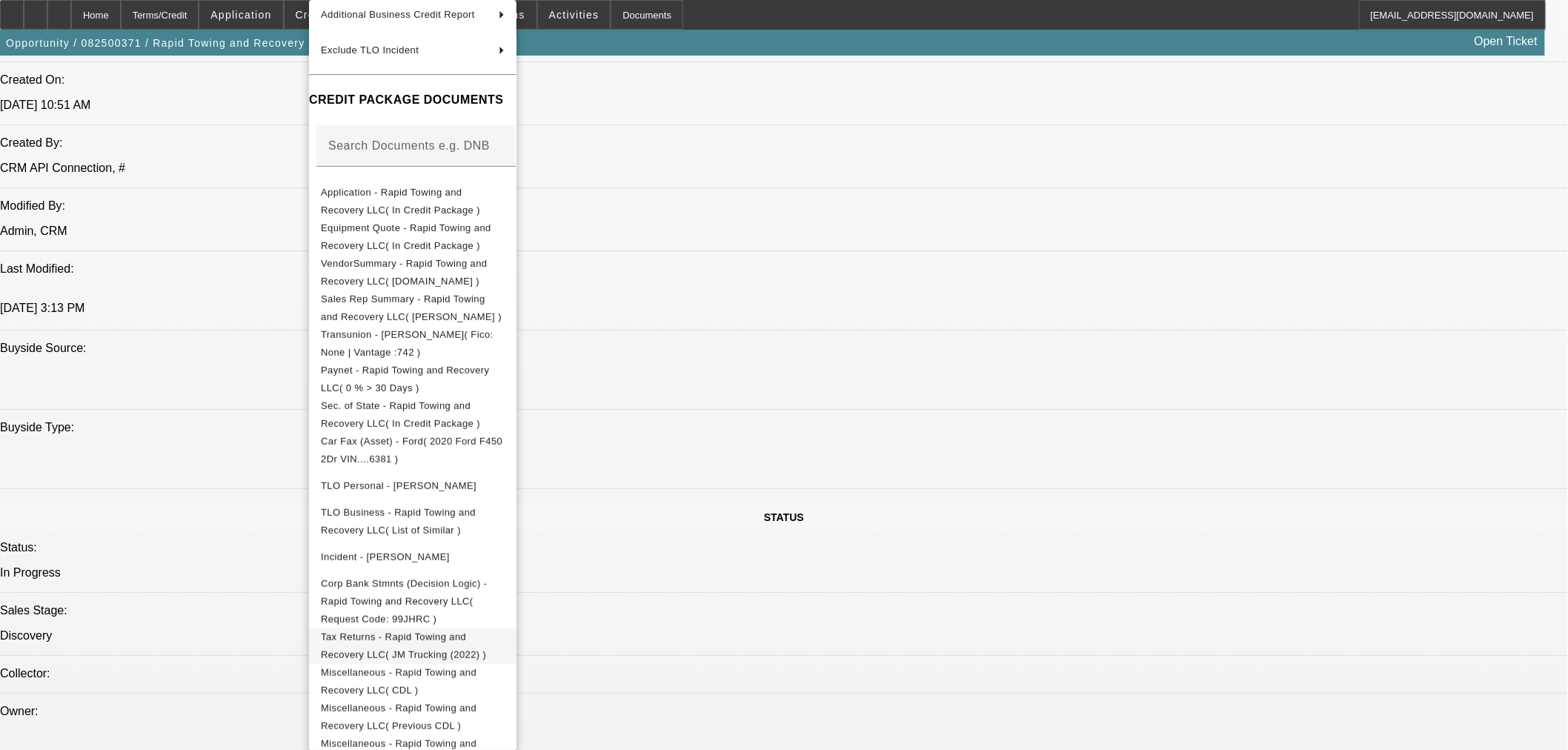
scroll to position [232, 0]
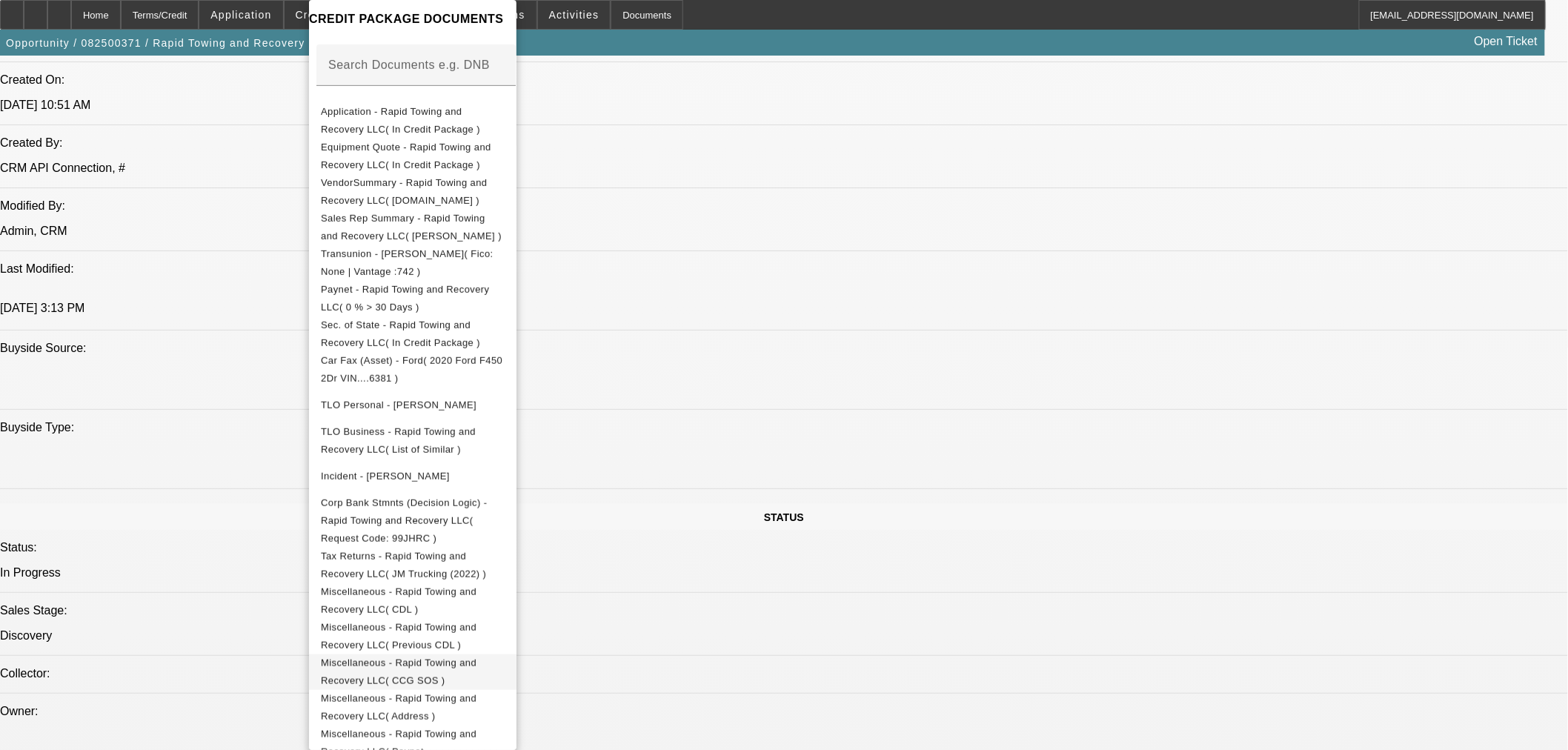
click at [477, 657] on span "Miscellaneous - Rapid Towing and Recovery LLC( CCG SOS )" at bounding box center [398, 671] width 155 height 29
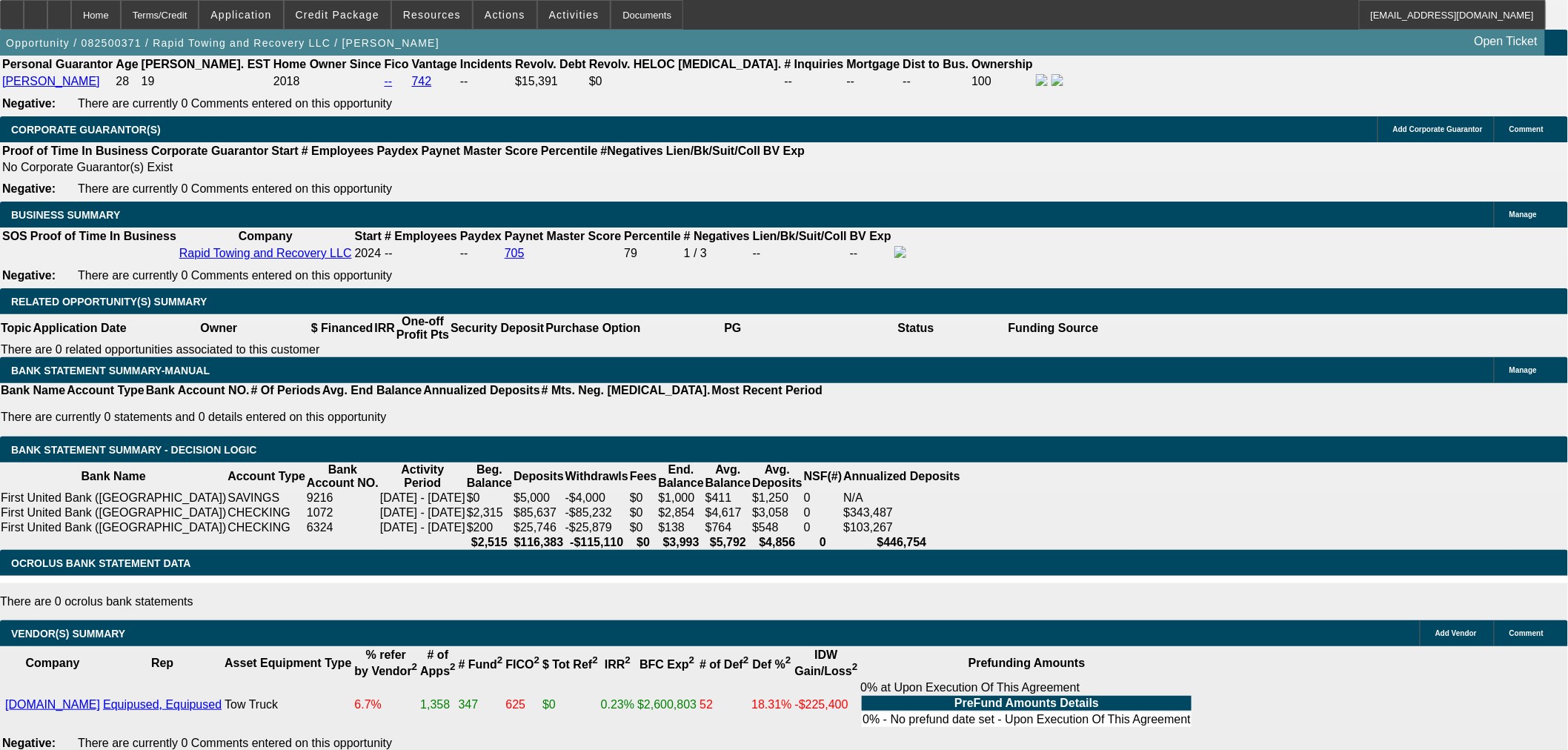
scroll to position [1893, 0]
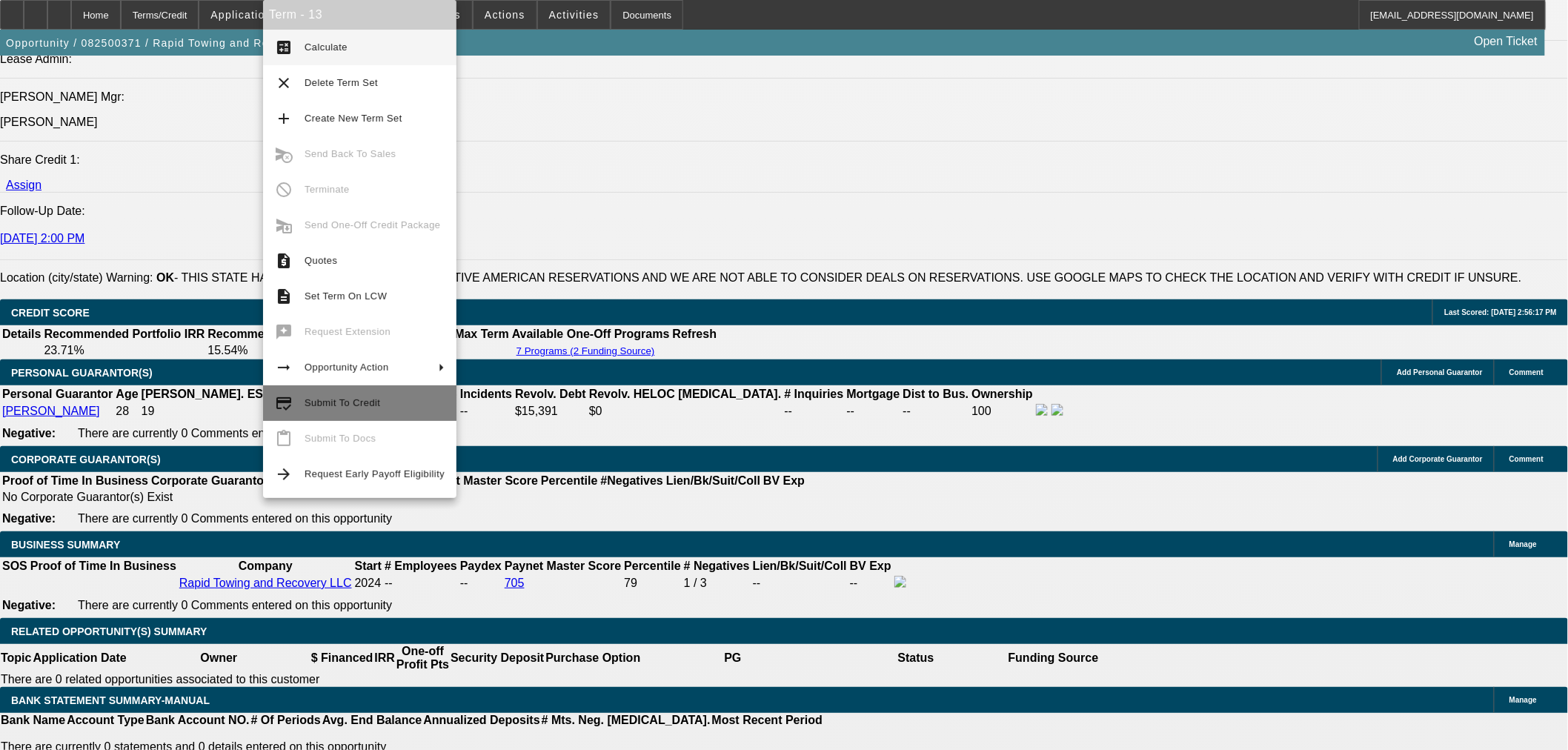
click at [371, 409] on span "Submit To Credit" at bounding box center [375, 403] width 140 height 17
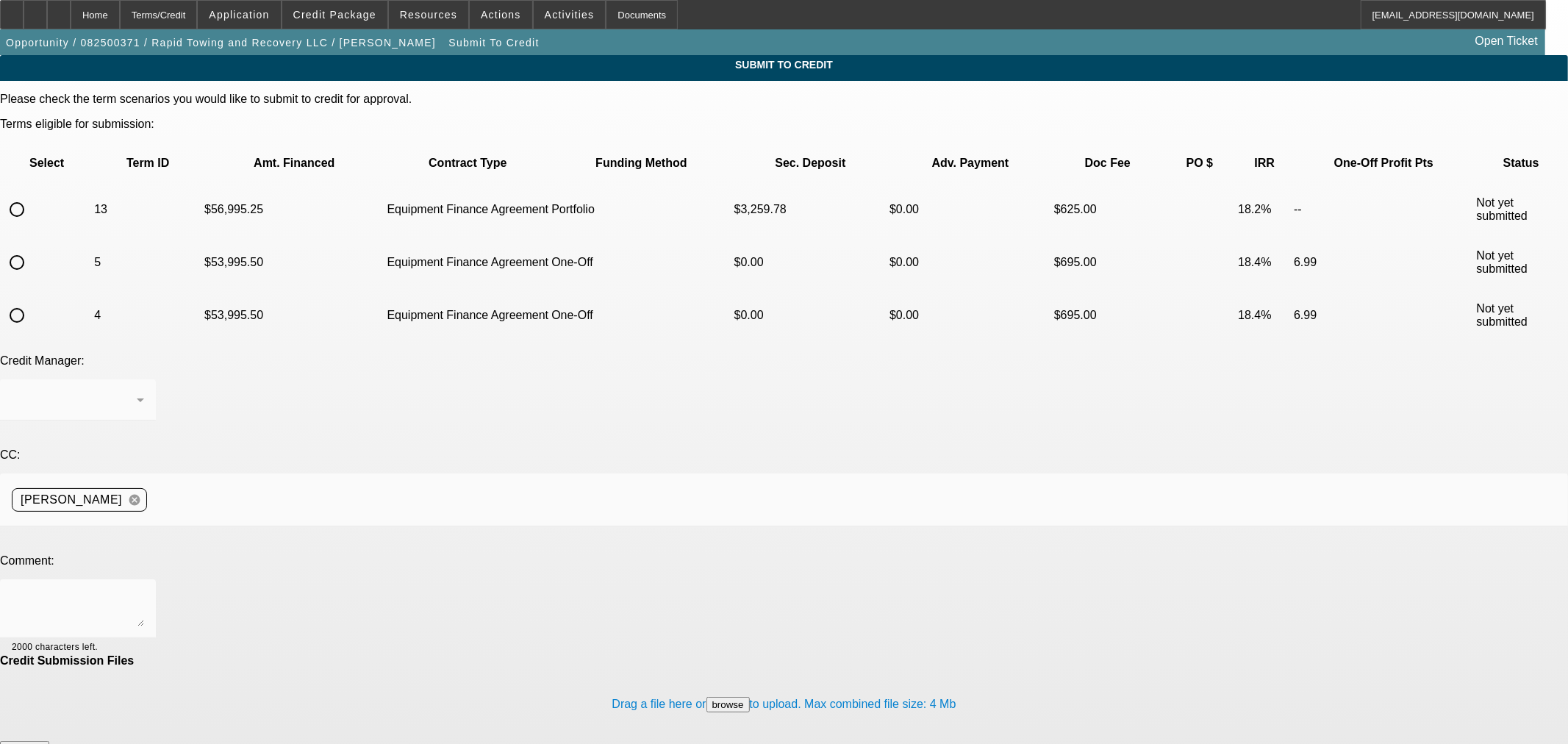
click at [31, 195] on input "radio" at bounding box center [17, 210] width 29 height 29
radio input "true"
click at [144, 379] on div "[PERSON_NAME]" at bounding box center [78, 400] width 133 height 42
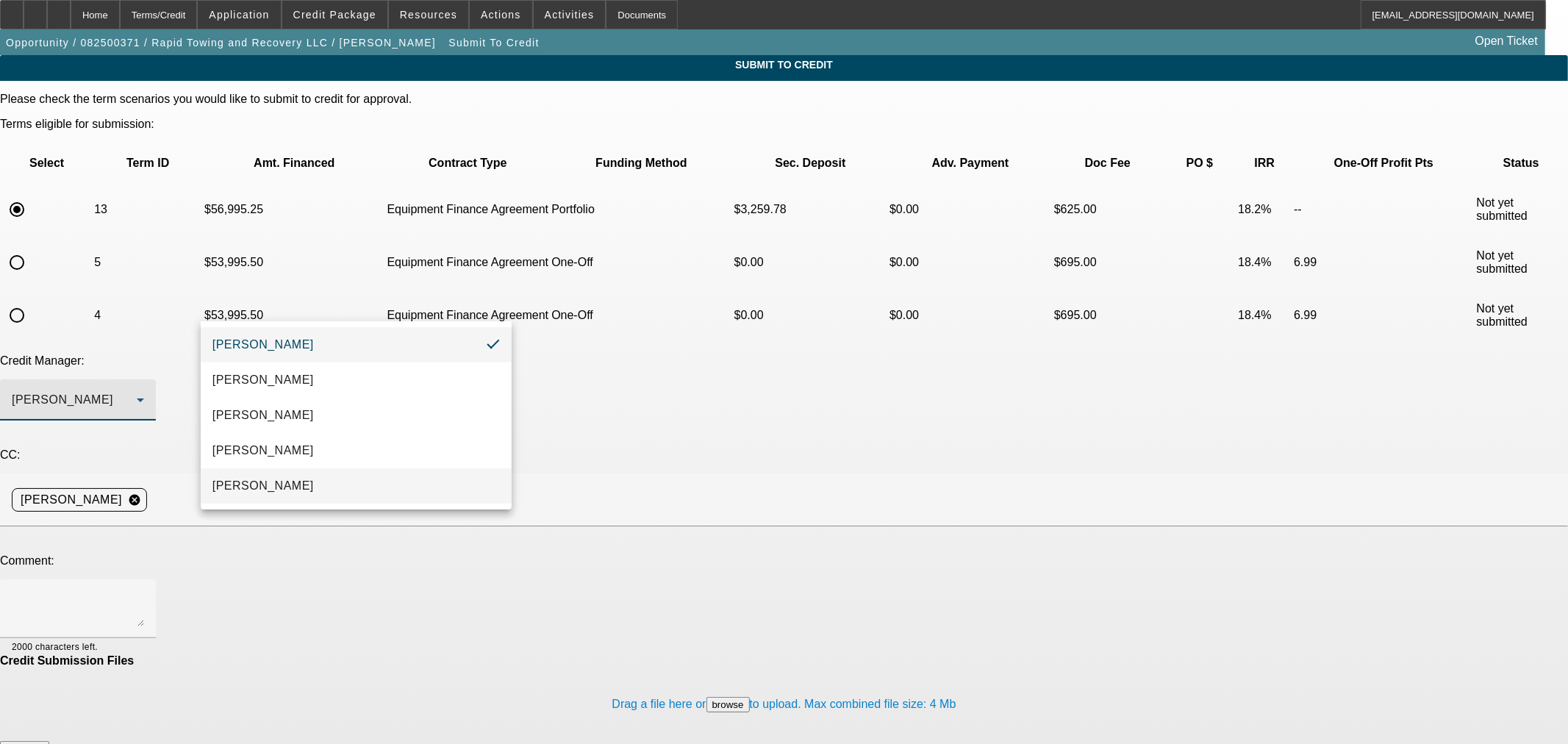
click at [282, 487] on span "Oliva, Samuel" at bounding box center [262, 486] width 101 height 17
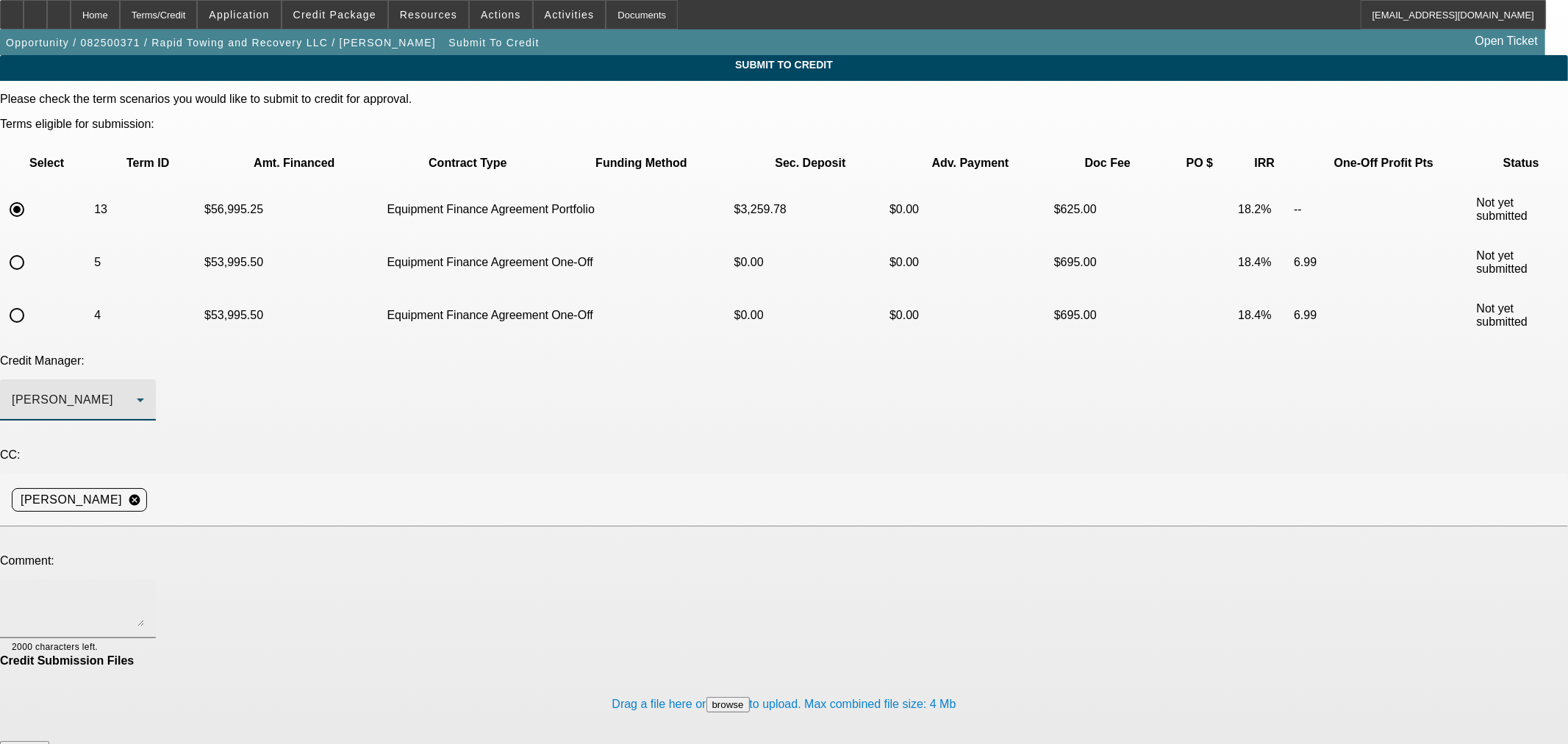
click at [144, 579] on div at bounding box center [78, 609] width 133 height 59
drag, startPoint x: 852, startPoint y: 422, endPoint x: 673, endPoint y: 424, distance: 179.0
click at [144, 591] on textarea "Hi Sam, I have this customer approved at North Mill with 10% down but he wants …" at bounding box center [78, 608] width 133 height 36
drag, startPoint x: 949, startPoint y: 427, endPoint x: 964, endPoint y: 452, distance: 29.2
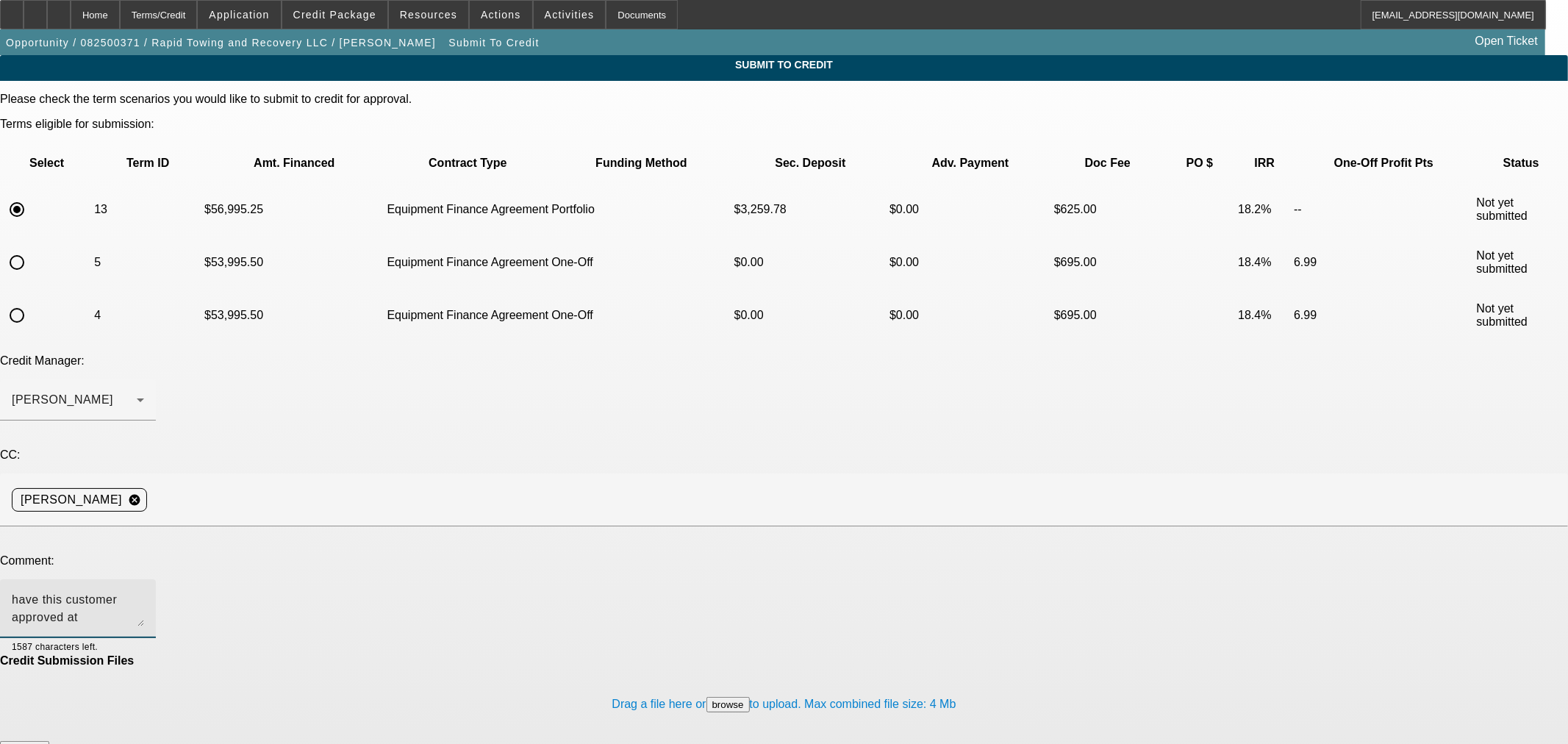
click at [144, 591] on textarea "Hi Sam, I have this customer approved at North Mill with 10% down but he wants …" at bounding box center [78, 608] width 133 height 36
drag, startPoint x: 555, startPoint y: 428, endPoint x: 527, endPoint y: 431, distance: 28.2
click at [144, 591] on textarea "Hi Sam, I have this customer approved at North Mill with 10% down but he wants …" at bounding box center [78, 608] width 133 height 36
click at [144, 591] on textarea "Hi Sam, I have this customer approved at North Mill with 10% down but he's inte…" at bounding box center [78, 608] width 133 height 36
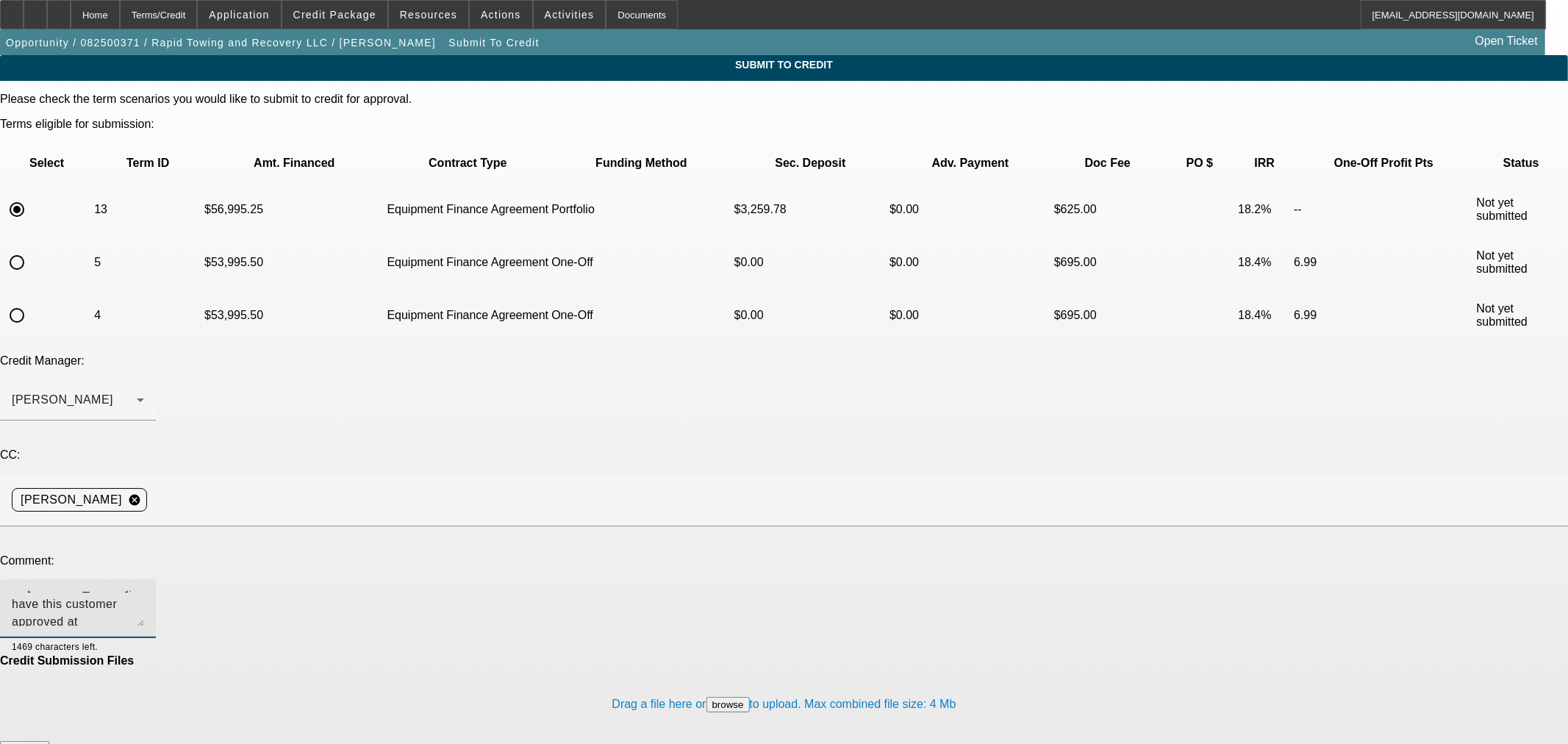
scroll to position [17, 0]
click at [144, 591] on textarea "Hi Sam, I have this customer approved at North Mill with 10% down but he's inte…" at bounding box center [78, 608] width 133 height 36
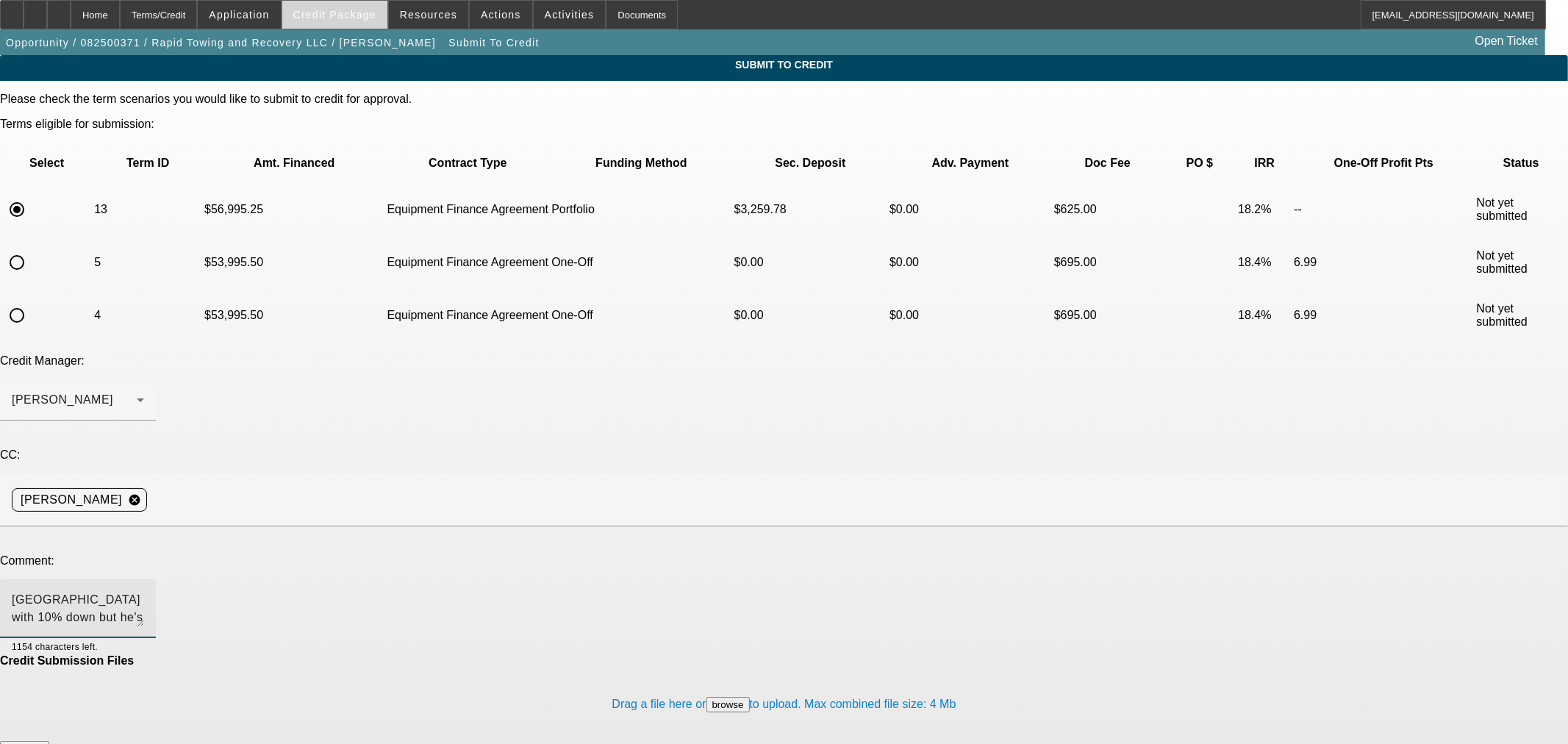
type textarea "Hi Sam, I have this customer approved at North Mill with 10% down but he's inte…"
click at [324, 15] on span "Credit Package" at bounding box center [335, 15] width 83 height 12
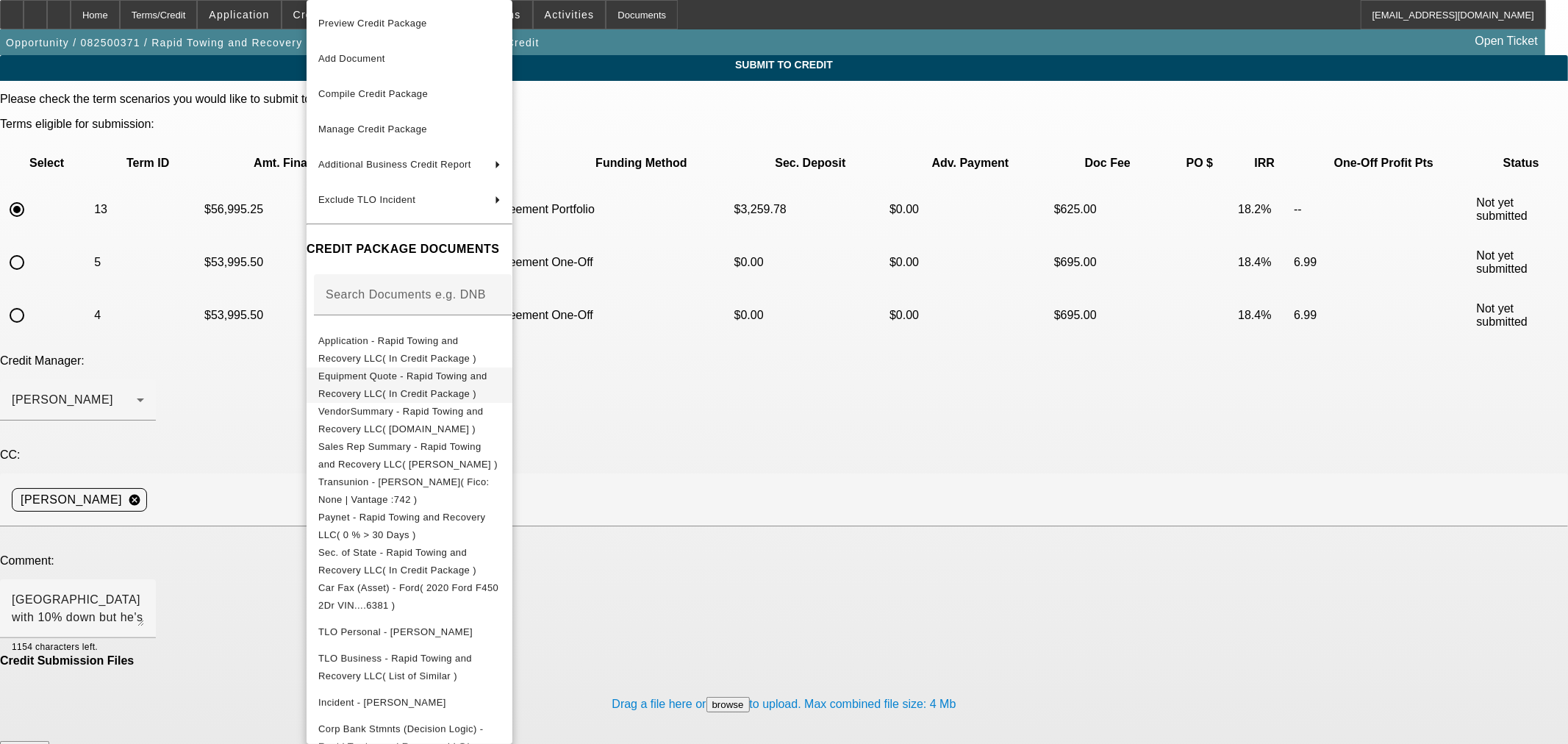
click at [439, 378] on span "Equipment Quote - Rapid Towing and Recovery LLC( In Credit Package )" at bounding box center [402, 385] width 169 height 29
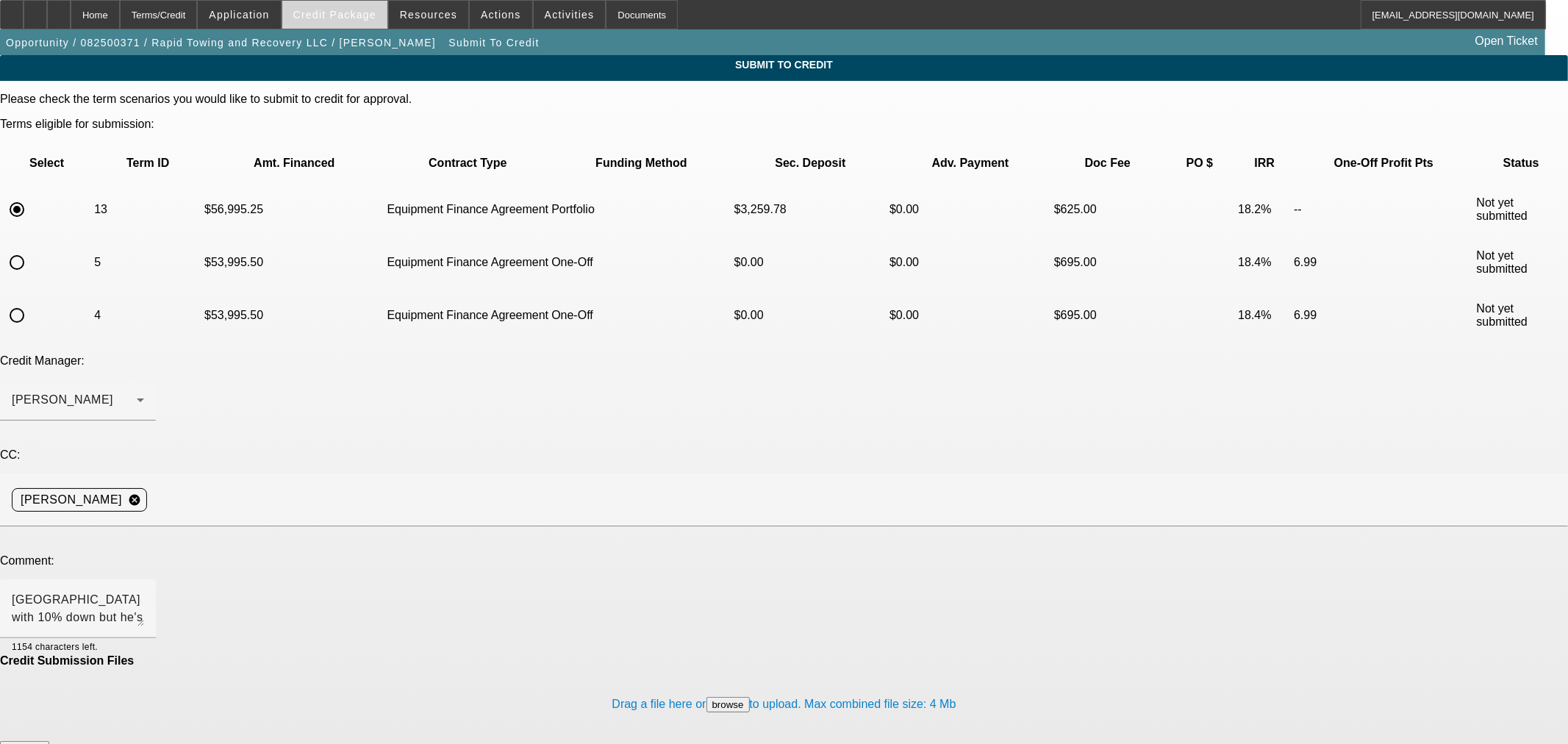
click at [366, 13] on span "Credit Package" at bounding box center [335, 15] width 83 height 12
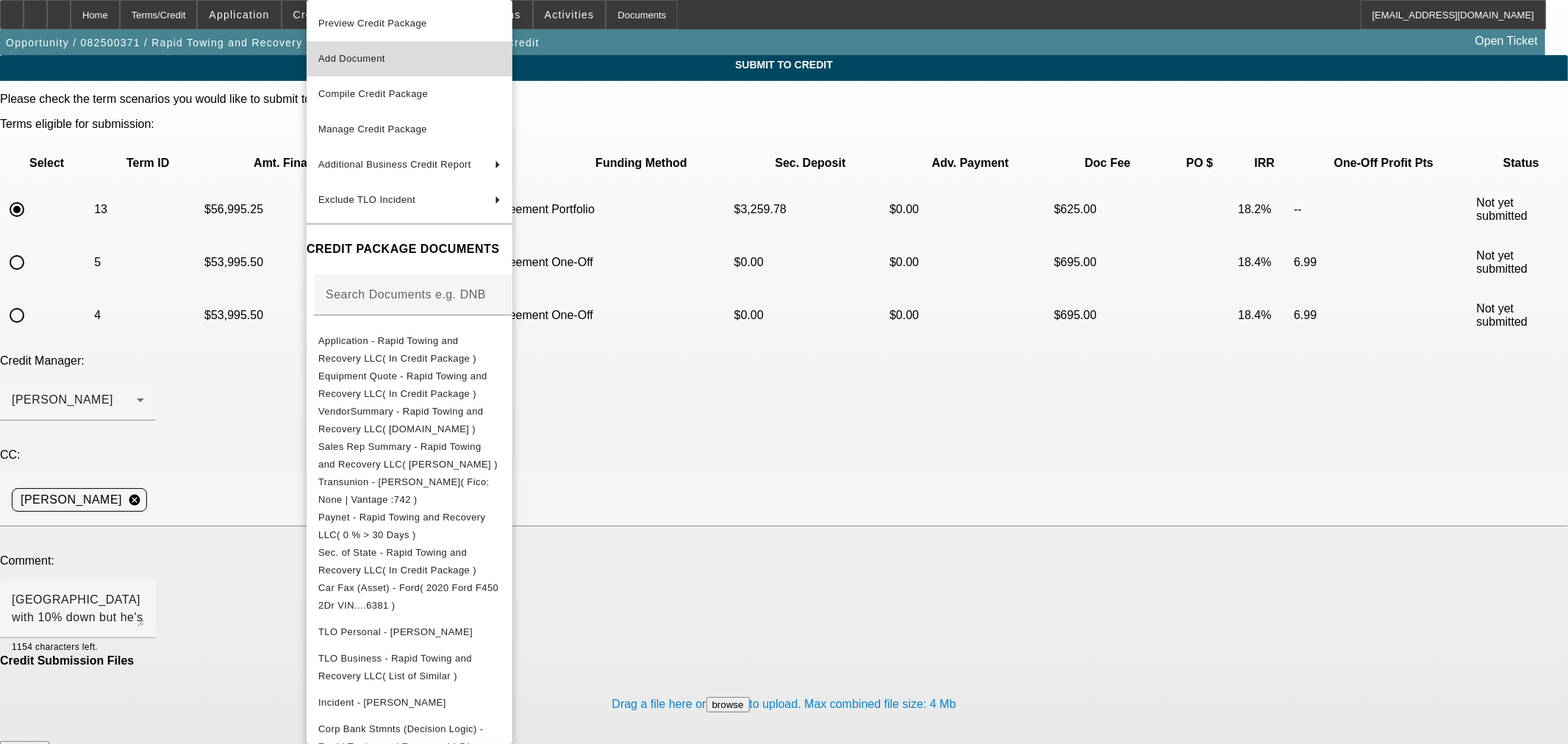
click at [372, 57] on span "Add Document" at bounding box center [351, 58] width 67 height 11
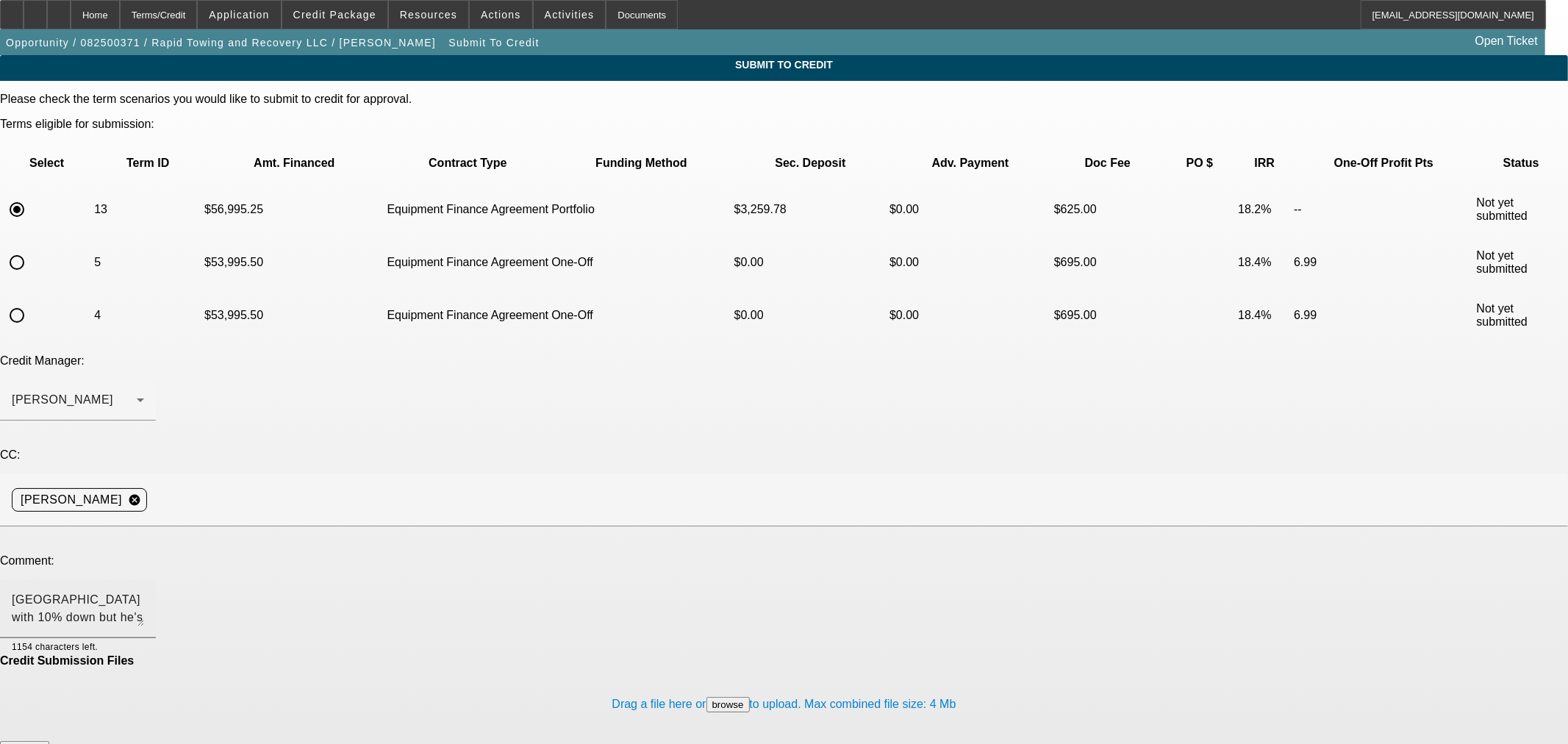
click at [144, 579] on div "Hi Sam, I have this customer approved at North Mill with 10% down but he's inte…" at bounding box center [78, 609] width 133 height 59
click at [144, 591] on textarea "Hi Sam, I have this customer approved at North Mill with 10% down but he's inte…" at bounding box center [78, 608] width 133 height 36
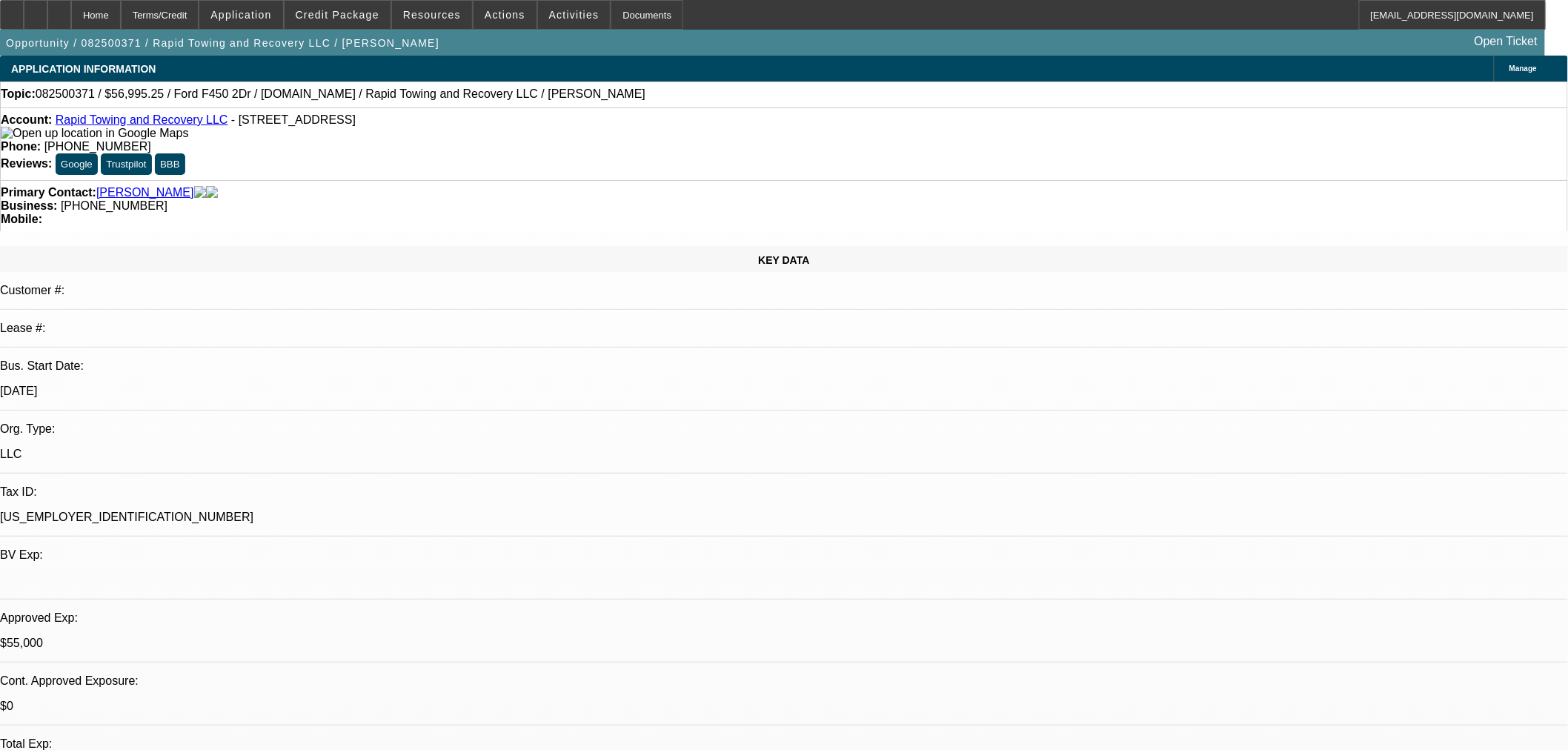
select select "2"
select select "0"
select select "6"
select select "2"
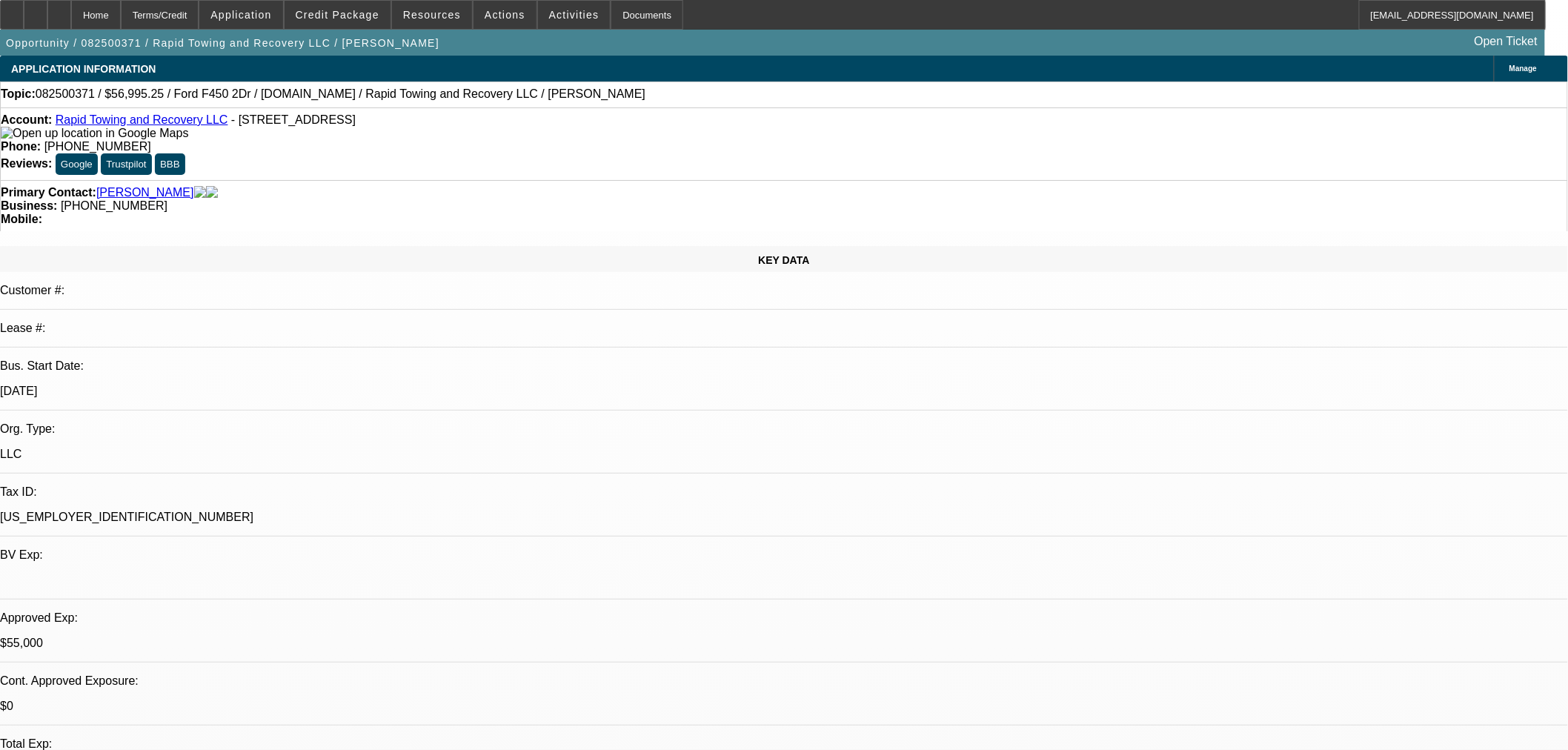
select select "2"
select select "0"
select select "6"
select select "0"
select select "2"
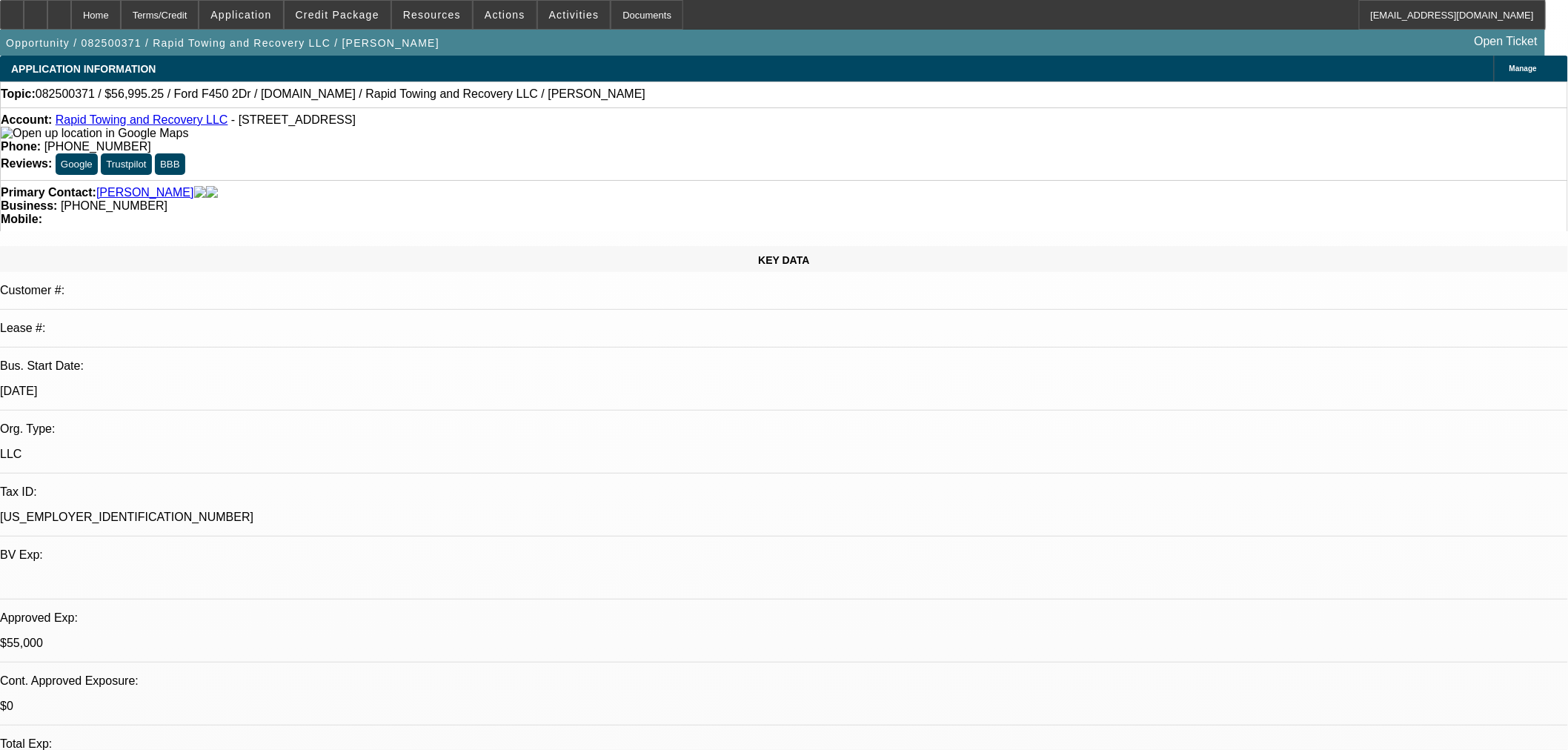
select select "2"
select select "0"
select select "6"
select select "0"
select select "2"
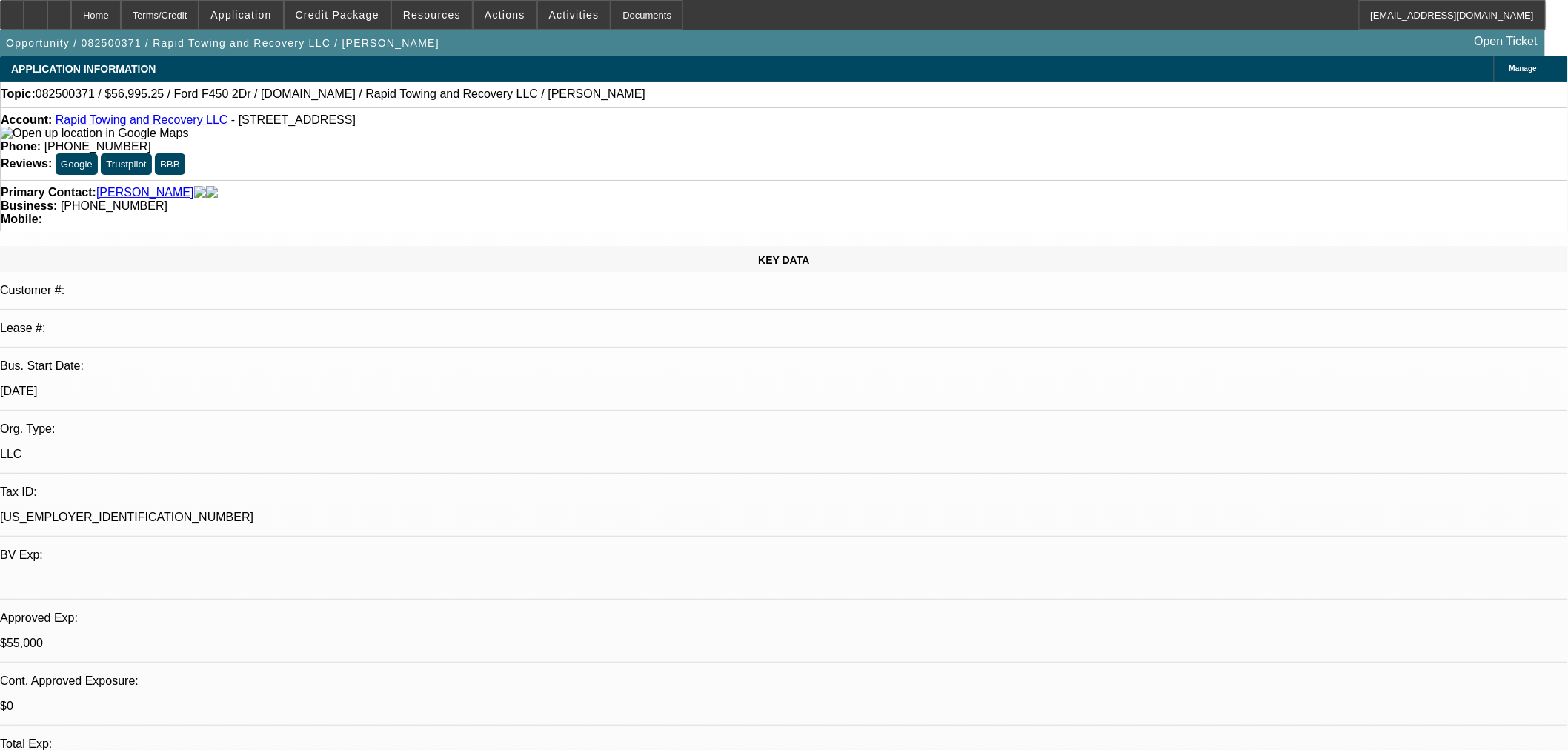
select select "2"
select select "0"
select select "6"
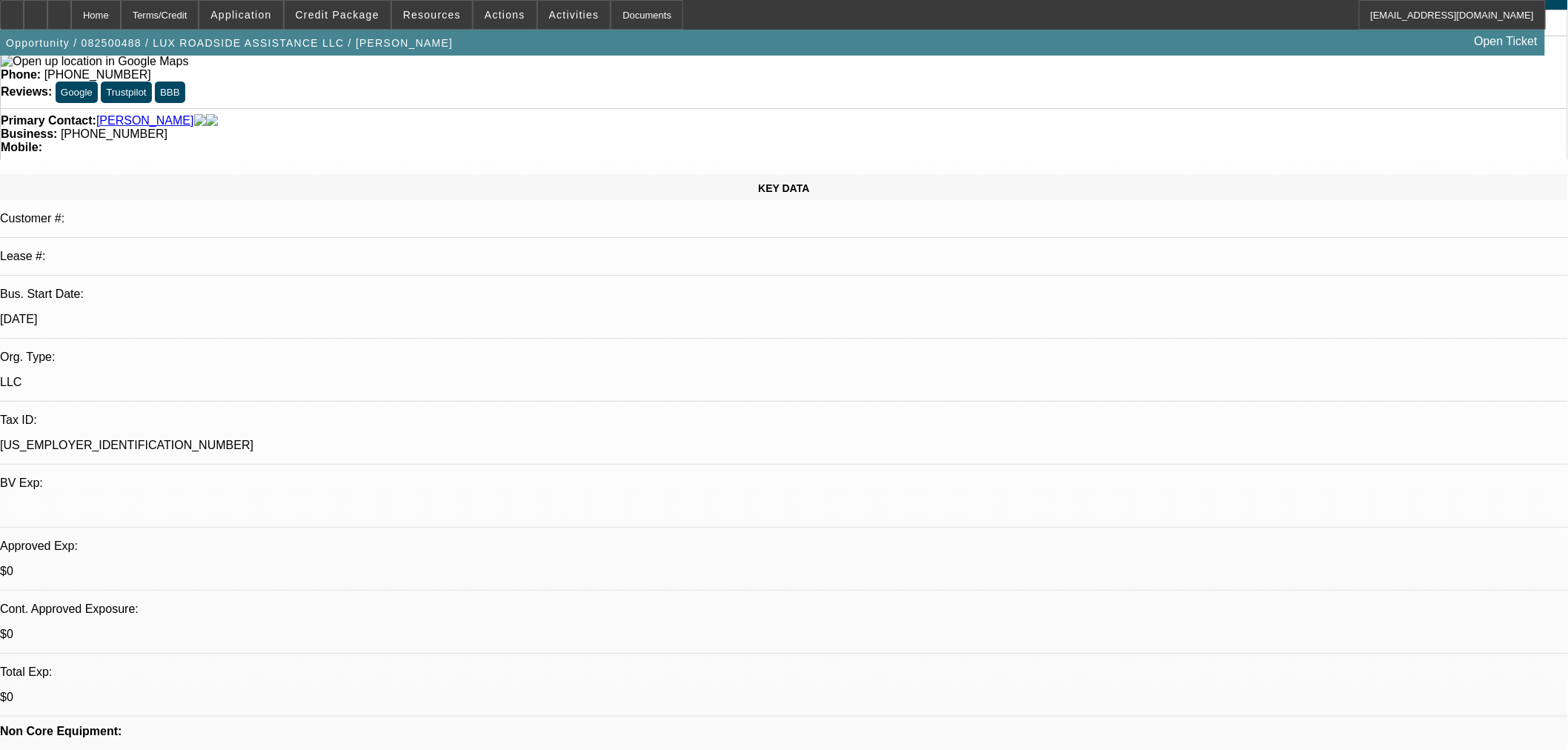
select select "0"
select select "6"
select select "0"
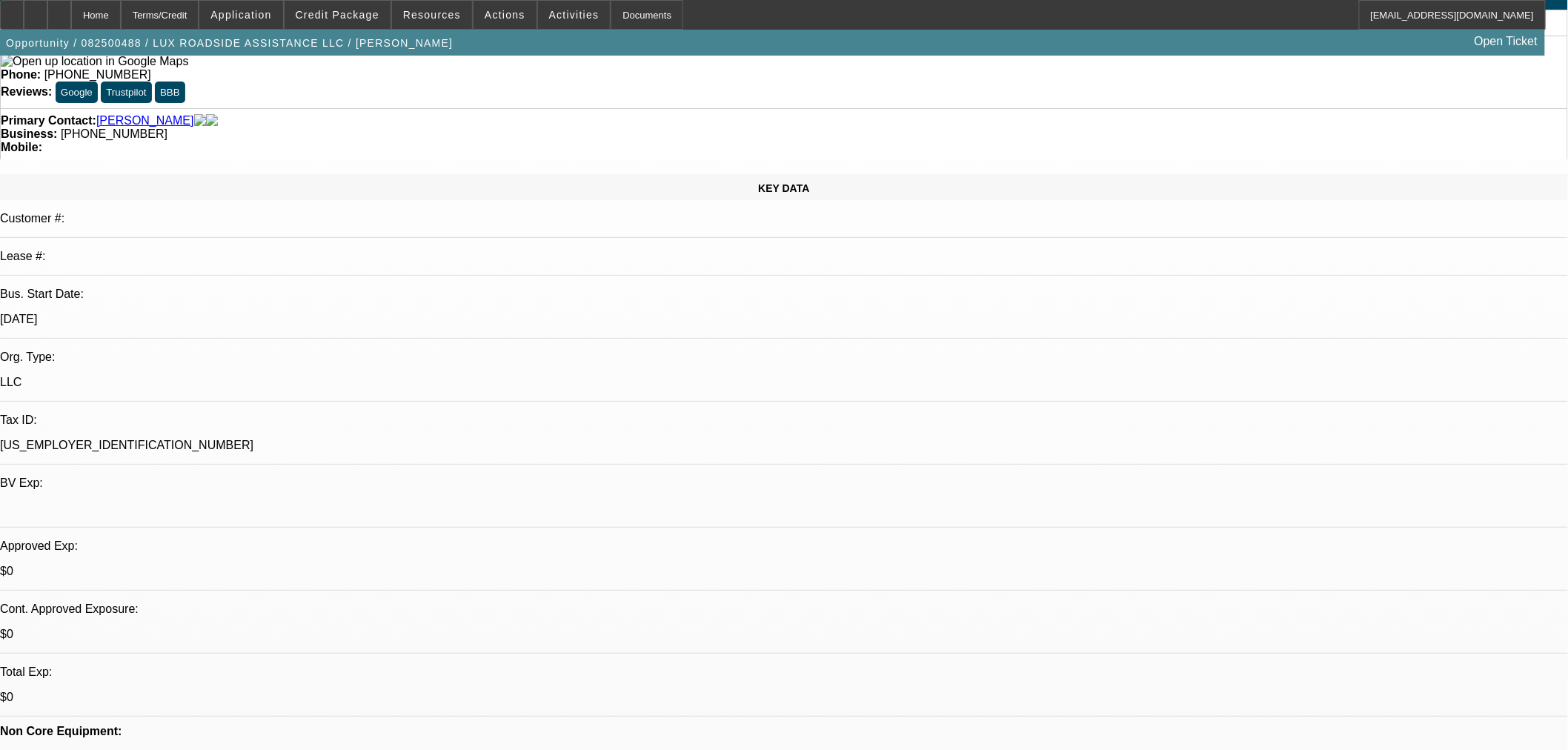
select select "0"
select select "6"
select select "0"
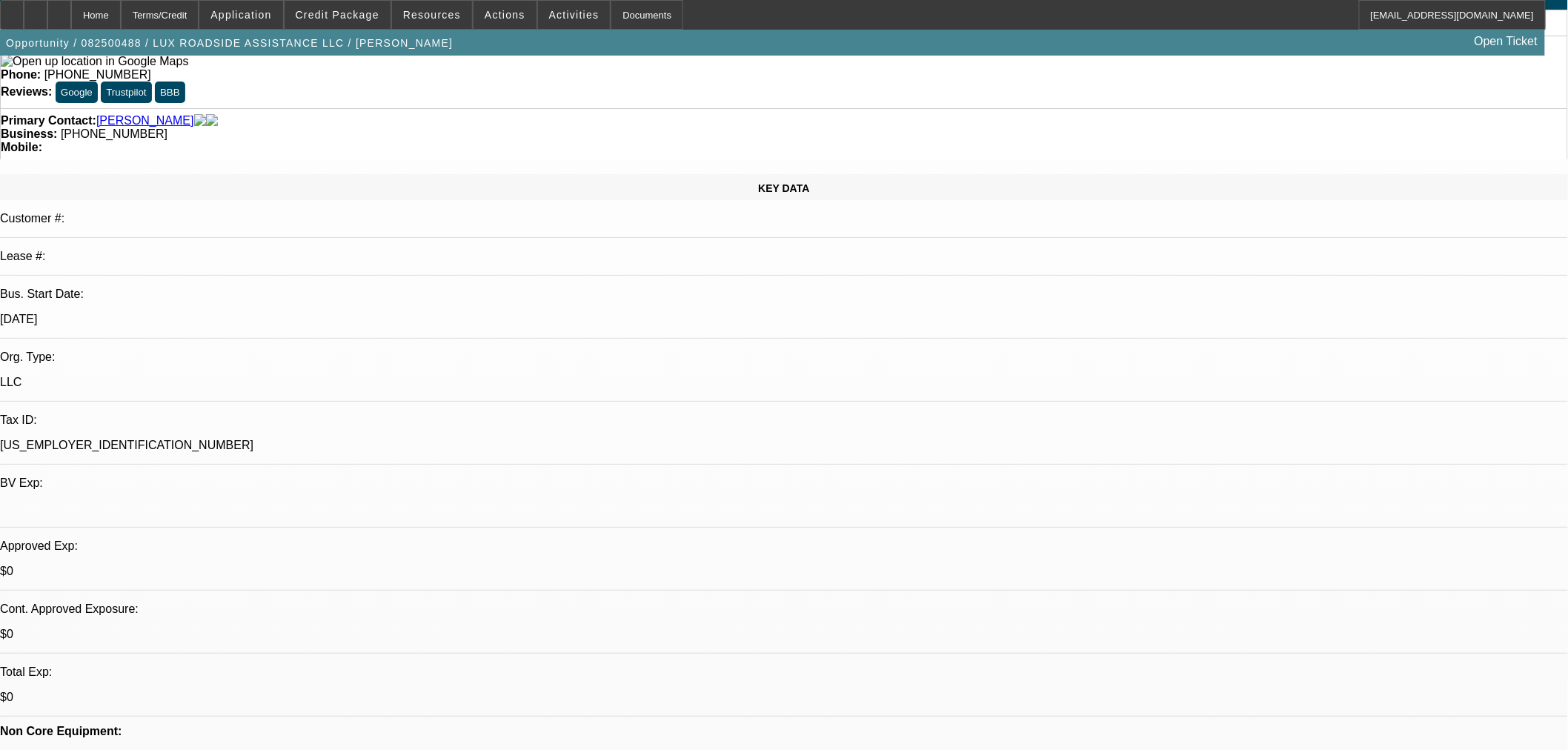
select select "0"
select select "6"
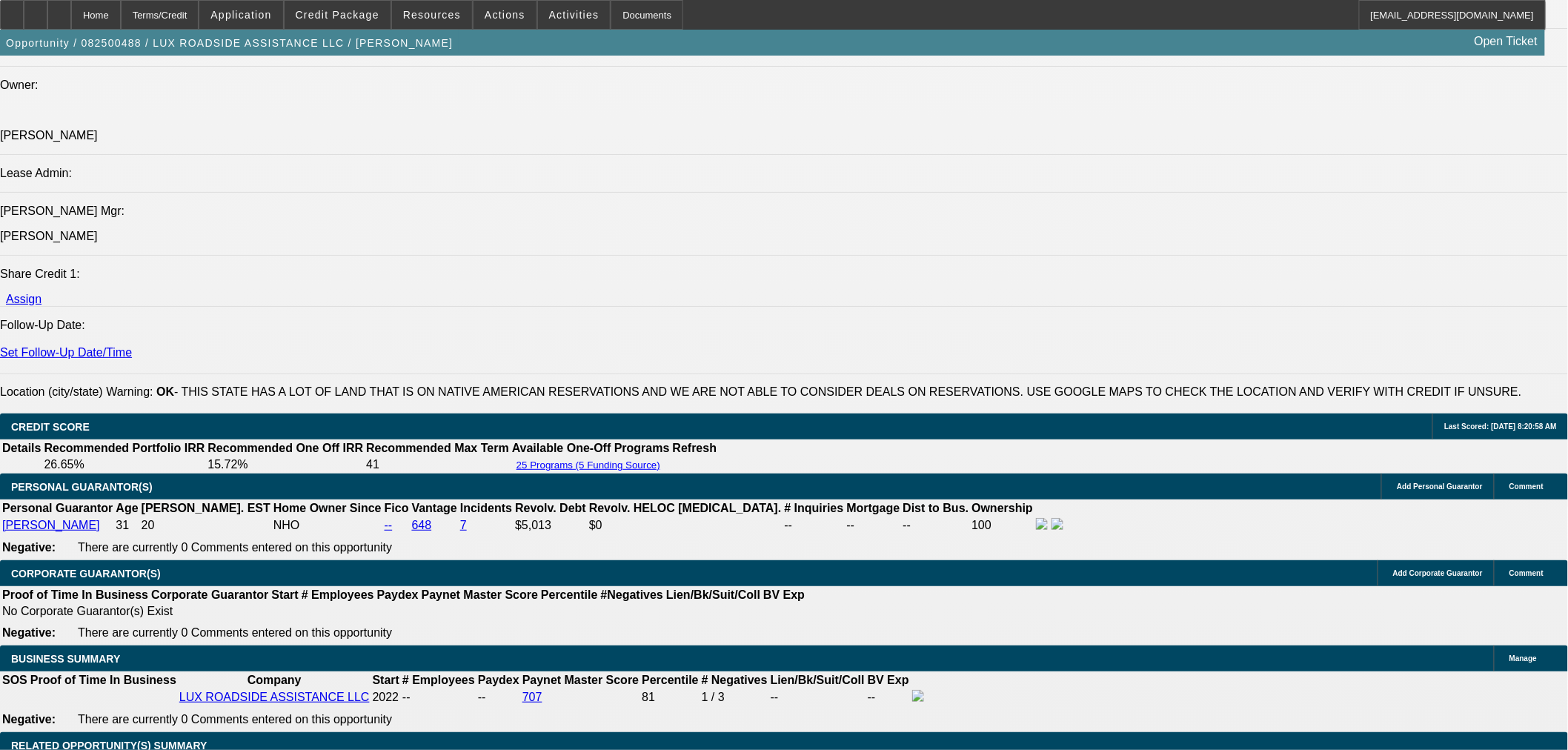
scroll to position [1804, 0]
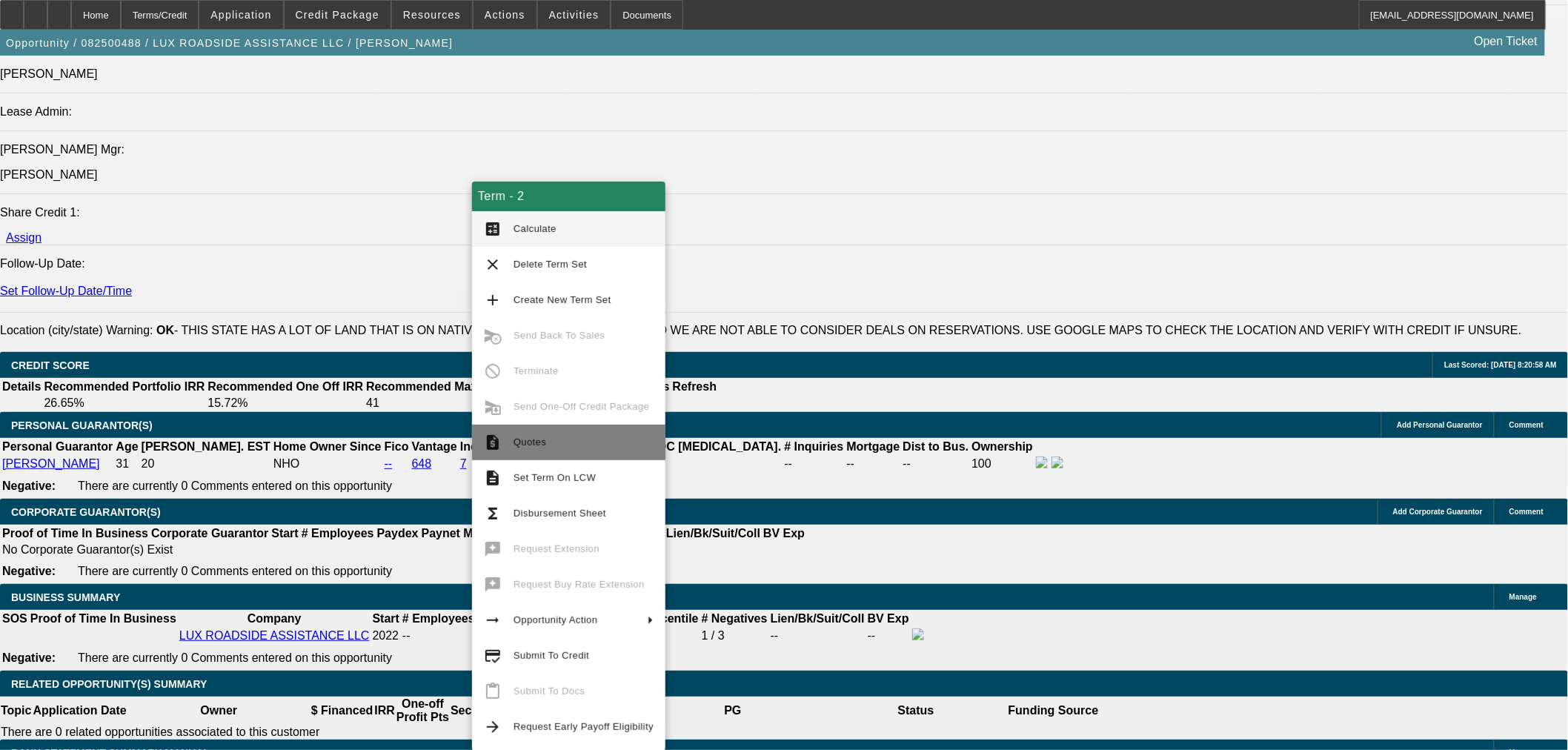
click at [559, 450] on span "Quotes" at bounding box center [583, 442] width 140 height 17
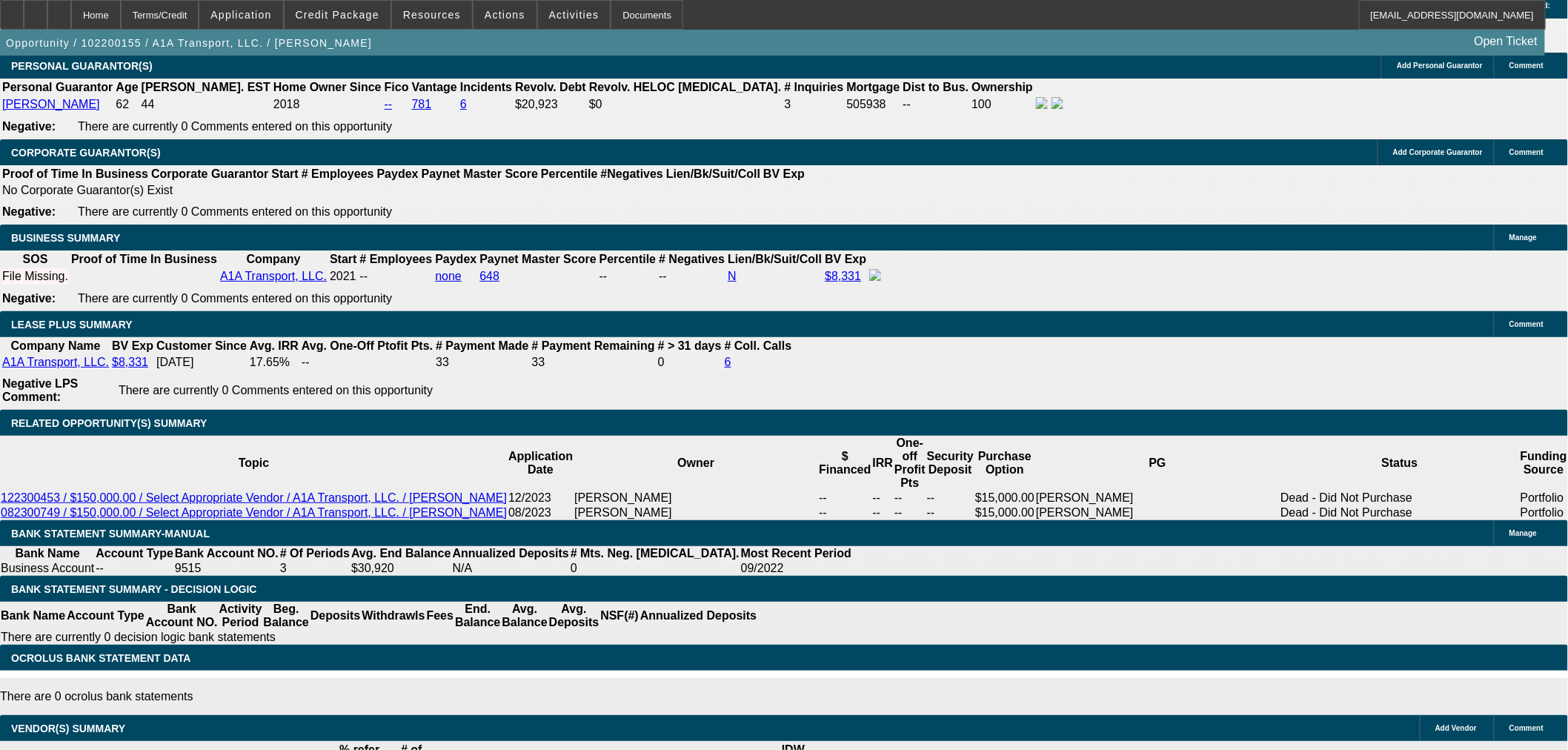
select select "0.15"
select select "2"
select select "0.1"
select select "4"
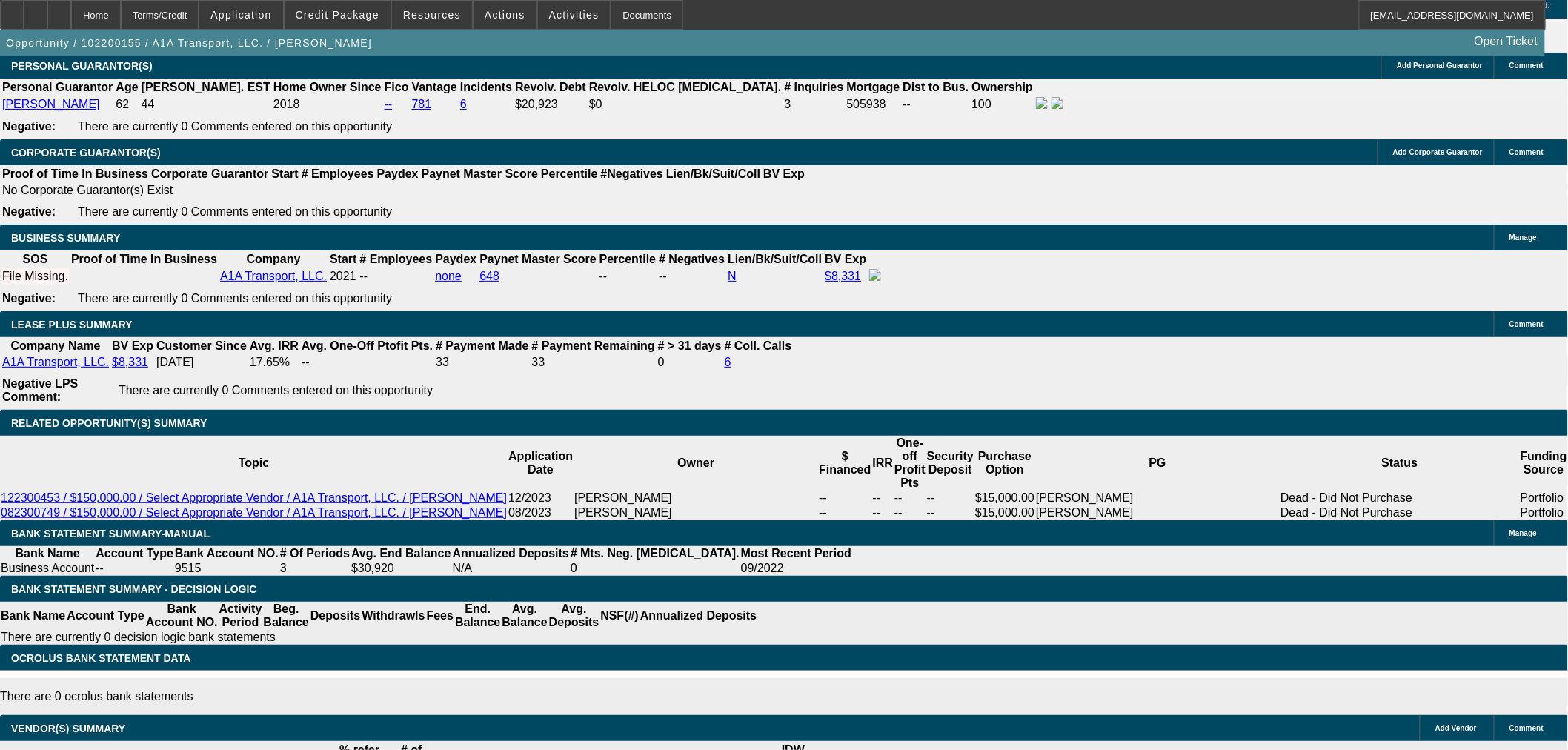
select select "0.15"
select select "2"
select select "0.1"
select select "4"
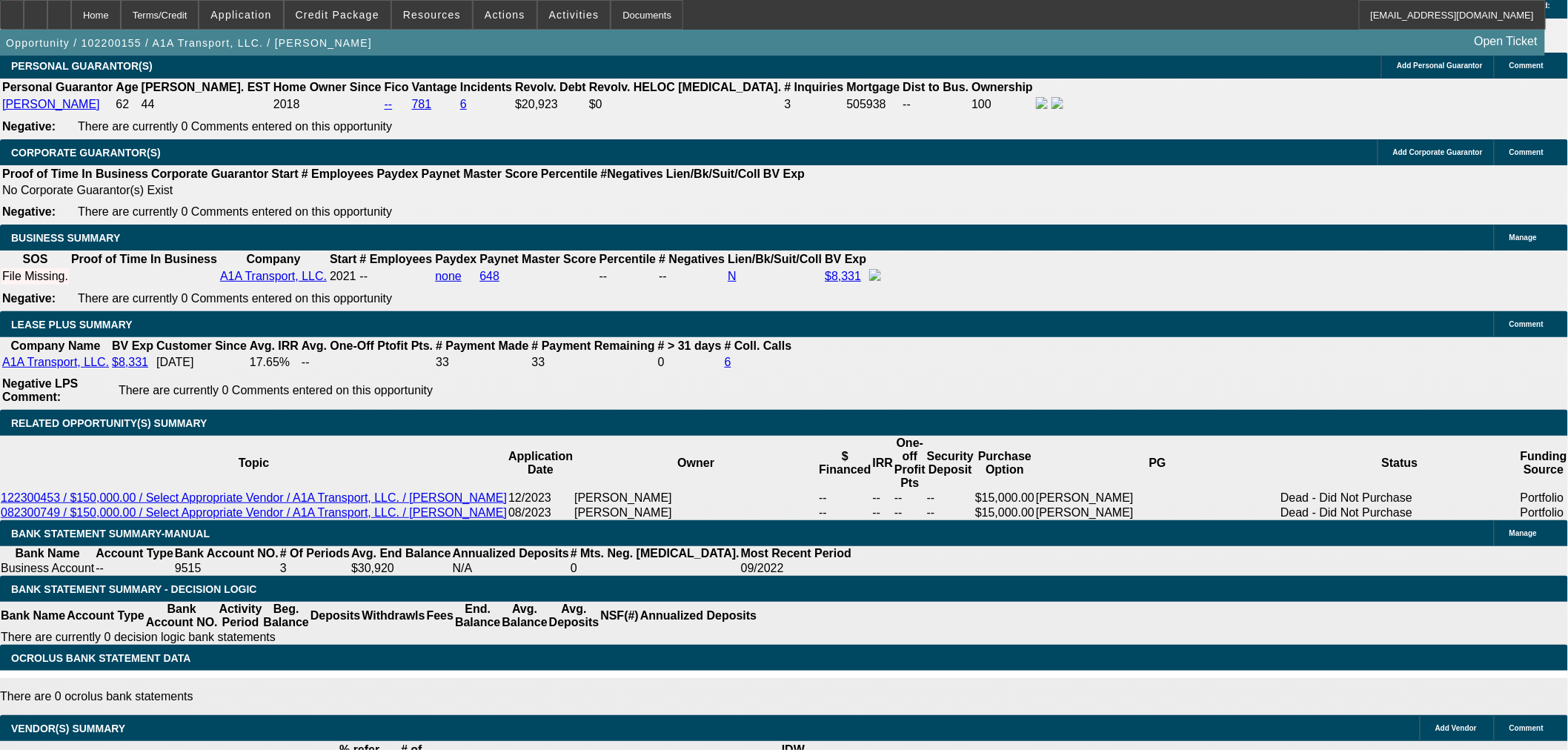
select select "0.2"
select select "0"
select select "2"
select select "0.1"
select select "4"
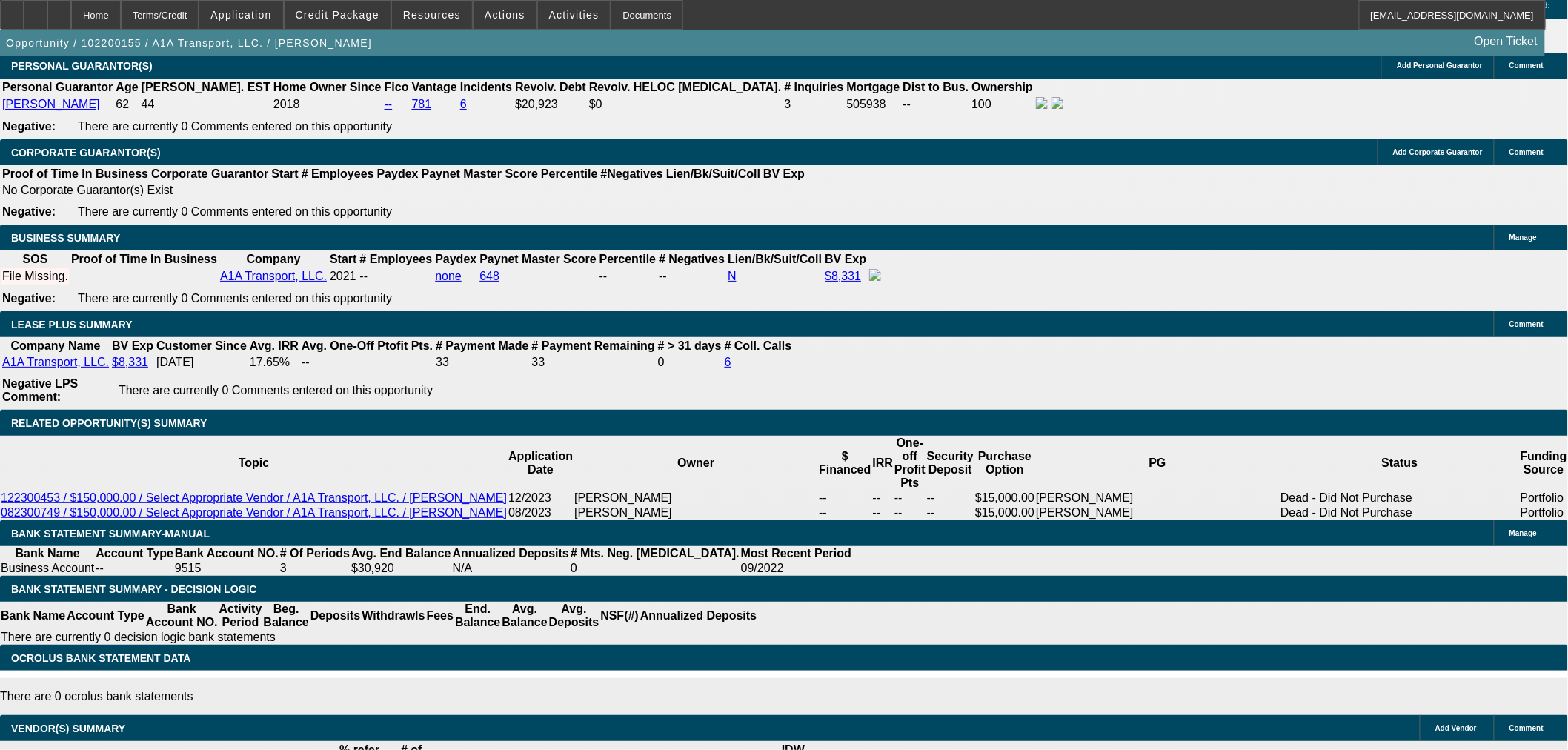
select select "0.2"
select select "0"
select select "2"
select select "0.1"
select select "4"
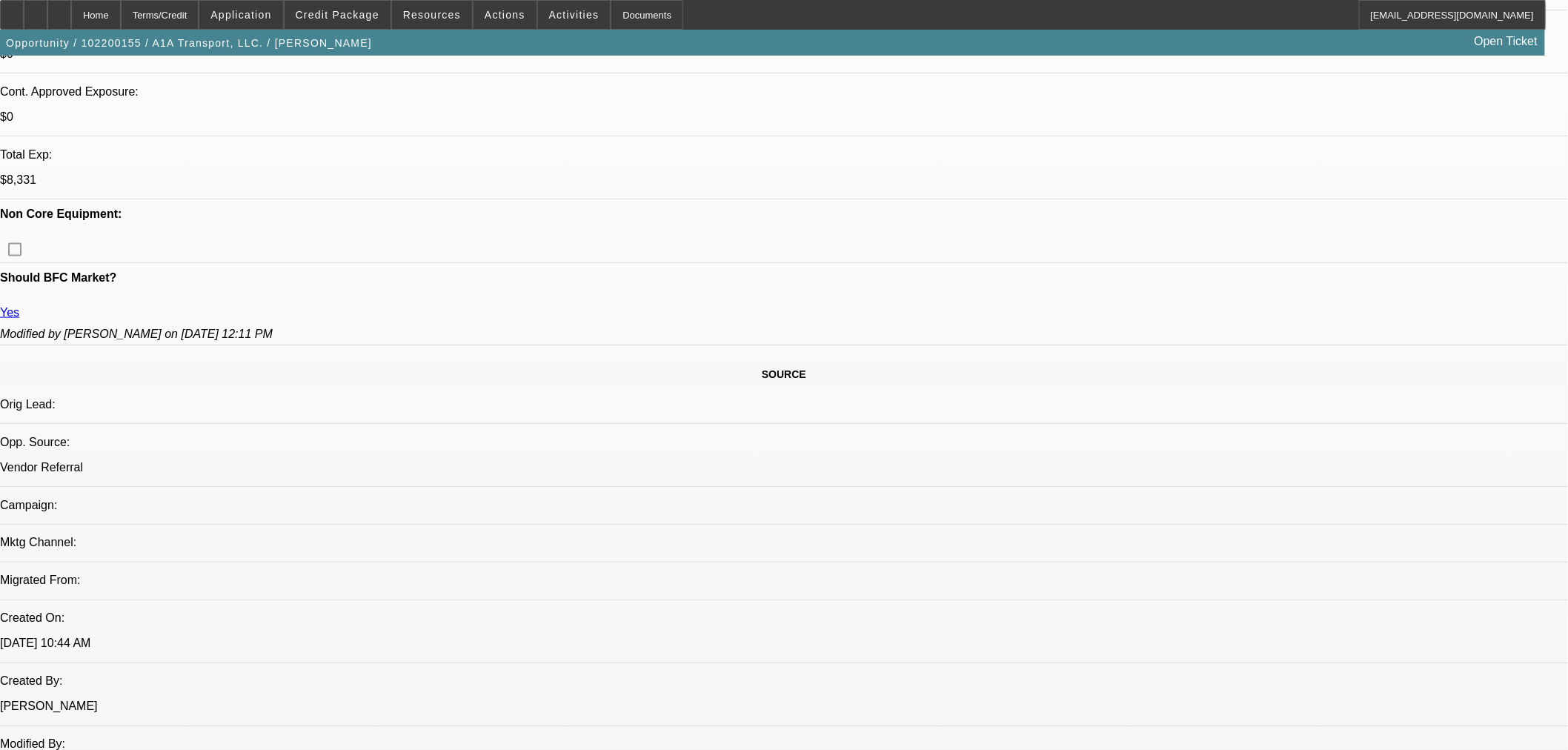
scroll to position [639, 0]
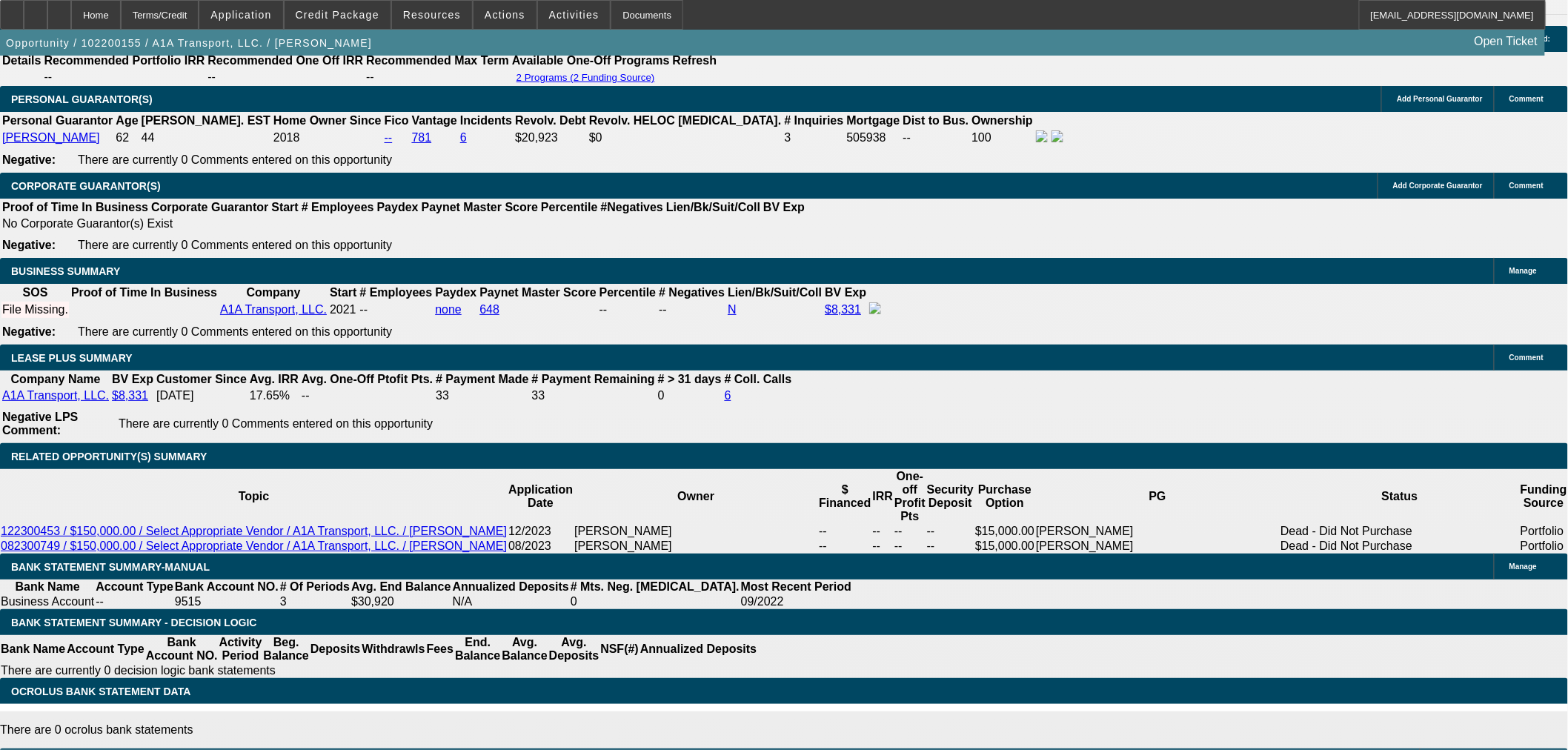
scroll to position [2203, 0]
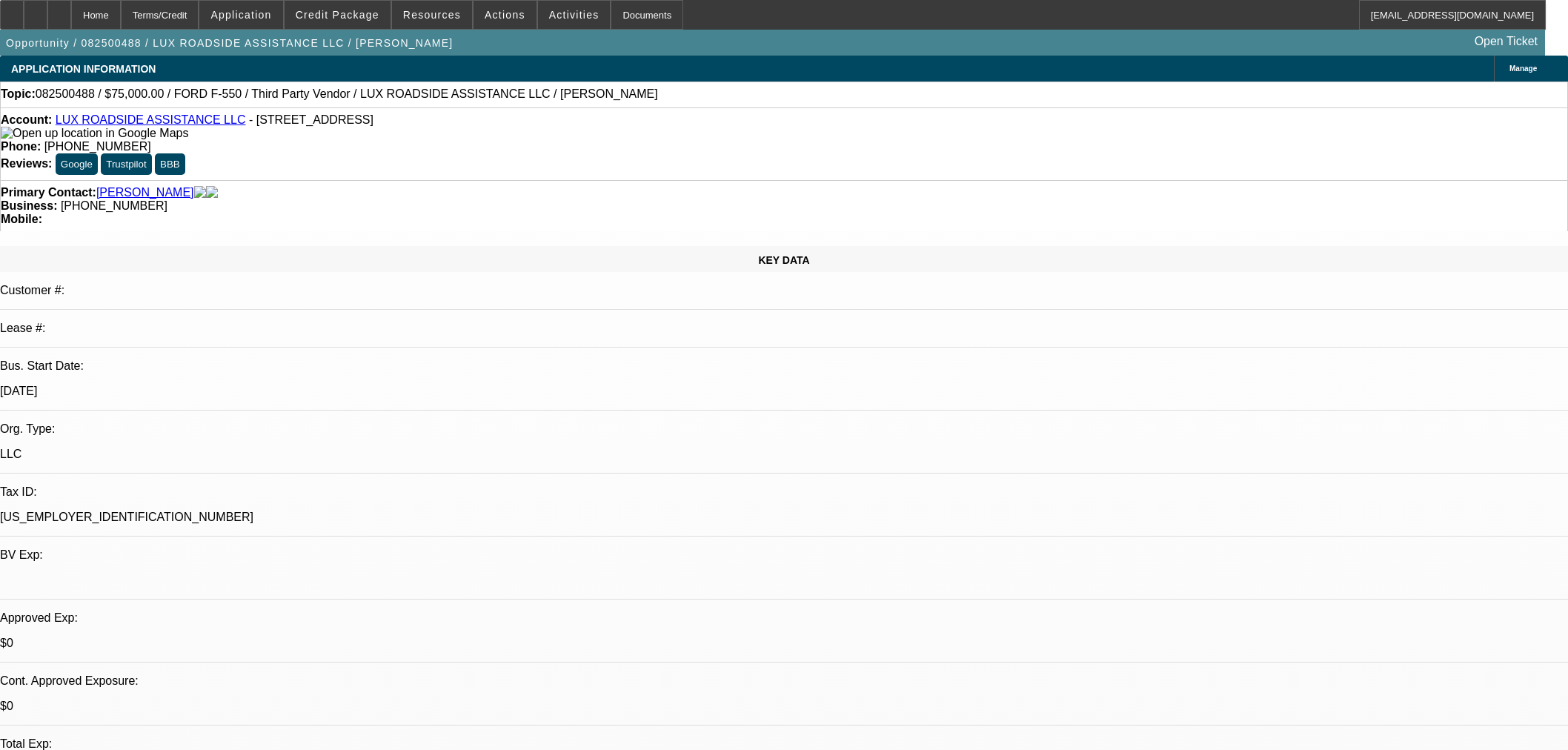
select select "0"
select select "6"
select select "0"
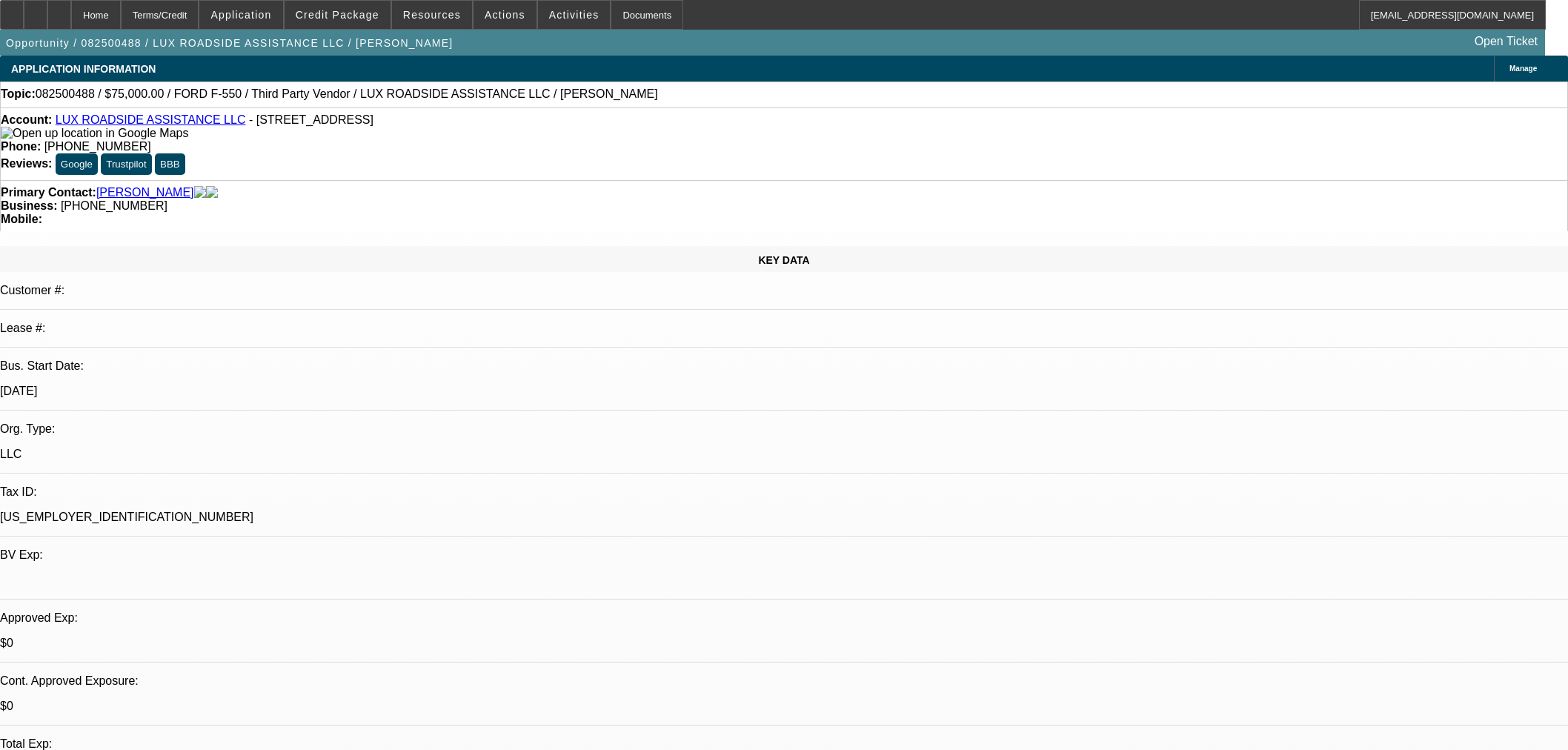
select select "0"
select select "6"
select select "0"
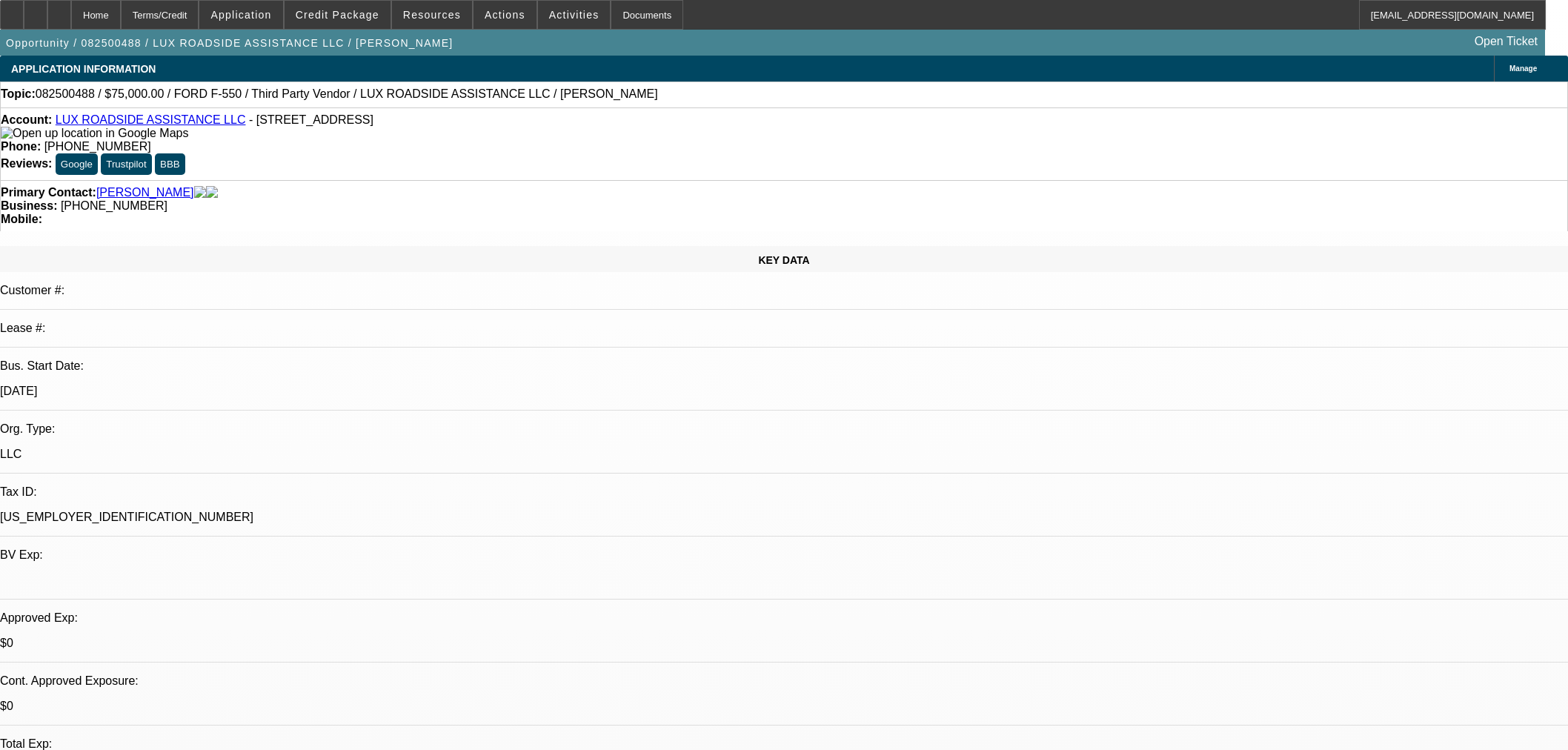
select select "0"
select select "6"
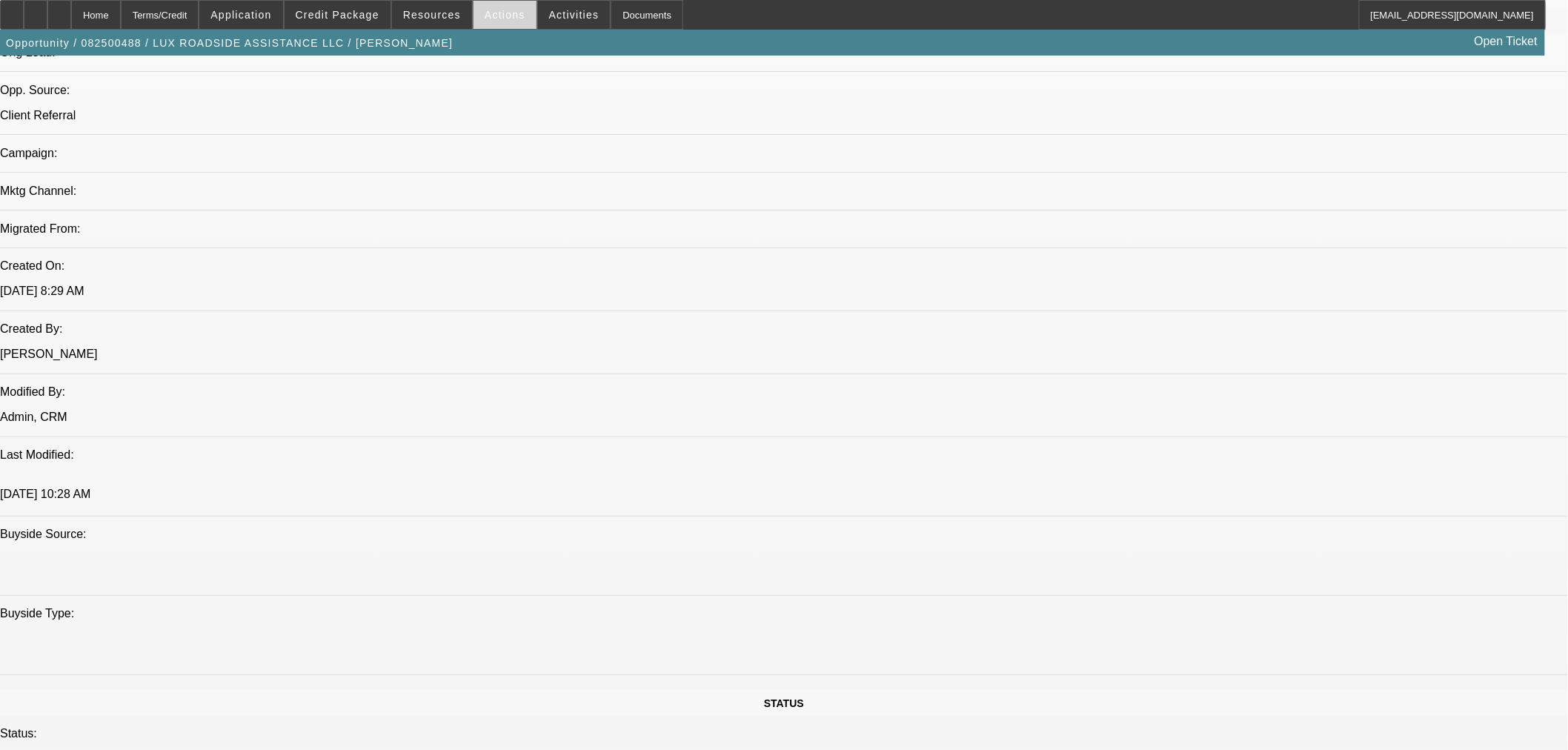
scroll to position [658, 0]
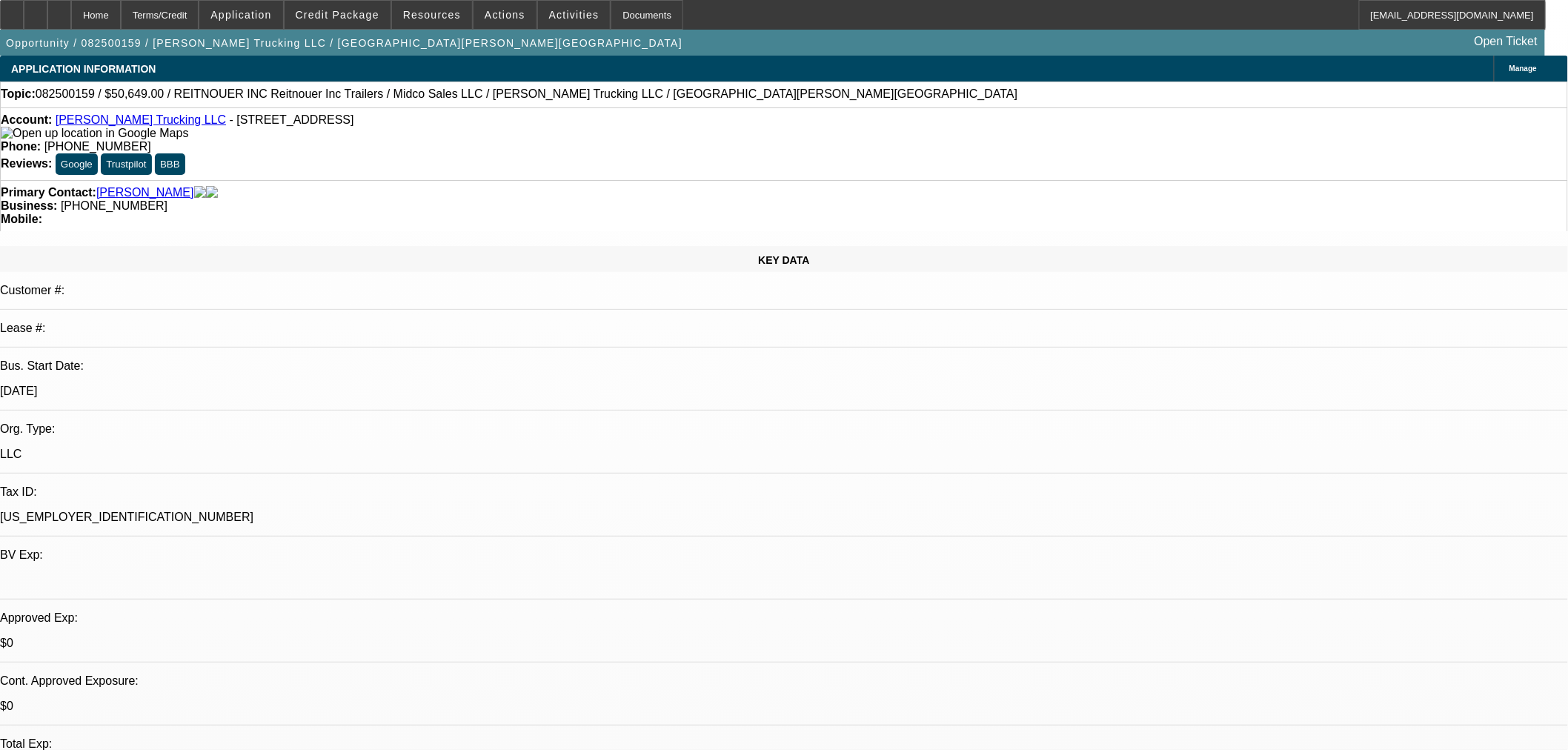
select select "0"
select select "3"
select select "0.1"
select select "4"
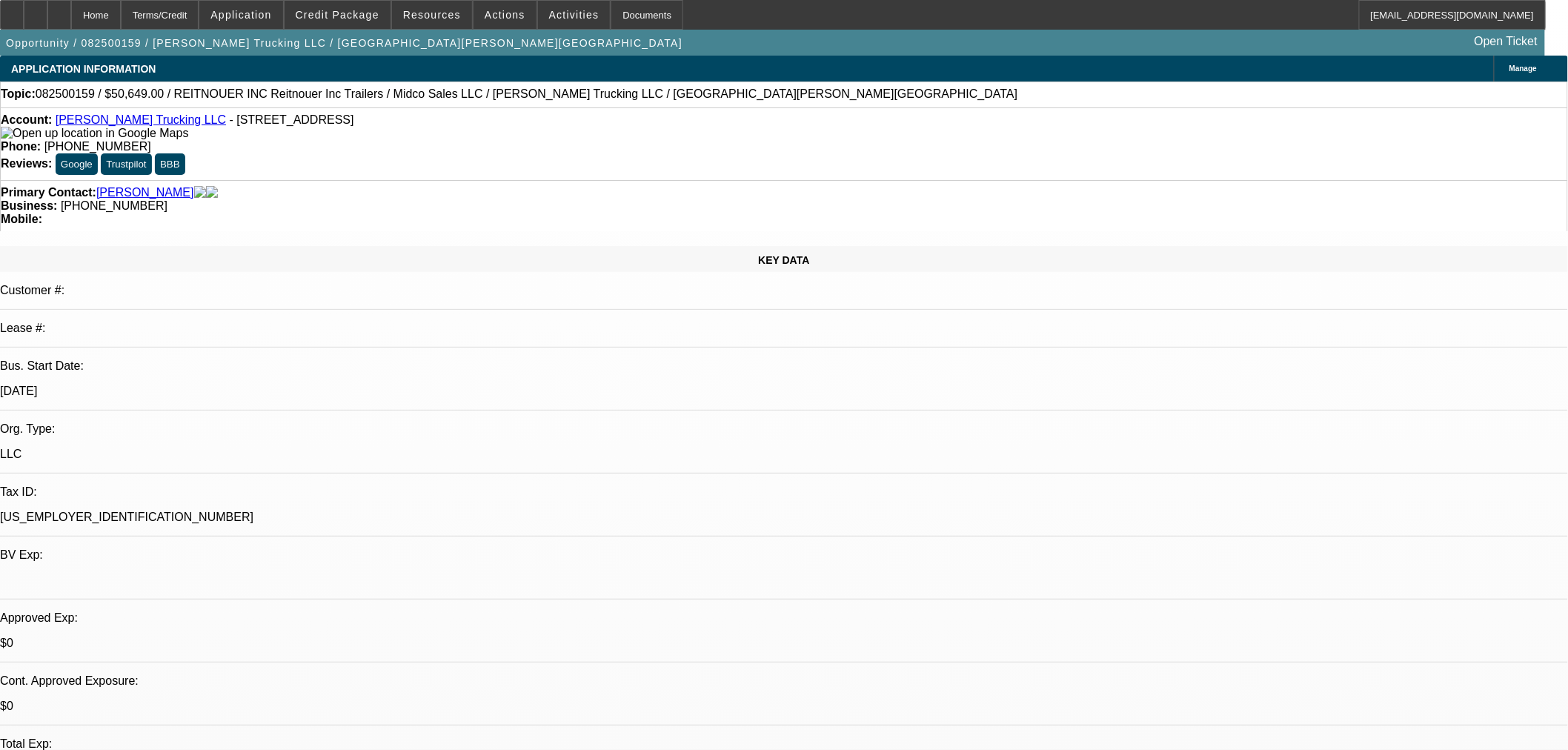
select select "0"
select select "3"
select select "0.1"
select select "4"
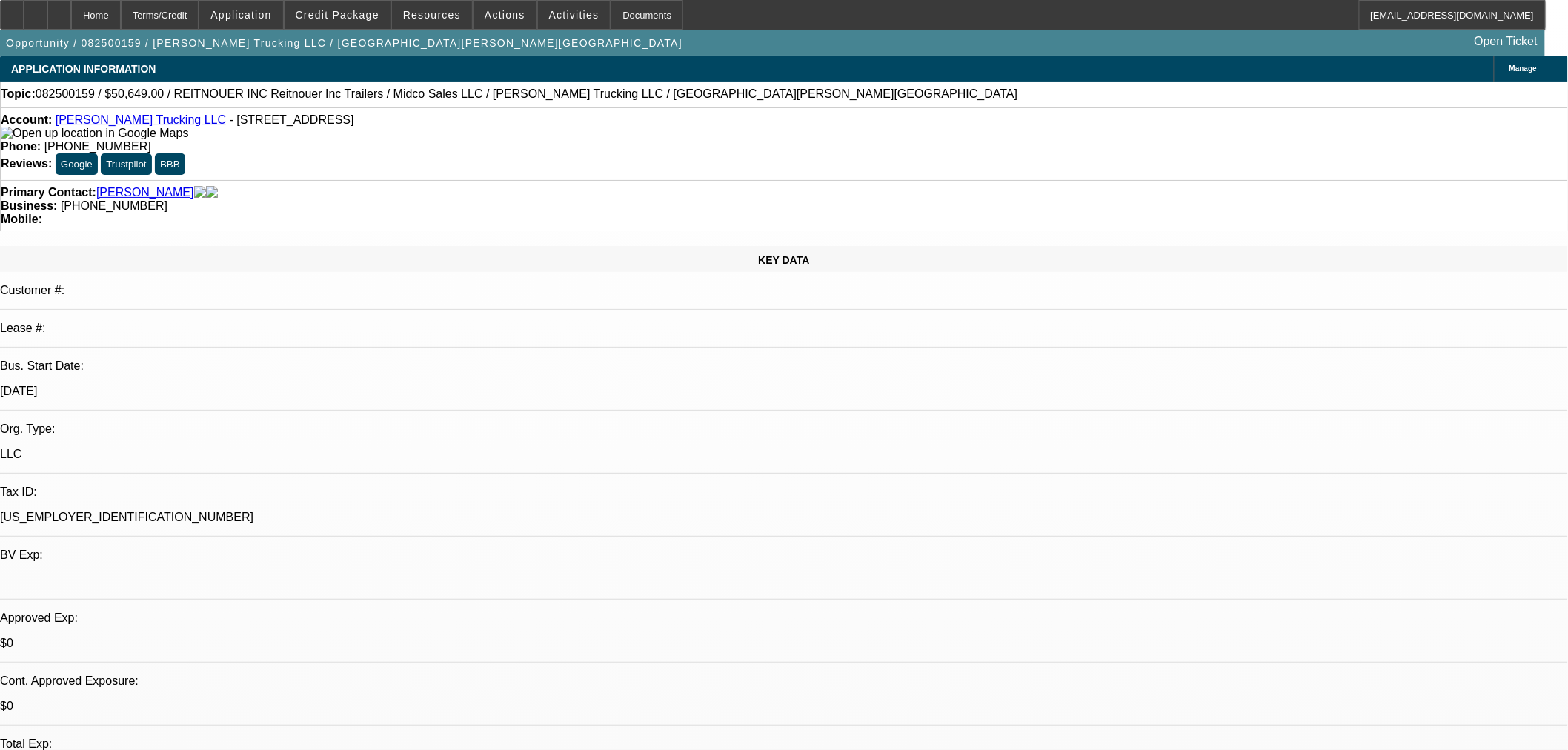
select select "0"
select select "3"
select select "0.1"
select select "4"
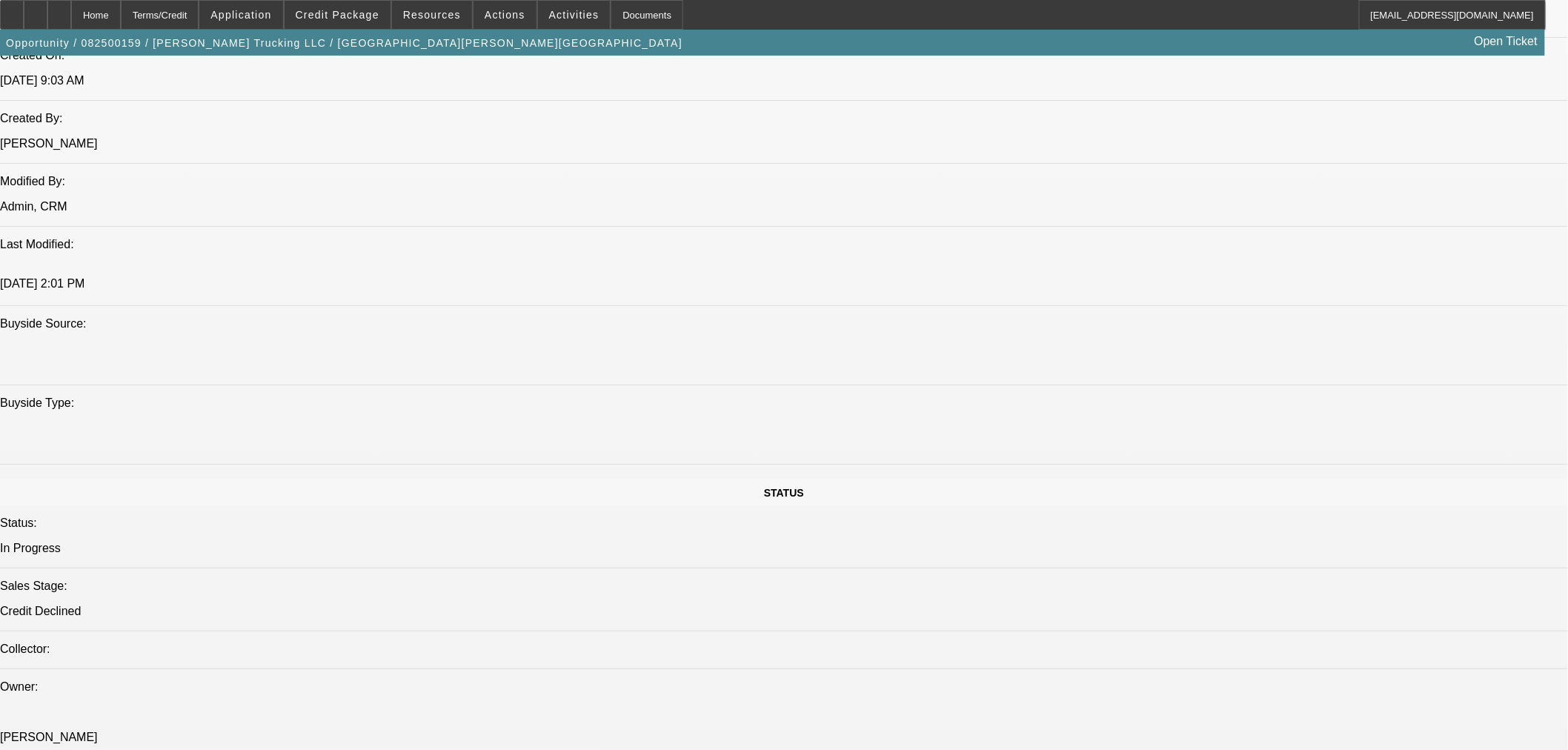
scroll to position [1153, 0]
drag, startPoint x: 1210, startPoint y: 220, endPoint x: 1224, endPoint y: 197, distance: 26.9
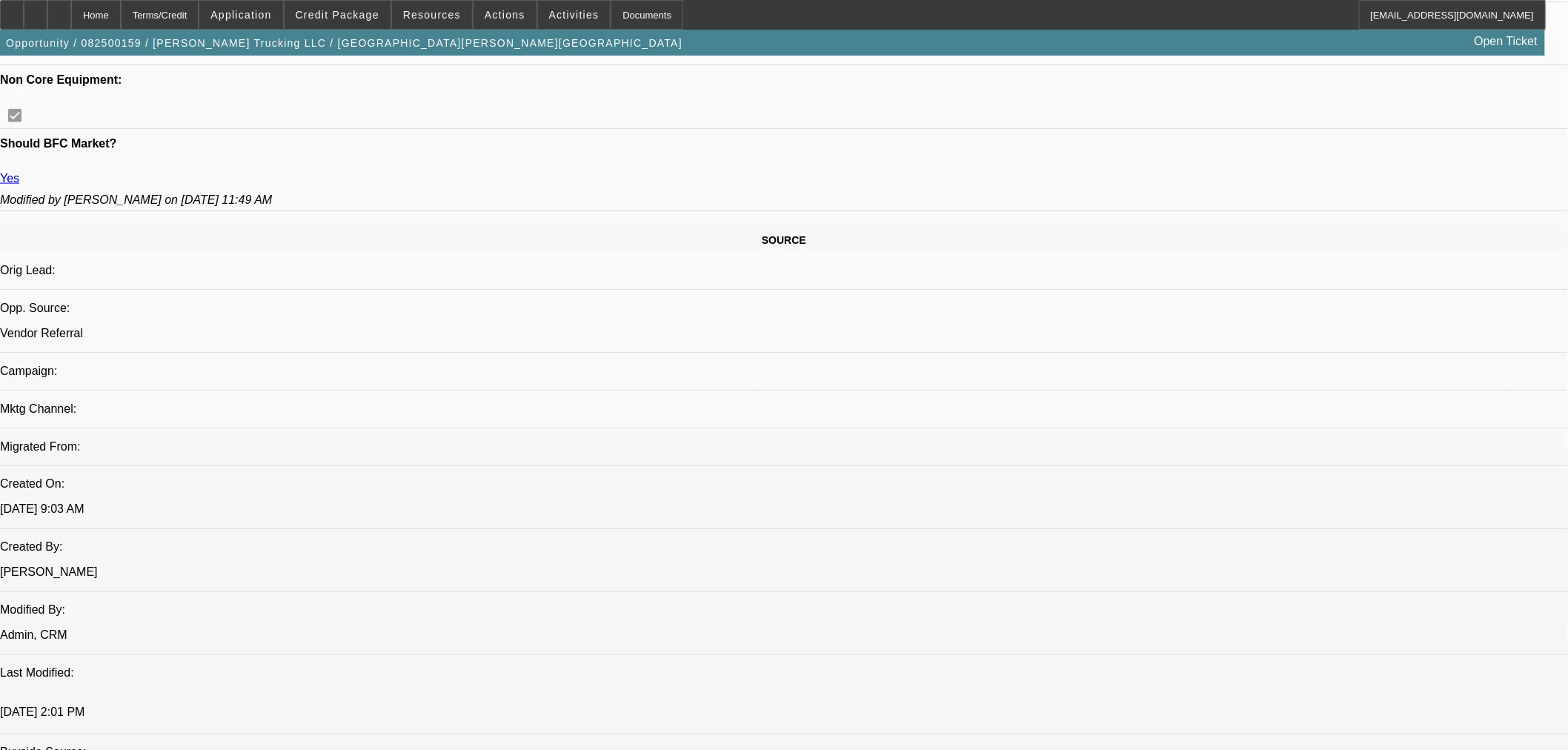
scroll to position [575, 0]
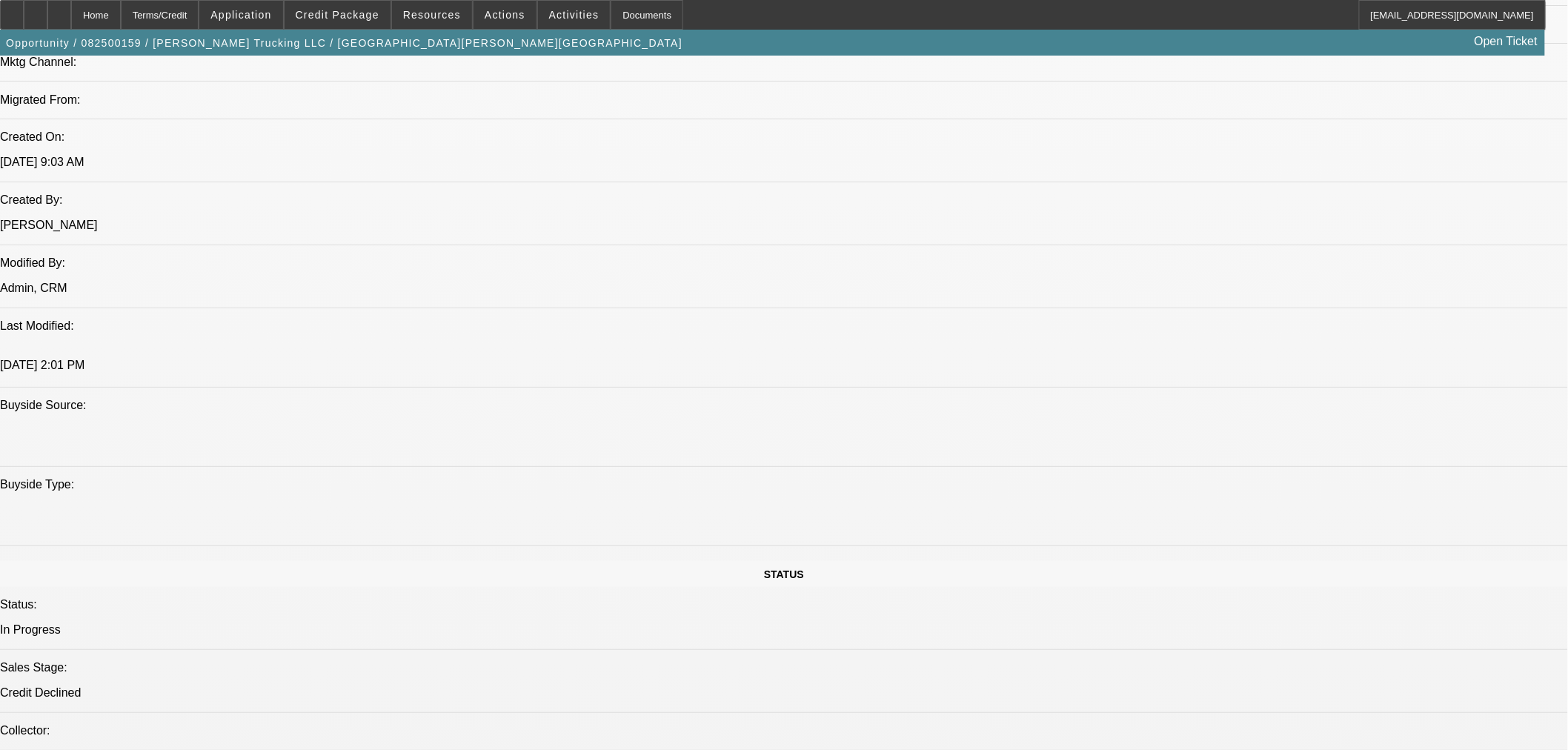
scroll to position [658, 0]
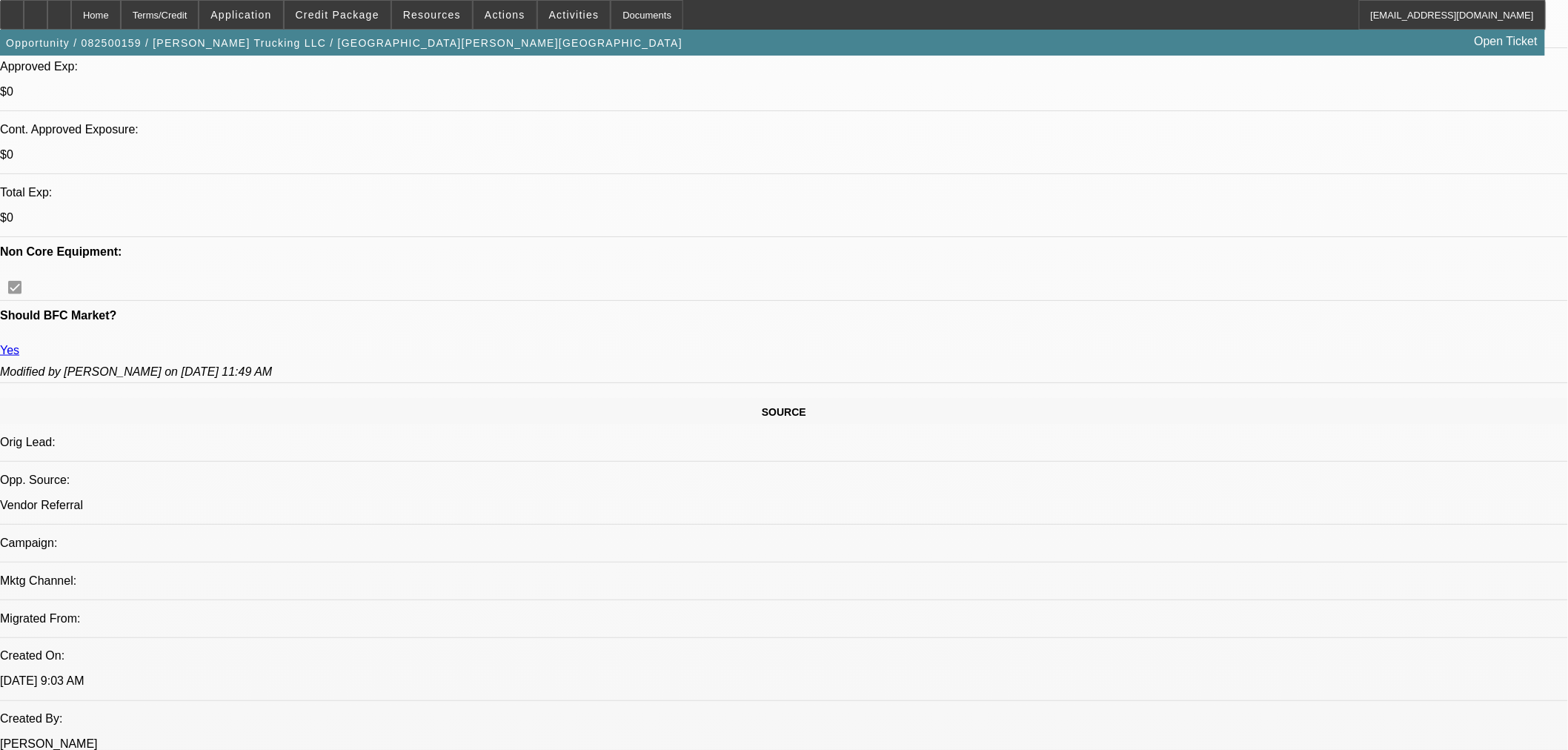
scroll to position [411, 0]
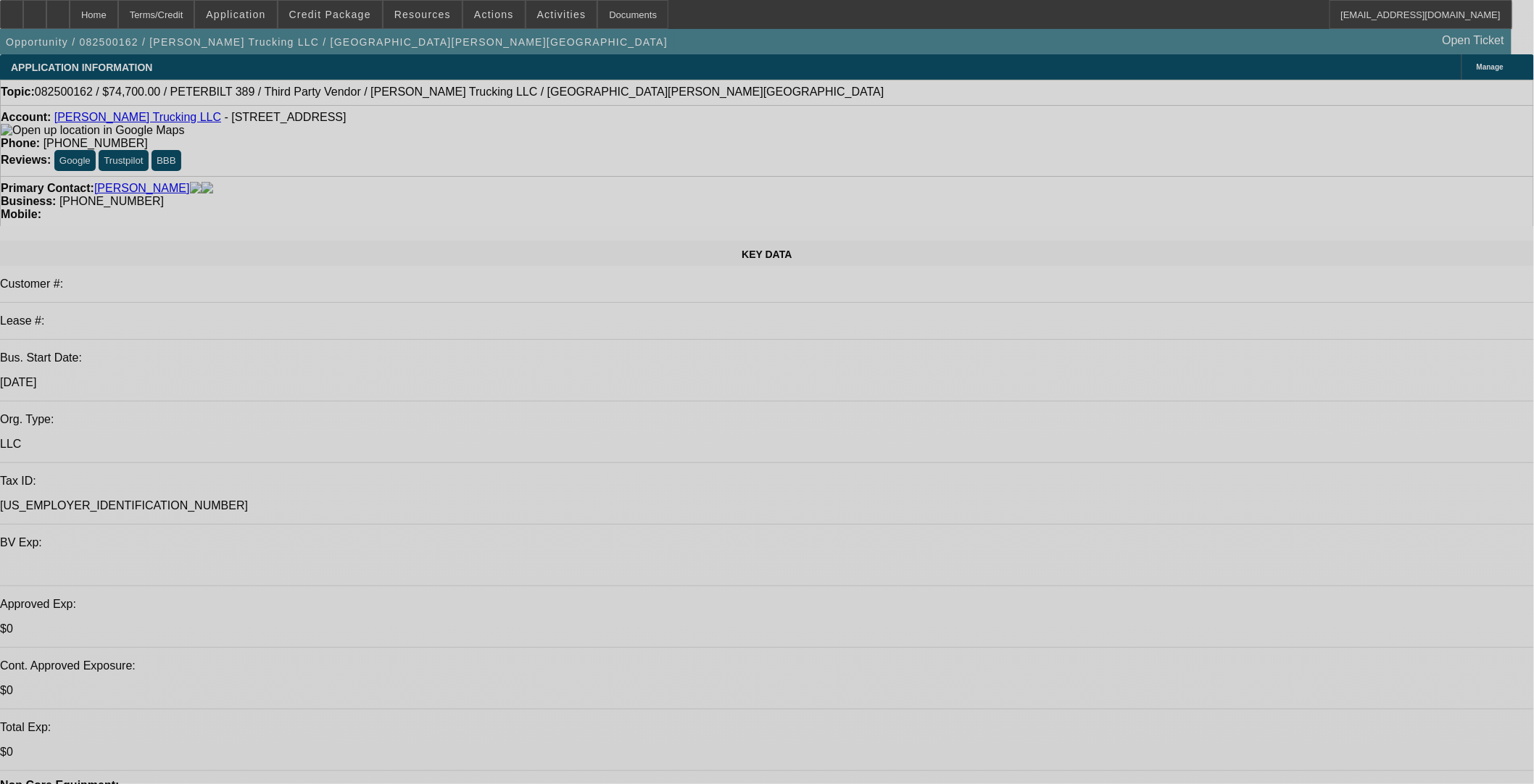
select select "0.1"
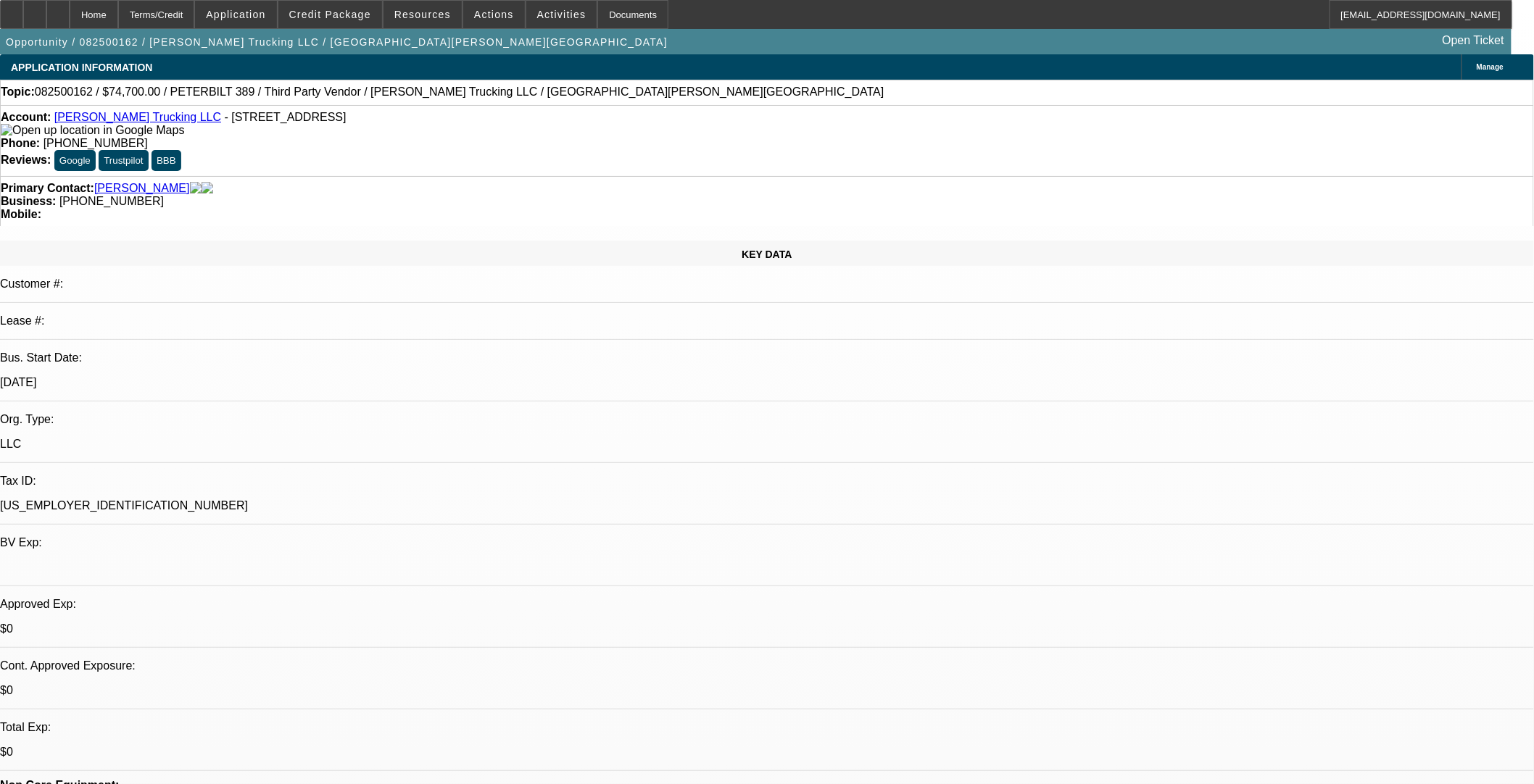
select select "2"
select select "0.1"
select select "4"
select select "0"
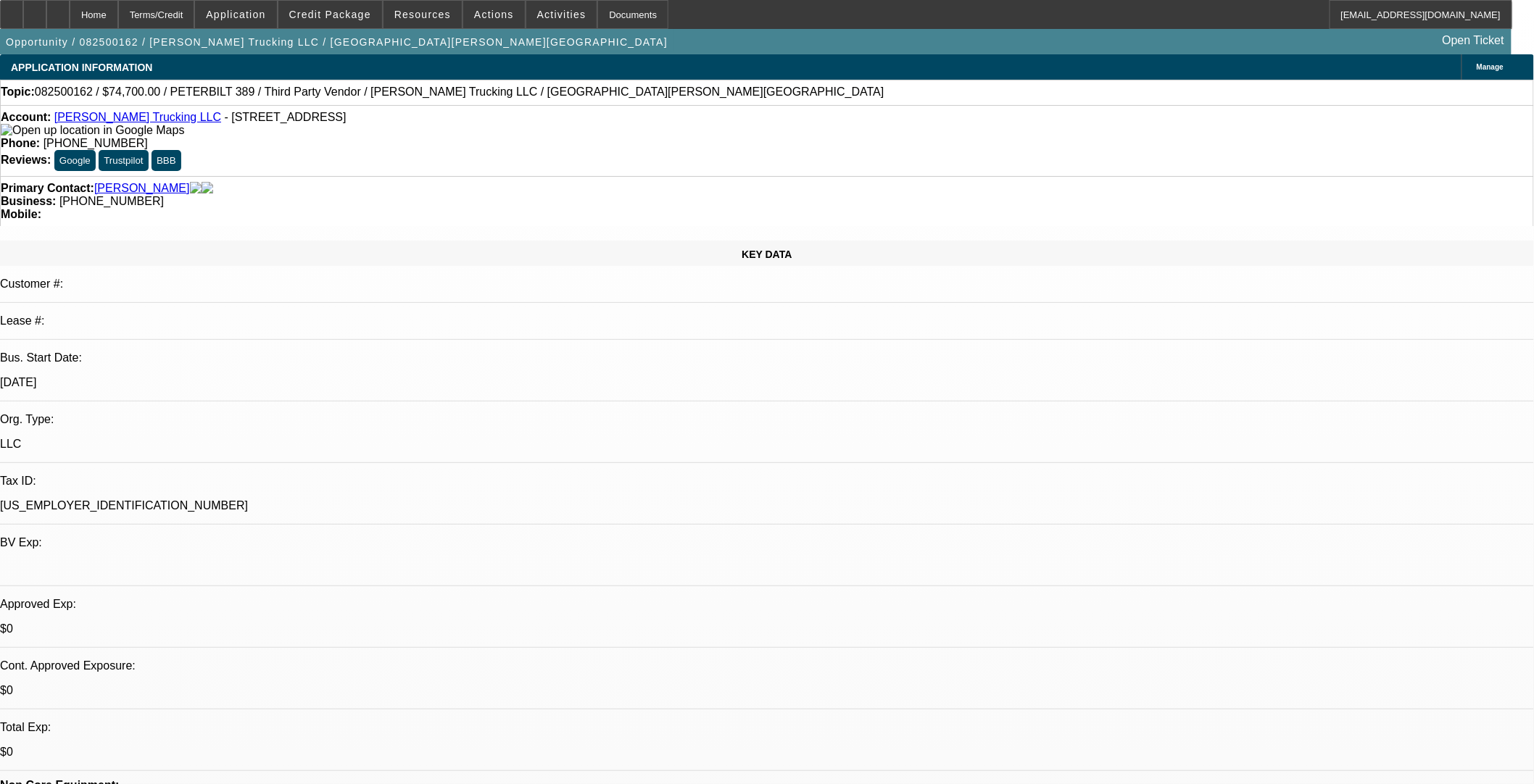
select select "0"
select select "3"
select select "0.1"
select select "4"
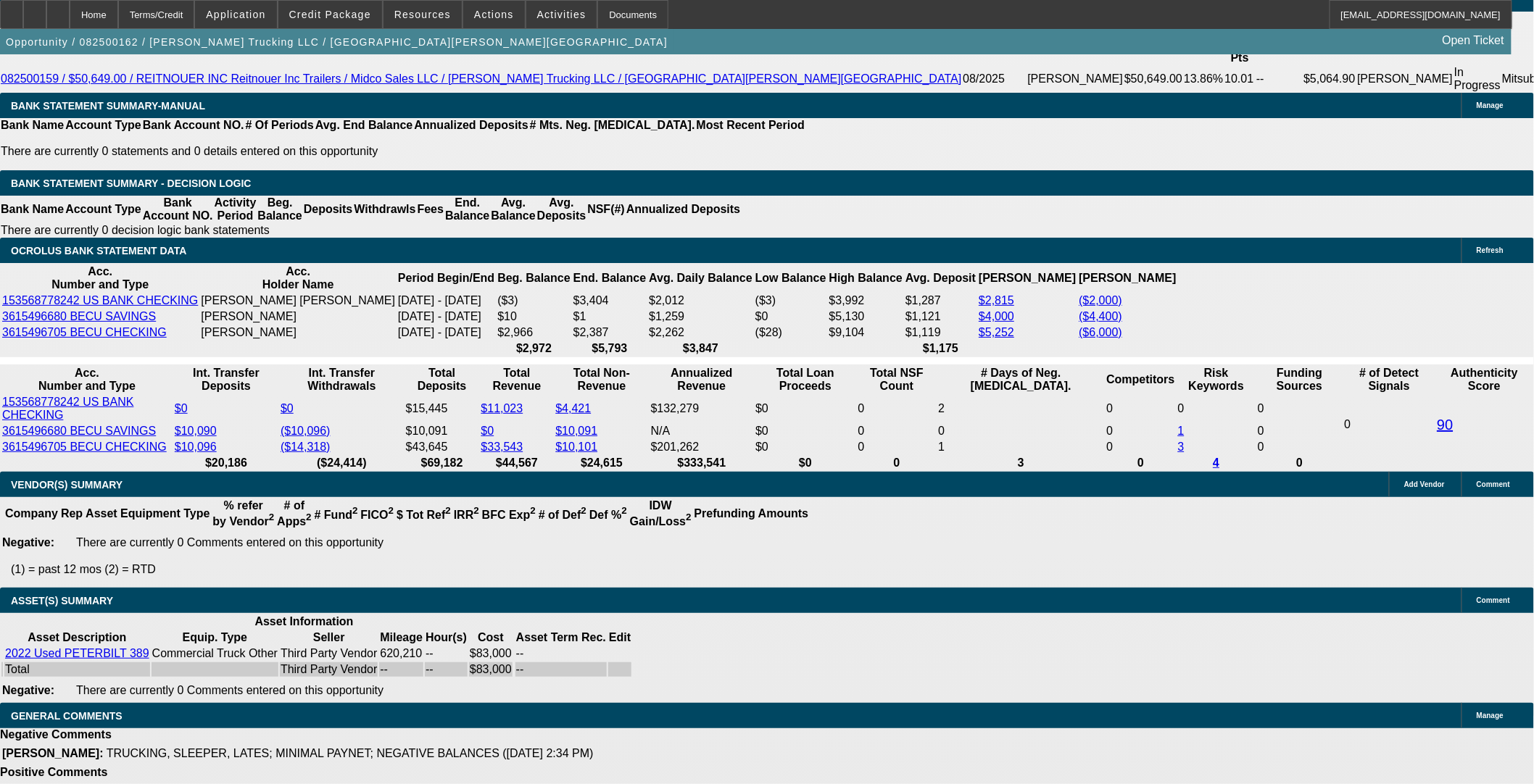
scroll to position [2488, 0]
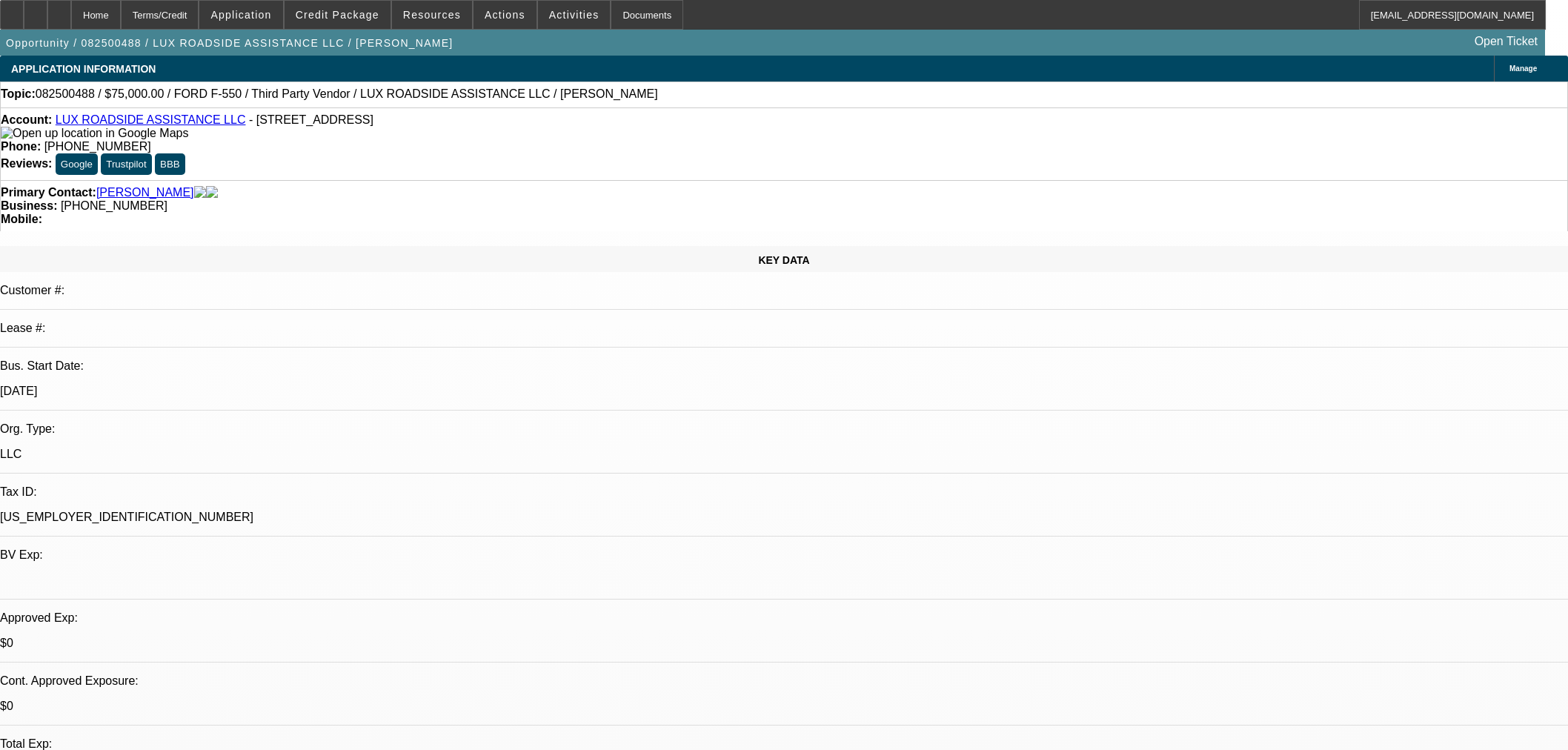
select select "0"
select select "6"
select select "0"
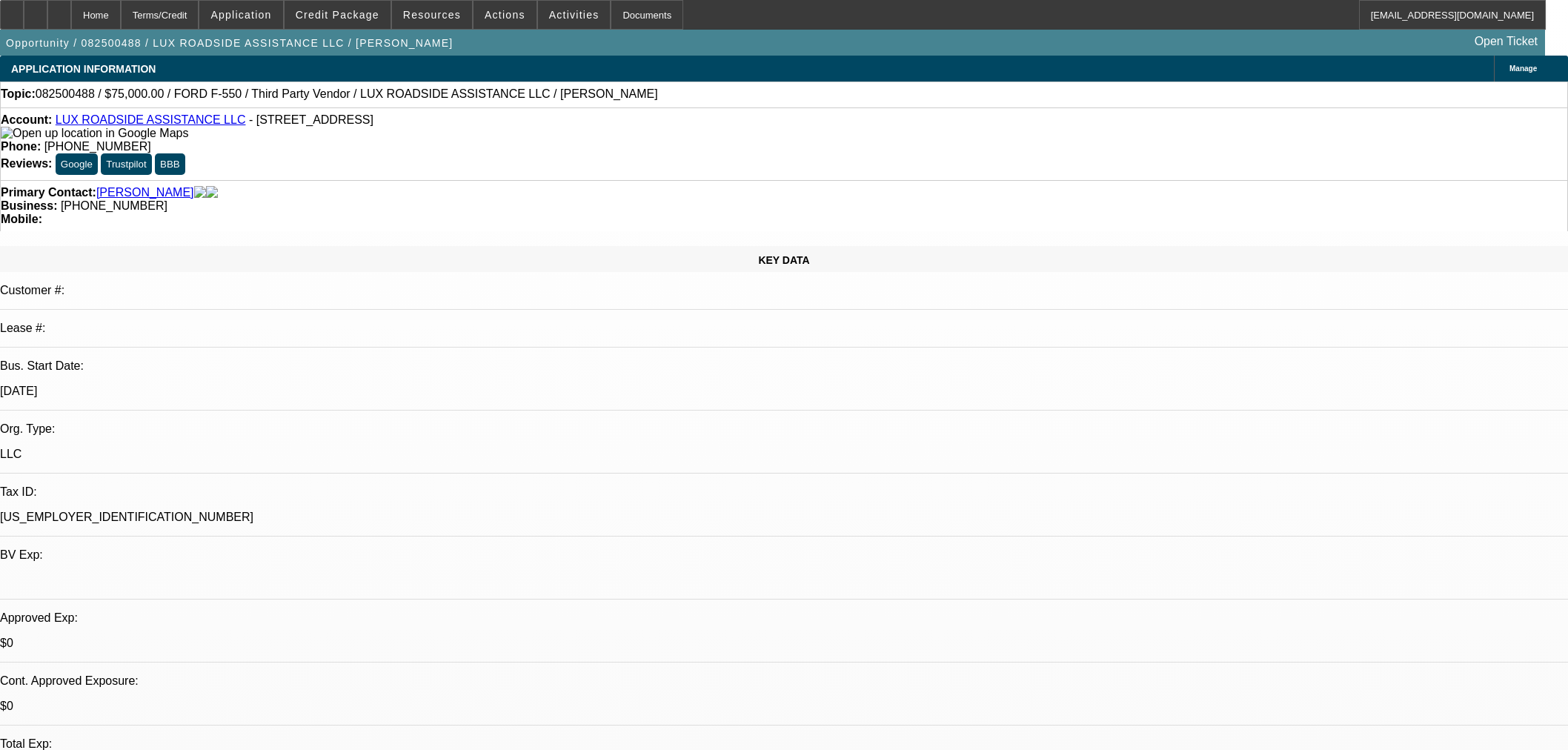
select select "0"
select select "6"
select select "0"
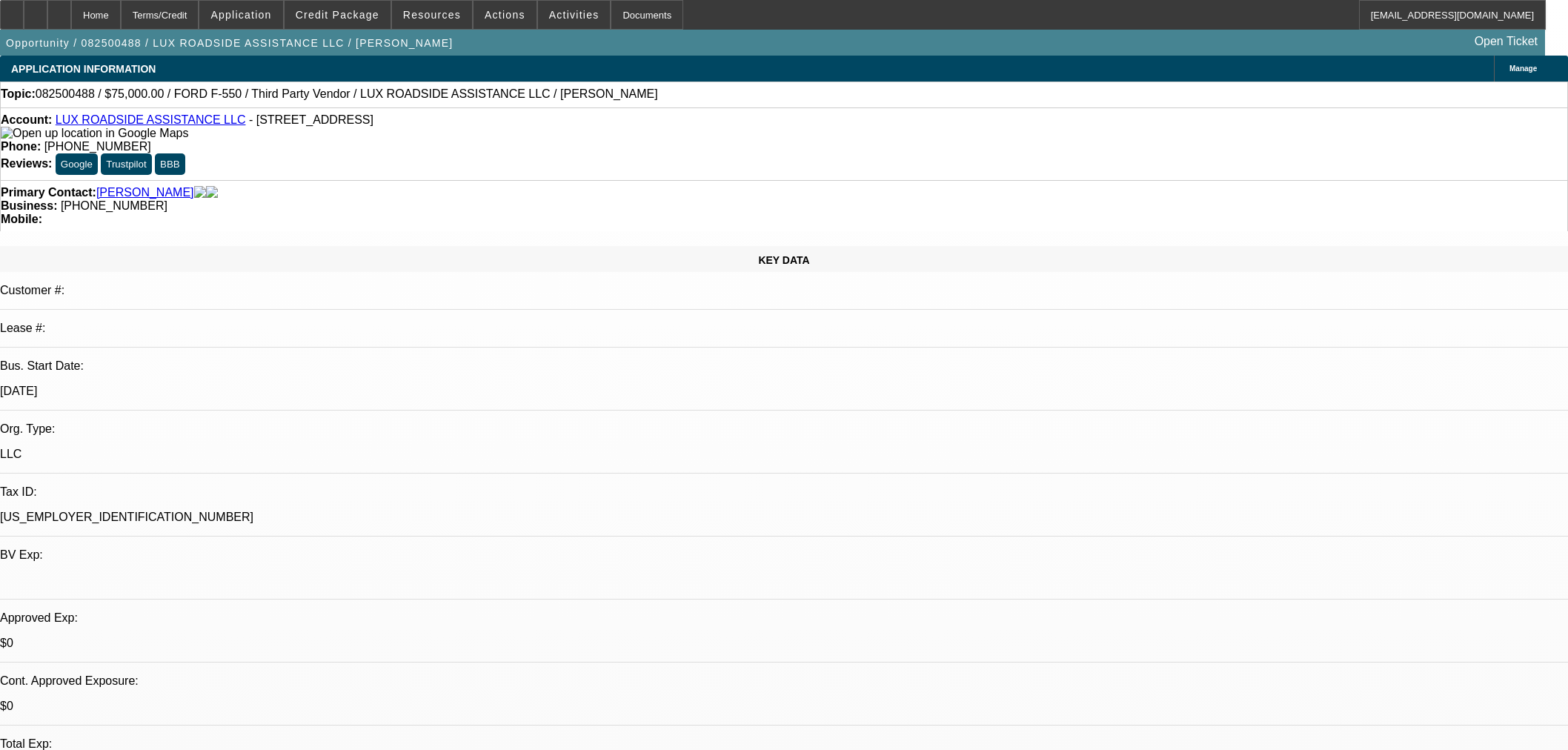
select select "0"
select select "6"
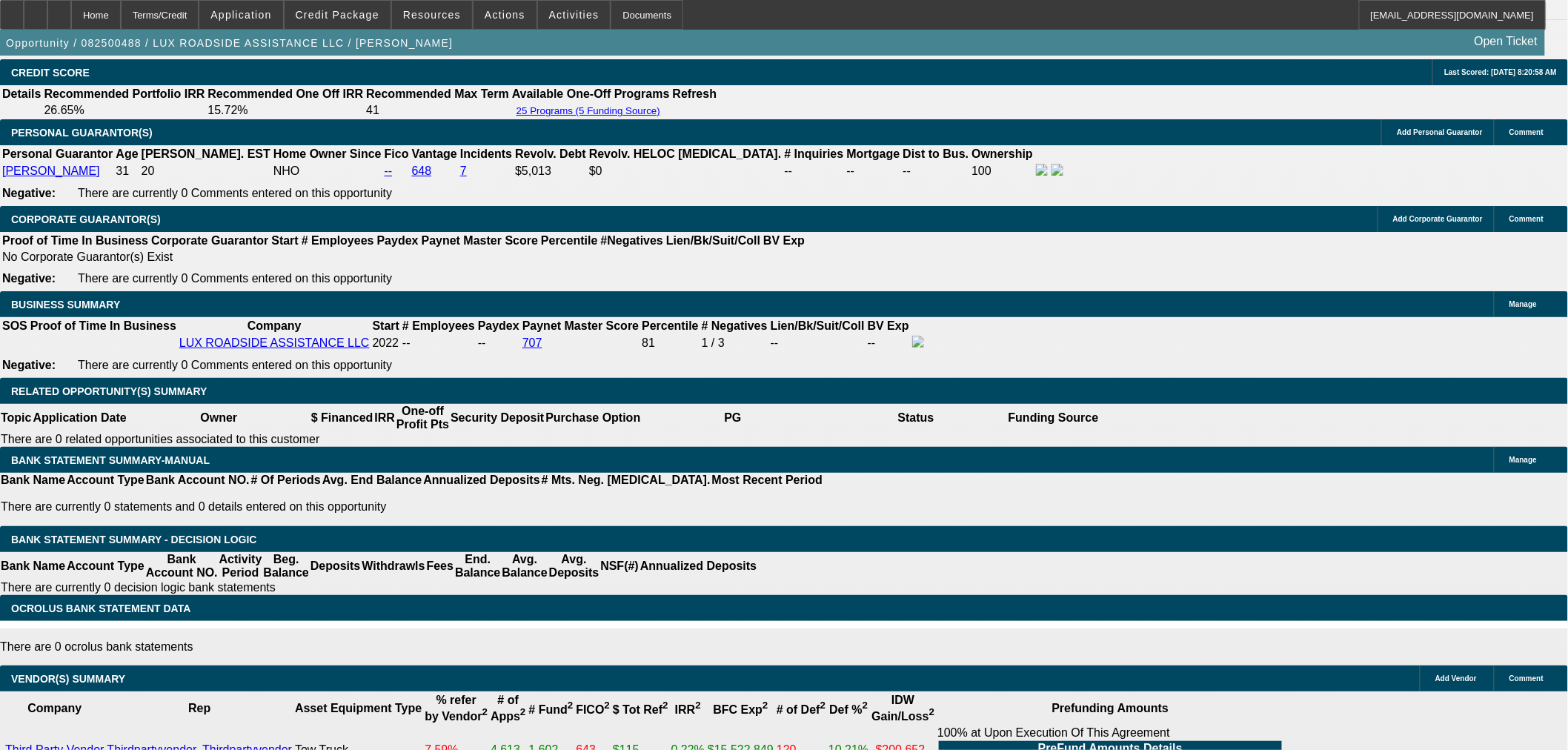
scroll to position [2298, 0]
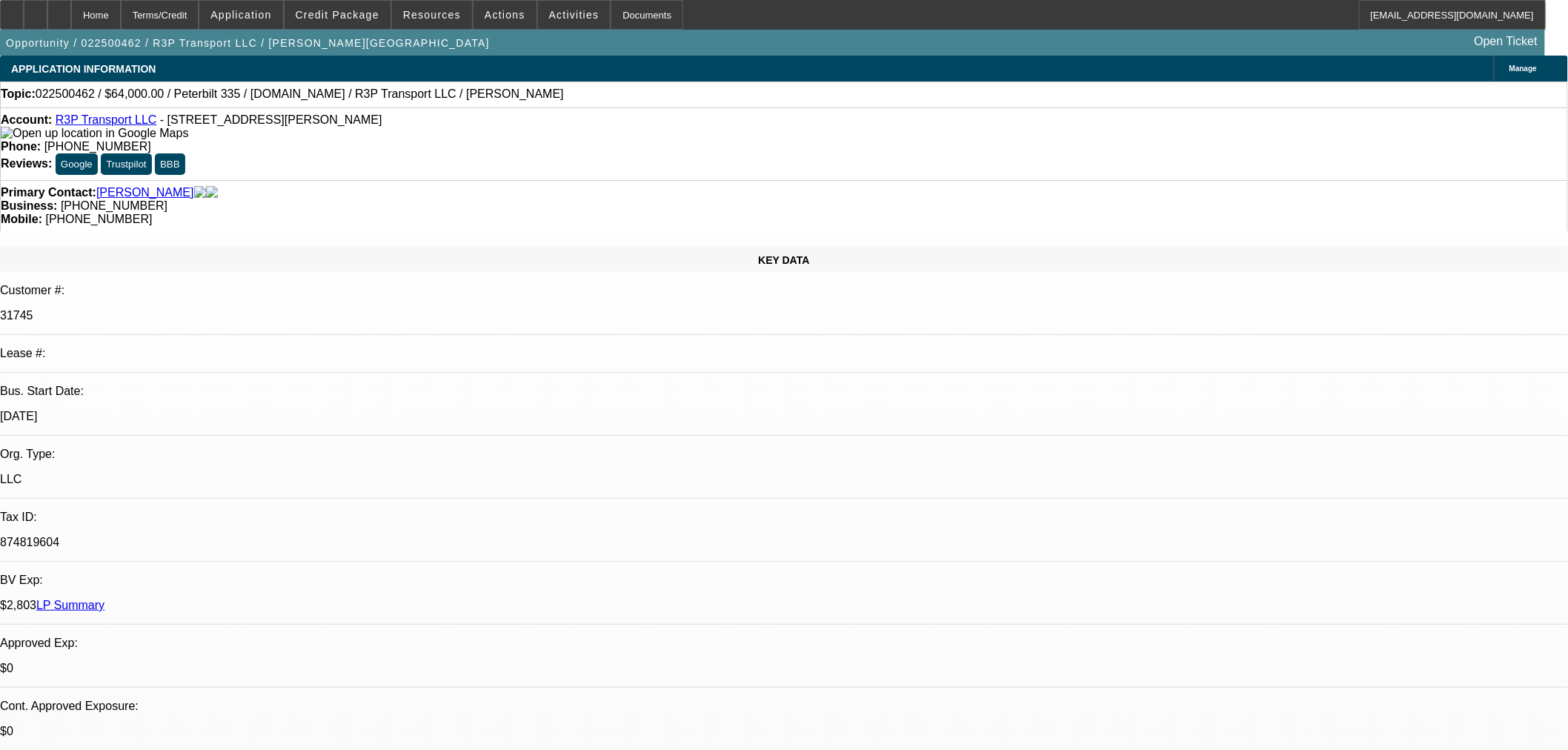
select select "0"
select select "3"
select select "0.1"
select select "4"
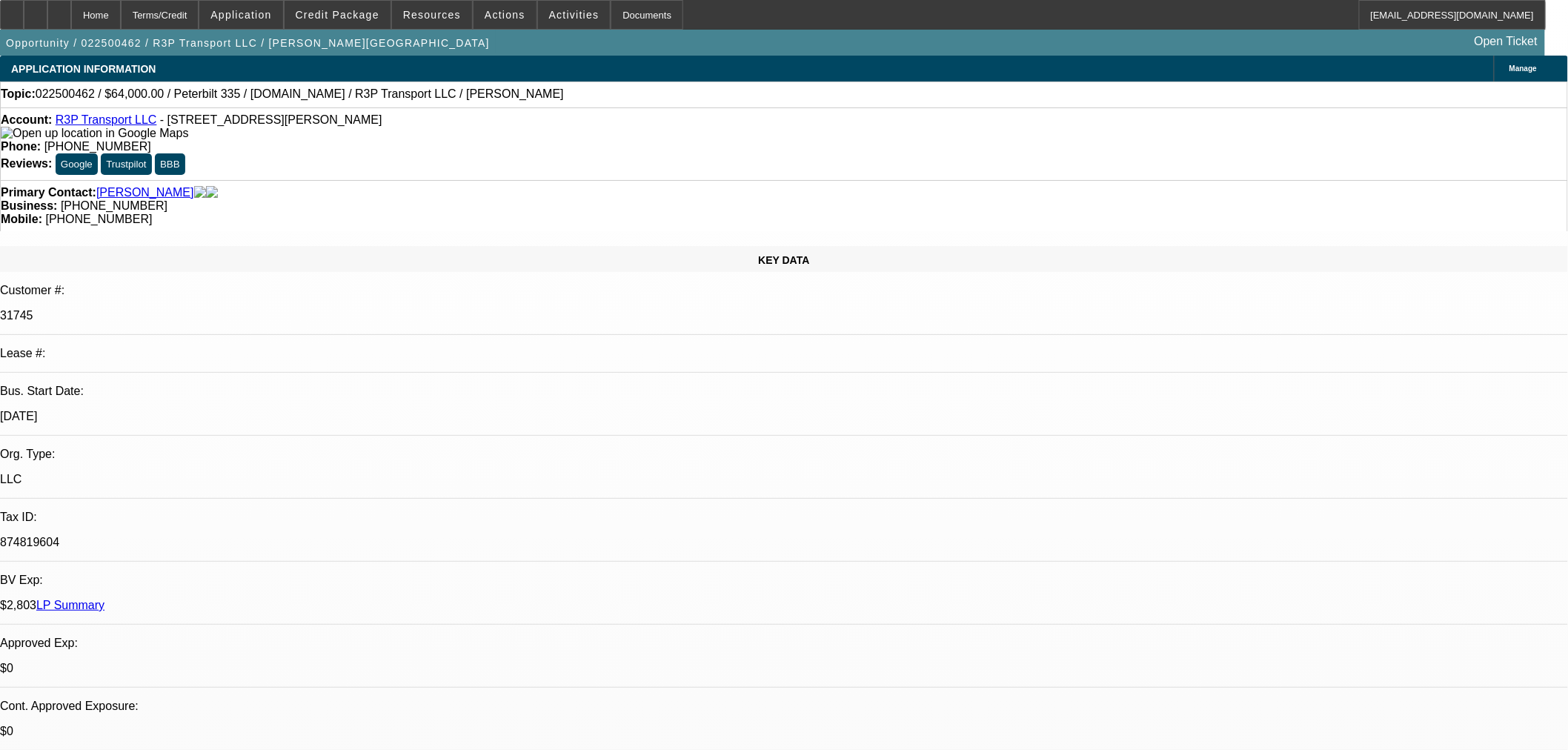
select select "0"
select select "0.1"
select select "4"
select select "0"
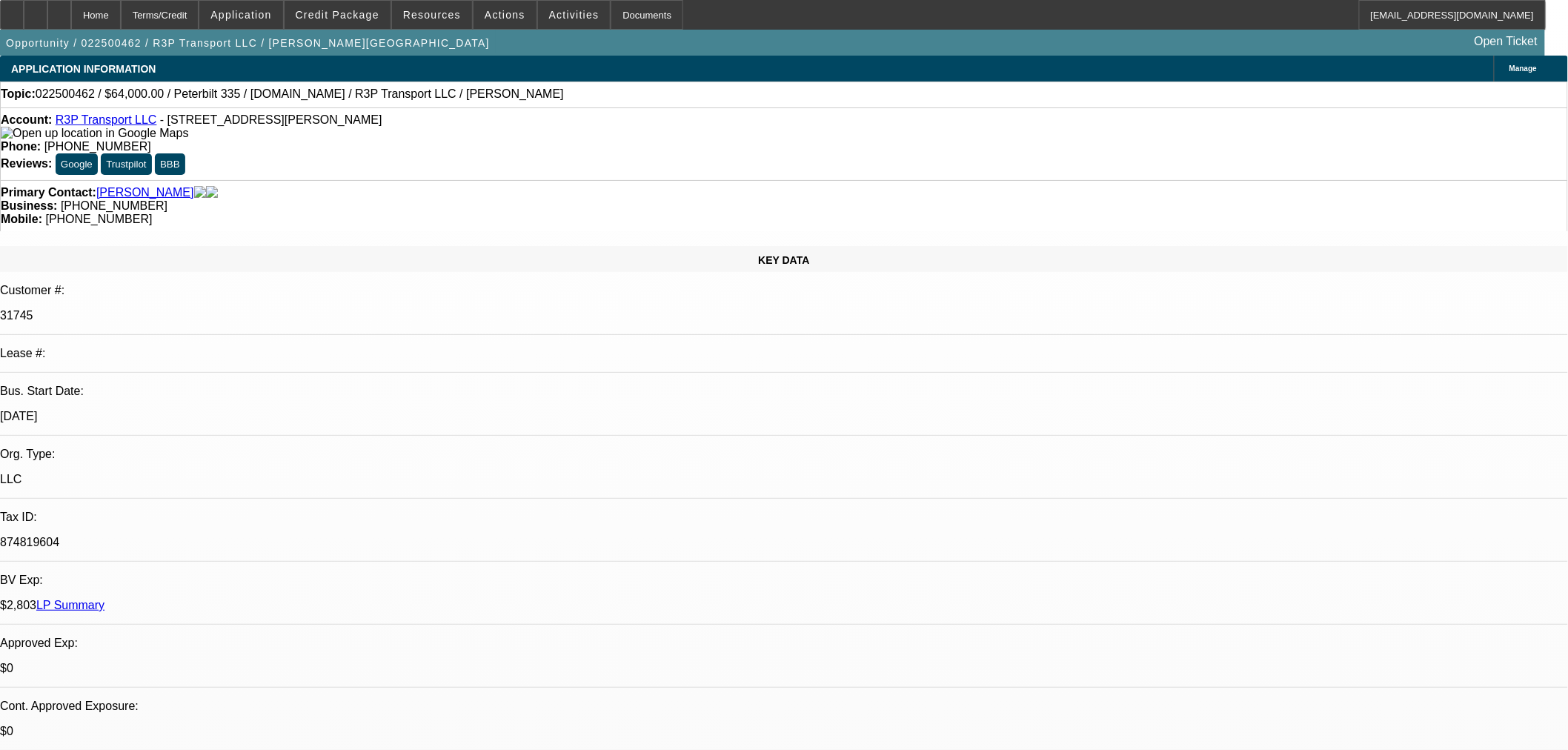
select select "0"
select select "0.1"
select select "4"
select select "0"
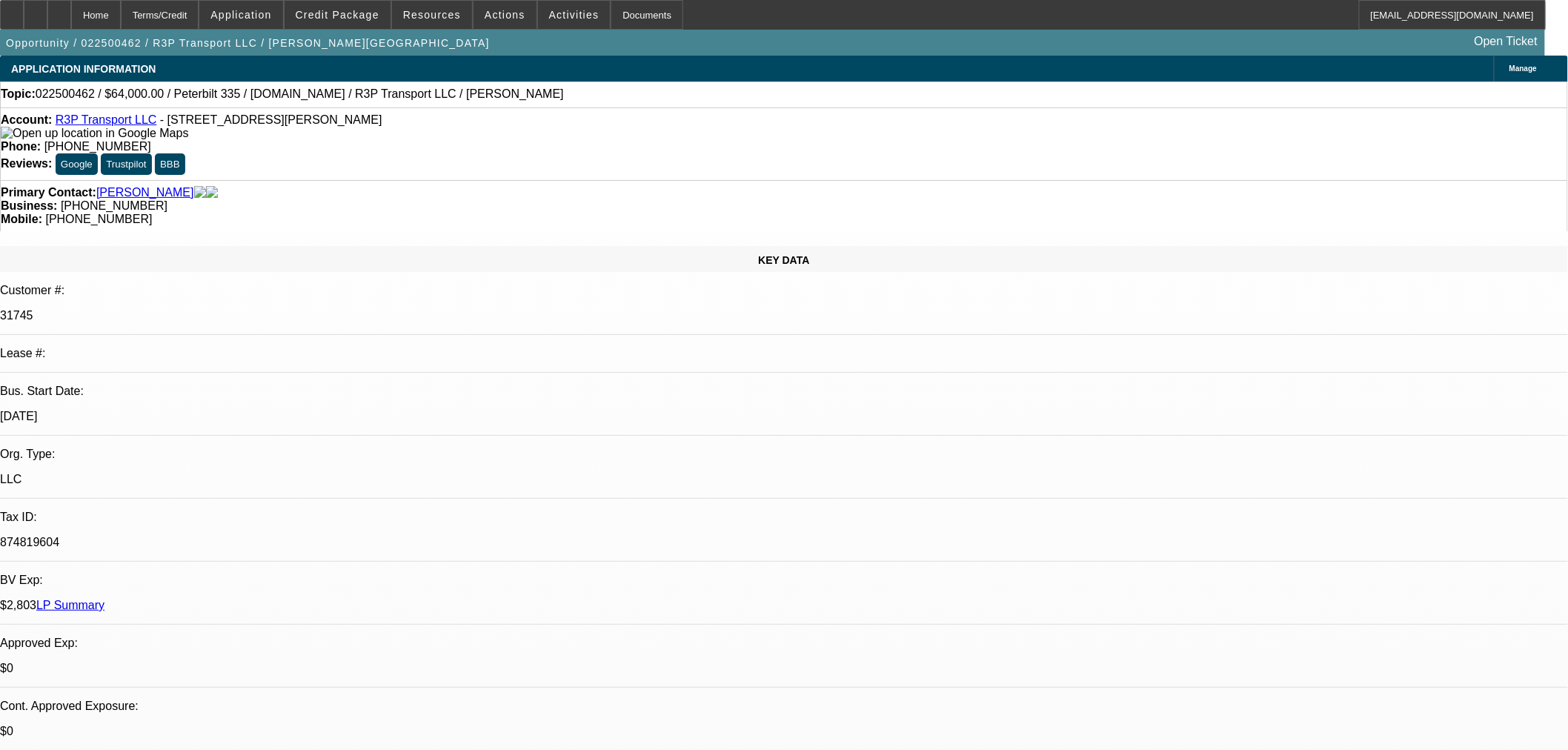
select select "0.1"
select select "4"
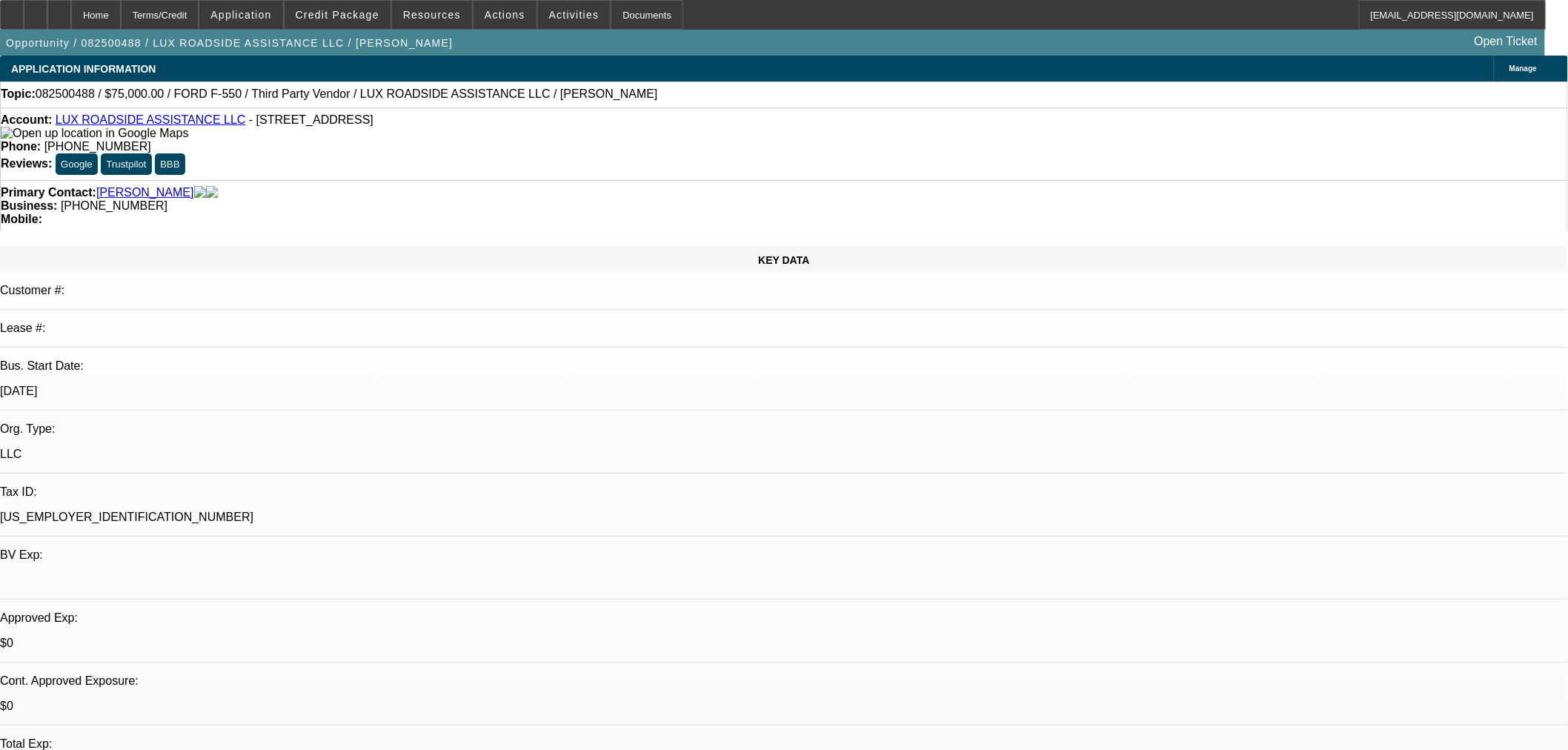
select select "0"
select select "6"
select select "0"
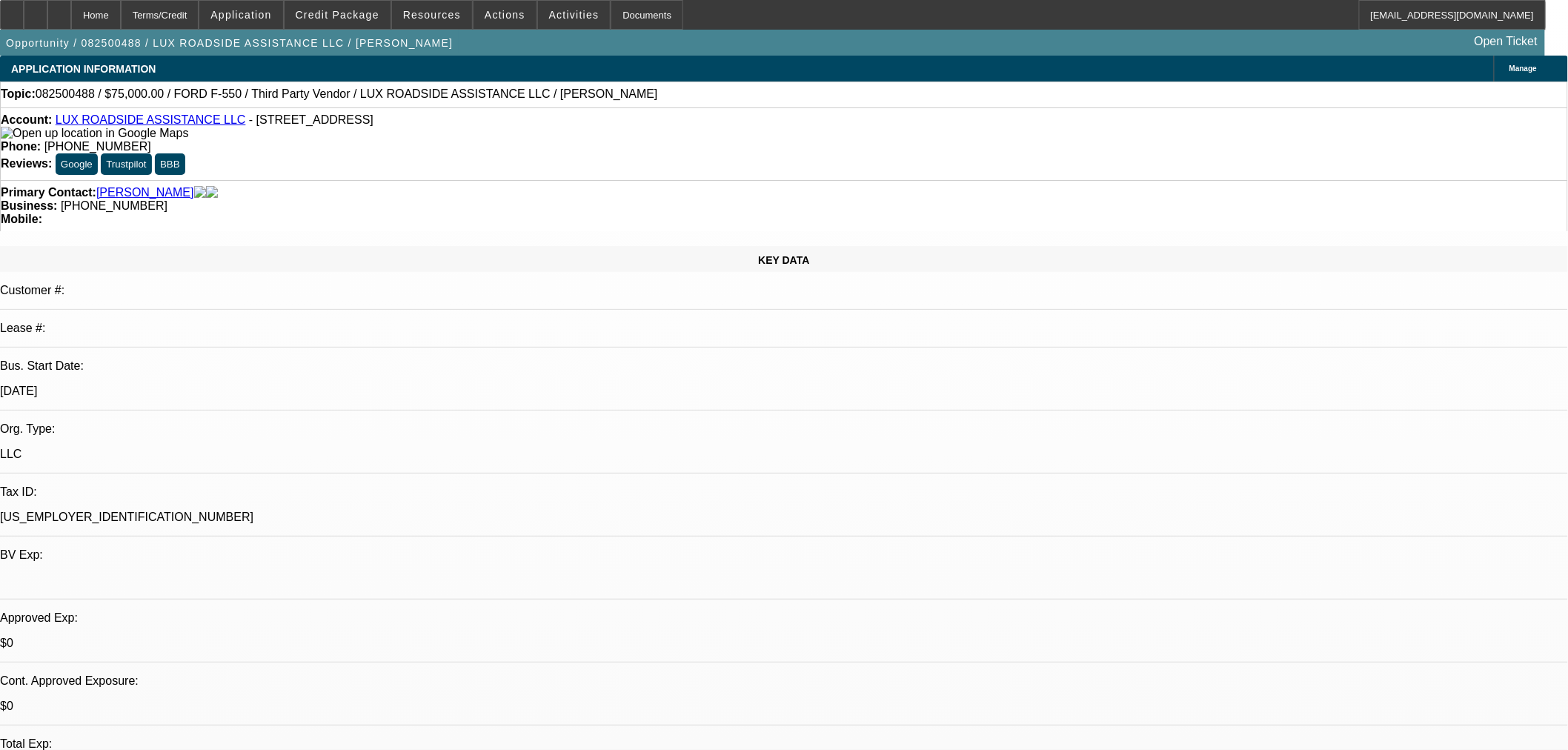
select select "0"
select select "6"
select select "0"
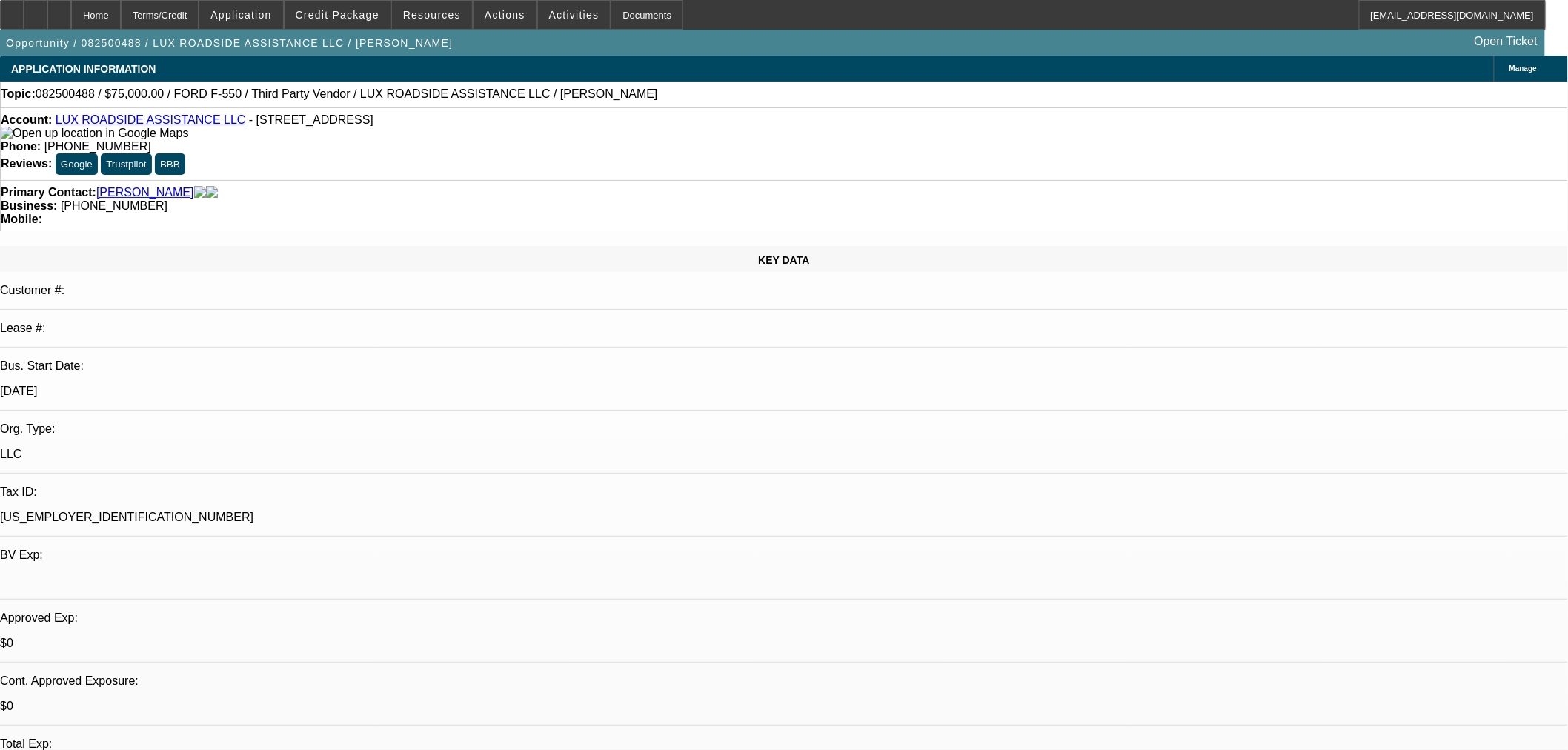
select select "0"
select select "6"
click at [366, 16] on span "Credit Package" at bounding box center [338, 15] width 84 height 12
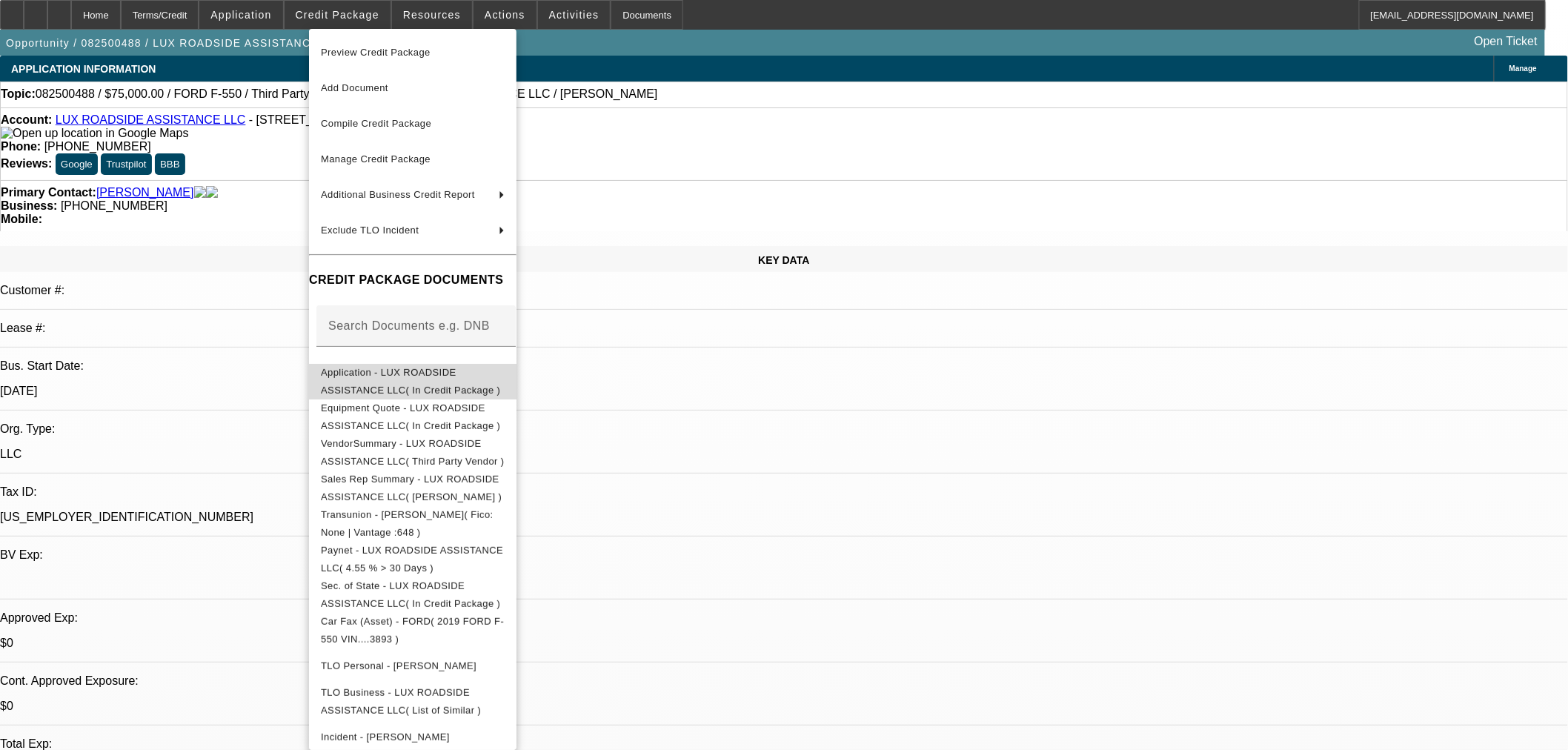
click at [423, 375] on span "Application - LUX ROADSIDE ASSISTANCE LLC( In Credit Package )" at bounding box center [409, 380] width 179 height 29
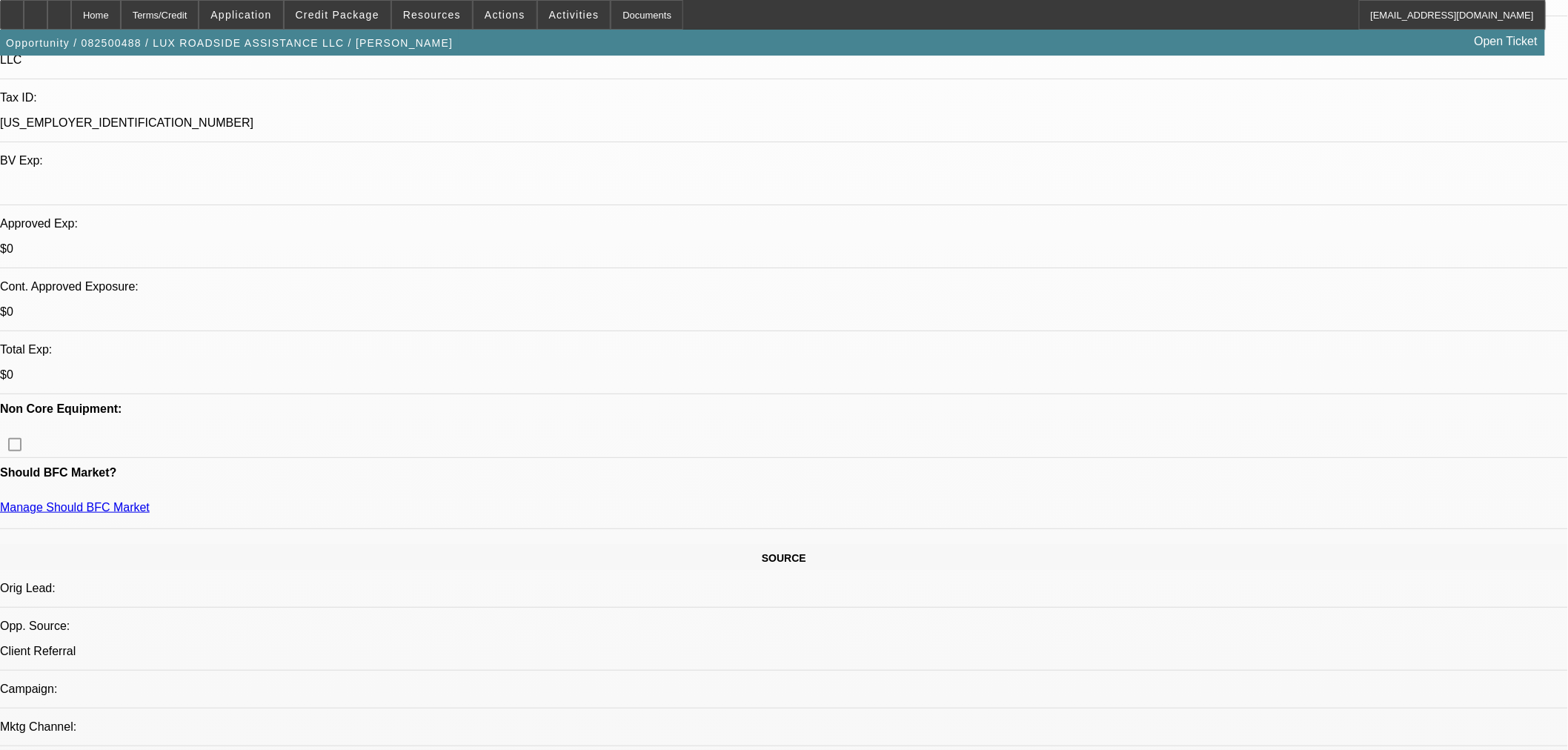
scroll to position [247, 0]
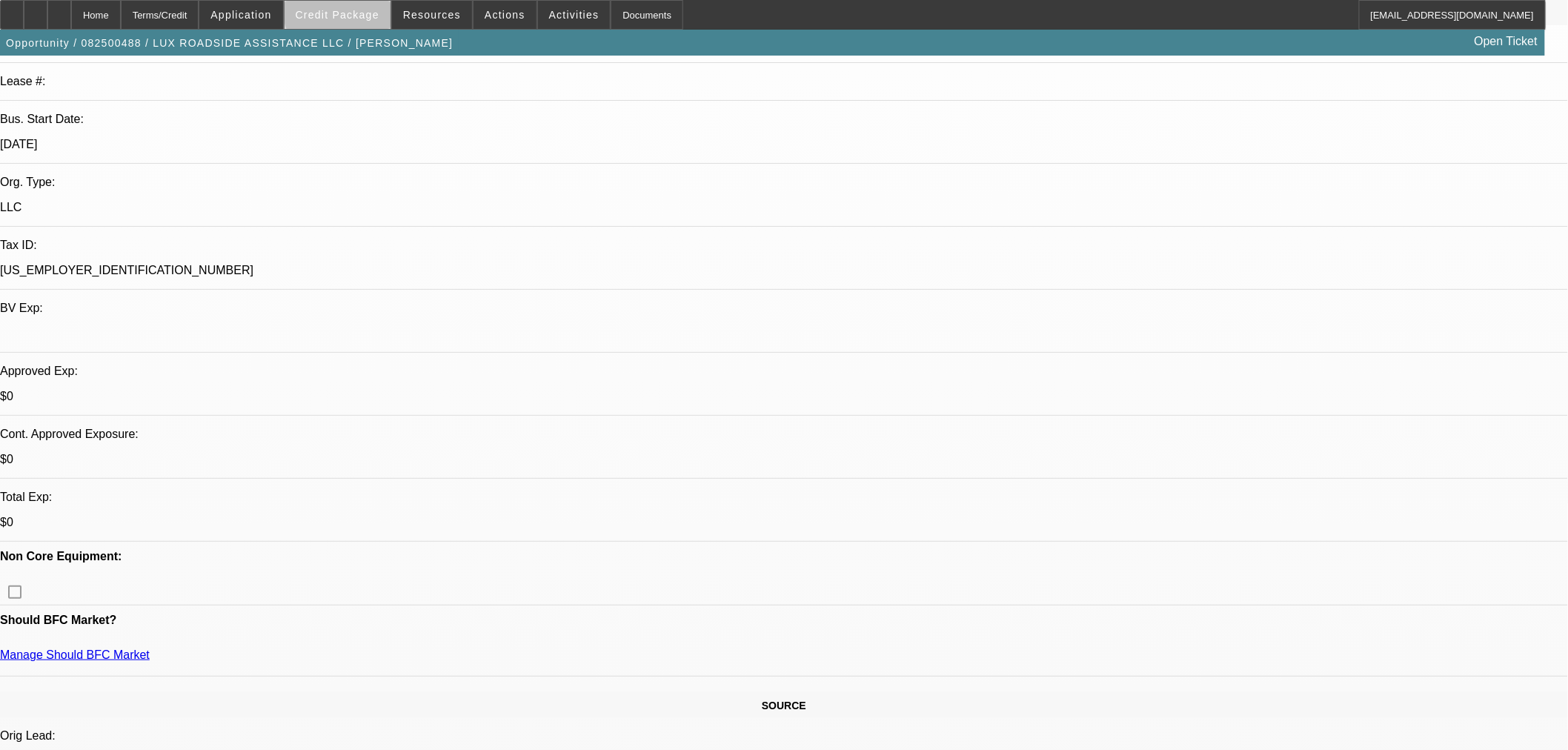
click at [368, 10] on span "Credit Package" at bounding box center [338, 15] width 84 height 12
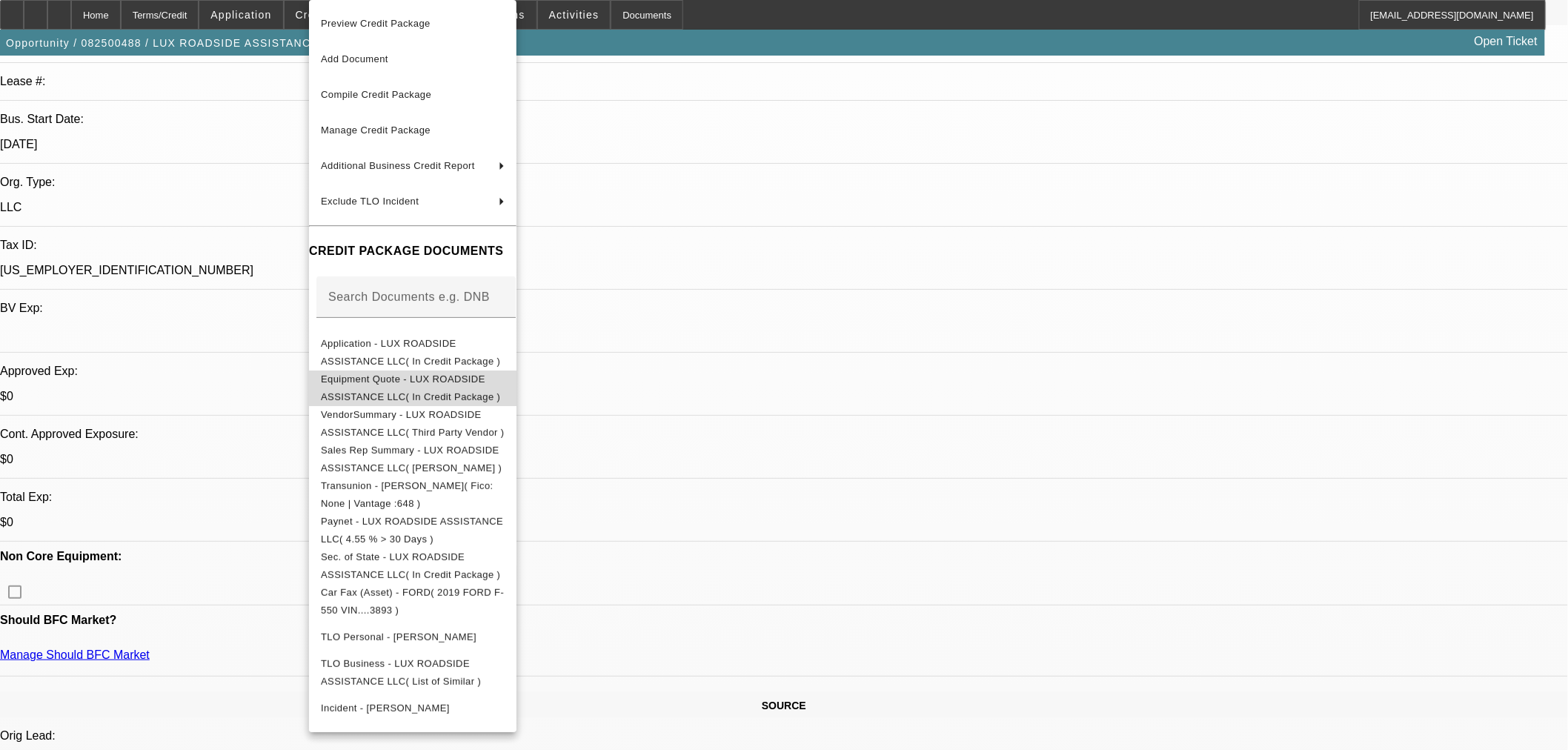
click at [457, 383] on span "Equipment Quote - LUX ROADSIDE ASSISTANCE LLC( In Credit Package )" at bounding box center [409, 388] width 179 height 29
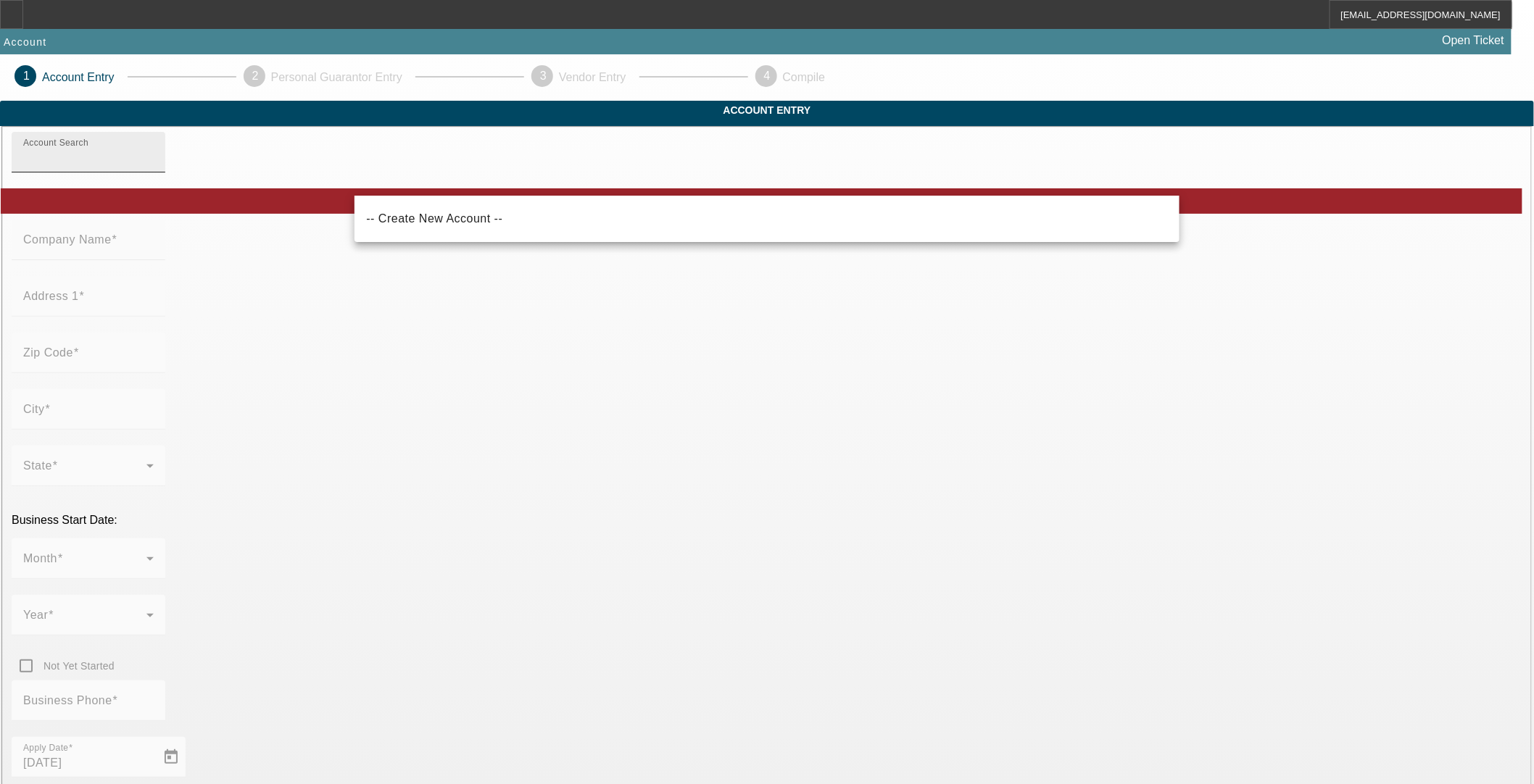
click at [154, 169] on div "Account Search" at bounding box center [88, 152] width 131 height 41
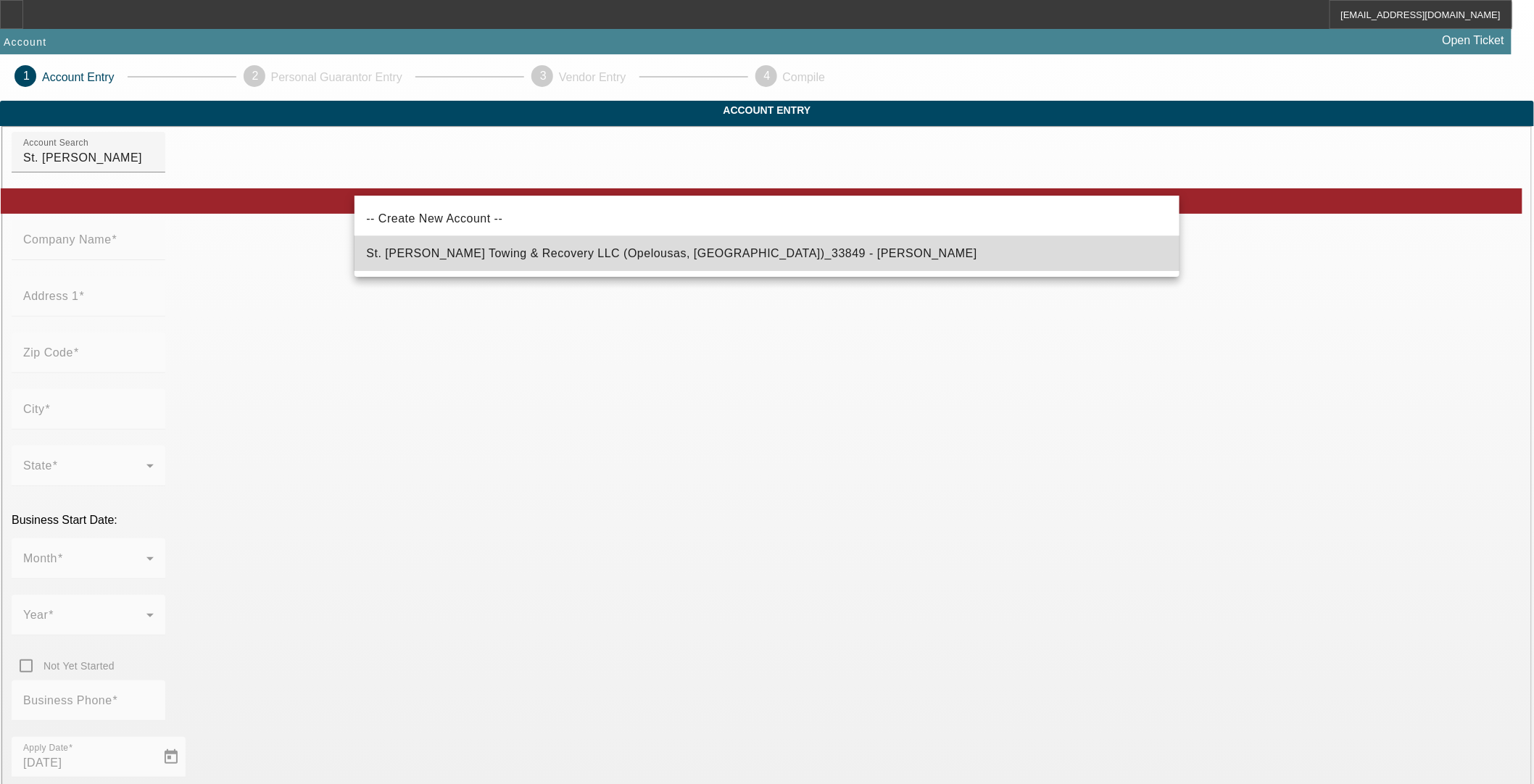
click at [486, 254] on span "St. Landry Towing & Recovery LLC (Opelousas, LA)_33849 - Estilette, Brock" at bounding box center [671, 253] width 611 height 12
type input "St. Landry Towing & Recovery LLC (Opelousas, LA)_33849 - Estilette, Brock"
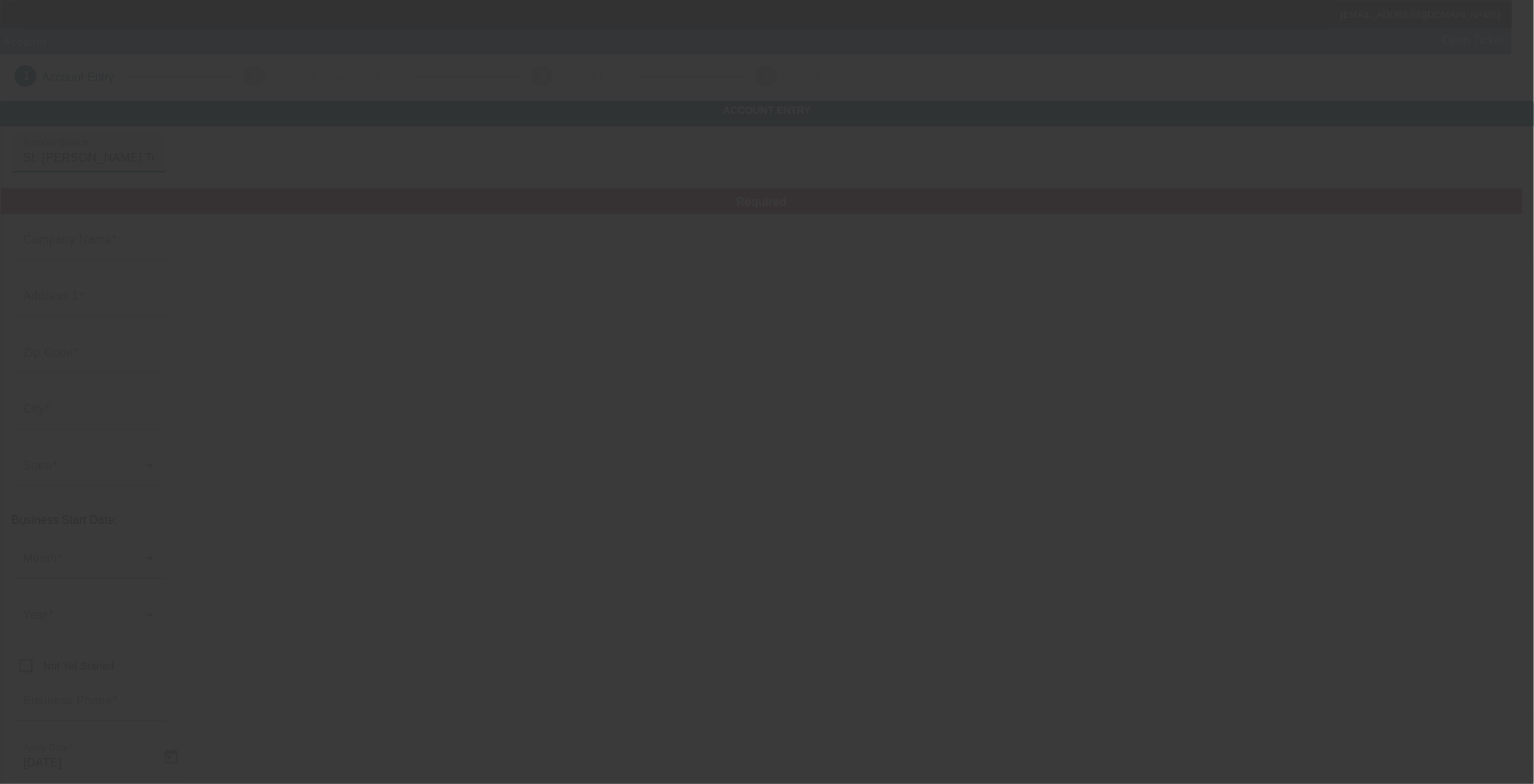
type input "St. [PERSON_NAME] Towing & Recovery LLC"
type input "[STREET_ADDRESS][PERSON_NAME]"
type input "70570"
type input "Opelousas"
type input "[PHONE_NUMBER]"
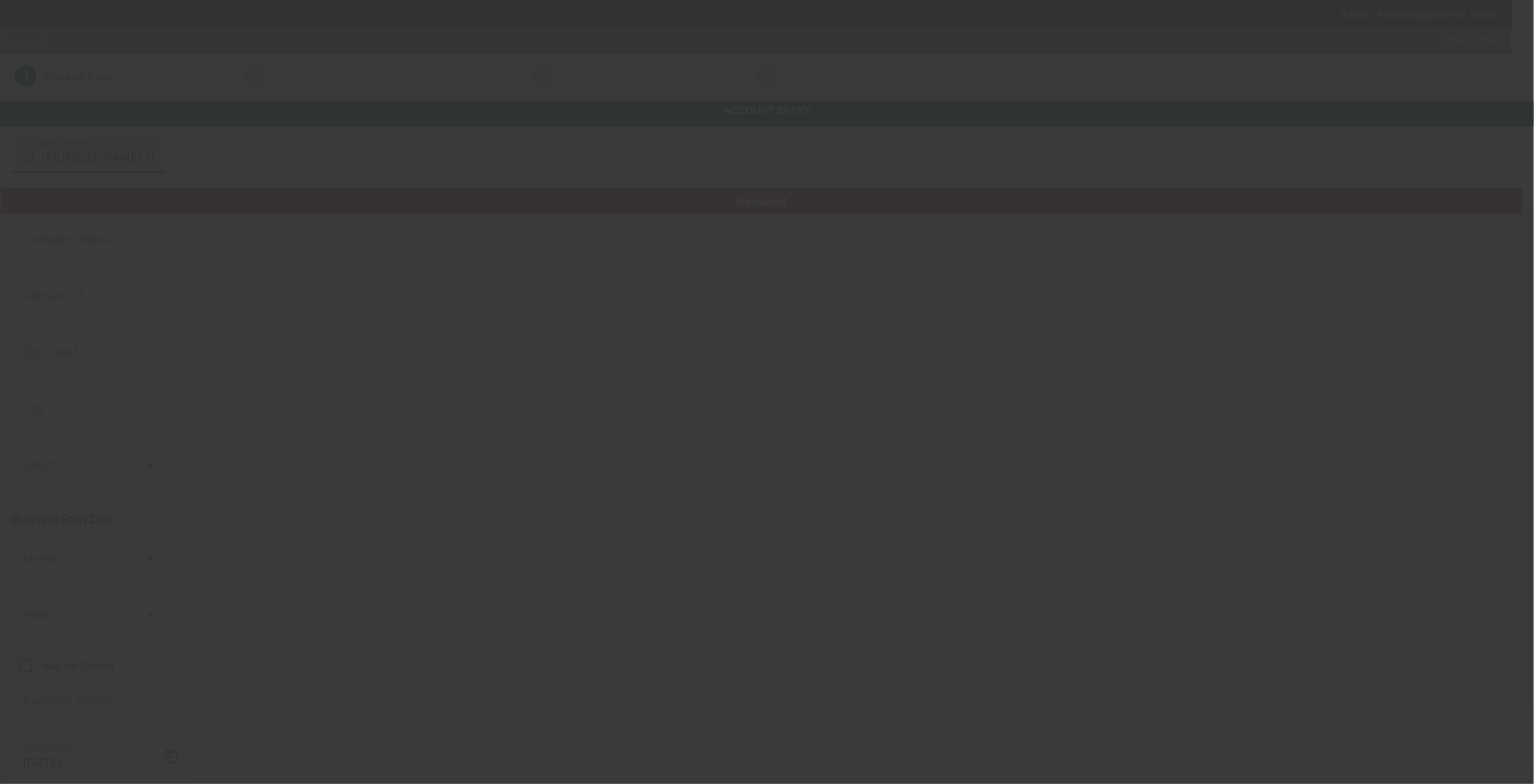
type input "St. Landry Parish"
type input "[US_EMPLOYER_IDENTIFICATION_NUMBER]"
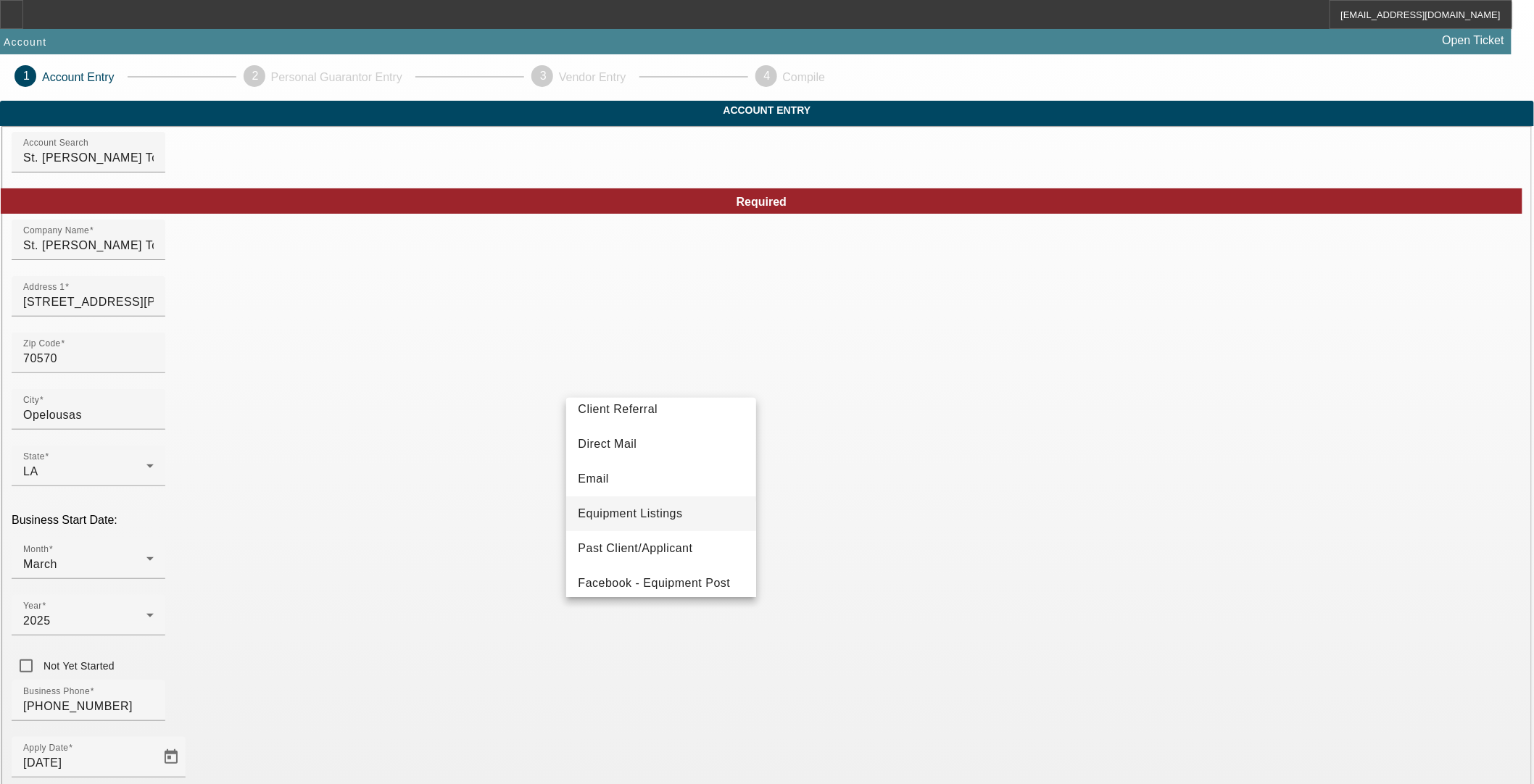
scroll to position [80, 0]
click at [671, 543] on span "Past Client/Applicant" at bounding box center [635, 549] width 114 height 17
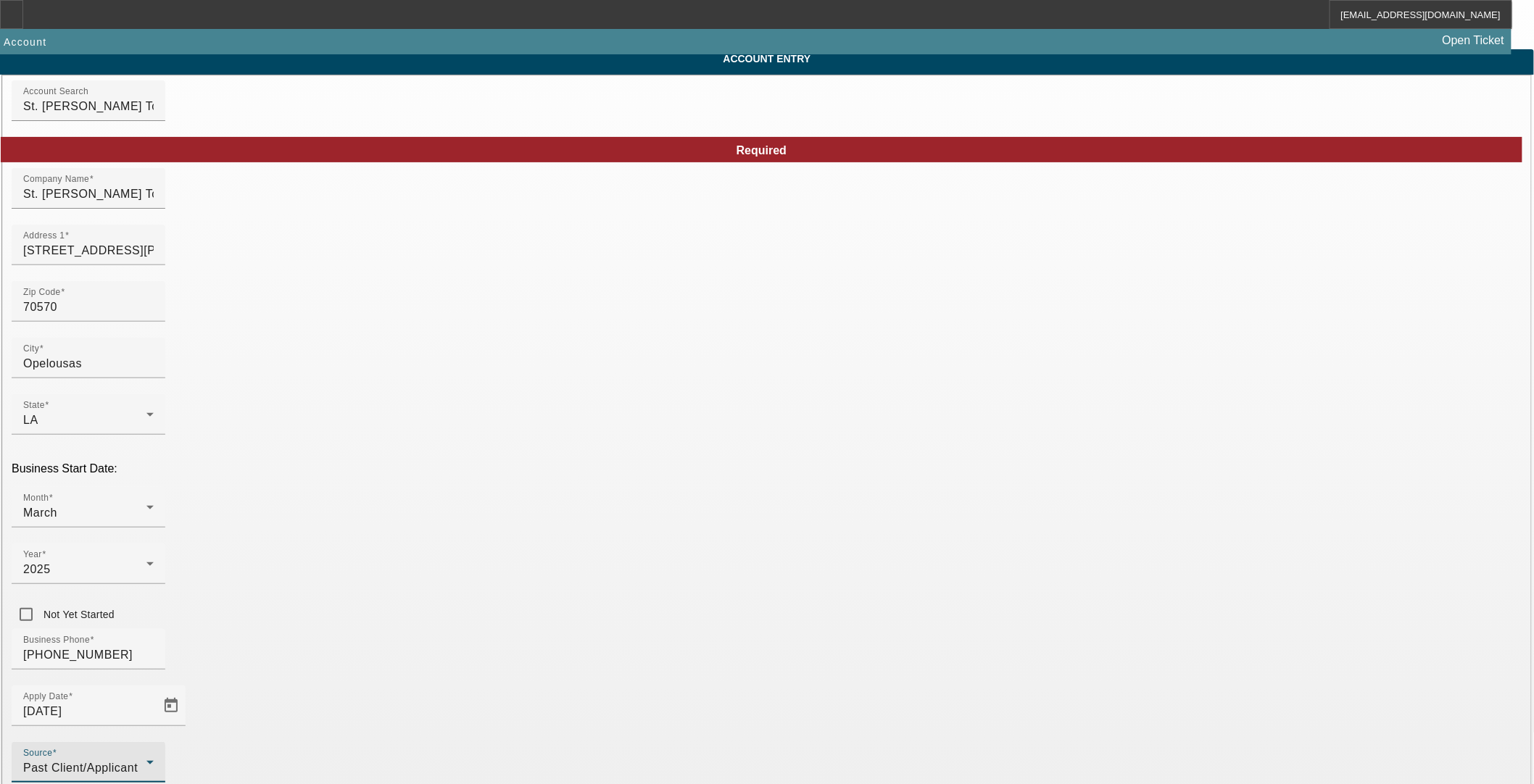
scroll to position [117, 0]
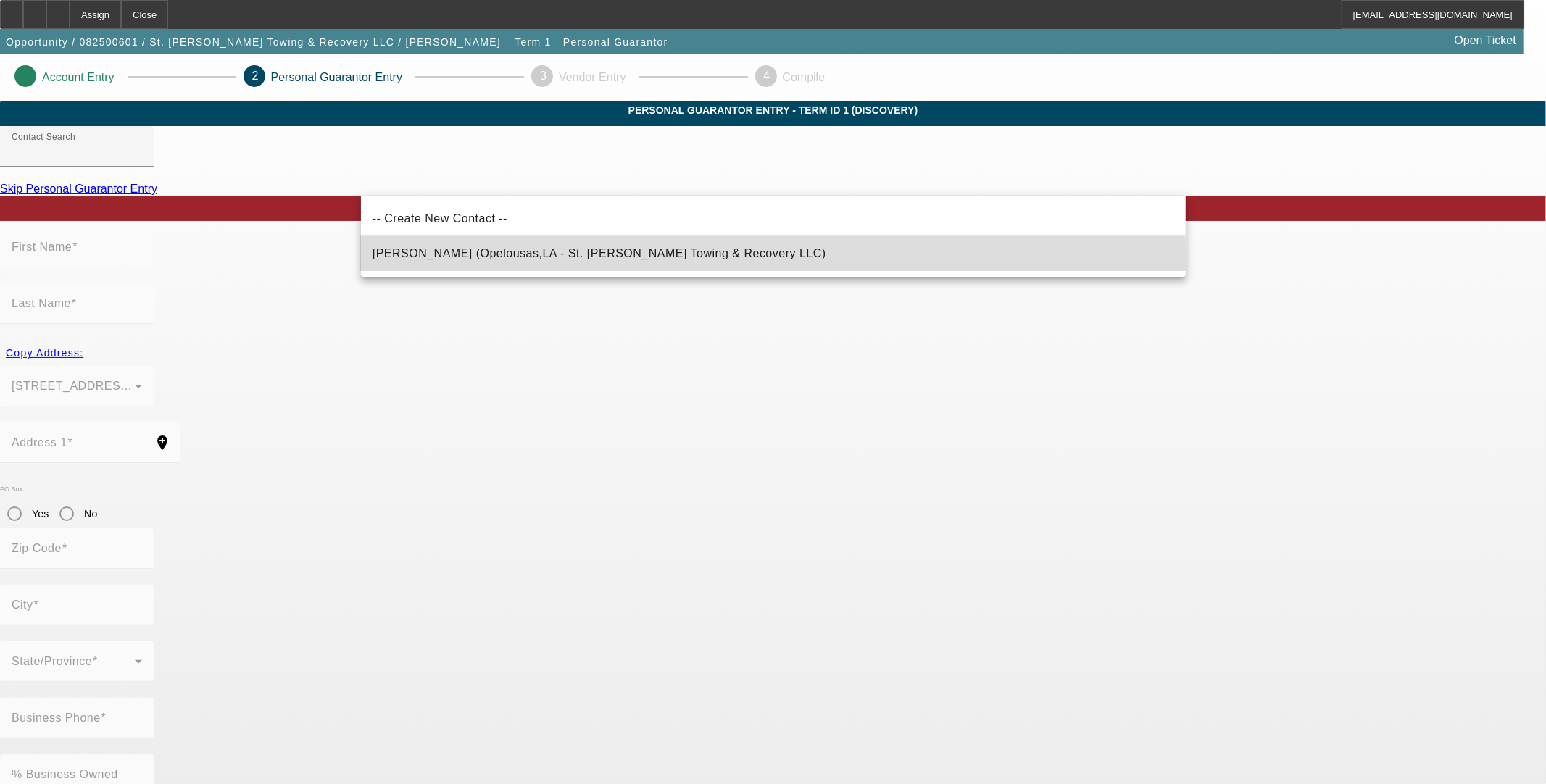
click at [487, 260] on span "Estilette, Brock (Opelousas,LA - St. Landry Towing & Recovery LLC)" at bounding box center [599, 254] width 454 height 17
type input "Estilette, Brock (Opelousas,LA - St. Landry Towing & Recovery LLC)"
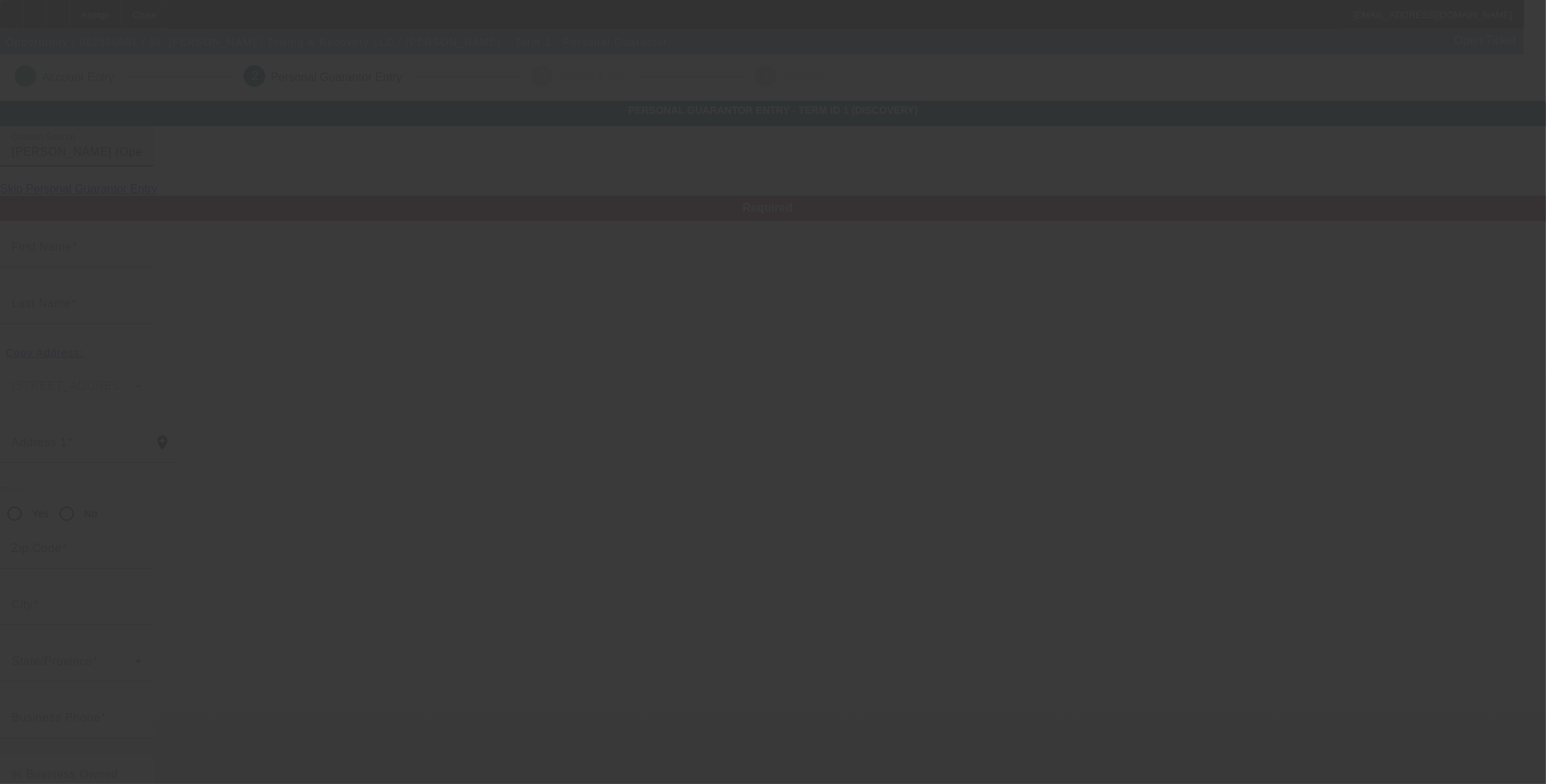
type input "Brock"
type input "Estilette"
type input "873 Miller Road"
radio input "true"
type input "70570"
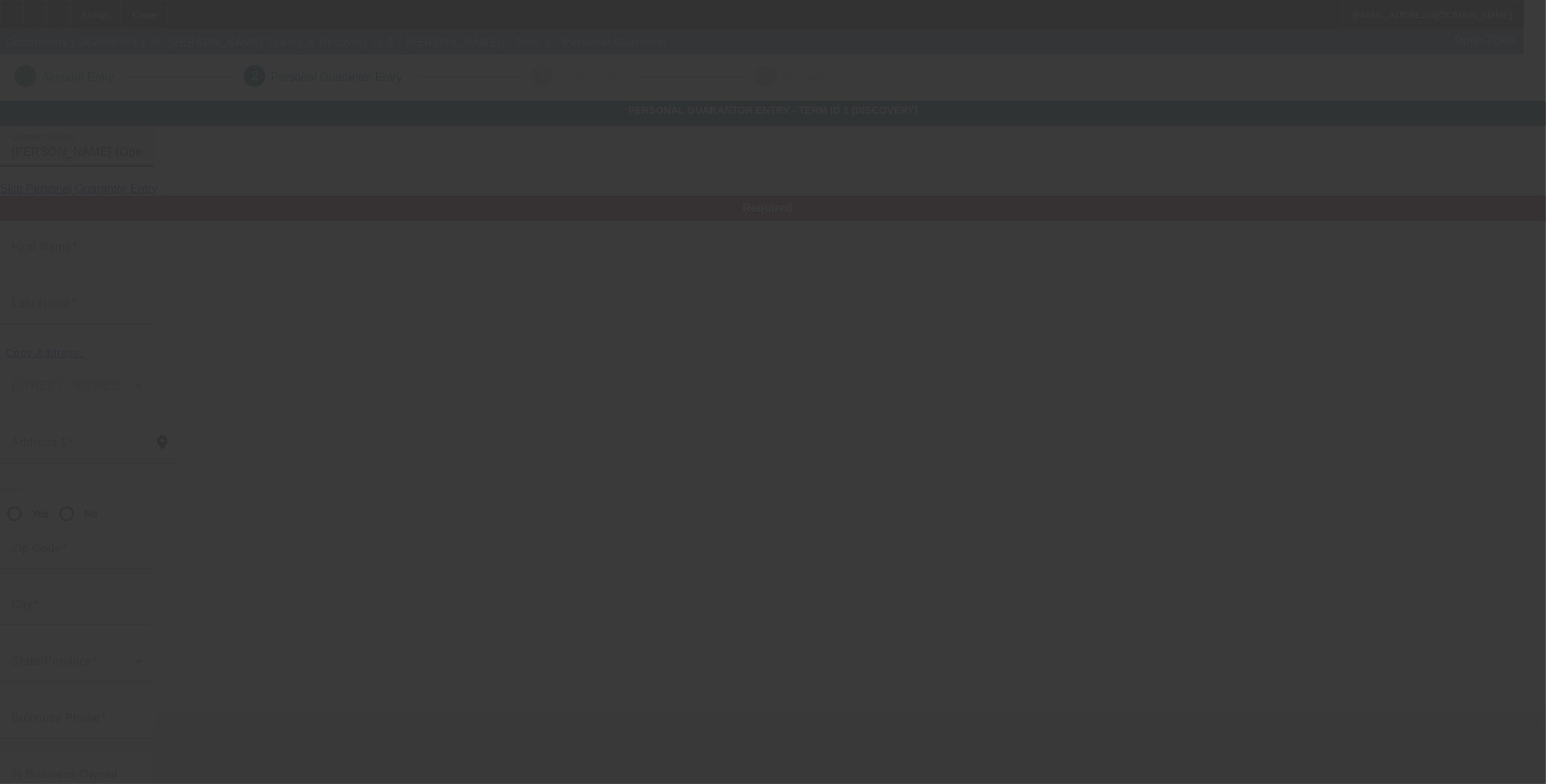
type input "Opelousas"
type input "[PHONE_NUMBER]"
type input "100"
type input "437-61-5355"
type input "towmaster2816@gmail.com"
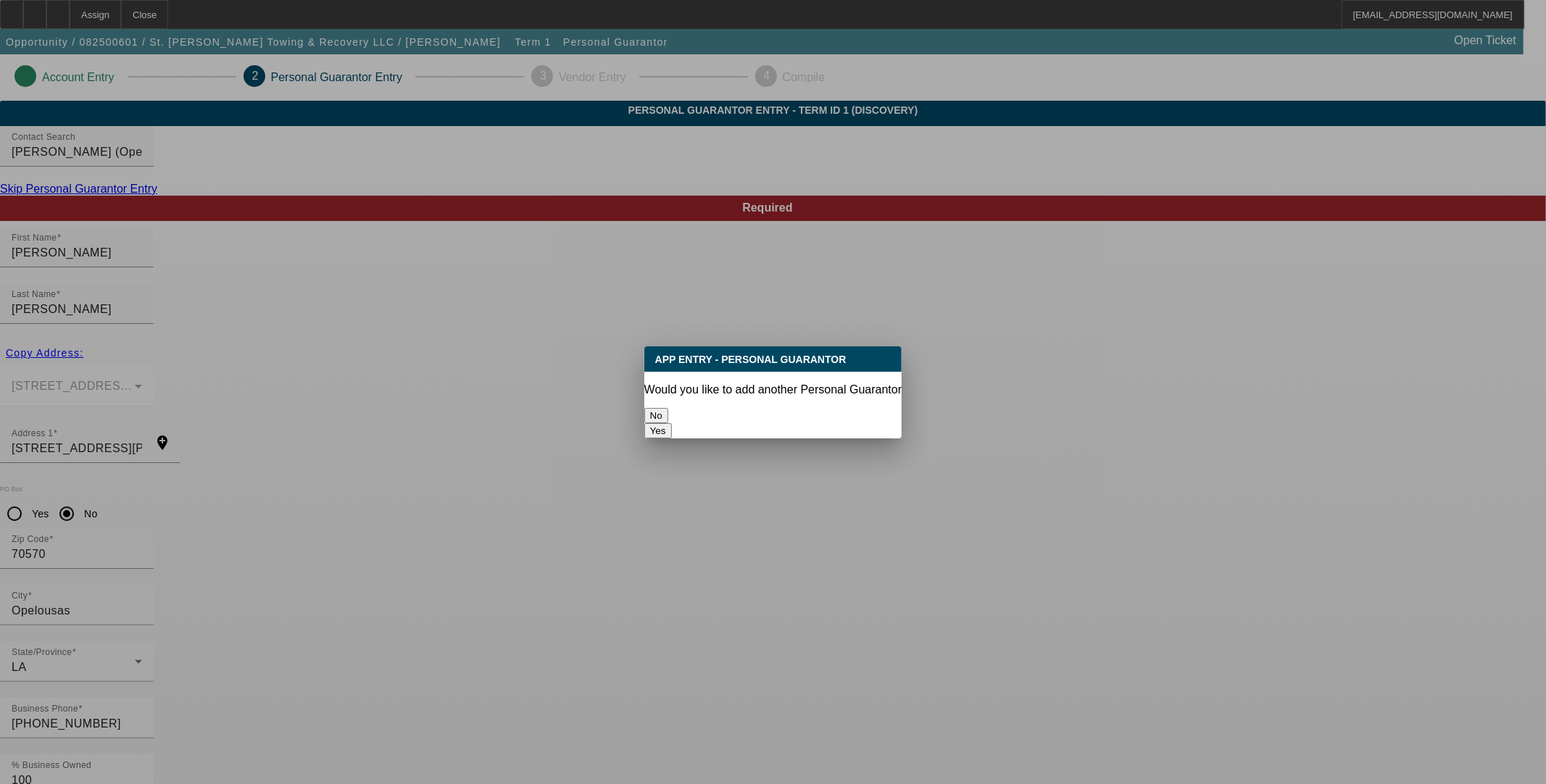
click at [668, 413] on button "No" at bounding box center [656, 416] width 24 height 15
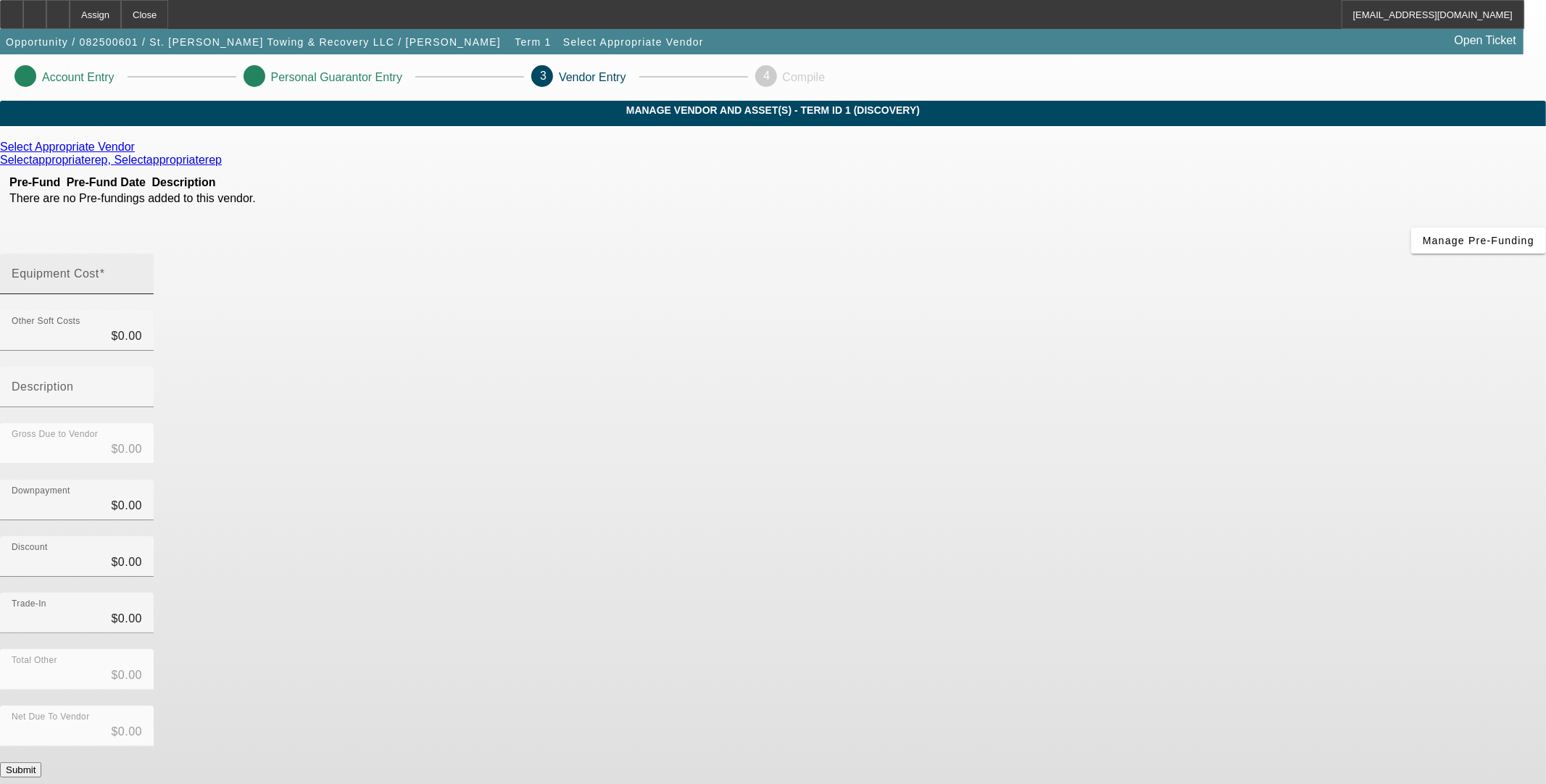
click at [142, 254] on div "Equipment Cost" at bounding box center [77, 274] width 131 height 41
type input "1"
type input "$1.00"
type input "11"
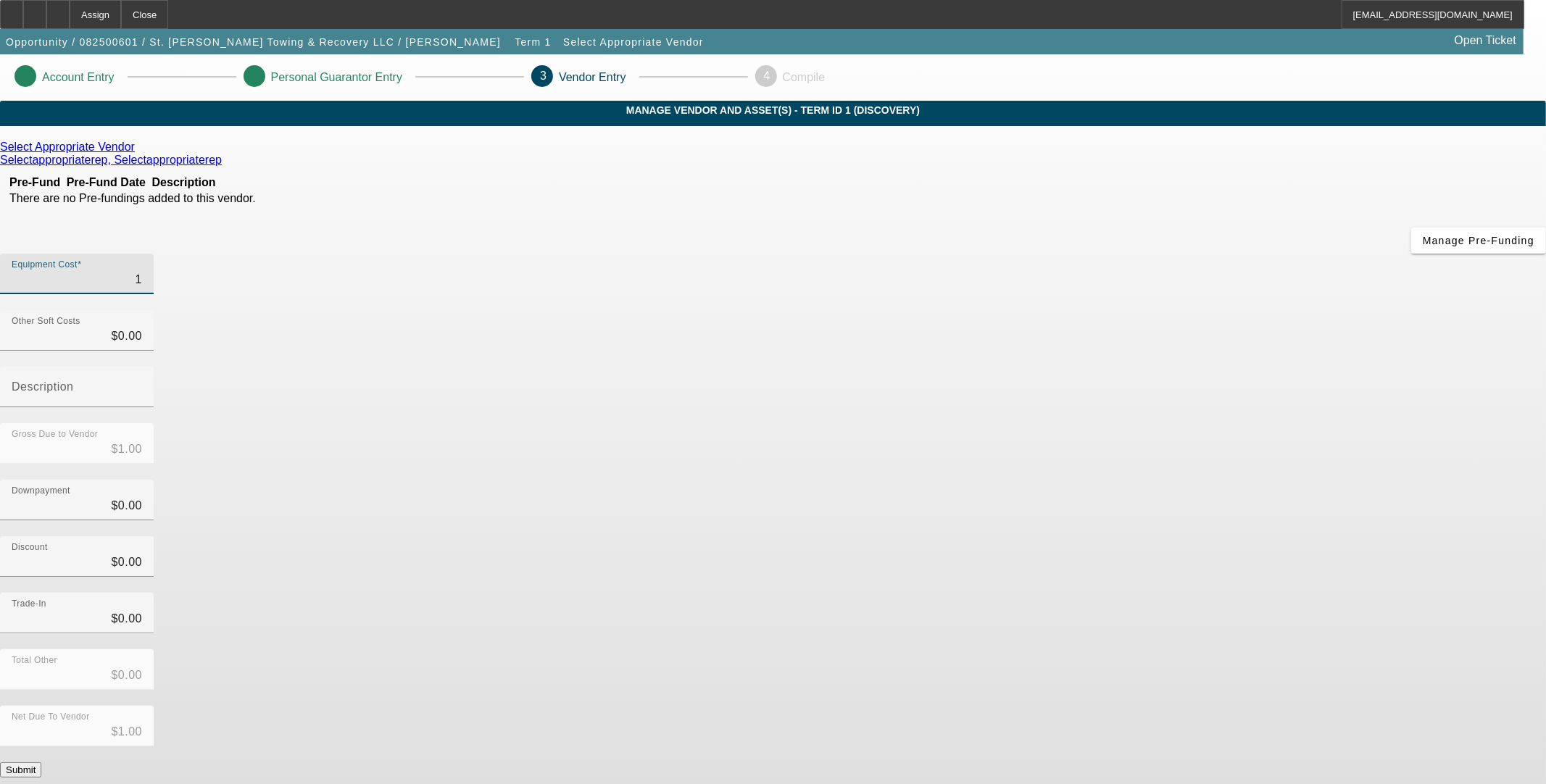
type input "$11.00"
type input "115"
type input "$115.00"
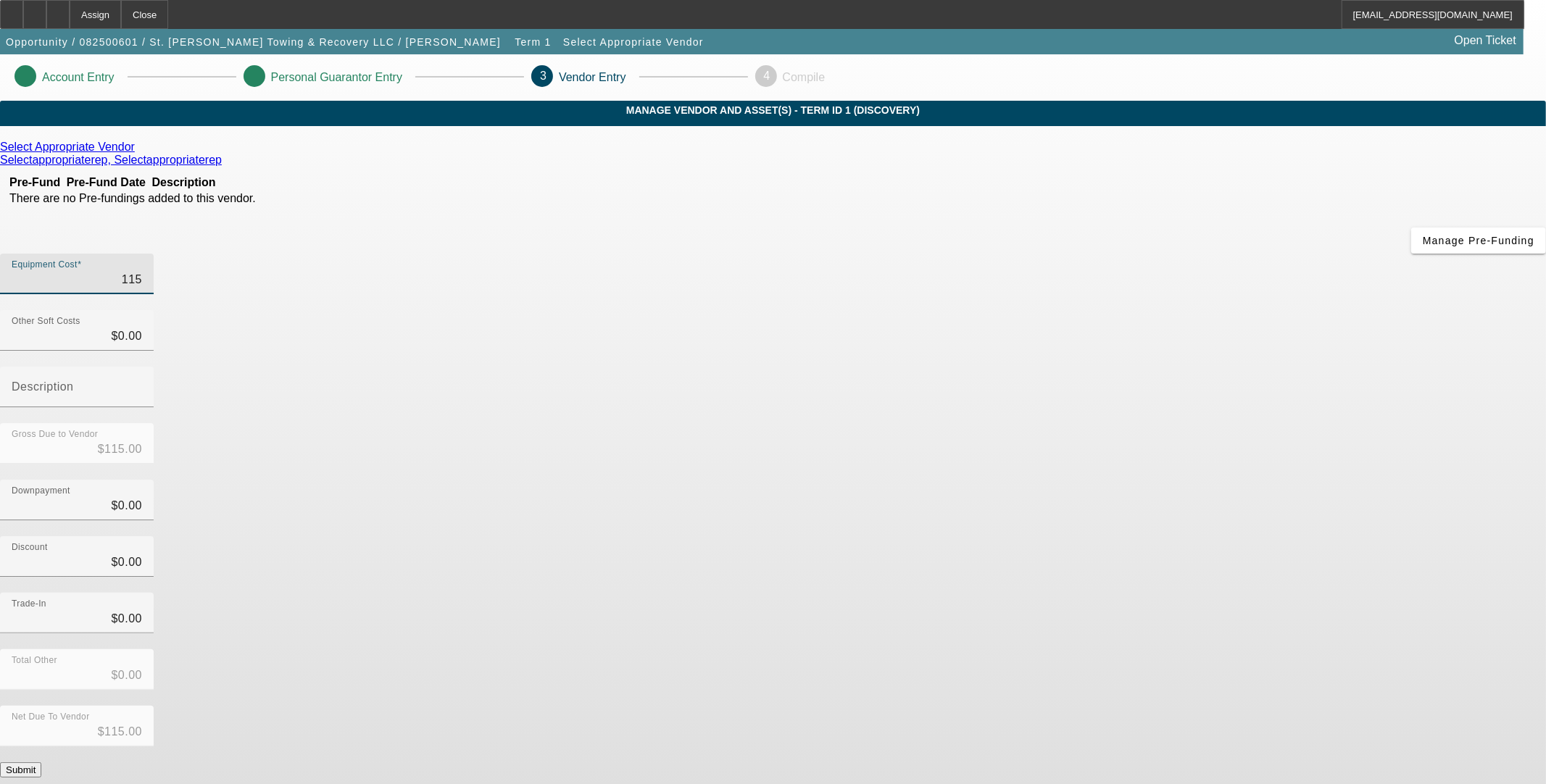
type input "1150"
type input "$1,150.00"
type input "11500"
type input "$11,500.00"
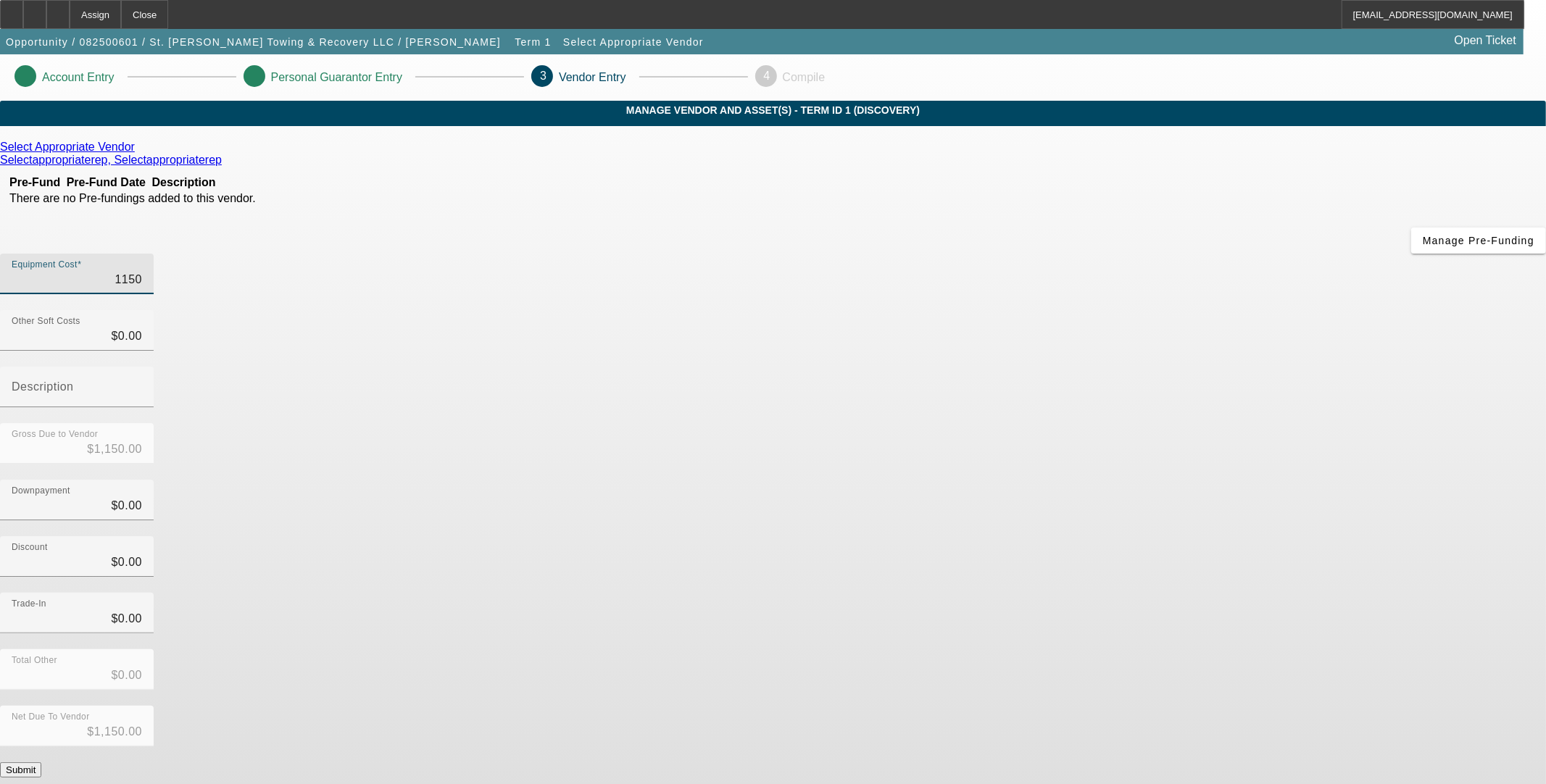
type input "$11,500.00"
type input "115000"
type input "$115,000.00"
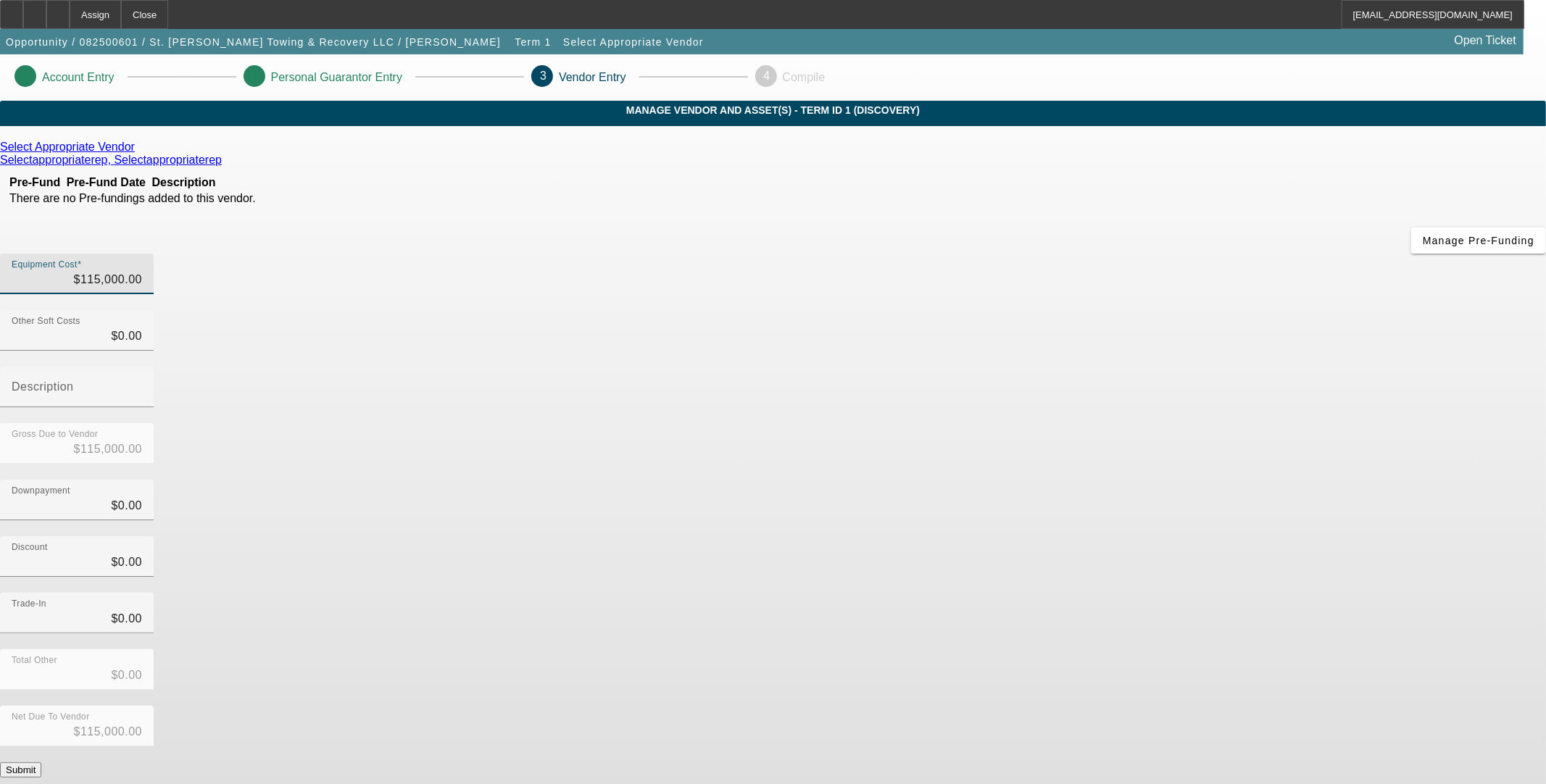
click at [1100, 480] on div "Downpayment $0.00" at bounding box center [773, 508] width 1546 height 56
click at [41, 763] on button "Submit" at bounding box center [20, 770] width 41 height 15
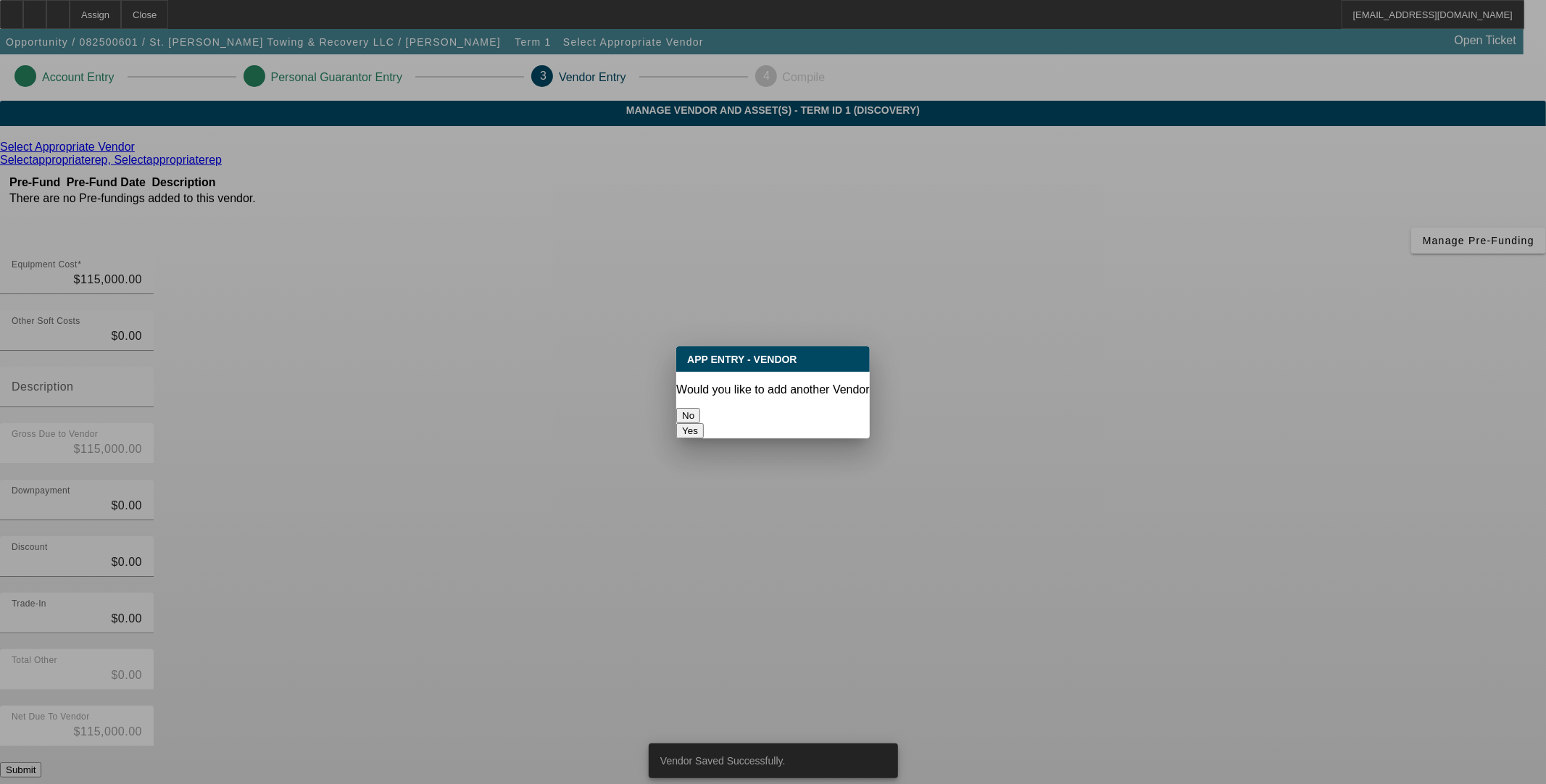
click at [700, 408] on button "No" at bounding box center [688, 416] width 24 height 15
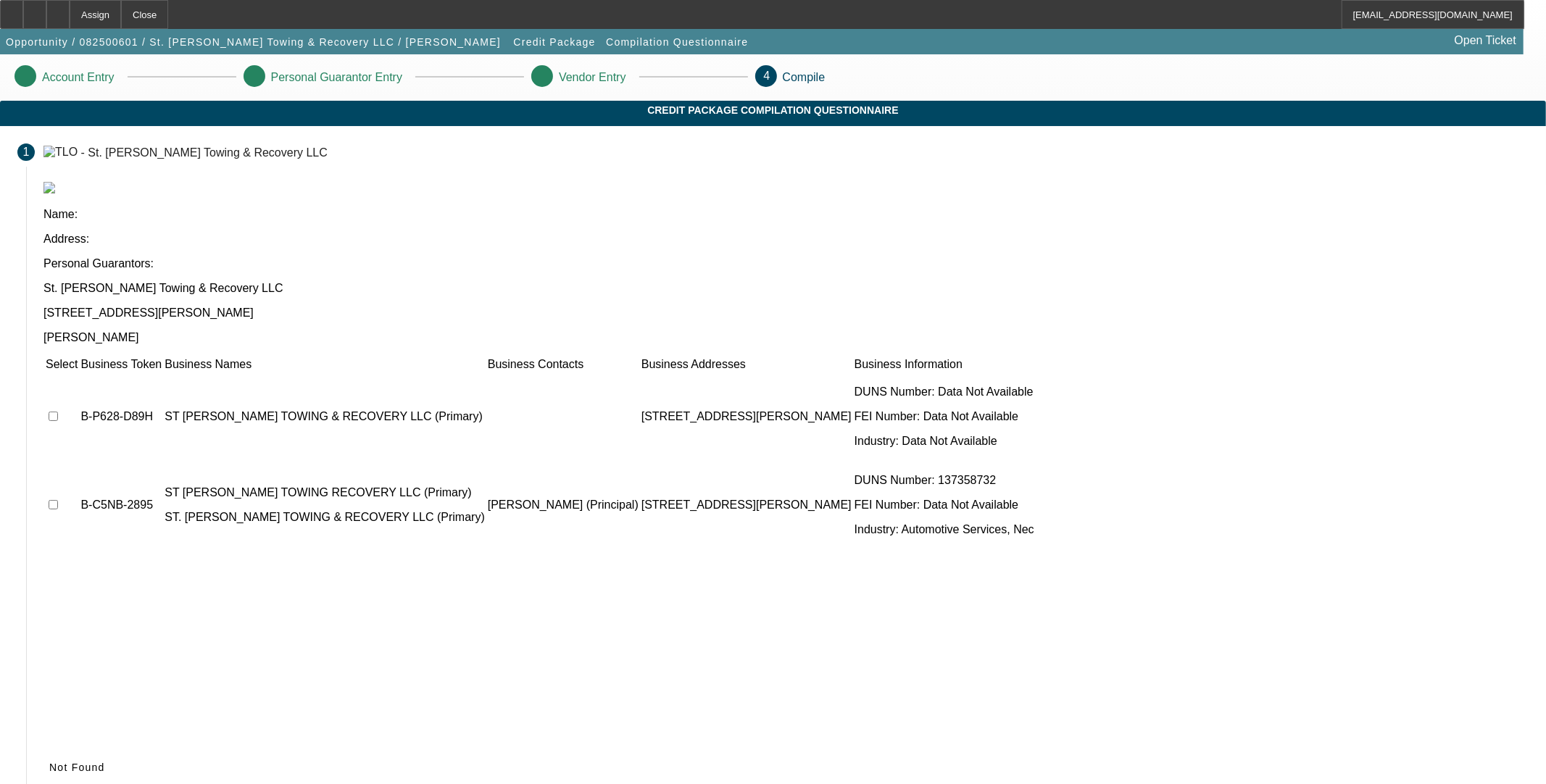
click at [58, 412] on input "checkbox" at bounding box center [53, 416] width 9 height 9
checkbox input "true"
click at [58, 500] on input "checkbox" at bounding box center [53, 505] width 9 height 9
checkbox input "true"
click at [50, 762] on icon at bounding box center [50, 768] width 0 height 12
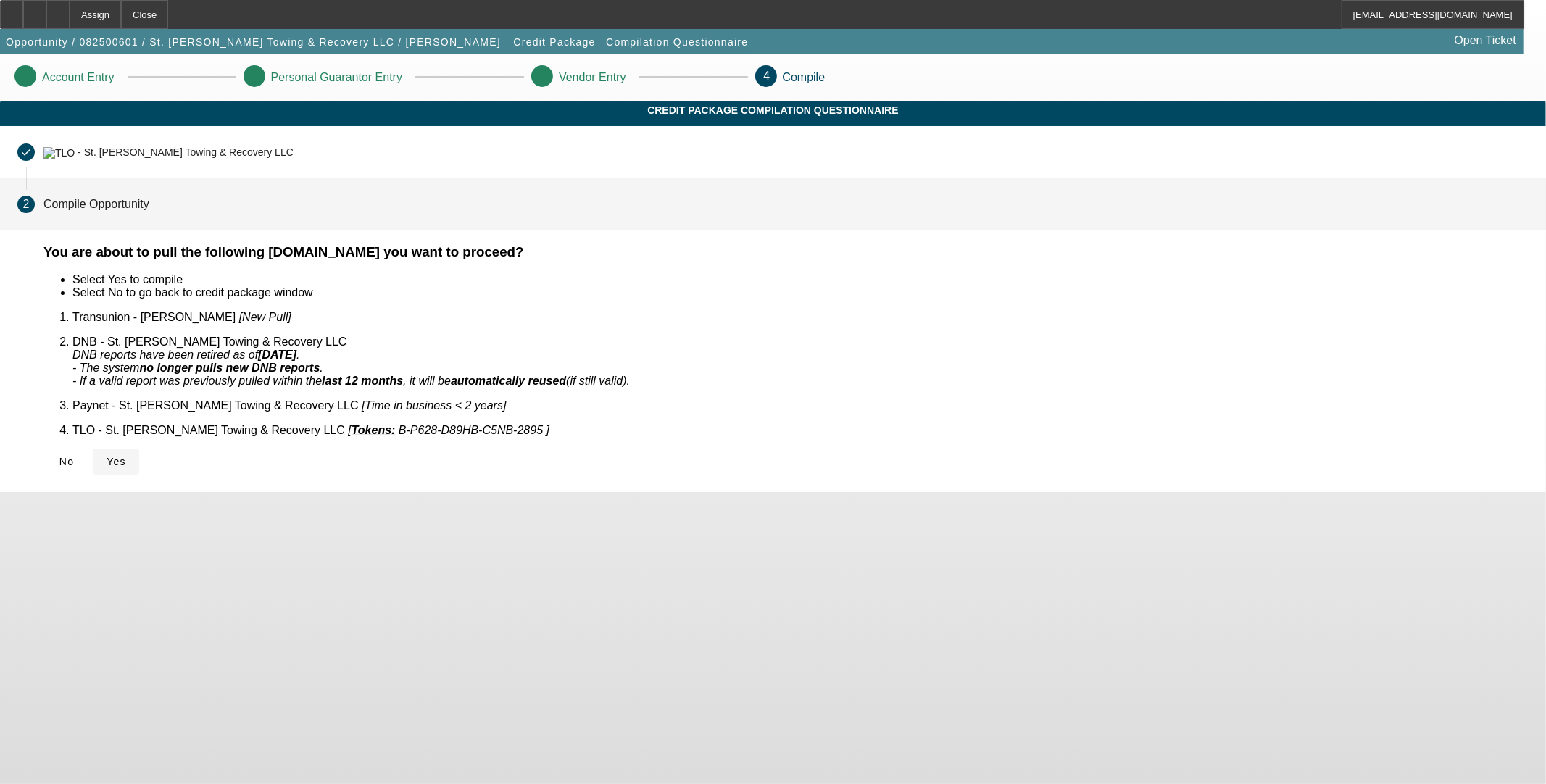
click at [107, 456] on icon at bounding box center [107, 462] width 0 height 12
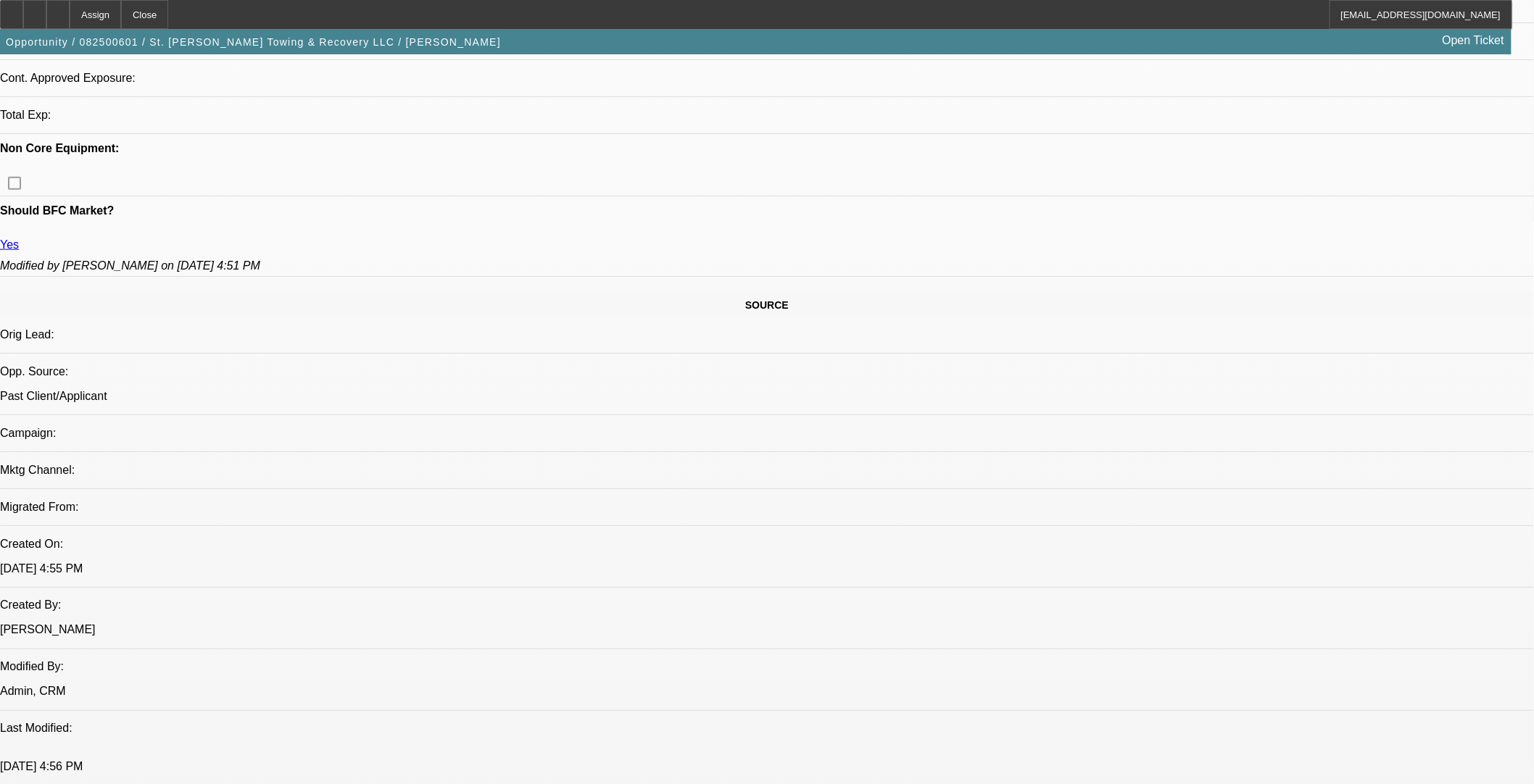
select select "0"
select select "2"
select select "0.1"
select select "4"
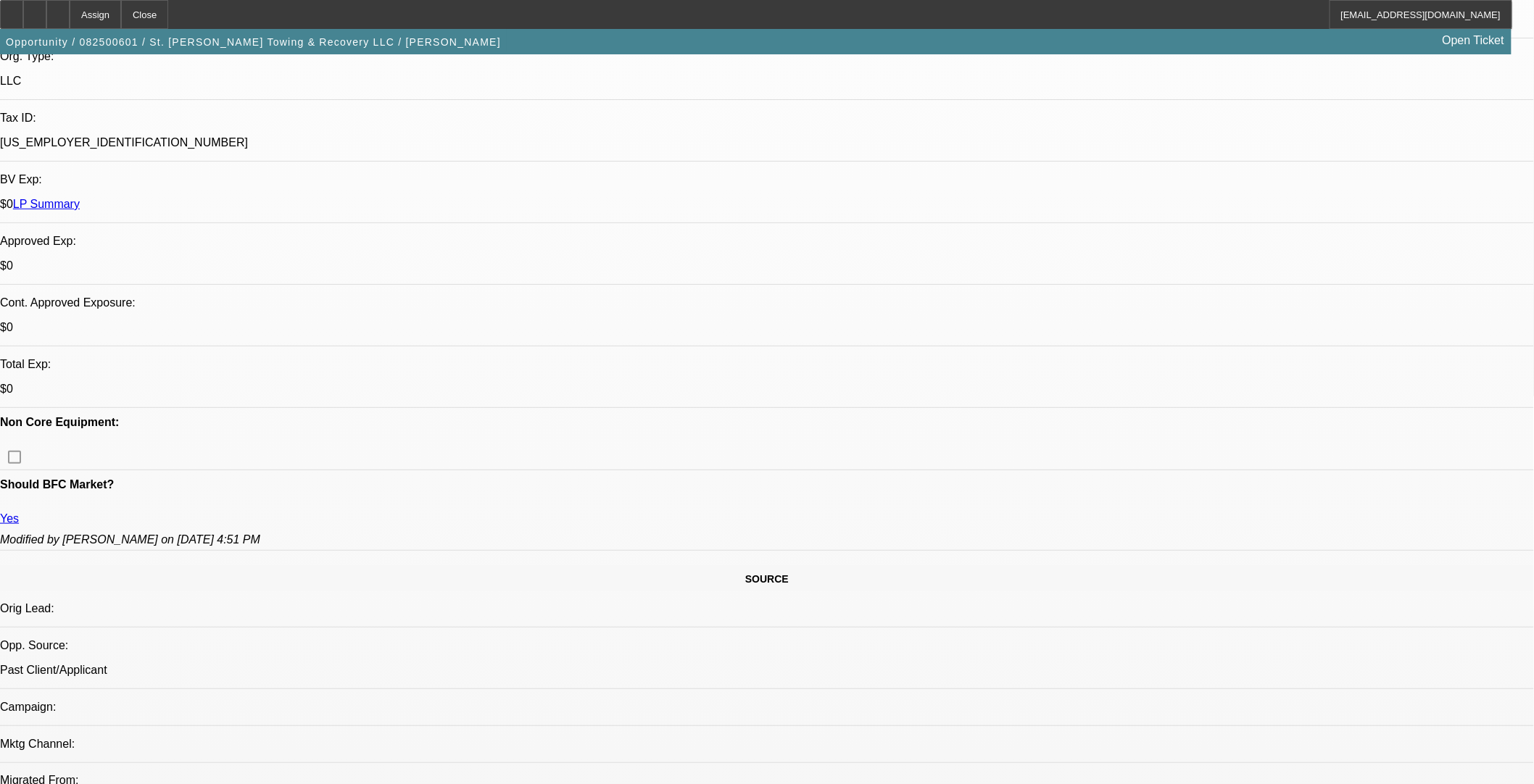
scroll to position [193, 0]
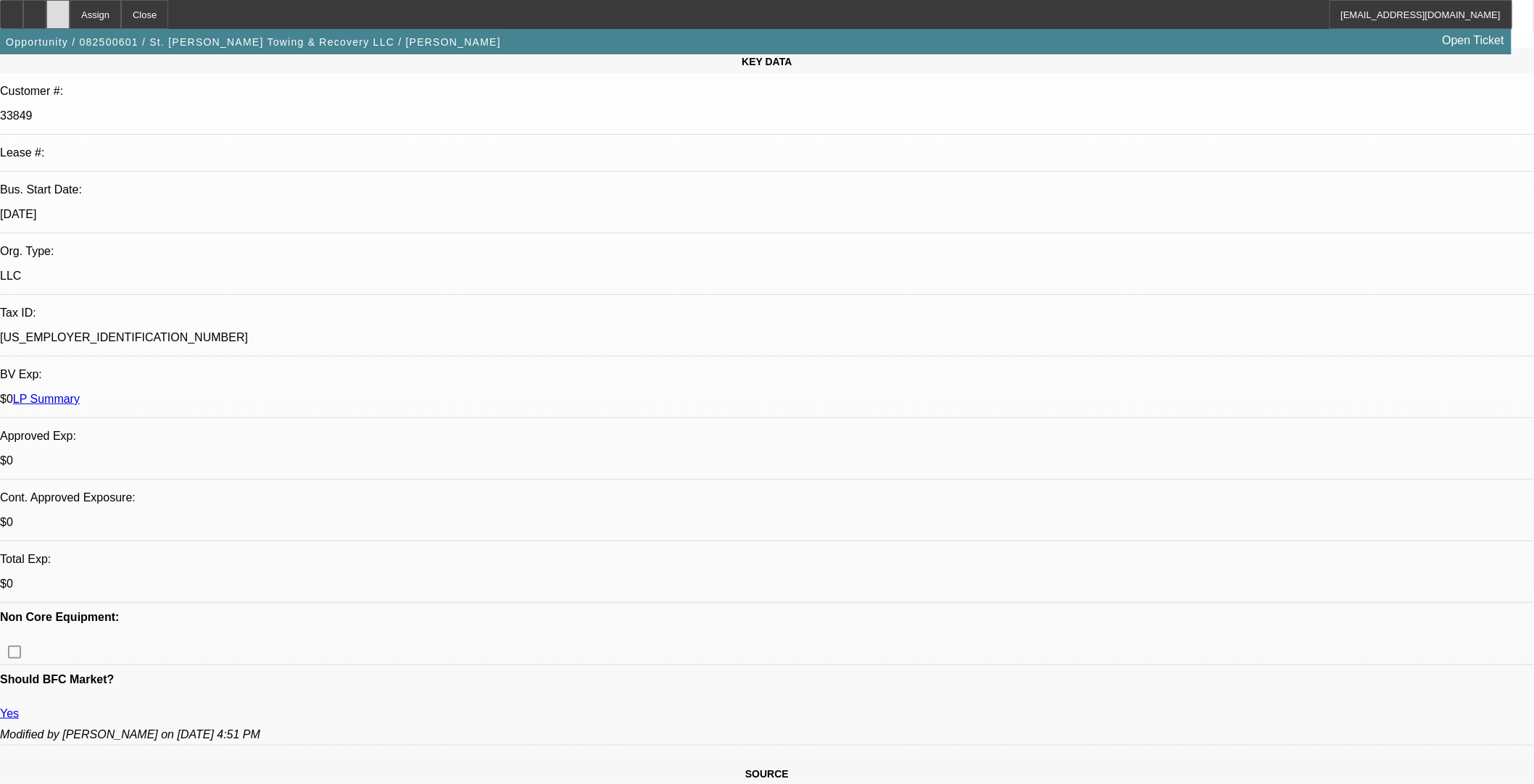
click at [58, 9] on icon at bounding box center [58, 9] width 0 height 0
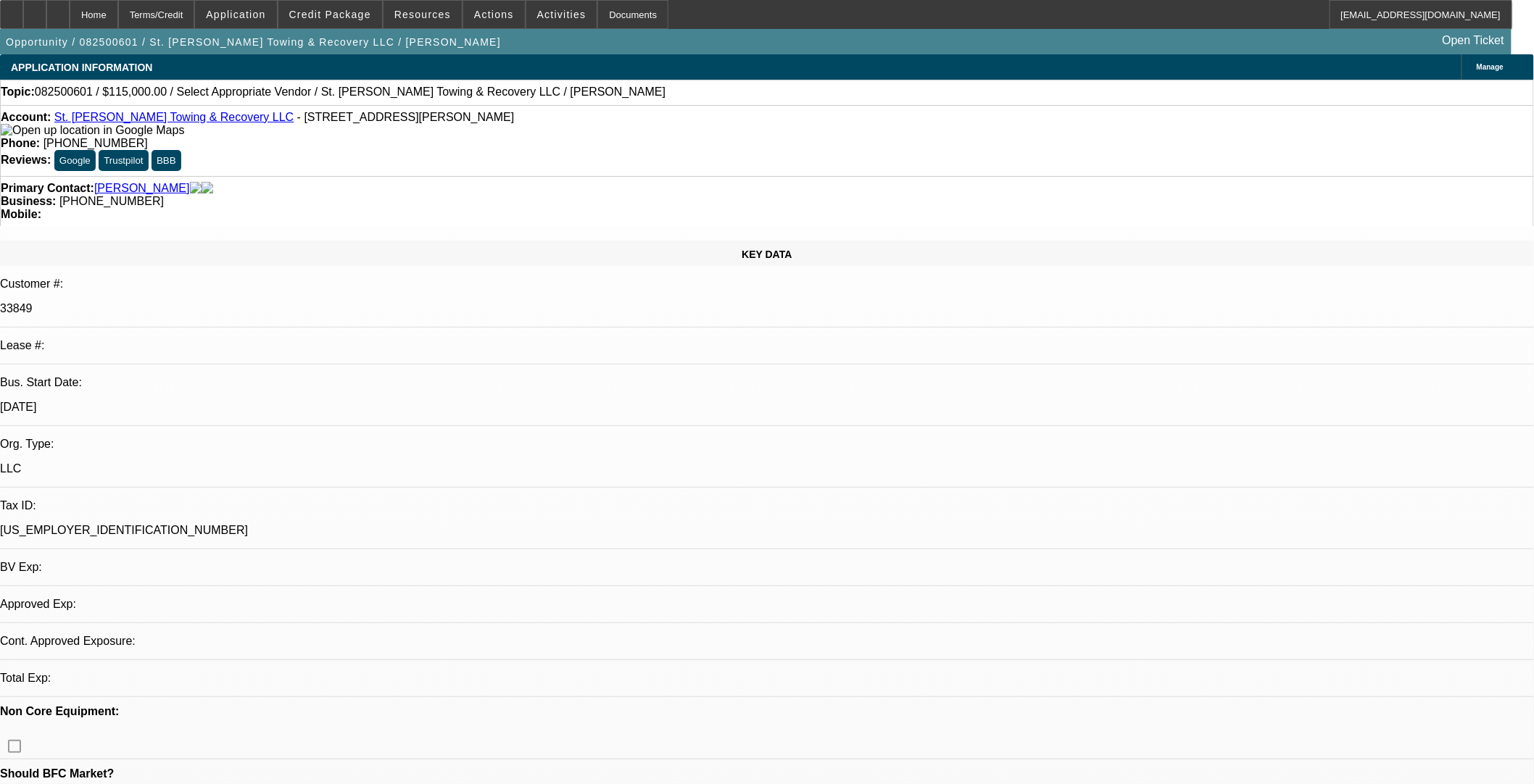
select select "0"
select select "2"
select select "0.1"
select select "4"
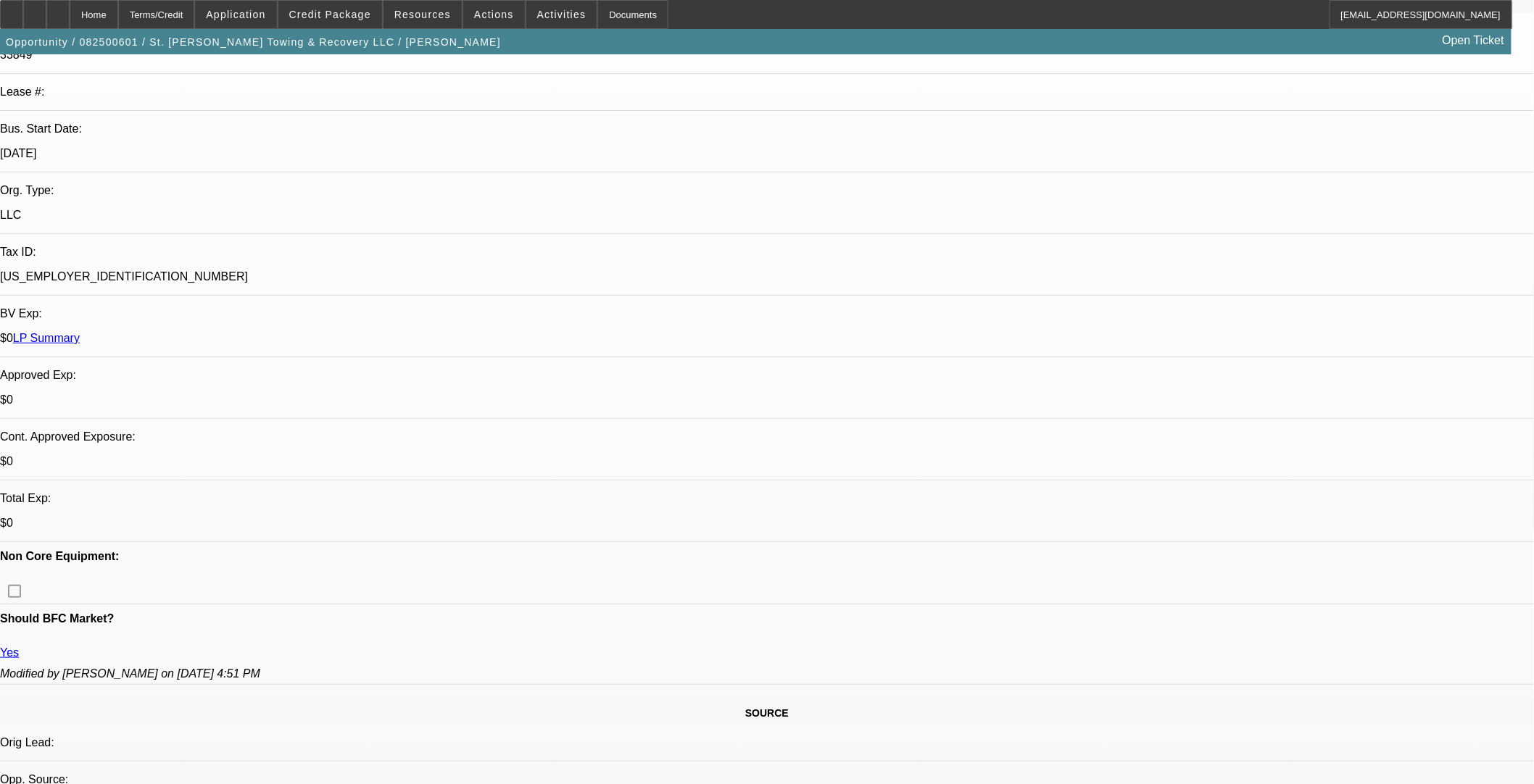
scroll to position [402, 0]
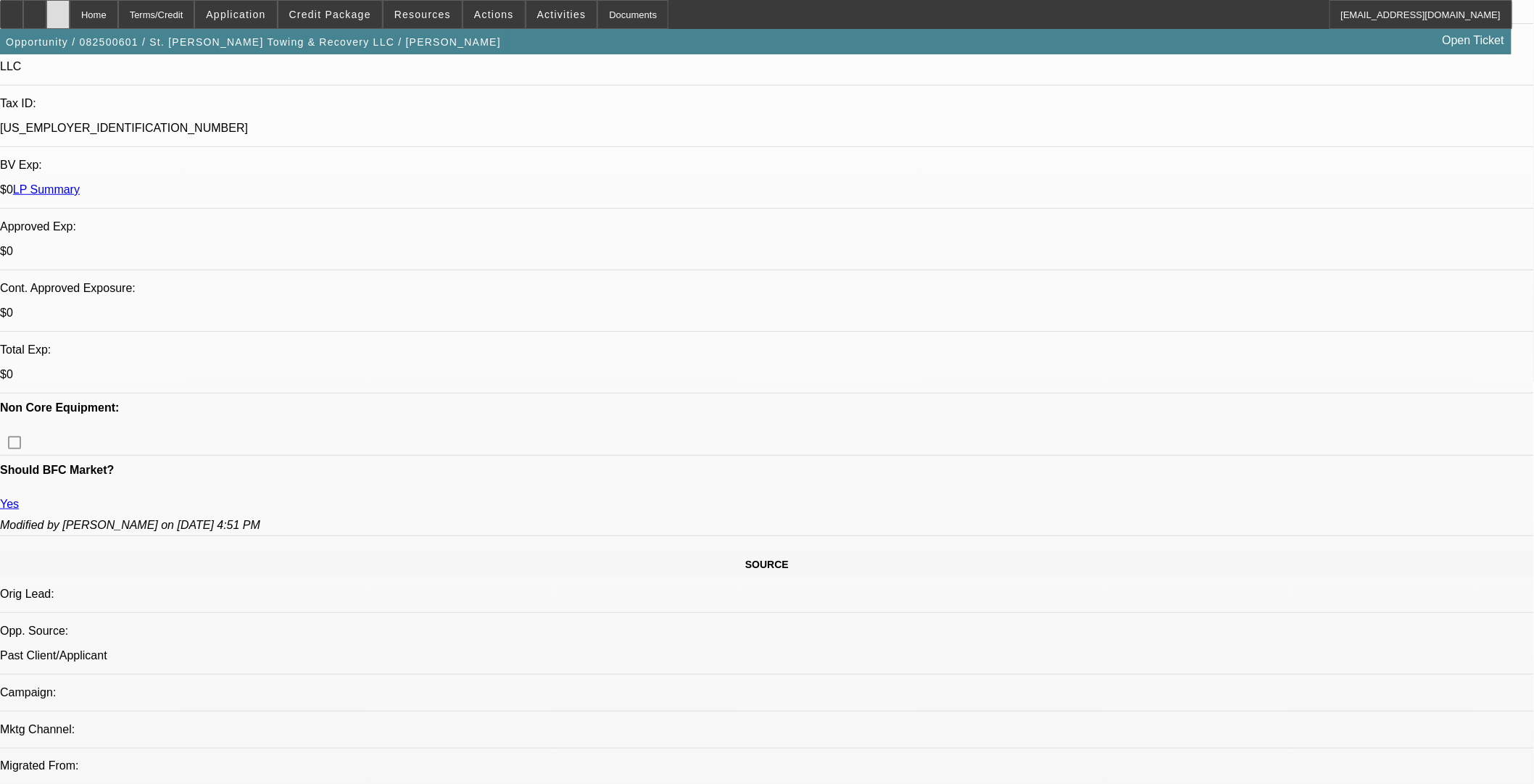
drag, startPoint x: 96, startPoint y: 11, endPoint x: 92, endPoint y: 23, distance: 12.6
click at [69, 11] on div at bounding box center [57, 15] width 23 height 29
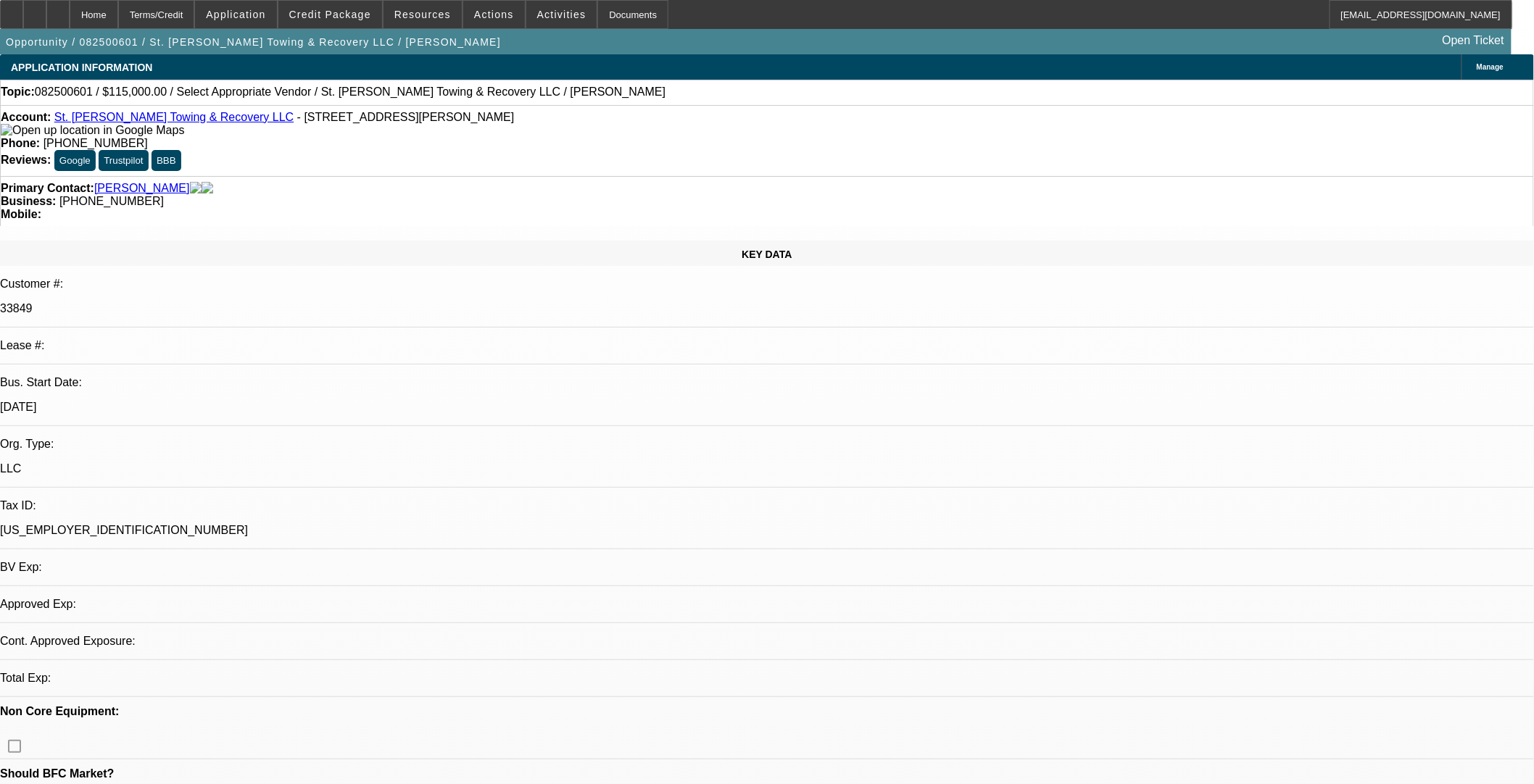
select select "0"
select select "2"
select select "0.1"
select select "4"
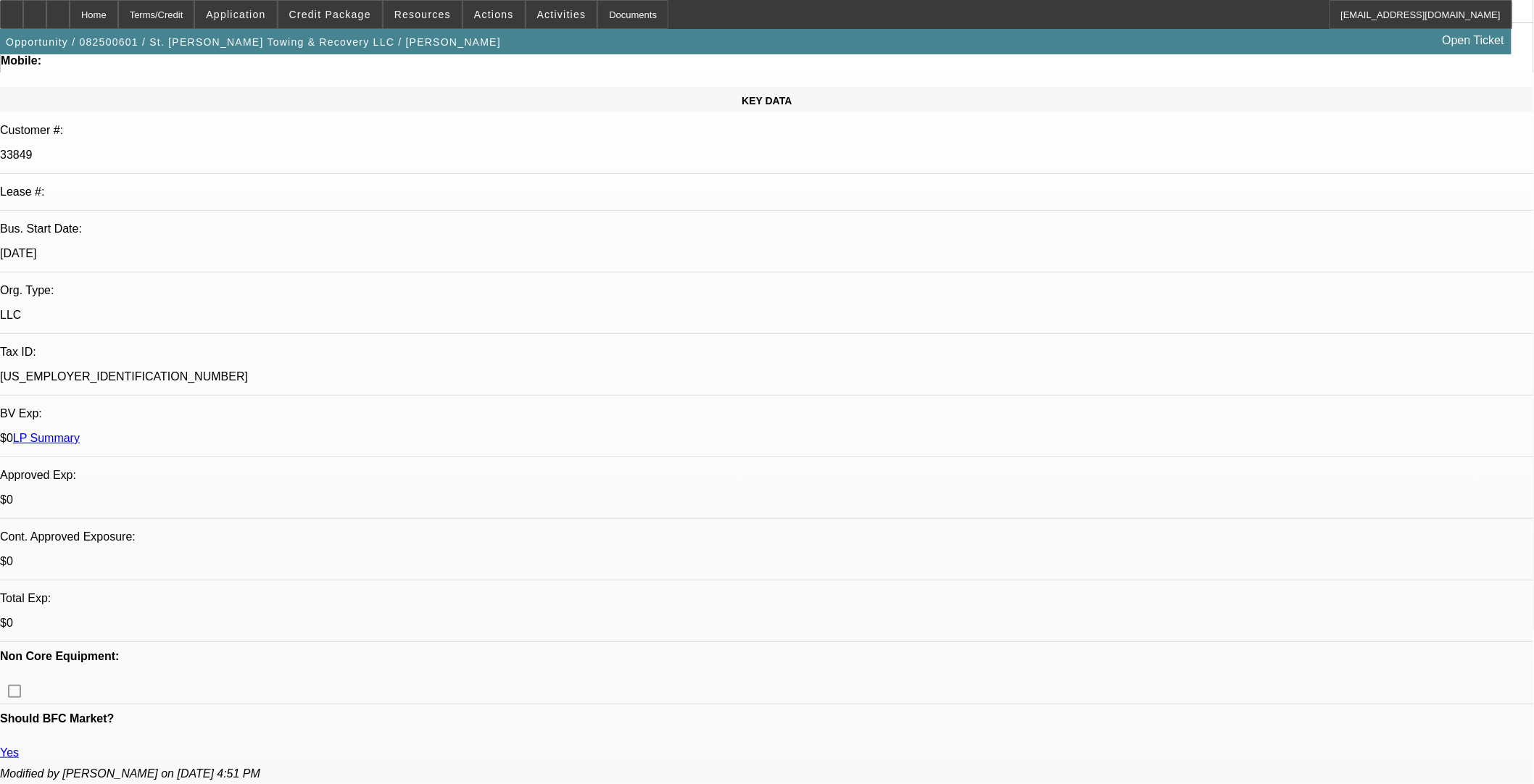
scroll to position [483, 0]
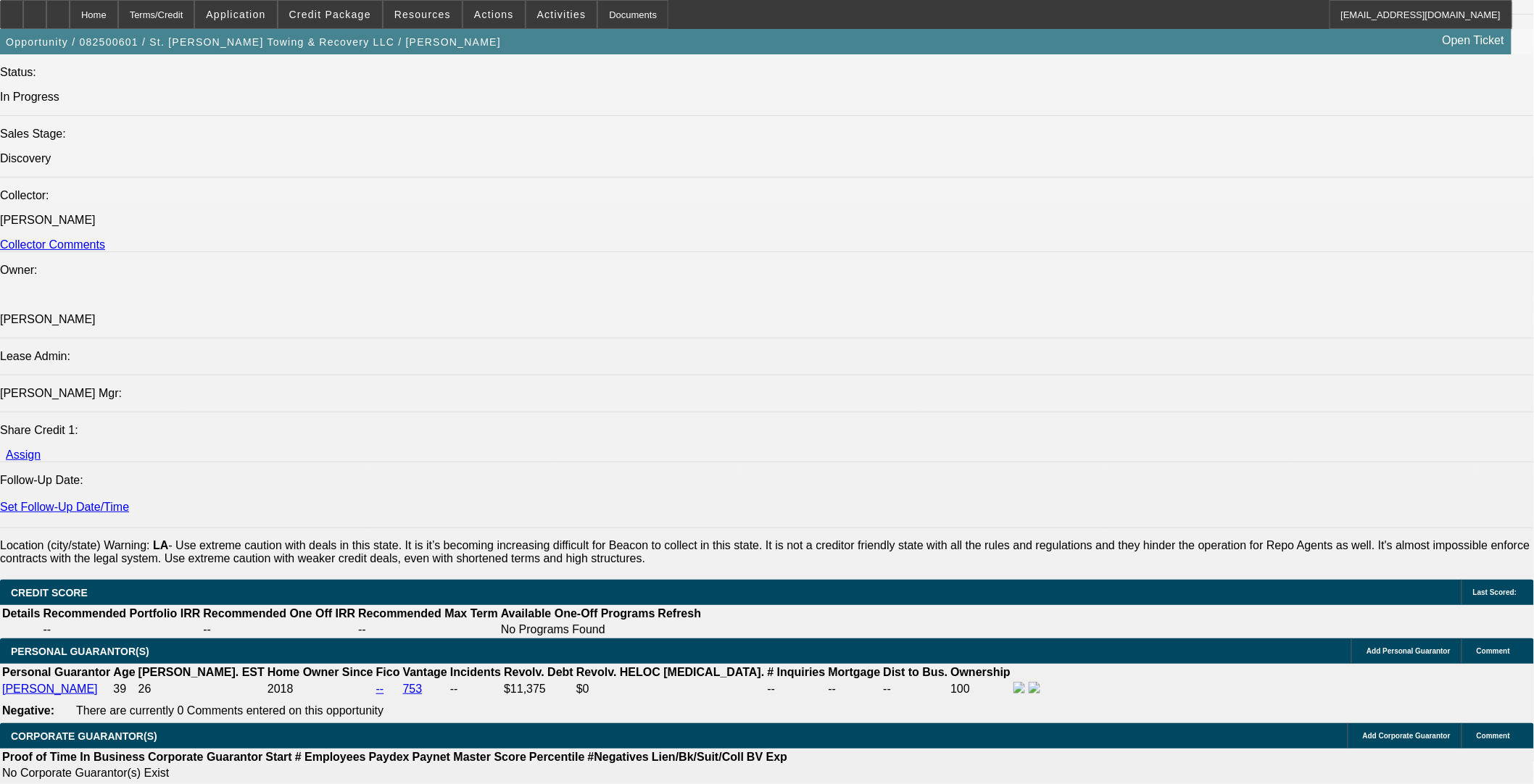
scroll to position [1691, 0]
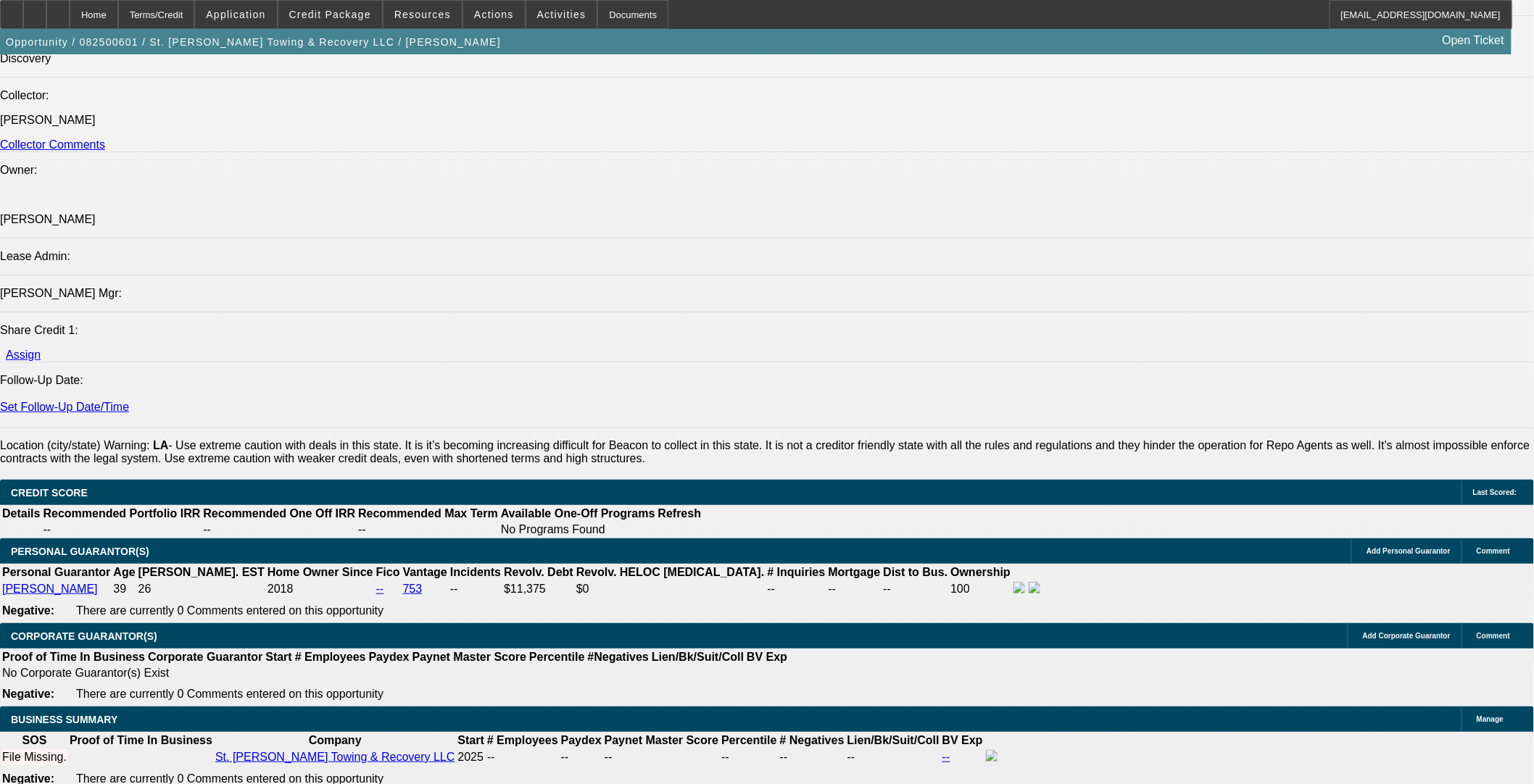
drag, startPoint x: 325, startPoint y: 618, endPoint x: 328, endPoint y: 629, distance: 11.4
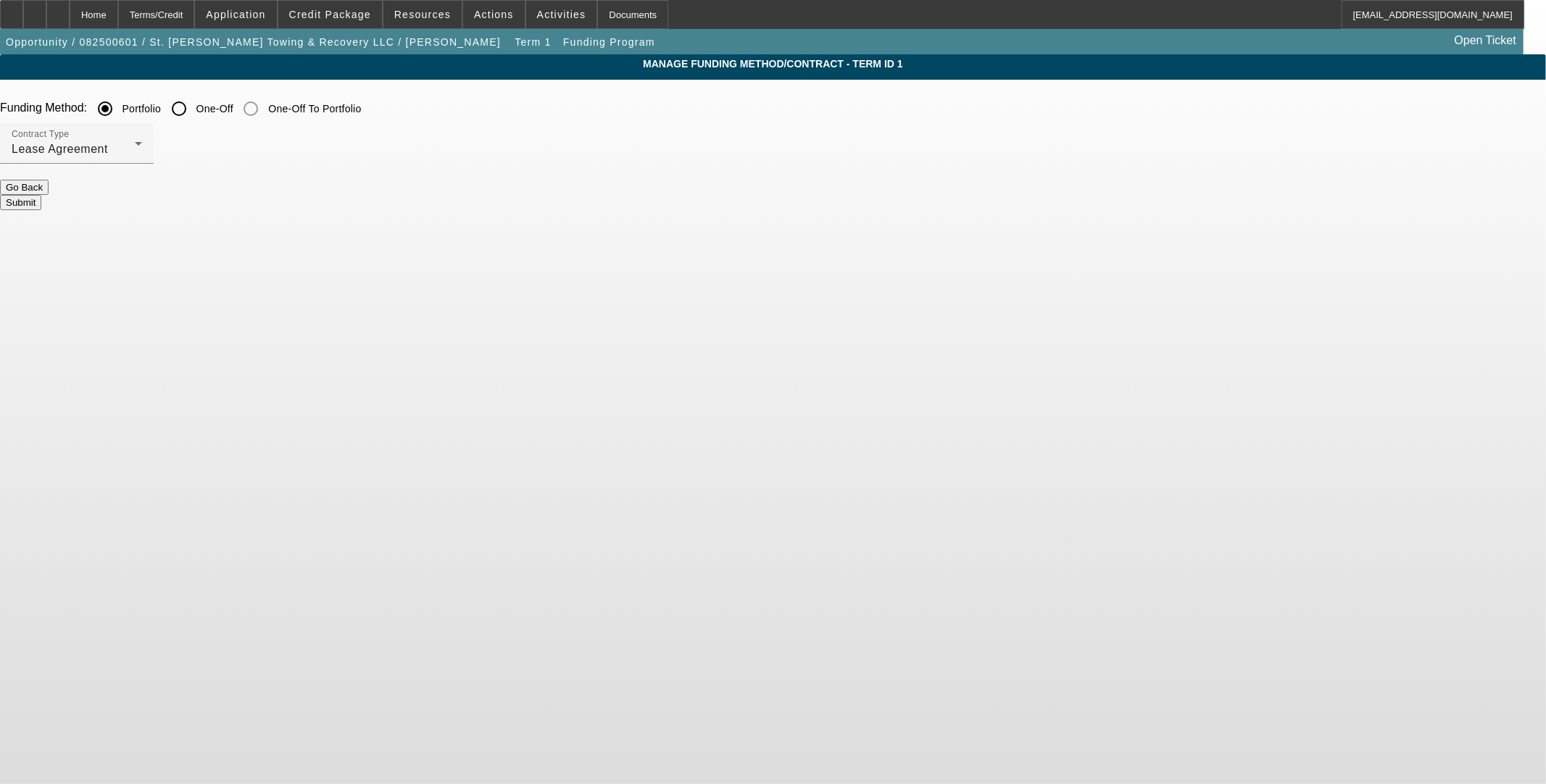
click at [194, 108] on input "One-Off" at bounding box center [179, 108] width 29 height 29
radio input "true"
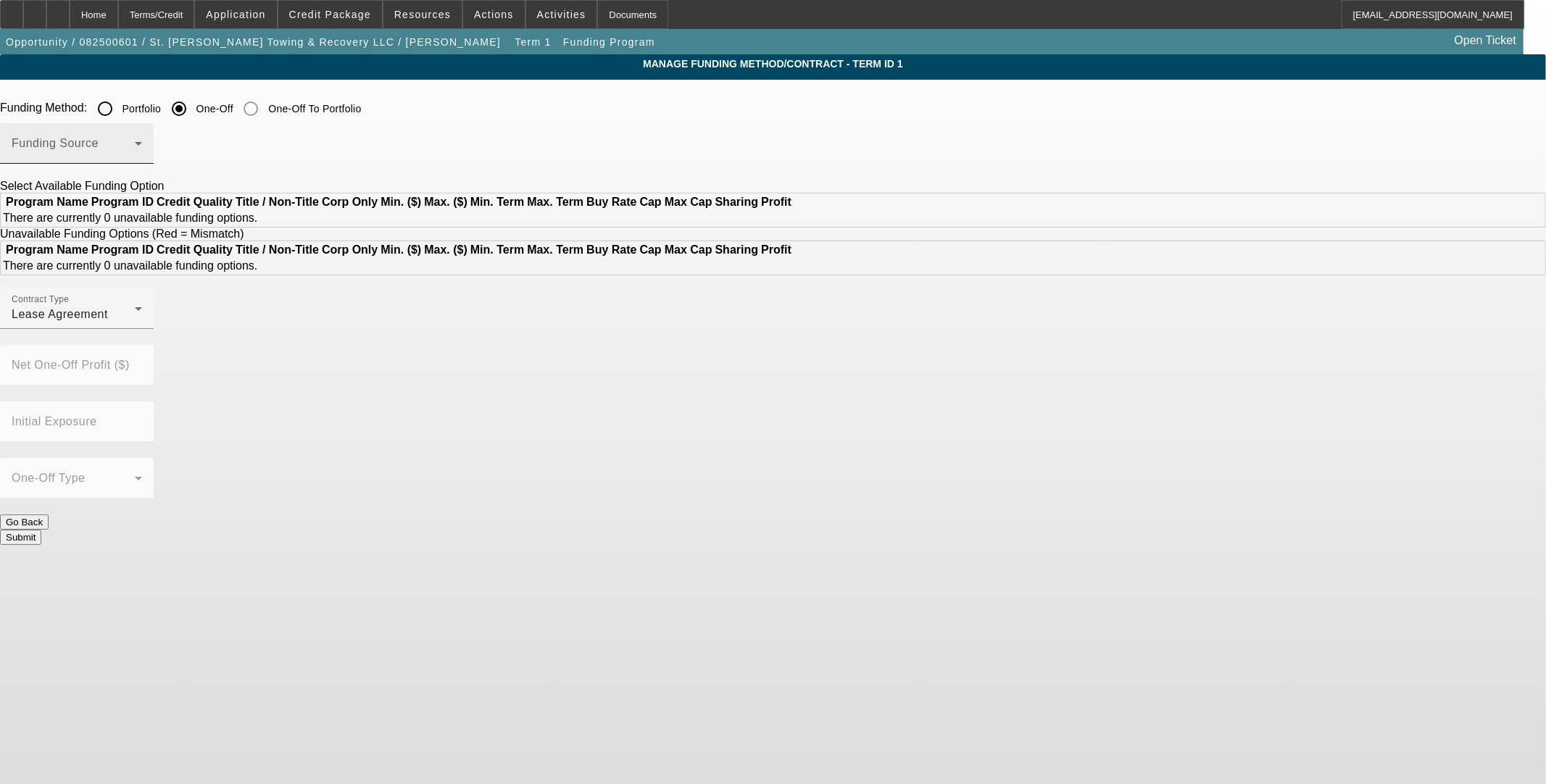
click at [142, 160] on div "Funding Source" at bounding box center [77, 143] width 131 height 41
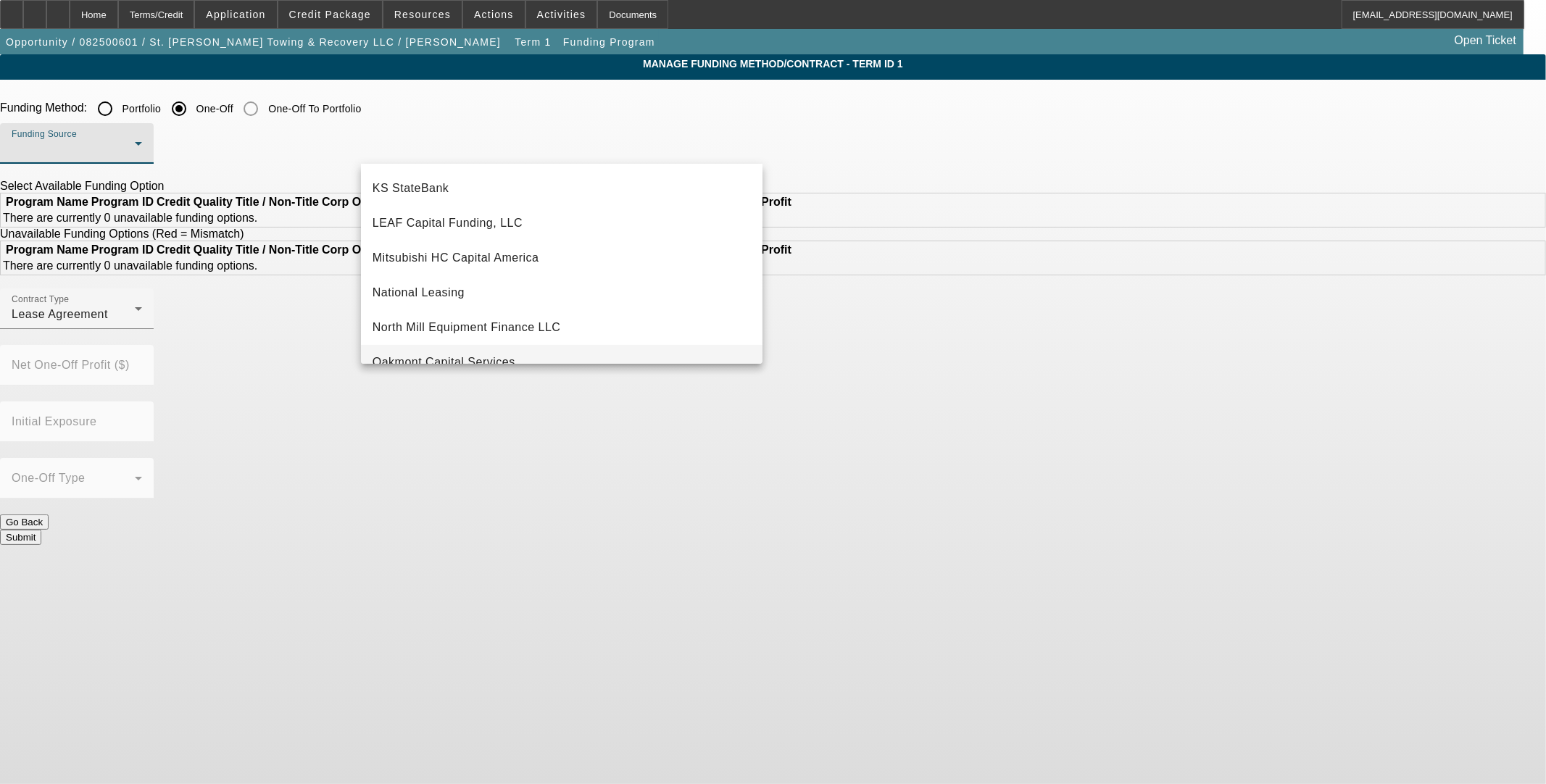
scroll to position [402, 0]
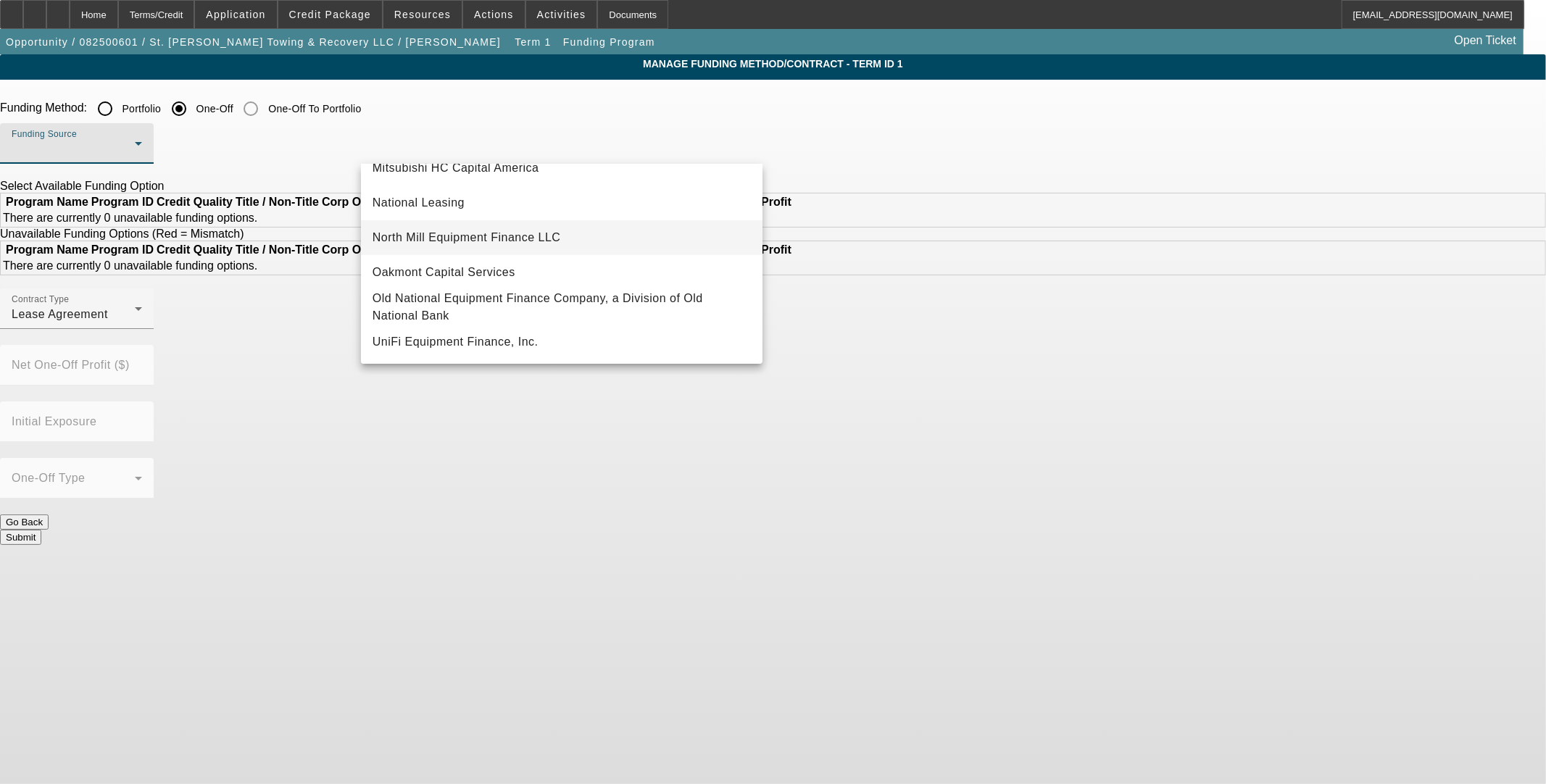
click at [433, 237] on span "North Mill Equipment Finance LLC" at bounding box center [466, 237] width 189 height 17
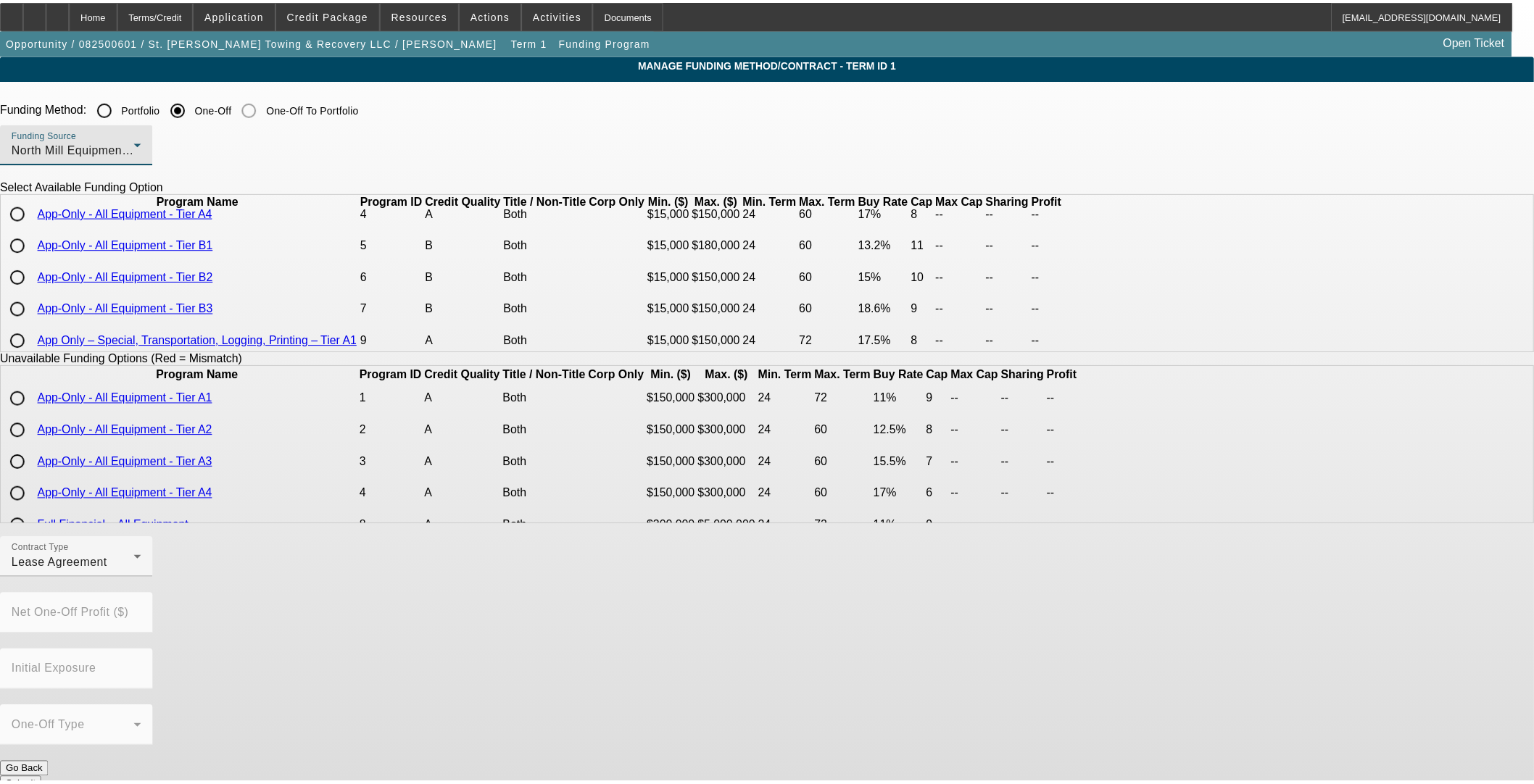
scroll to position [0, 0]
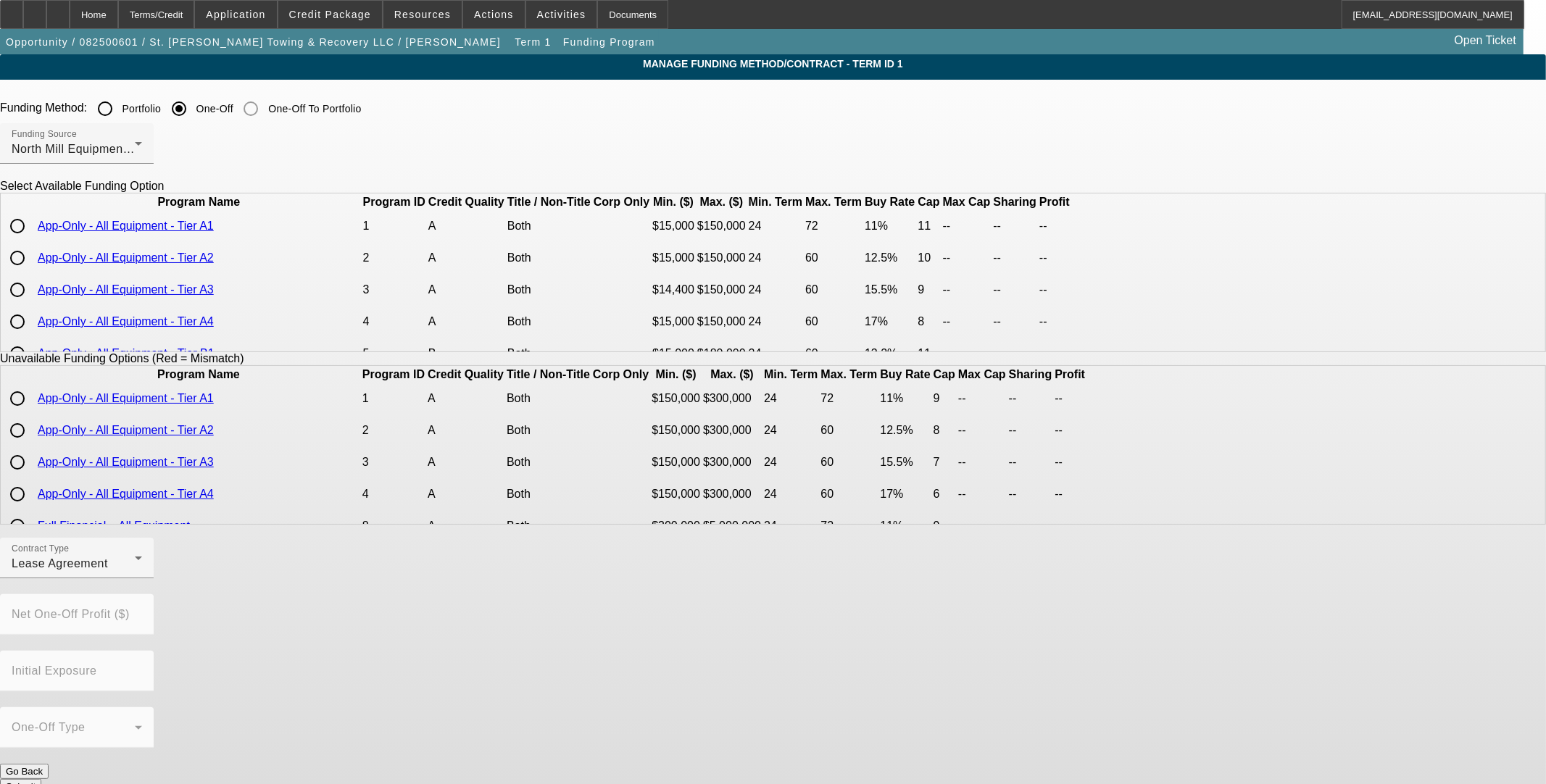
click at [32, 241] on input "radio" at bounding box center [17, 226] width 29 height 29
radio input "true"
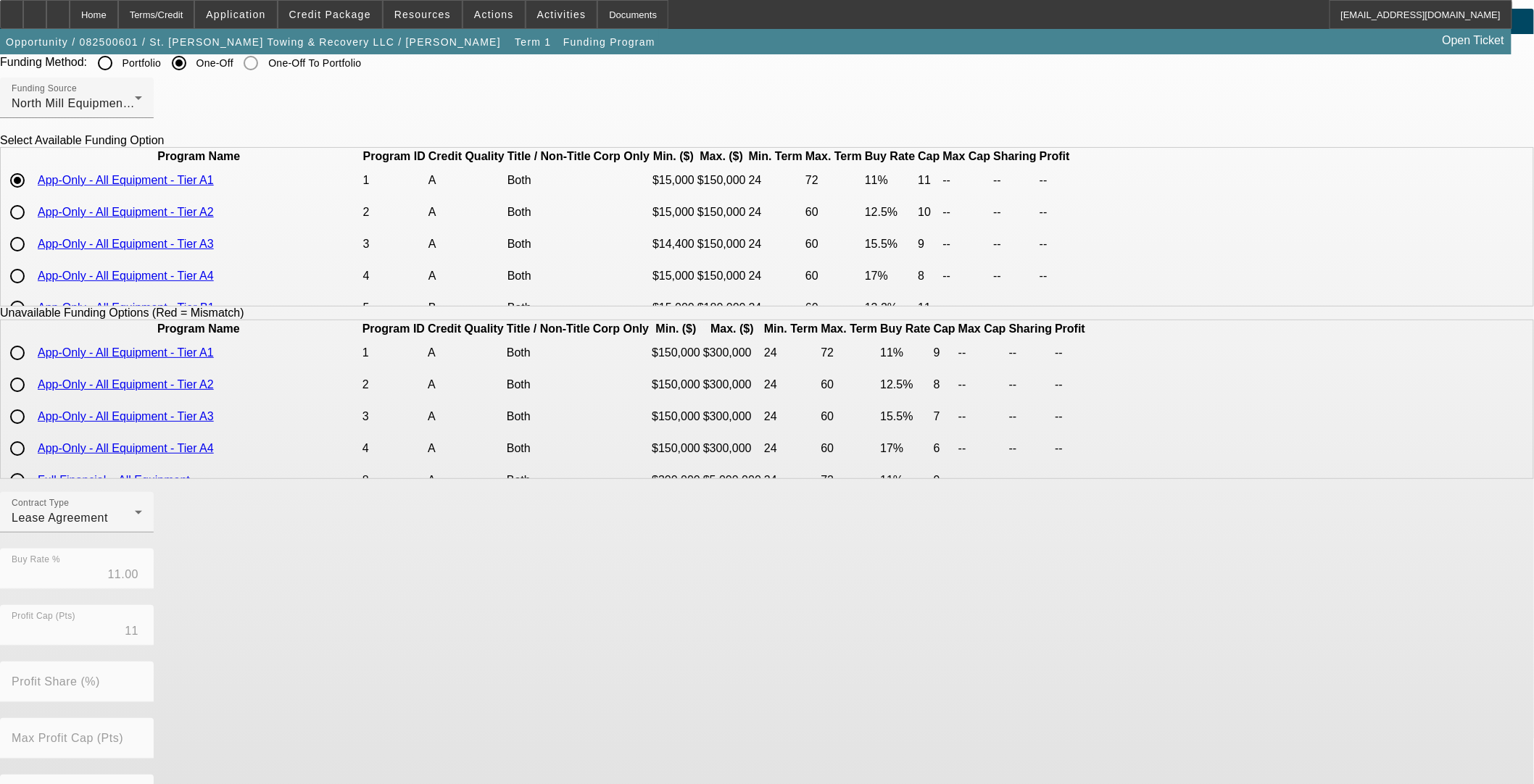
scroll to position [196, 0]
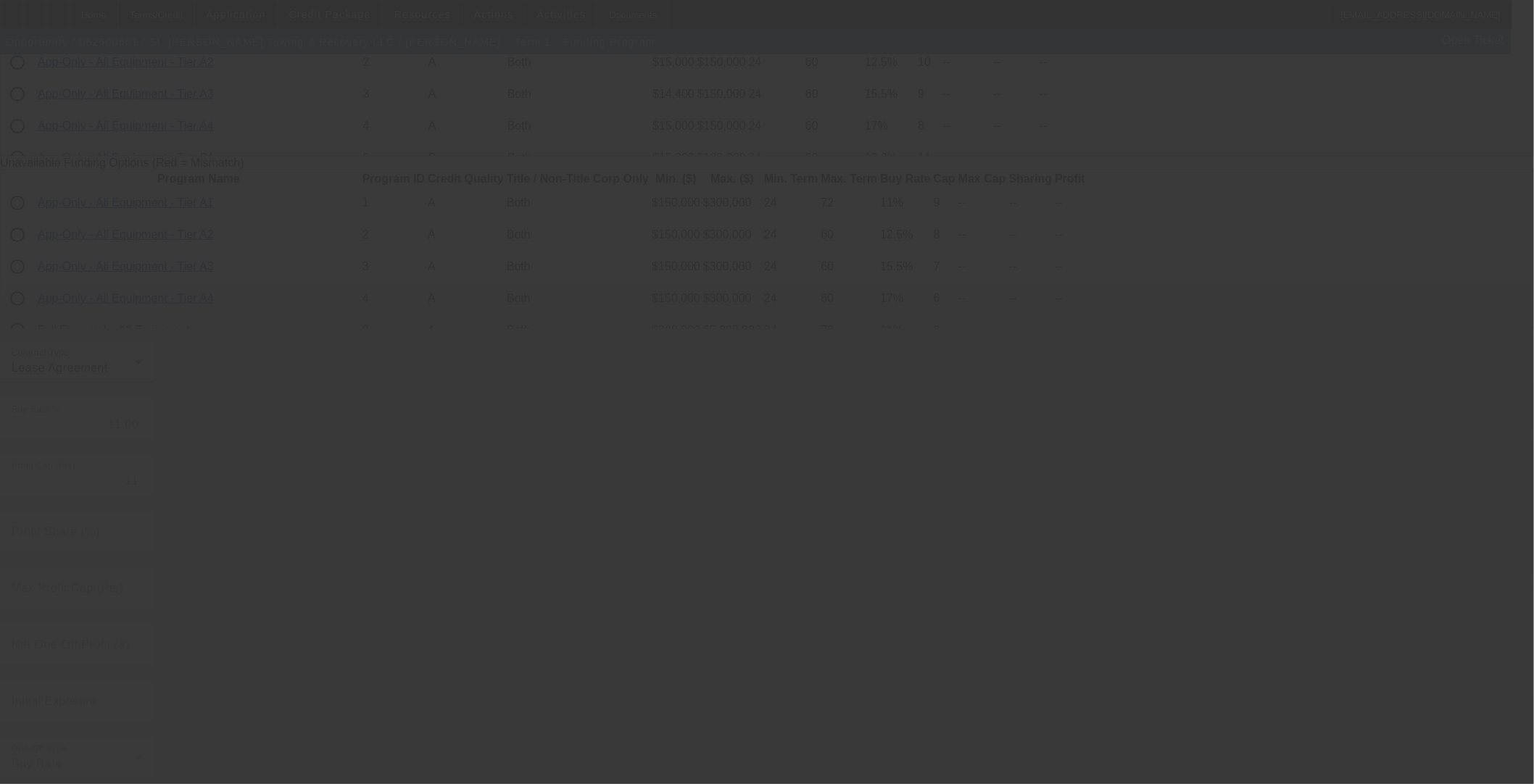
radio input "true"
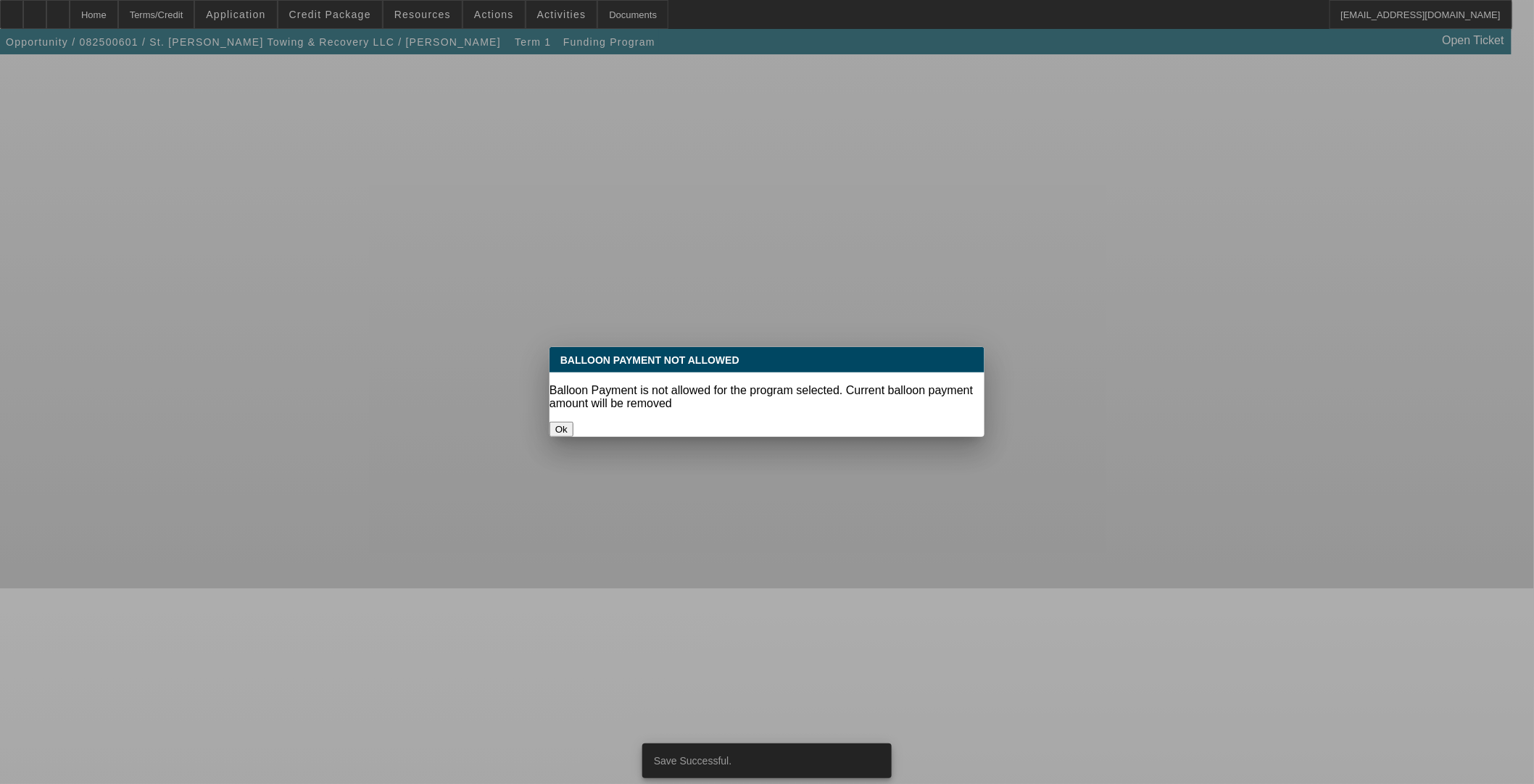
scroll to position [0, 0]
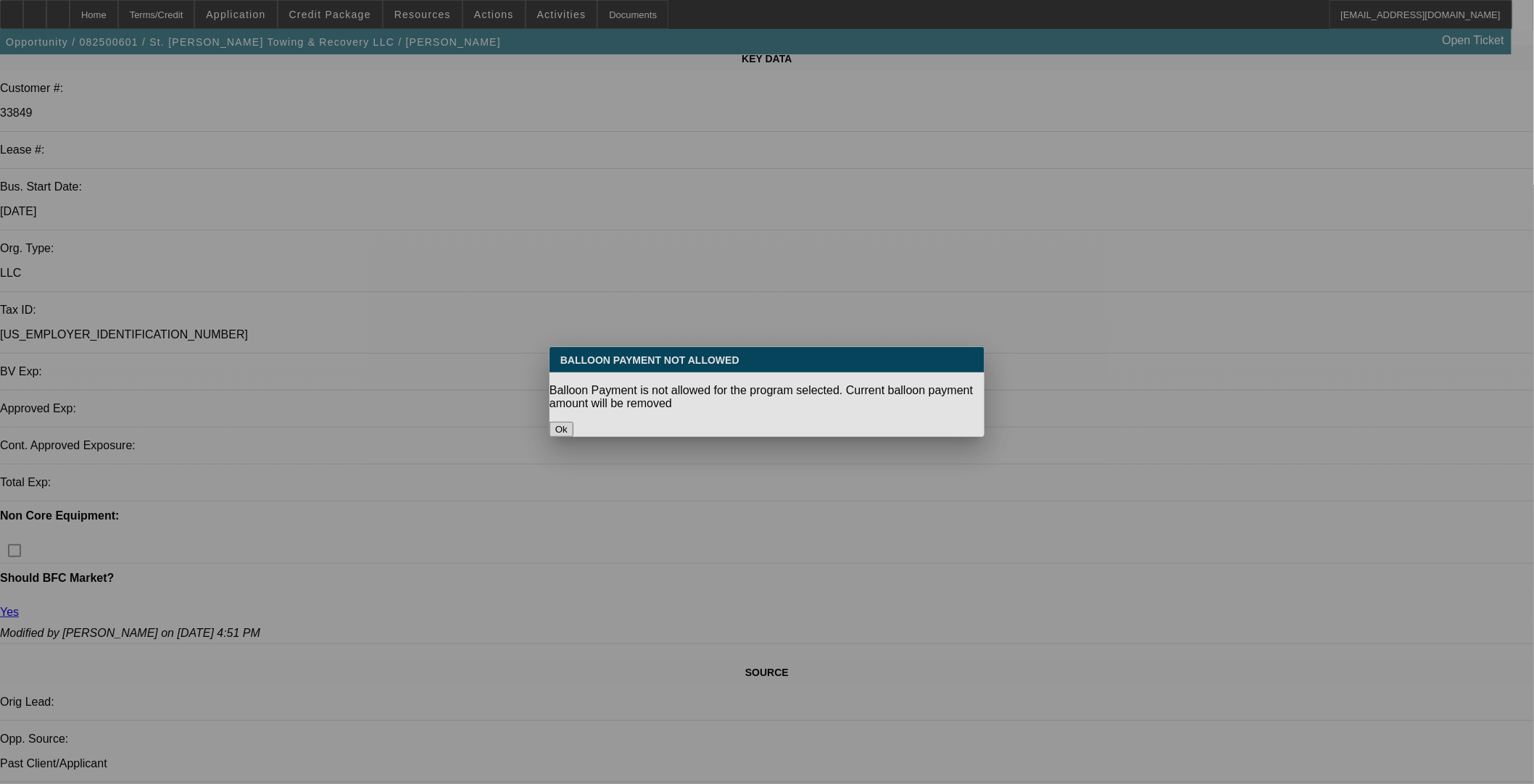
select select "0"
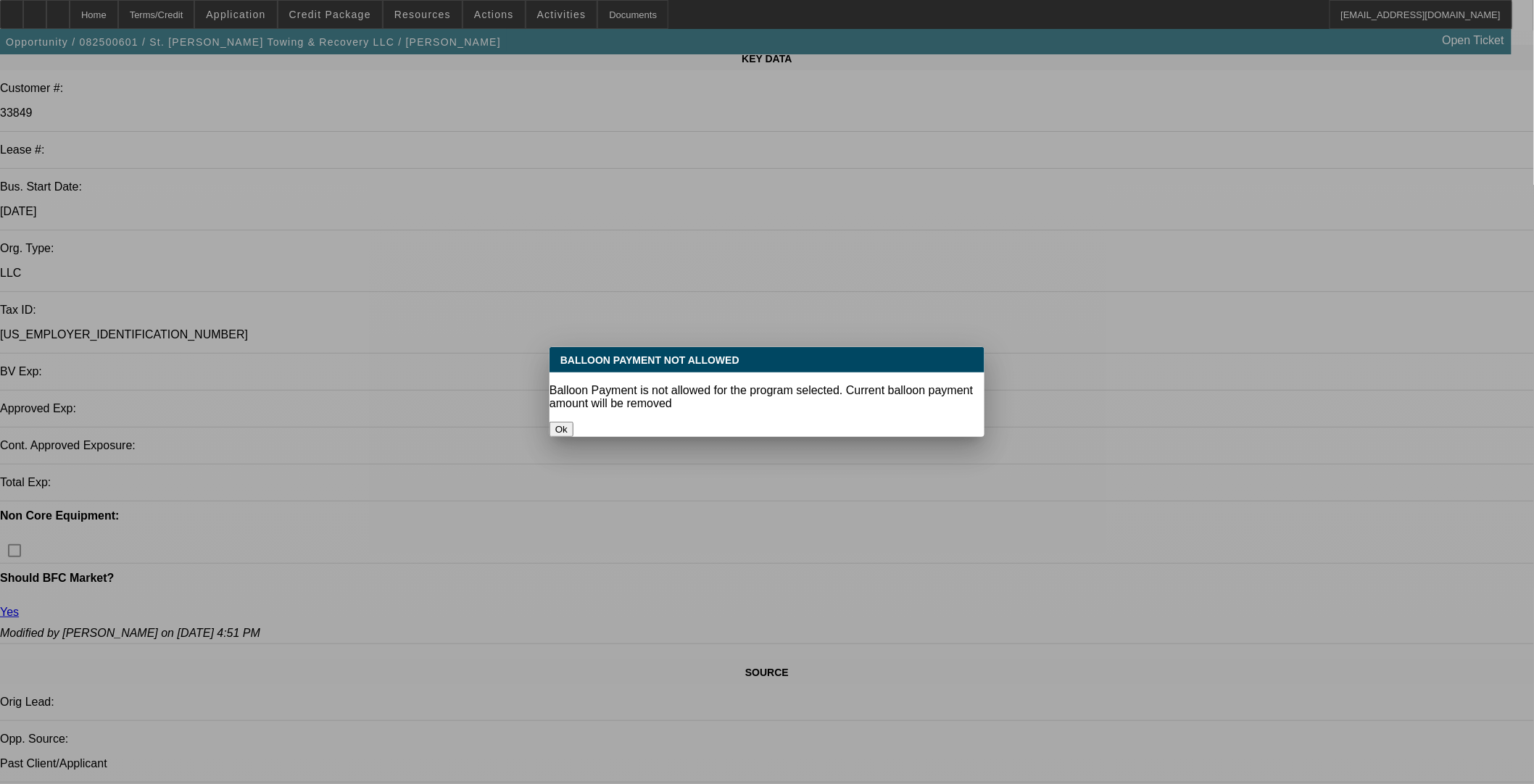
select select "2"
select select "0.1"
select select "4"
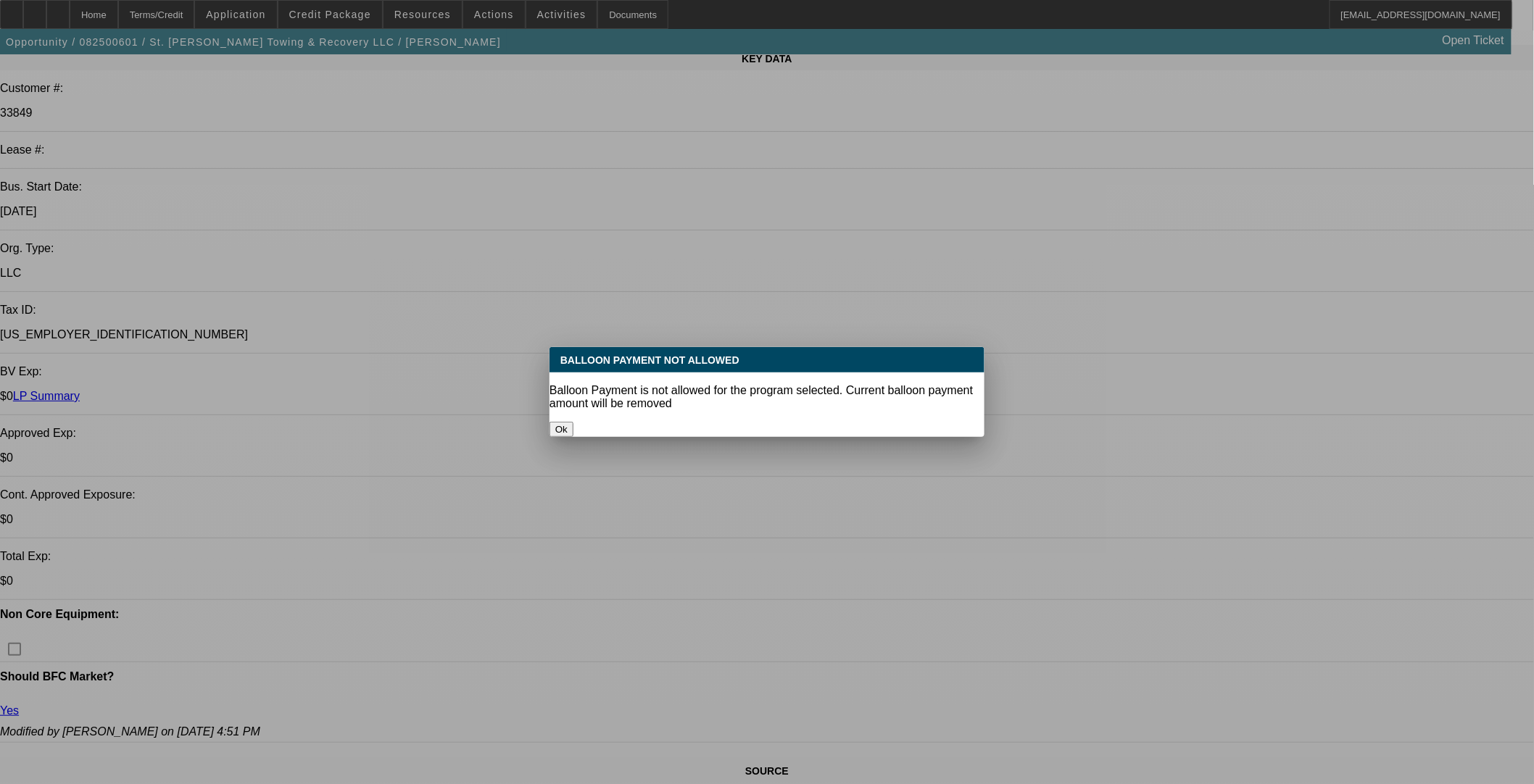
click at [573, 422] on button "Ok" at bounding box center [561, 430] width 24 height 15
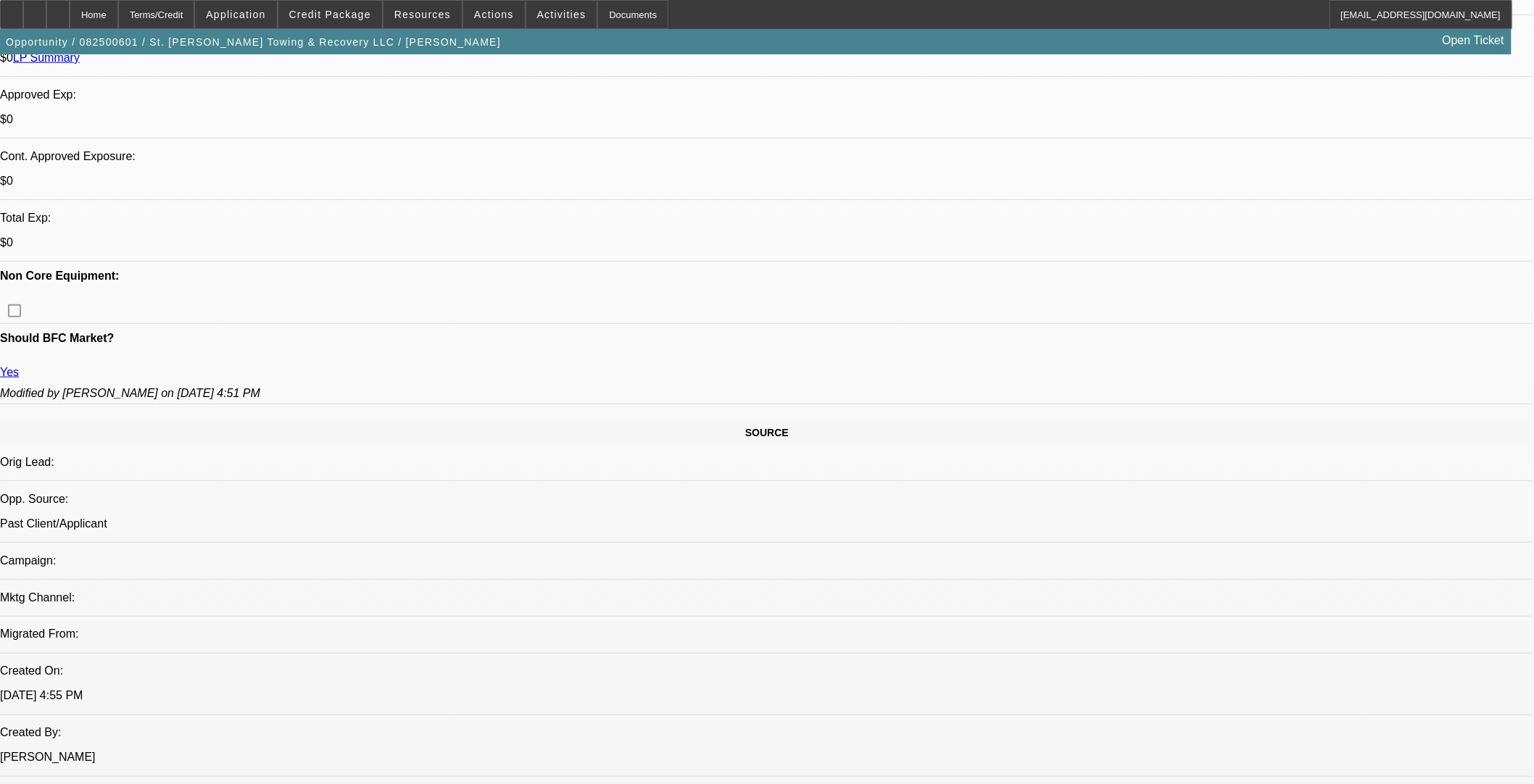
scroll to position [759, 0]
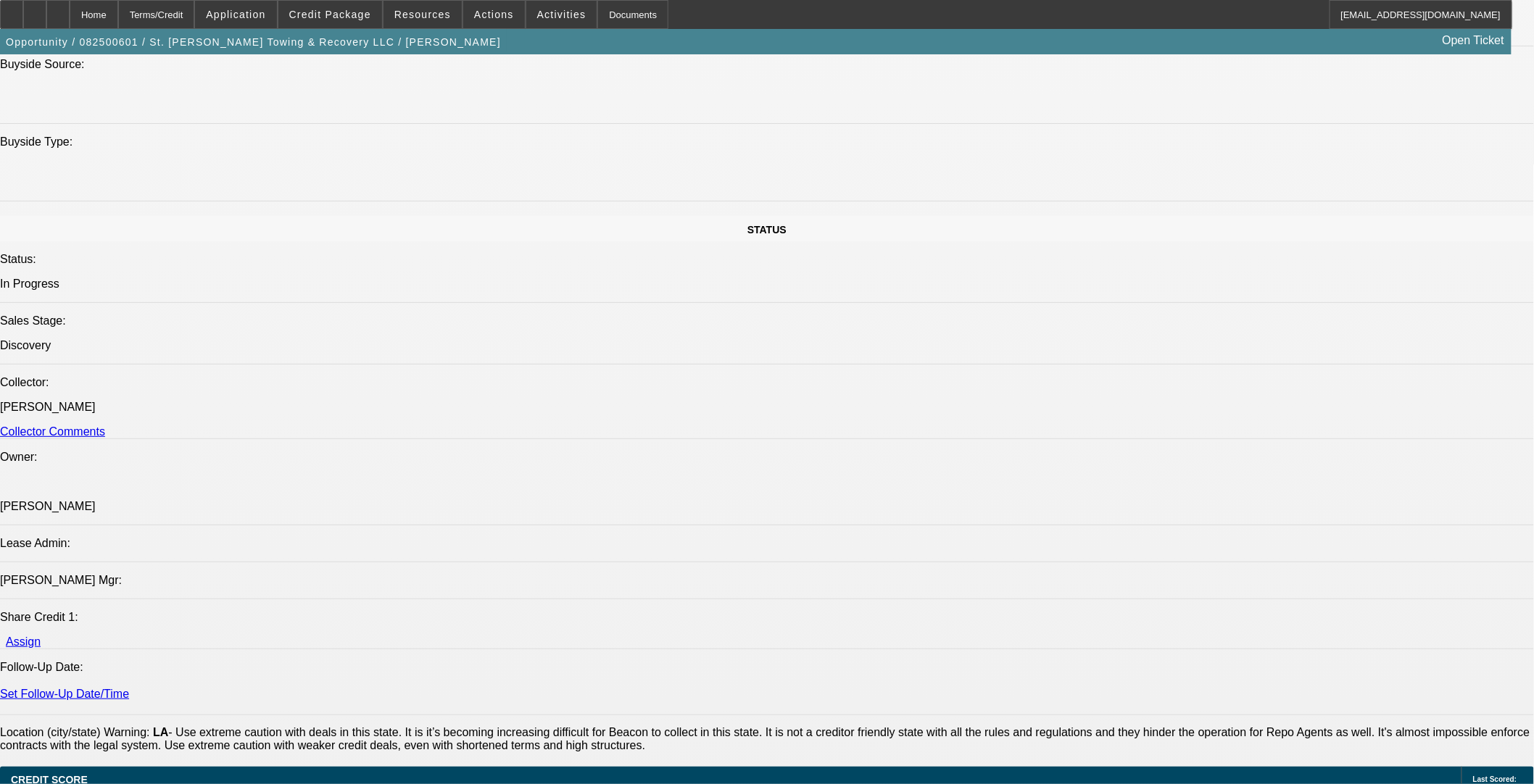
scroll to position [1645, 0]
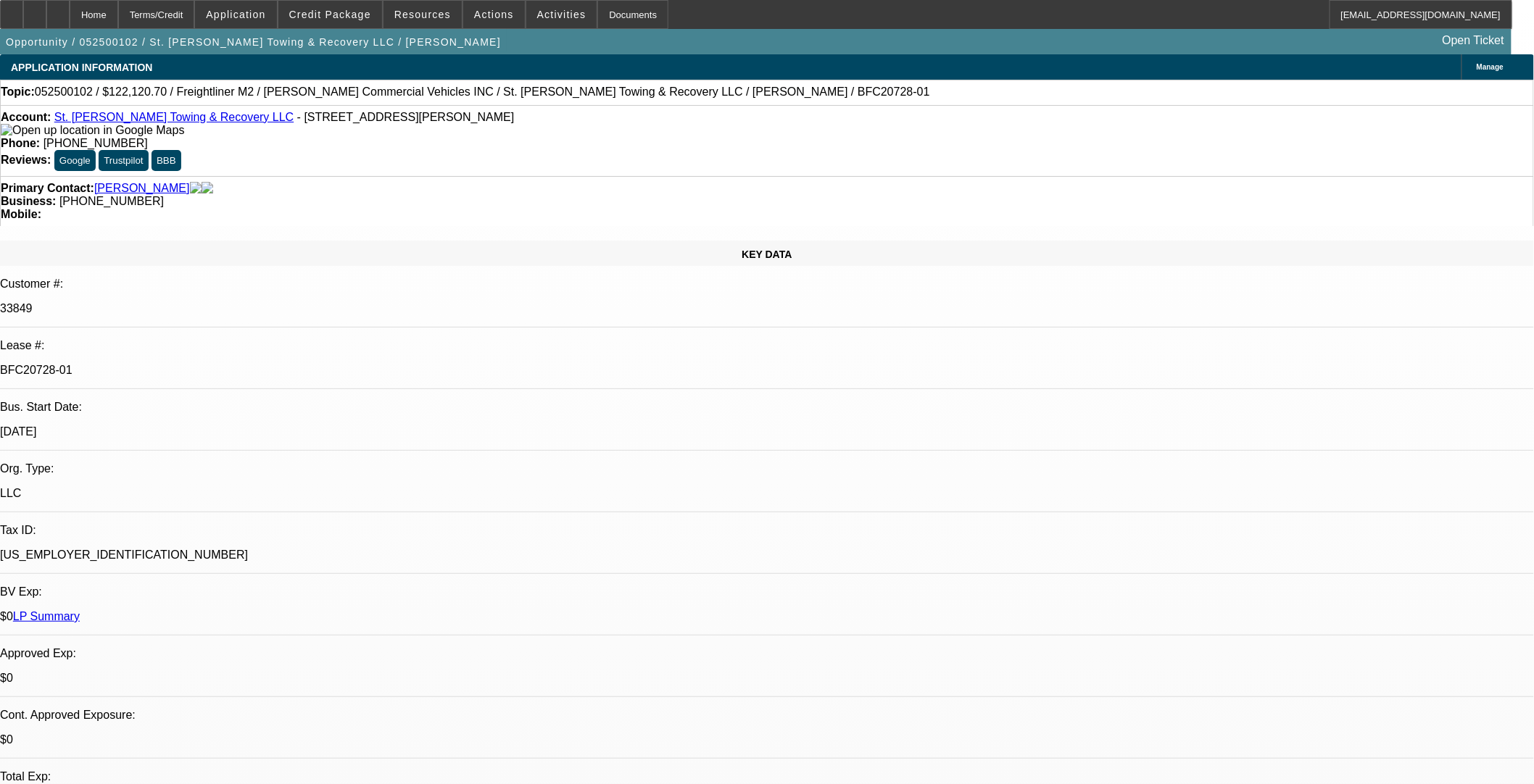
select select "0.15"
select select "0"
select select "2"
select select "0"
select select "6"
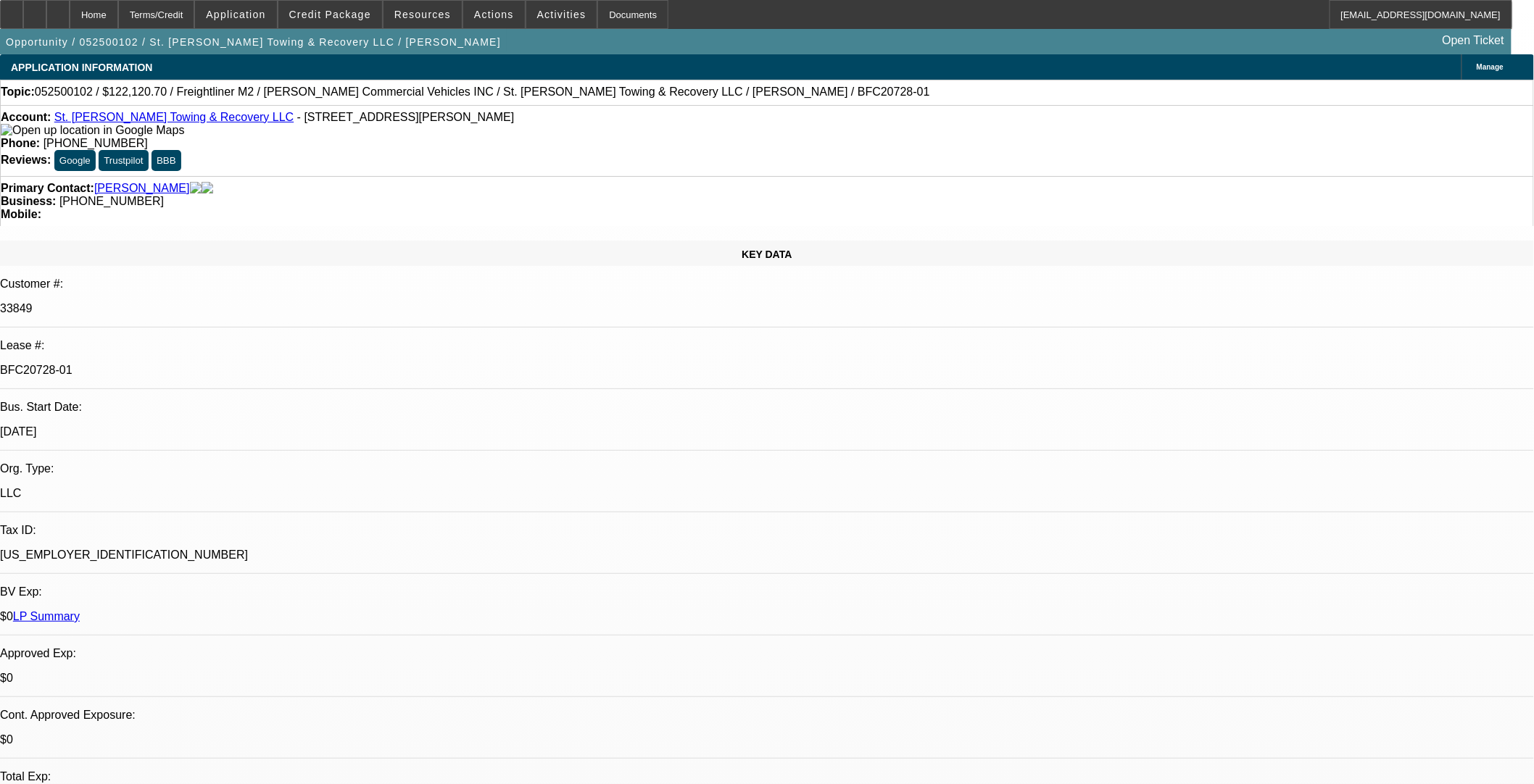
select select "0.15"
select select "0"
select select "2"
select select "0"
select select "6"
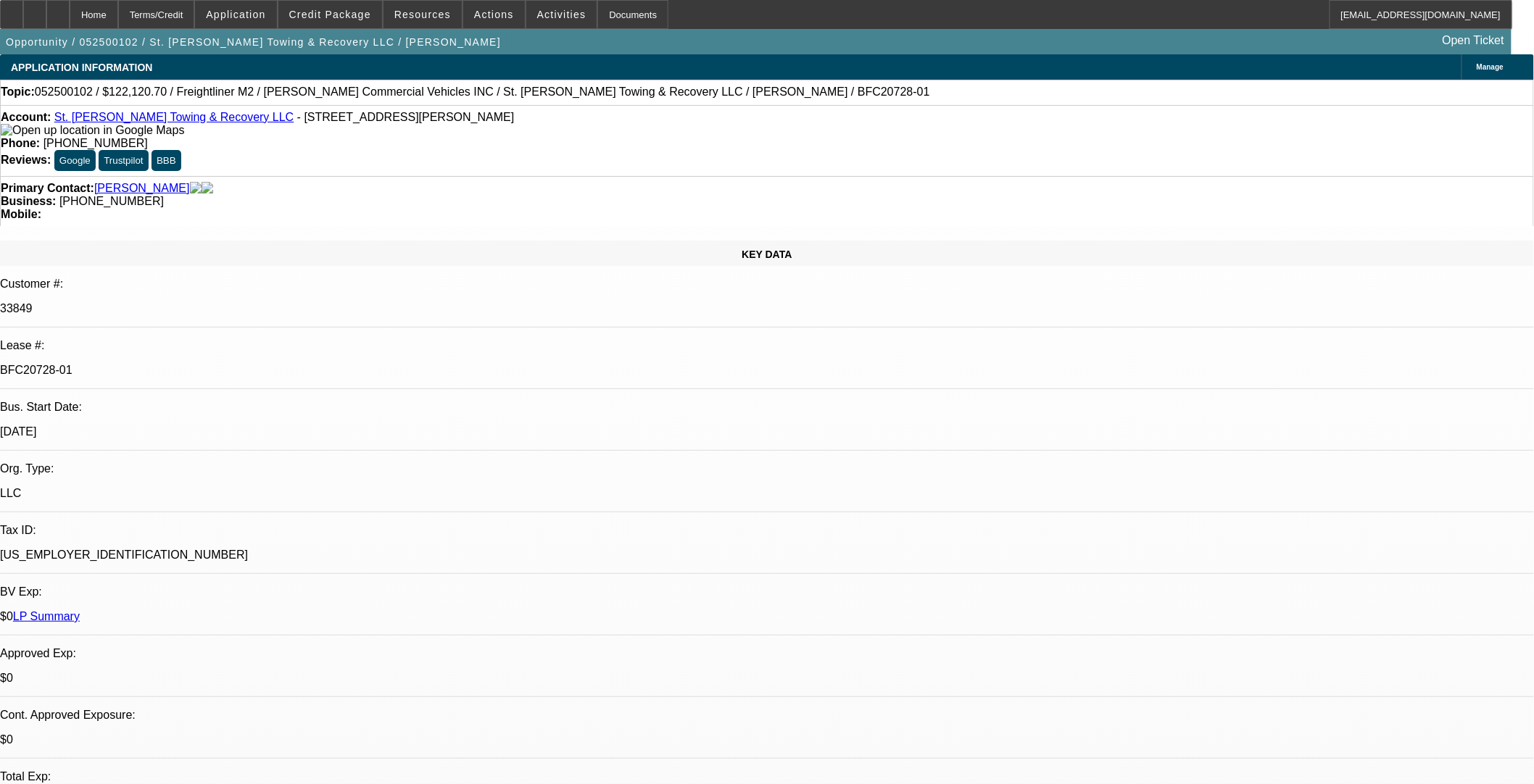
select select "0.15"
select select "0"
select select "2"
select select "0"
select select "6"
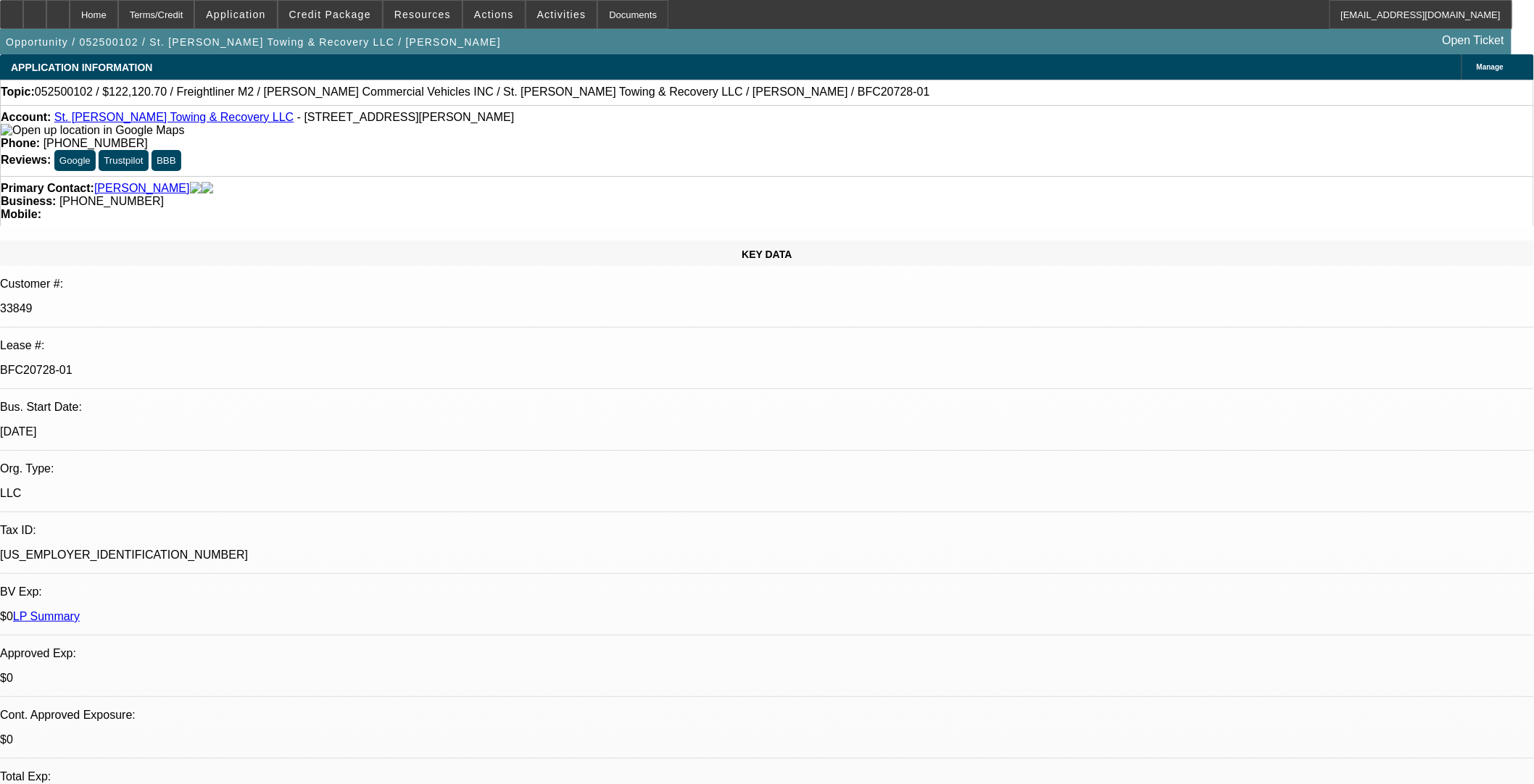
select select "0.15"
select select "0"
select select "2"
select select "0"
select select "6"
